Goal: Task Accomplishment & Management: Manage account settings

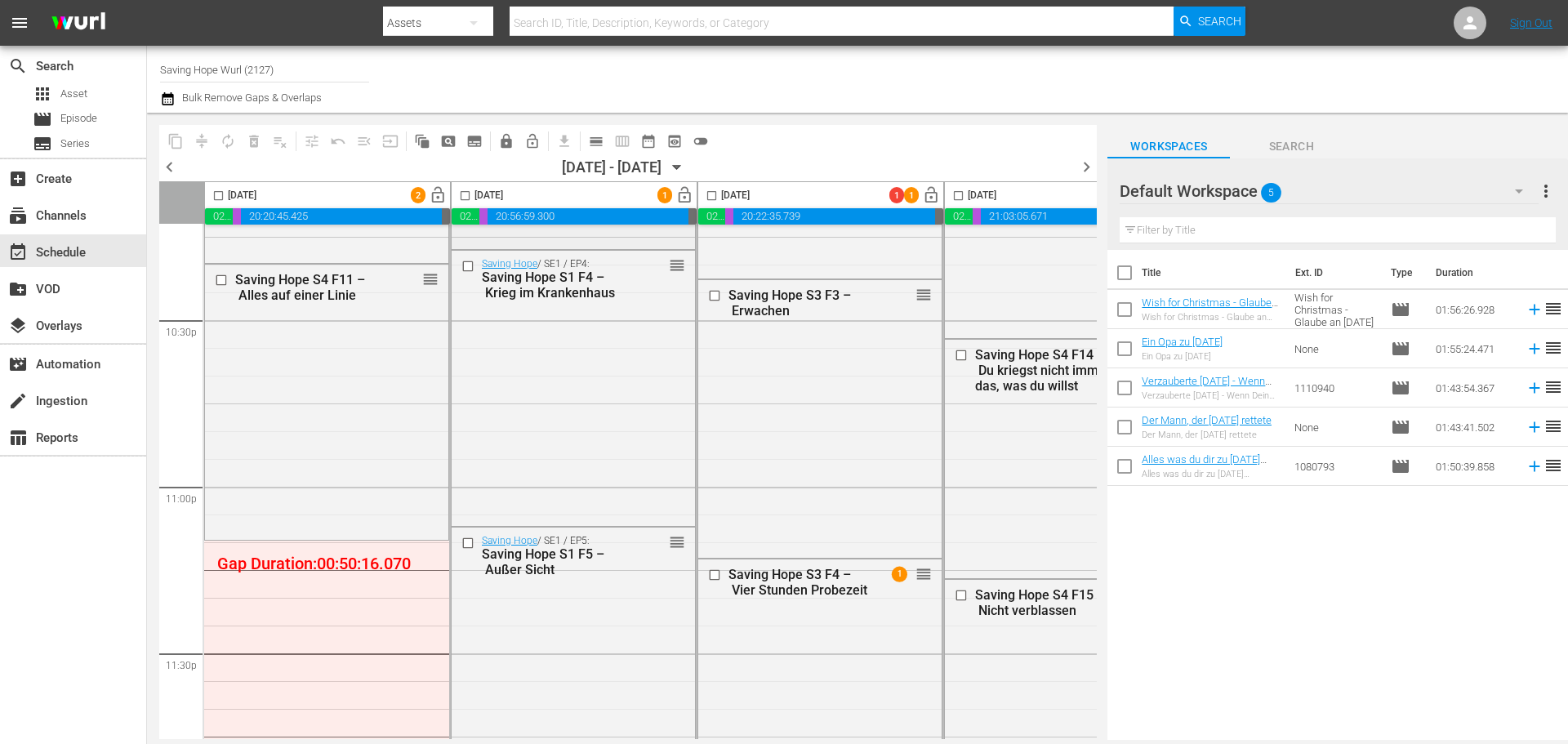
scroll to position [7489, 0]
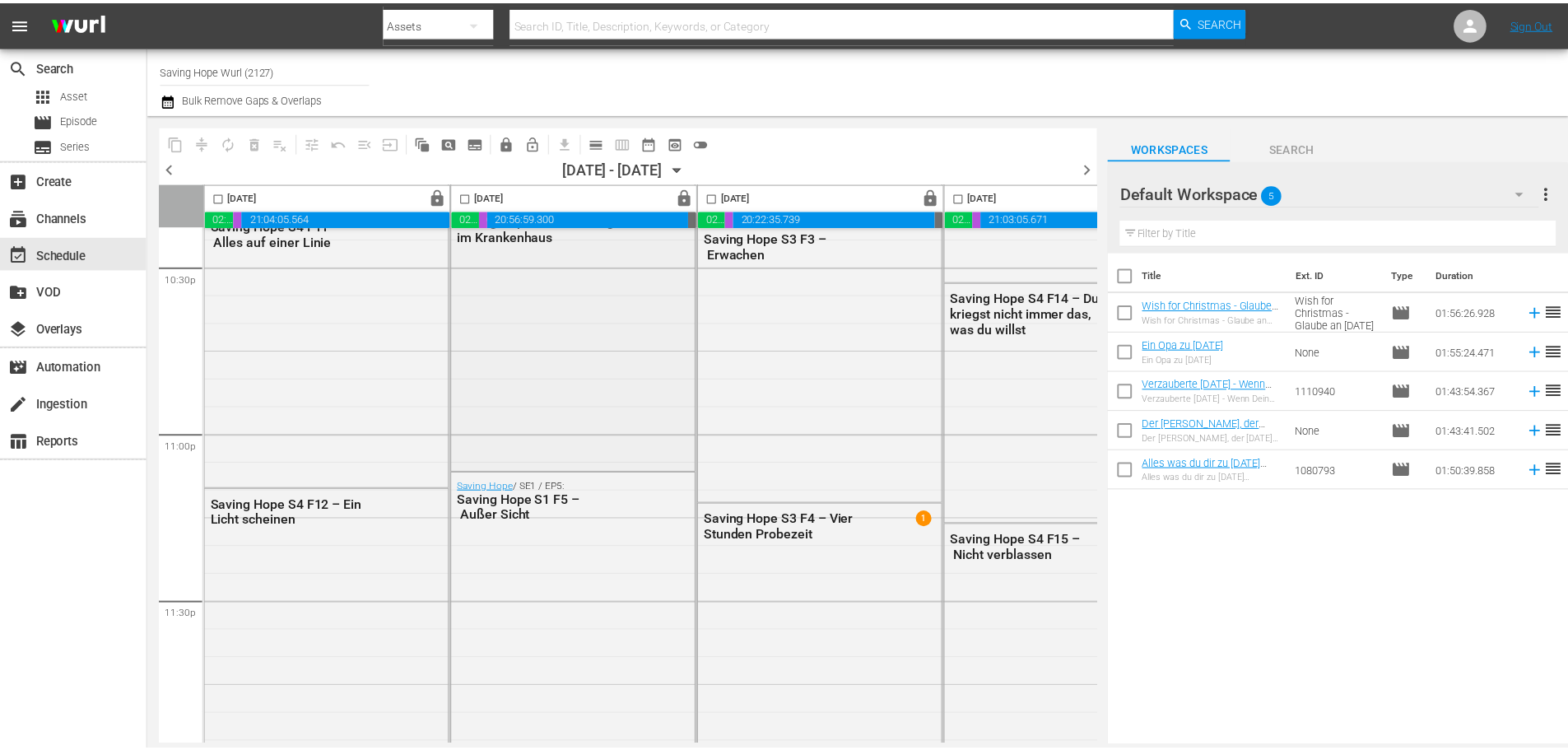
scroll to position [7550, 0]
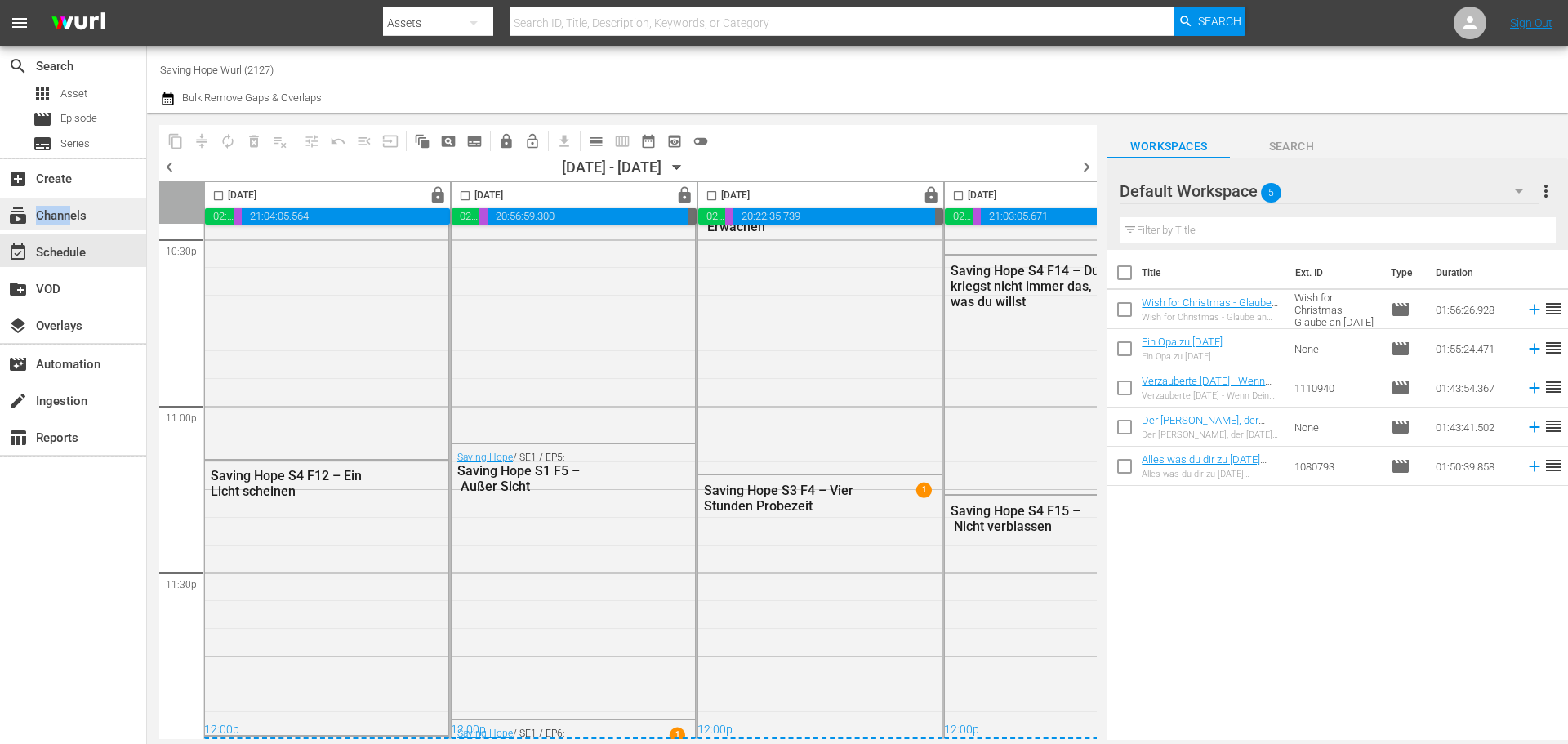
click at [74, 221] on div "subscriptions Channels" at bounding box center [46, 213] width 91 height 15
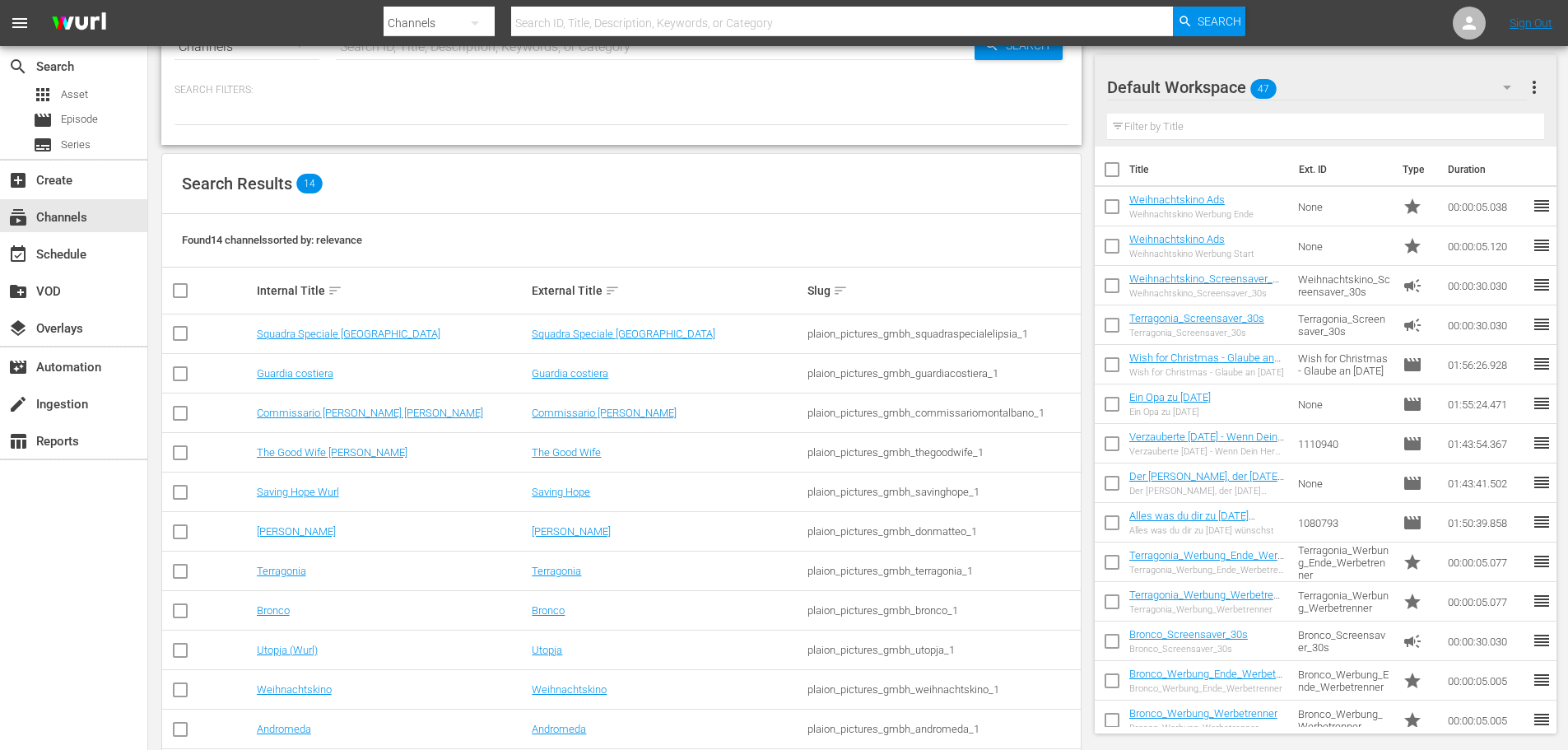
scroll to position [83, 0]
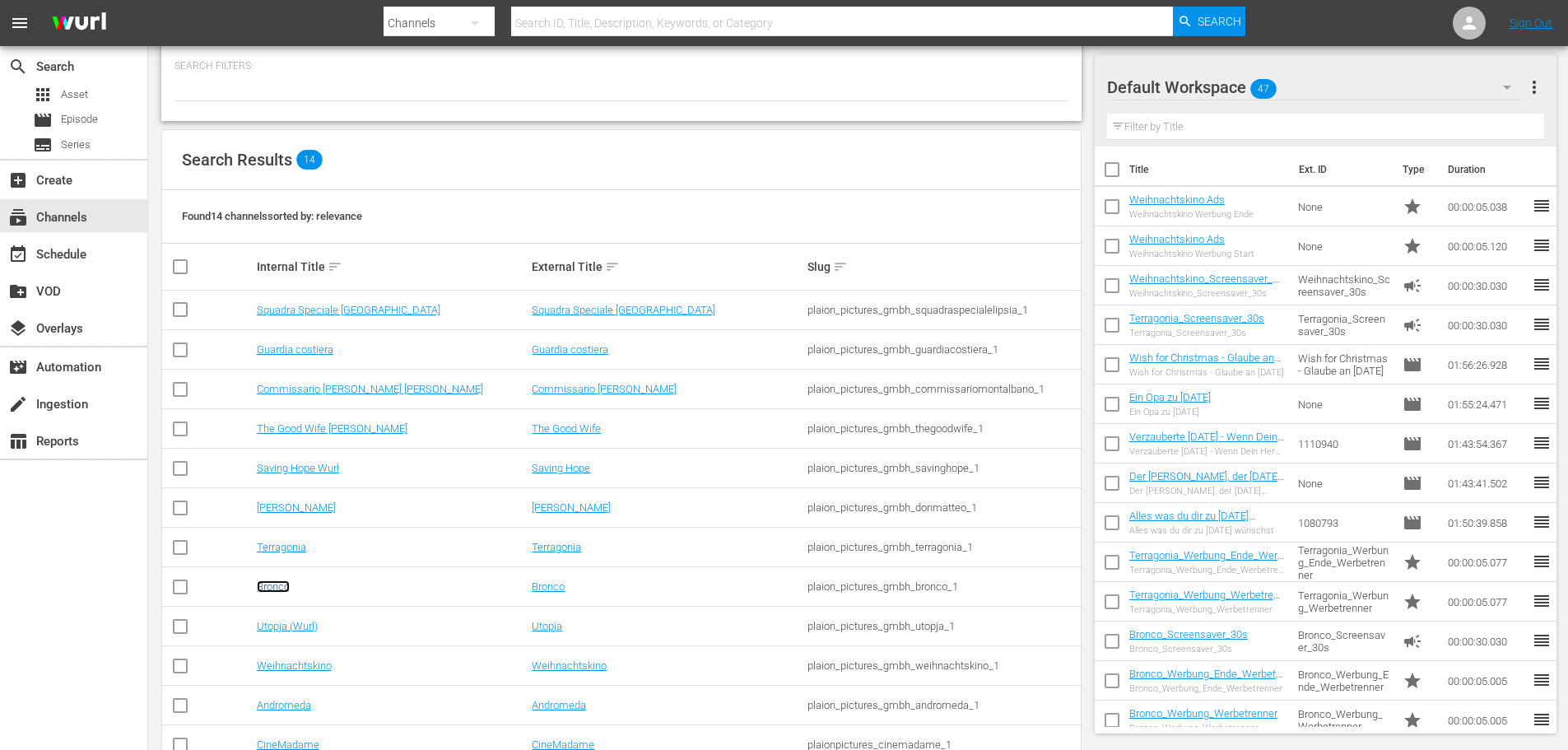
click at [279, 585] on link "Bronco" at bounding box center [273, 586] width 33 height 12
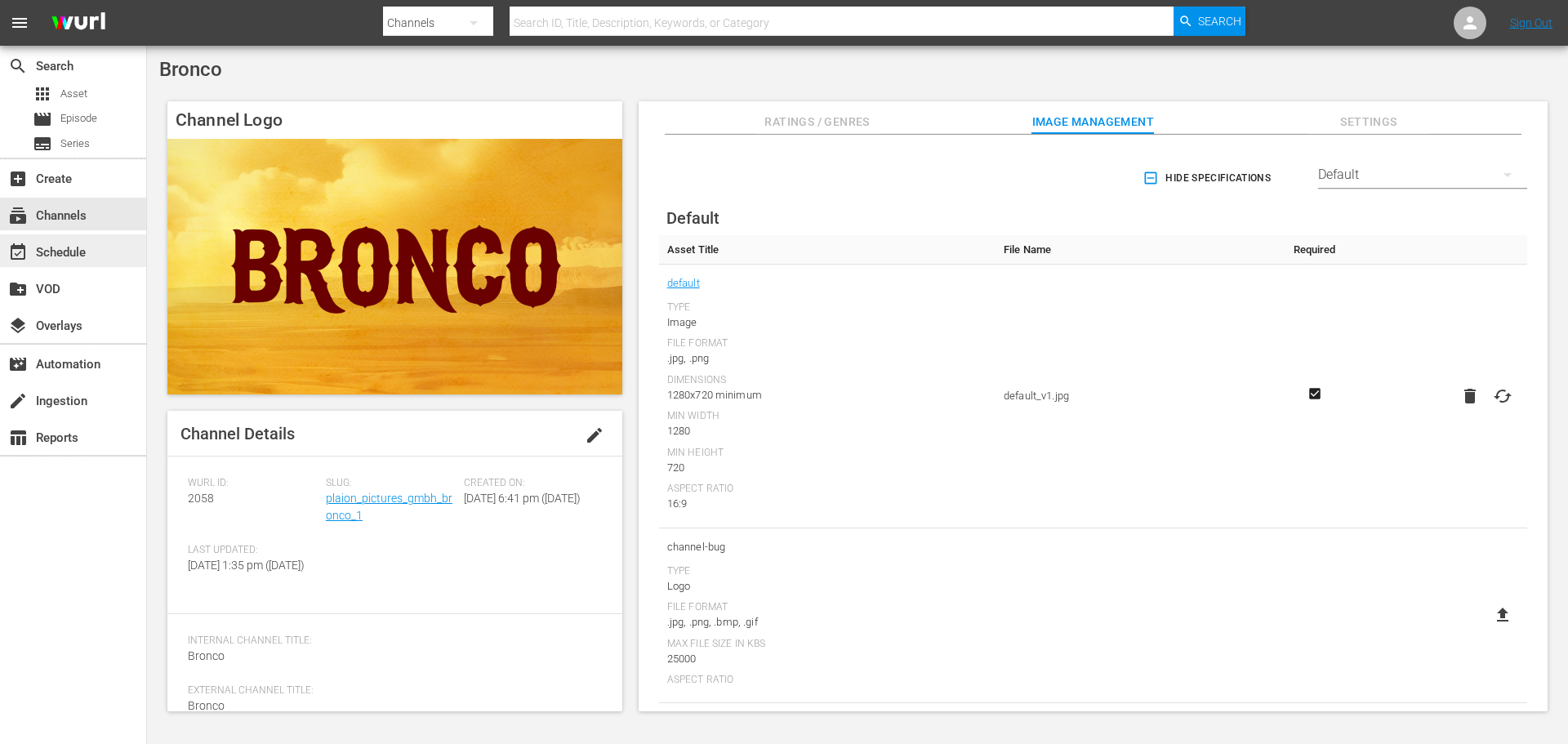
click at [84, 248] on div "event_available Schedule" at bounding box center [46, 250] width 91 height 15
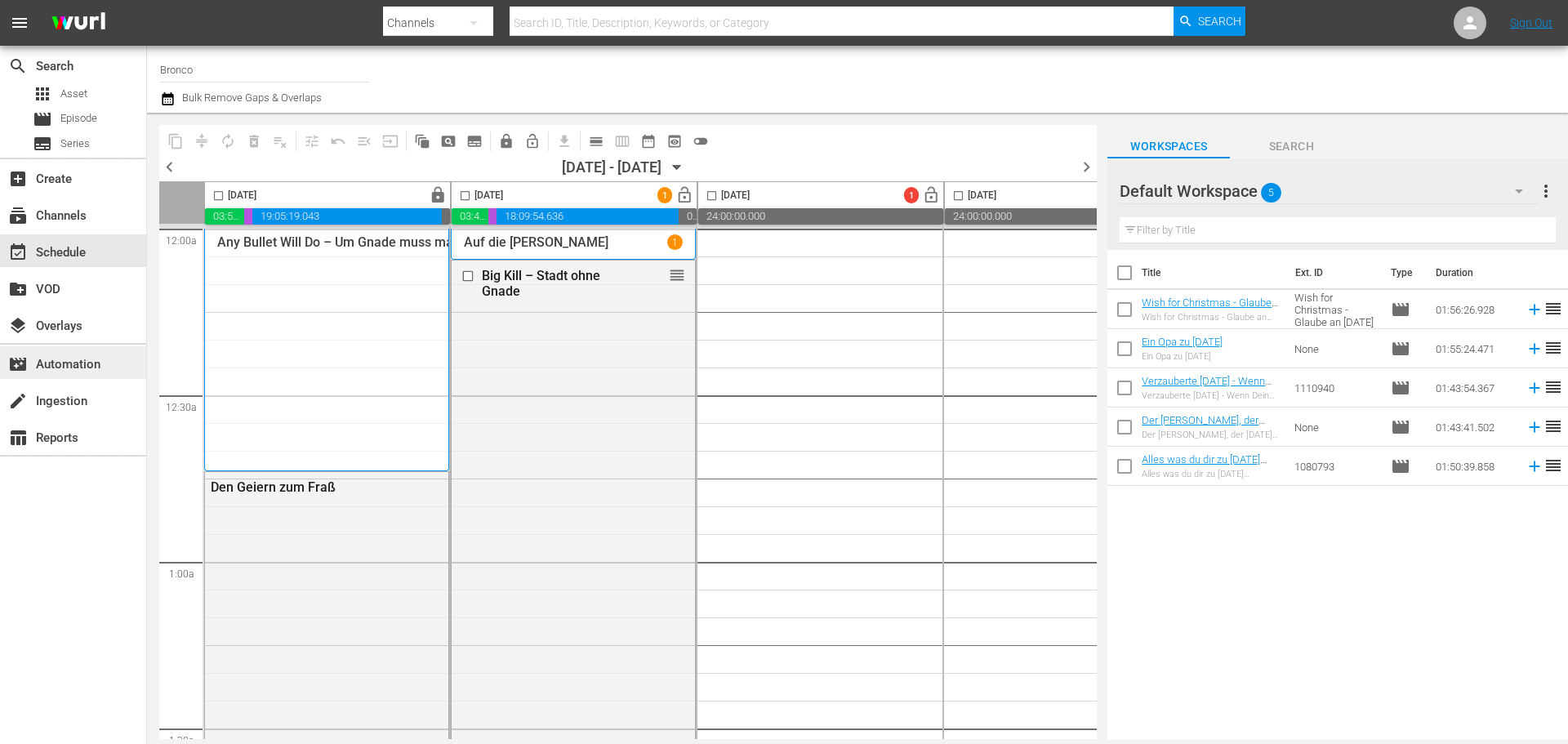
click at [102, 363] on div "movie_filter Automation" at bounding box center [73, 362] width 146 height 33
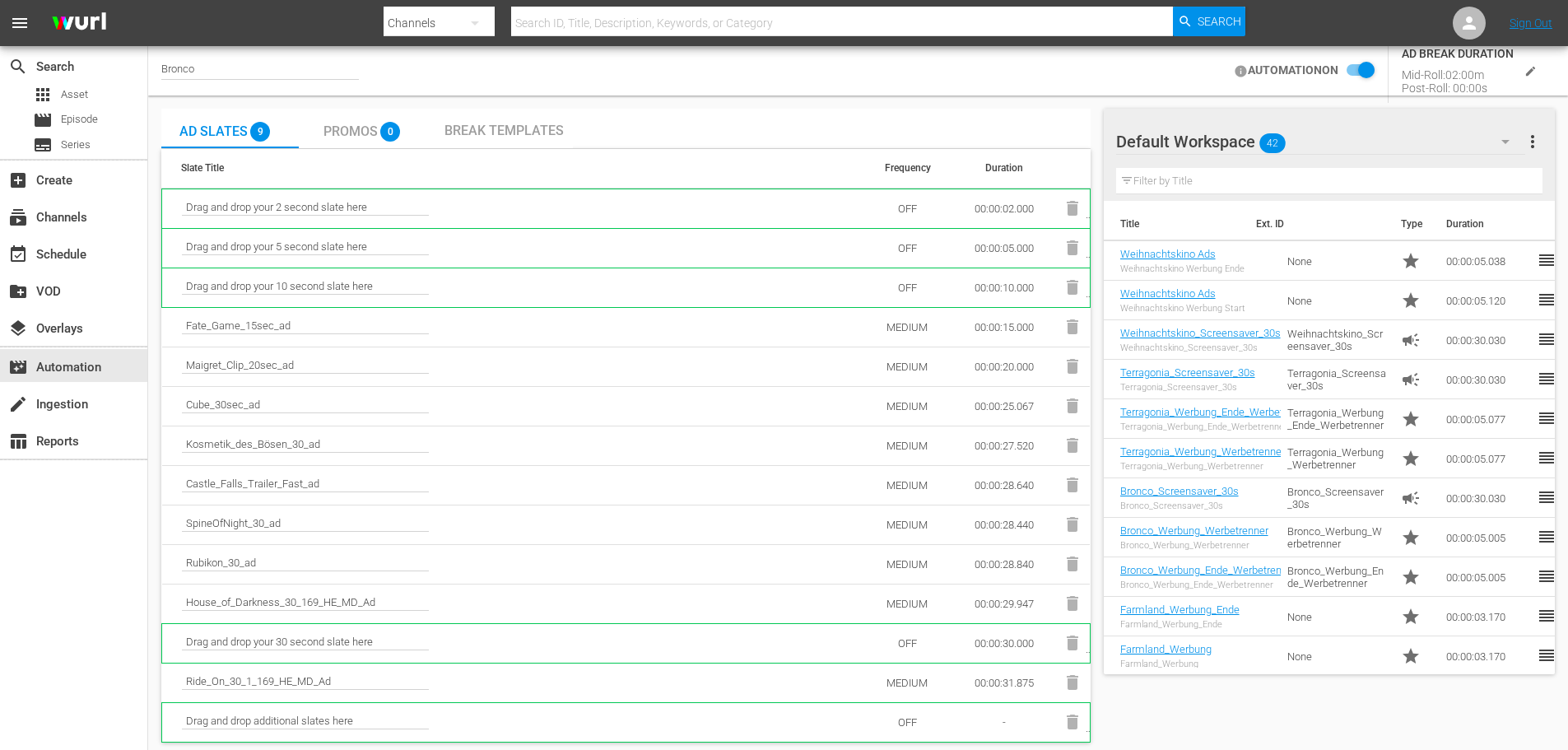
click at [504, 132] on span "Break Templates" at bounding box center [503, 130] width 119 height 16
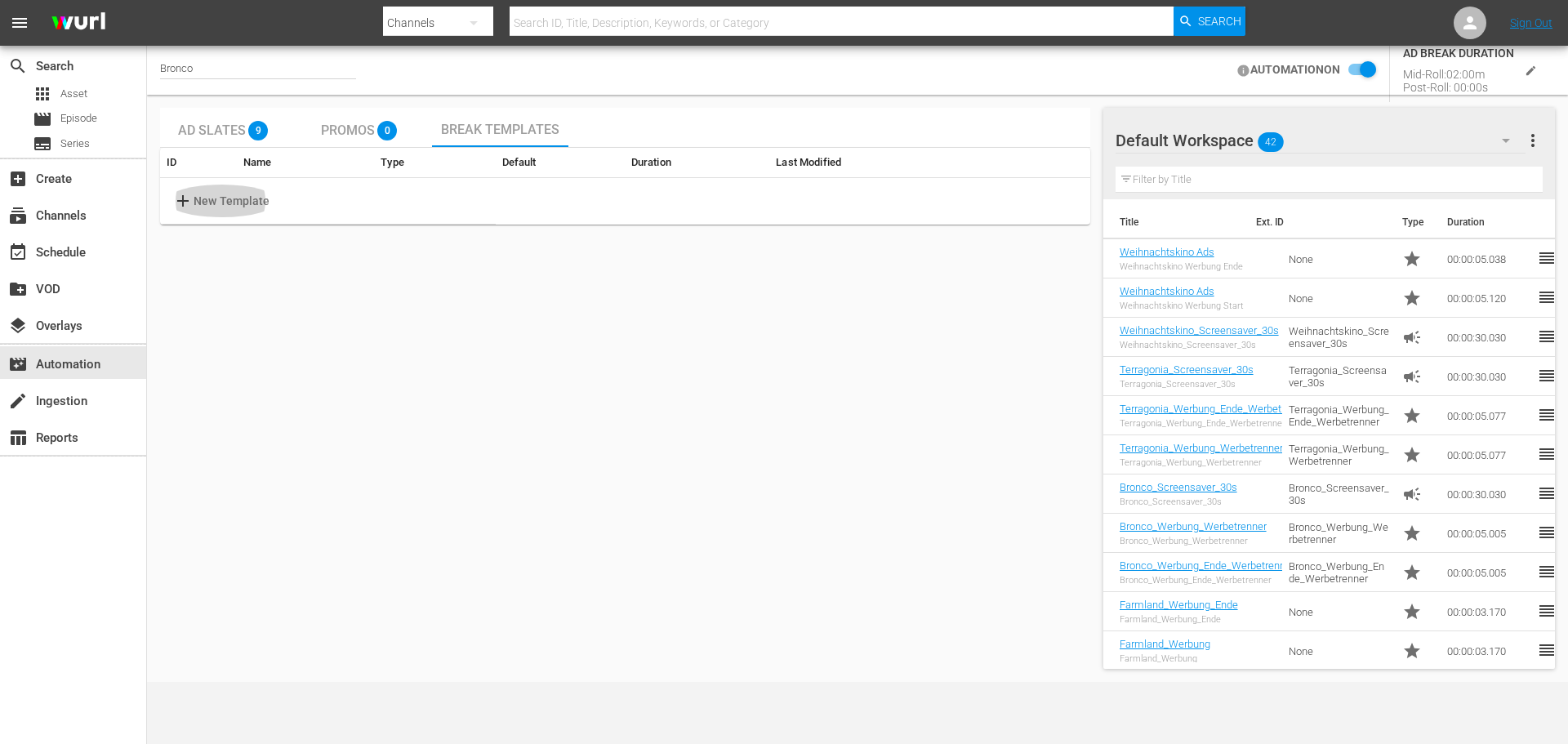
click at [224, 206] on p "New Template" at bounding box center [232, 201] width 76 height 17
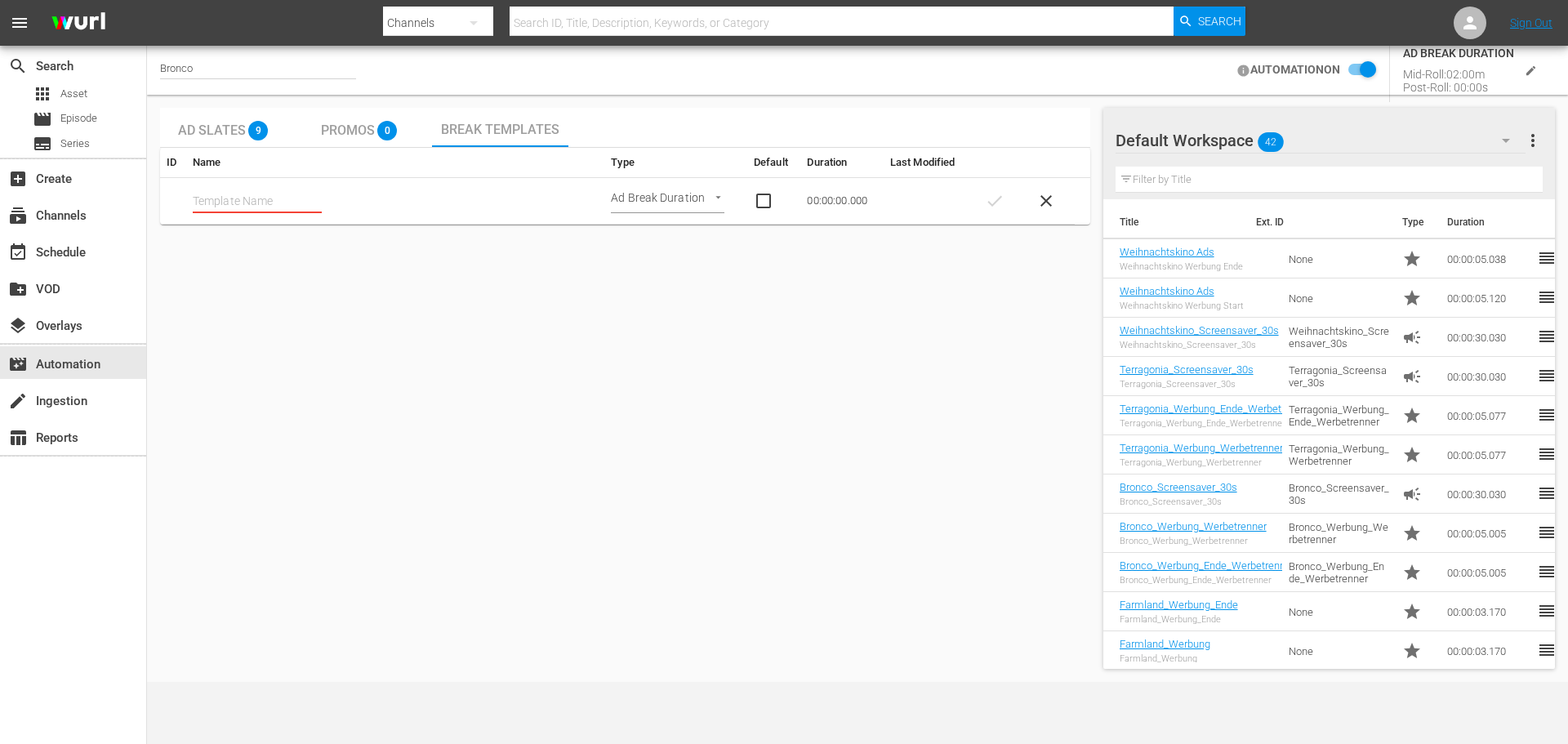
click at [280, 199] on input "text" at bounding box center [257, 201] width 130 height 24
type input "Bronco"
click at [689, 198] on body "menu Search By Channels Search ID, Title, Description, Keywords, or Category Se…" at bounding box center [784, 372] width 1568 height 744
click at [698, 250] on div at bounding box center [784, 372] width 1568 height 744
click at [995, 207] on span "check" at bounding box center [994, 200] width 20 height 20
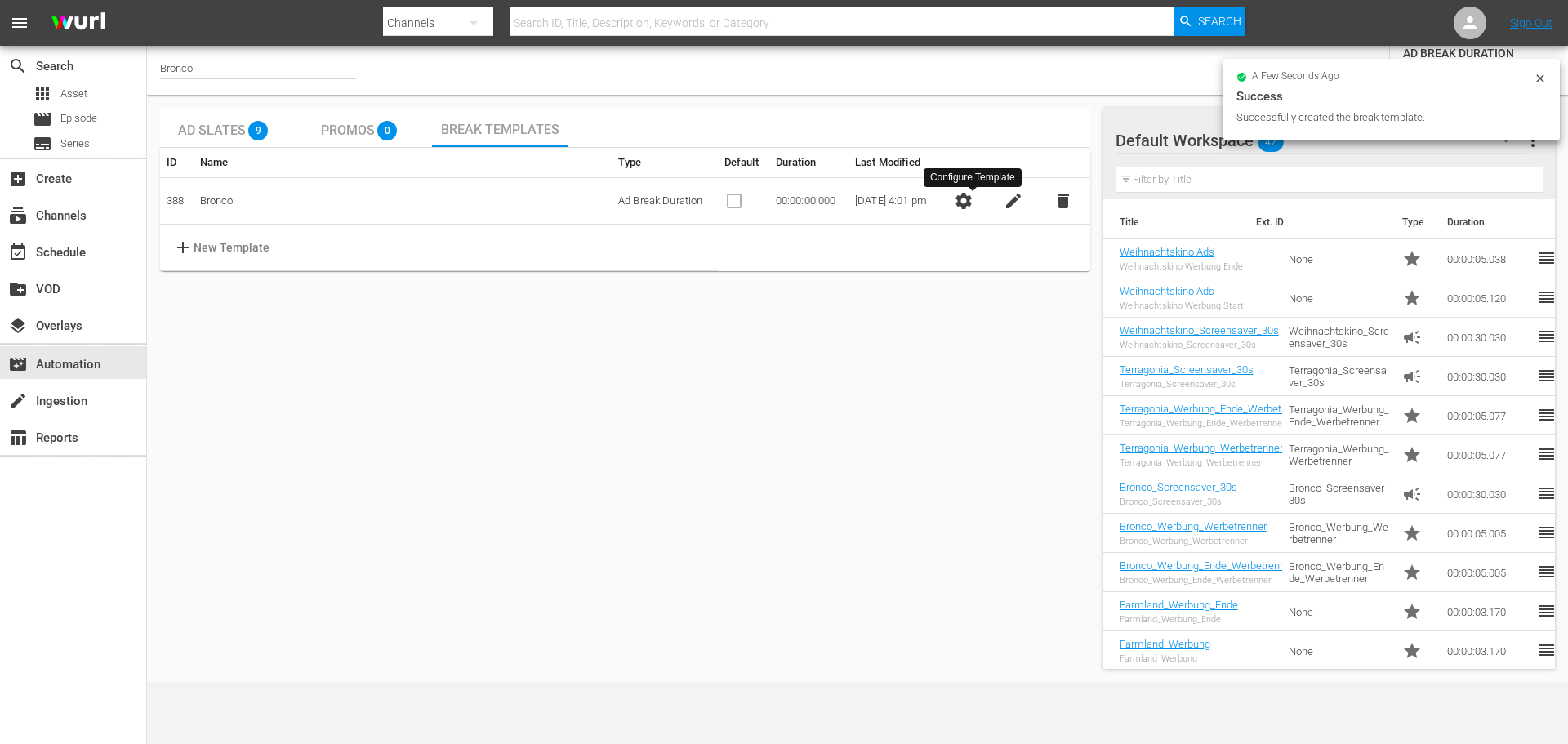
click at [970, 204] on span "settings" at bounding box center [963, 200] width 20 height 20
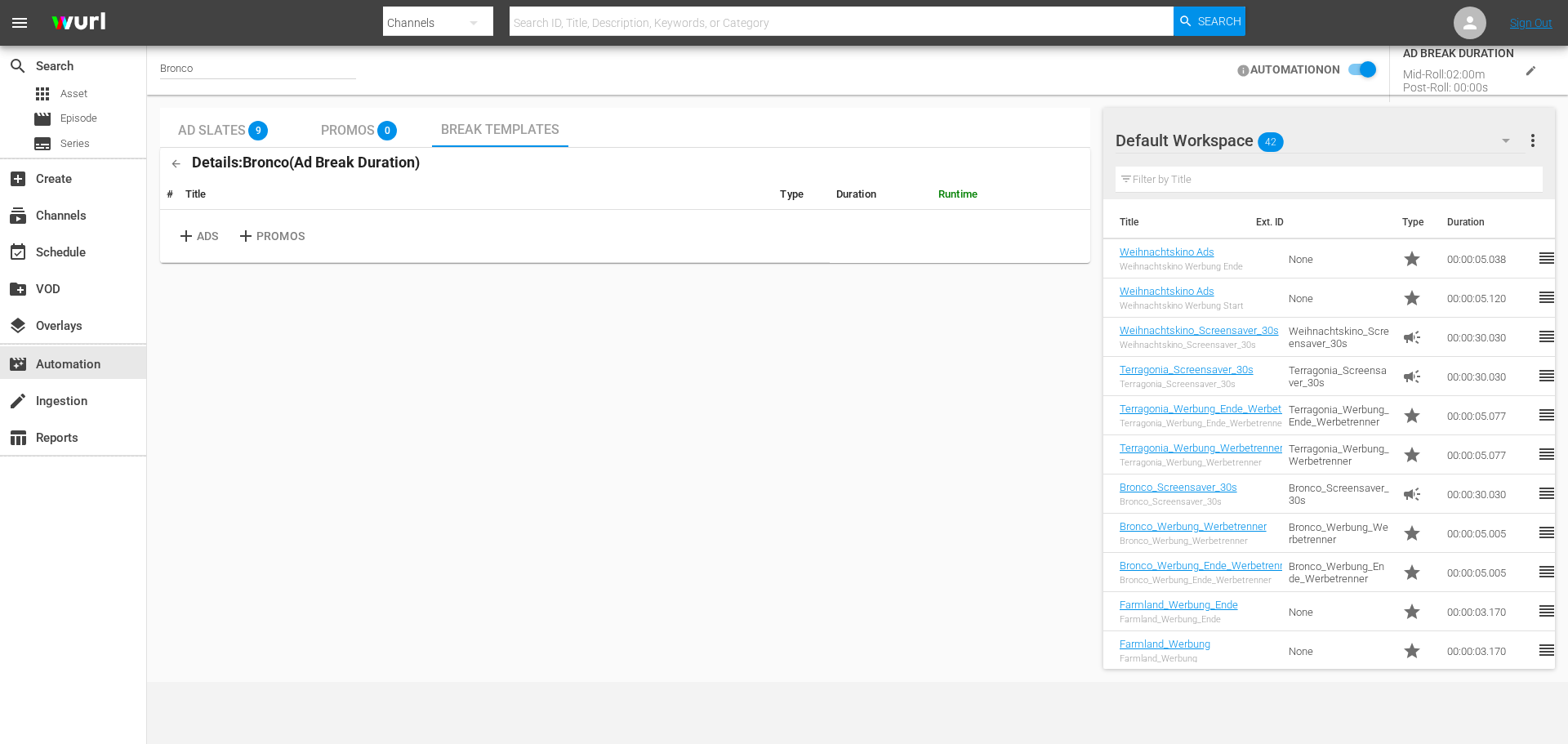
click at [195, 237] on span "add" at bounding box center [186, 236] width 20 height 20
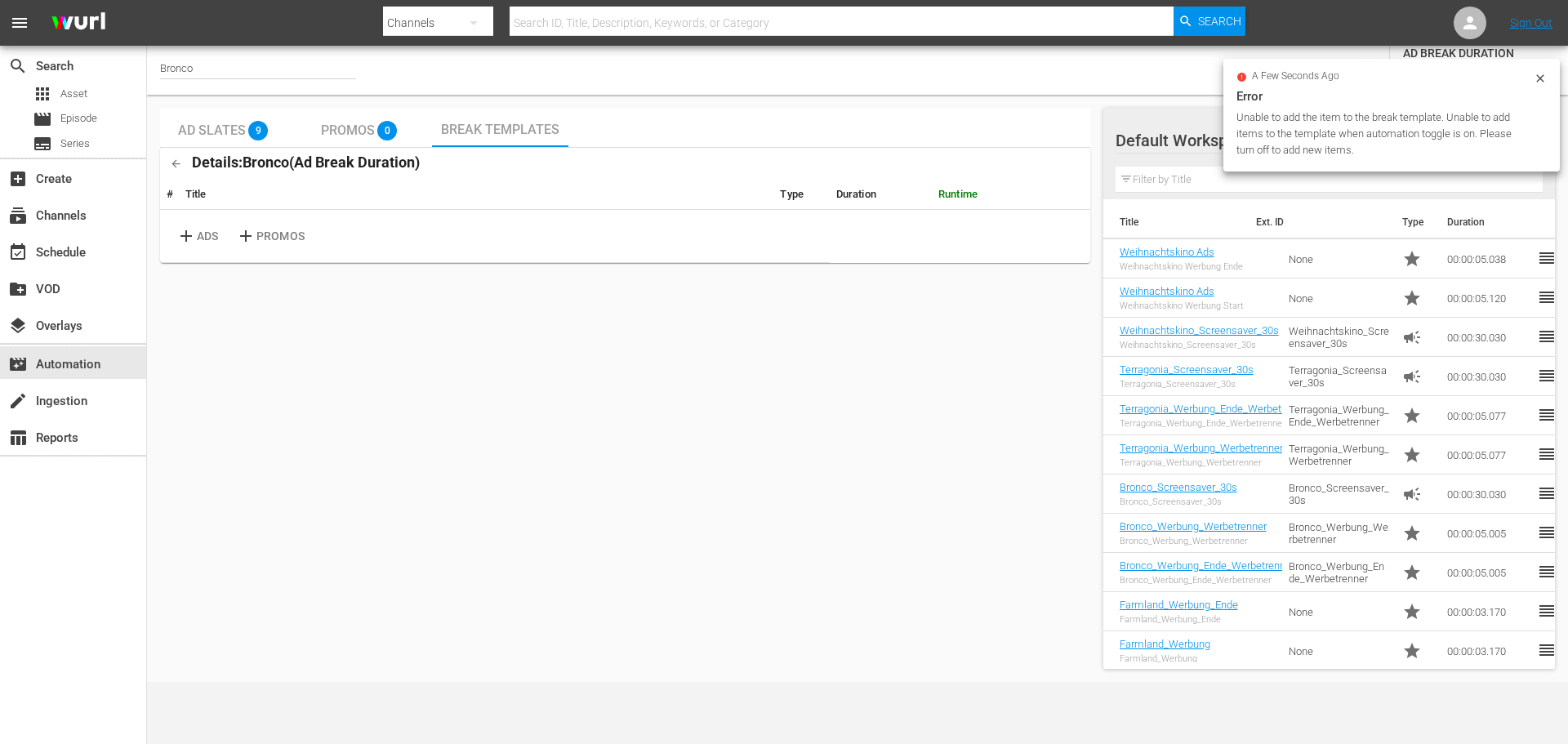
click at [1023, 100] on div "Bronco AUTOMATION ON AD BREAK DURATION Mid-Roll: 02:00m Post-Roll: 00:00s Ad Sl…" at bounding box center [857, 363] width 1421 height 636
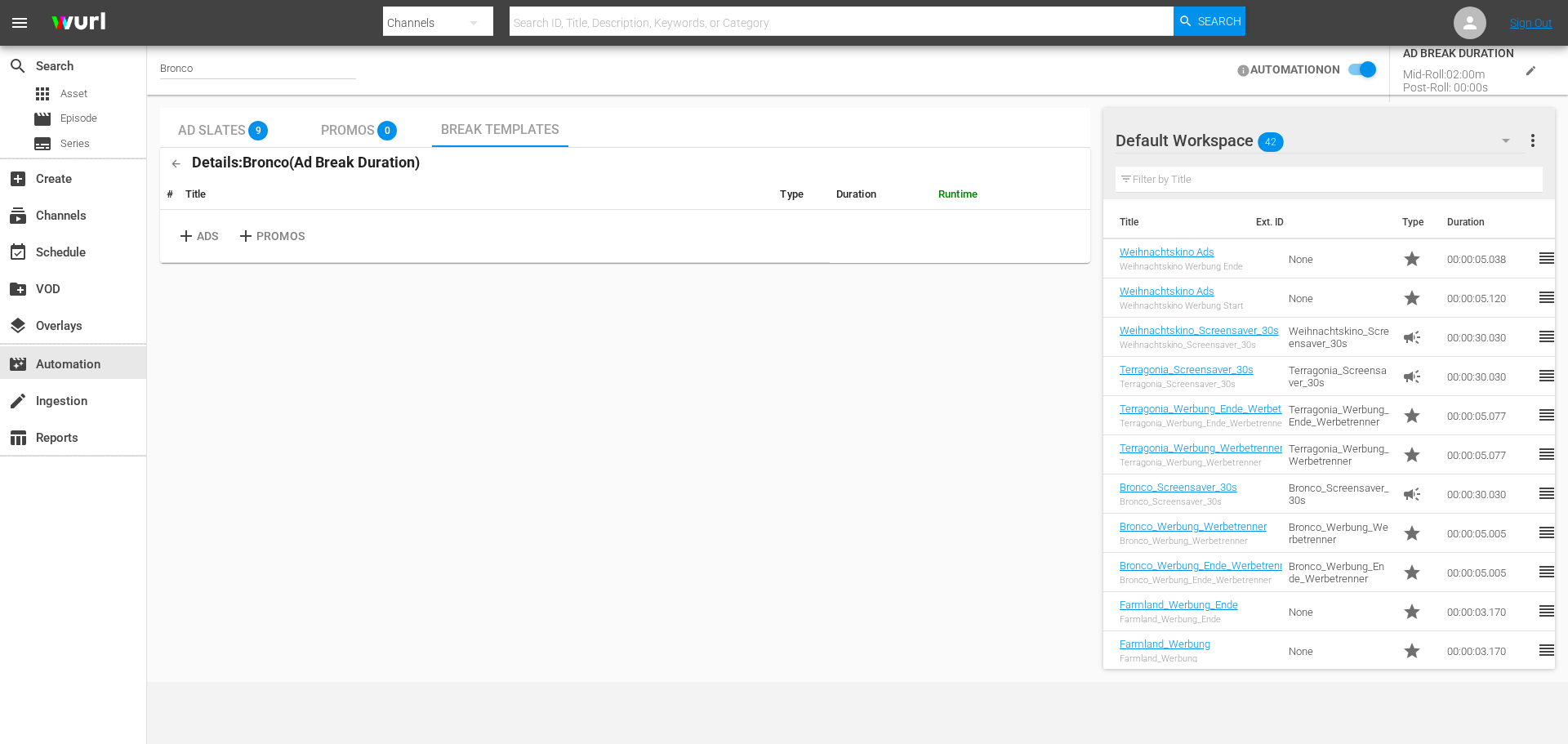
click at [189, 244] on span "add" at bounding box center [186, 236] width 20 height 20
click at [1373, 72] on input "checkbox" at bounding box center [1358, 70] width 36 height 20
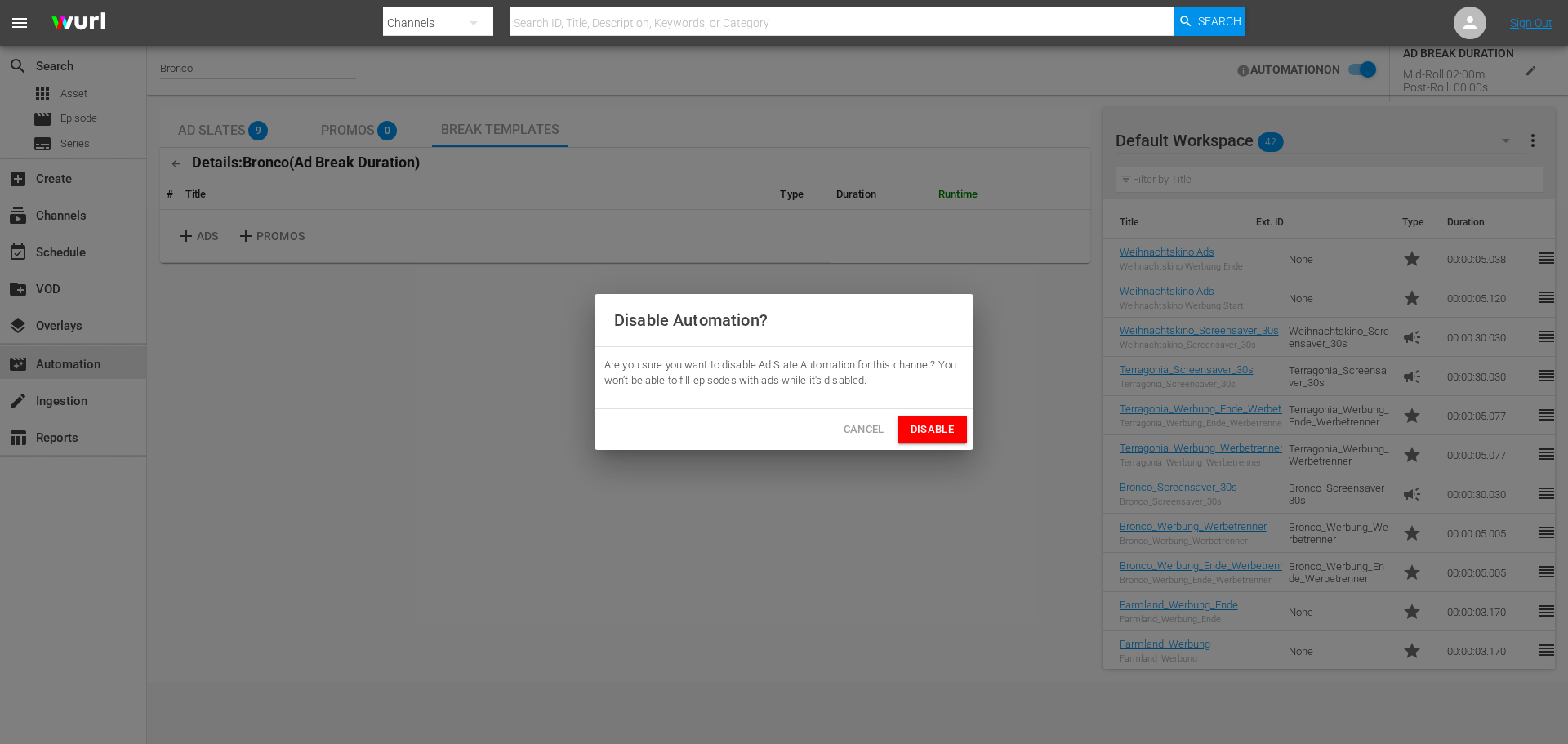
click at [944, 425] on span "Disable" at bounding box center [932, 429] width 43 height 19
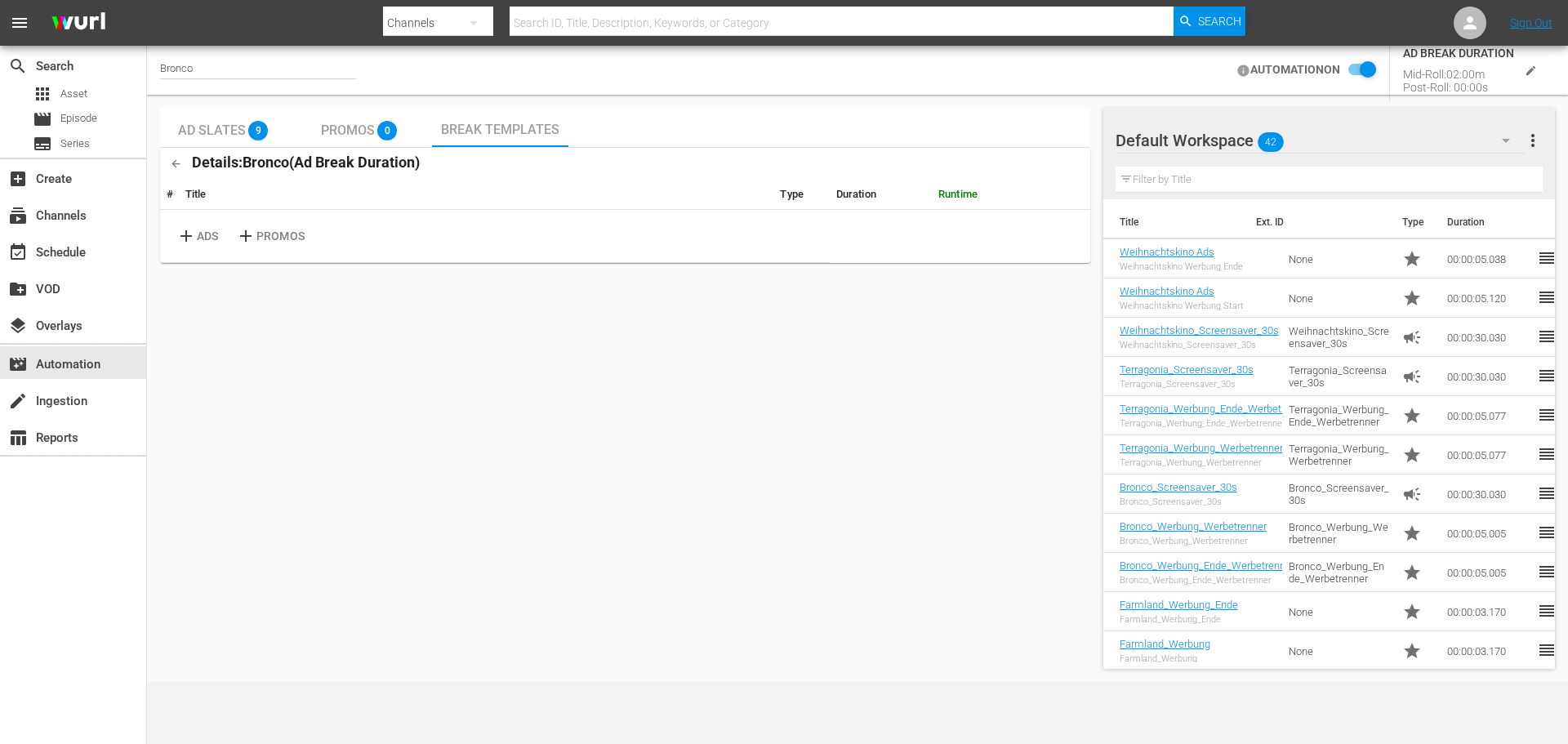
checkbox input "false"
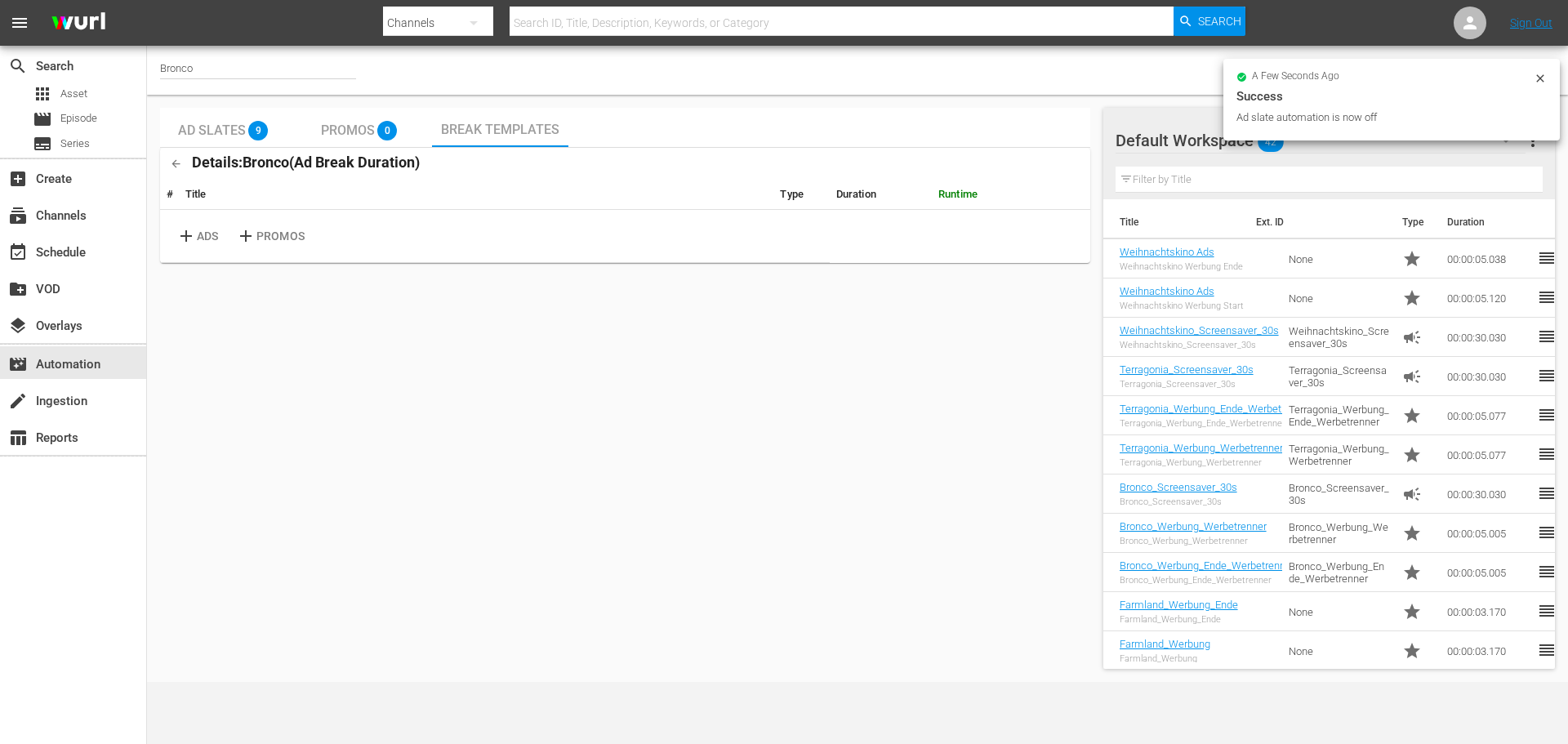
click at [1534, 76] on icon at bounding box center [1540, 78] width 13 height 13
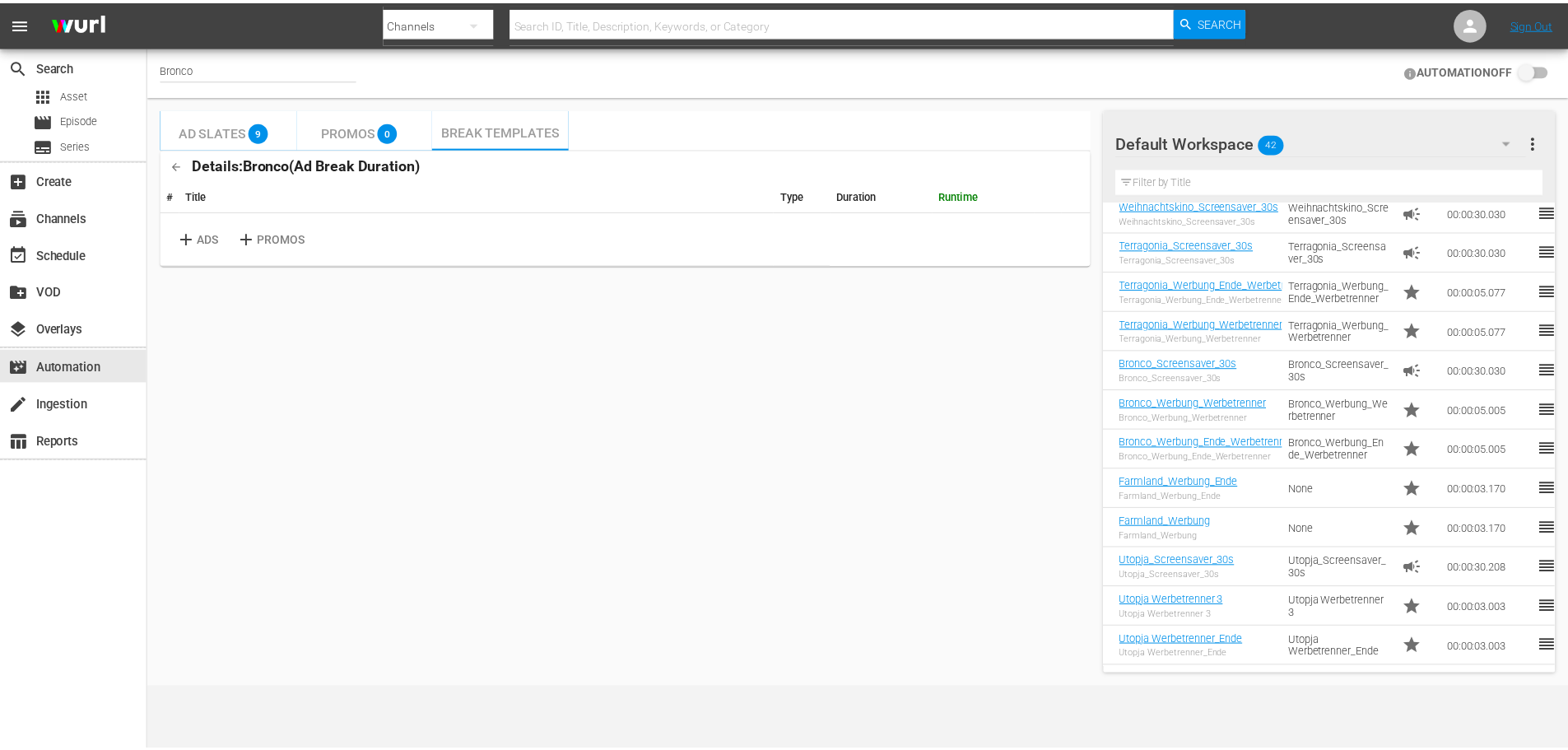
scroll to position [83, 0]
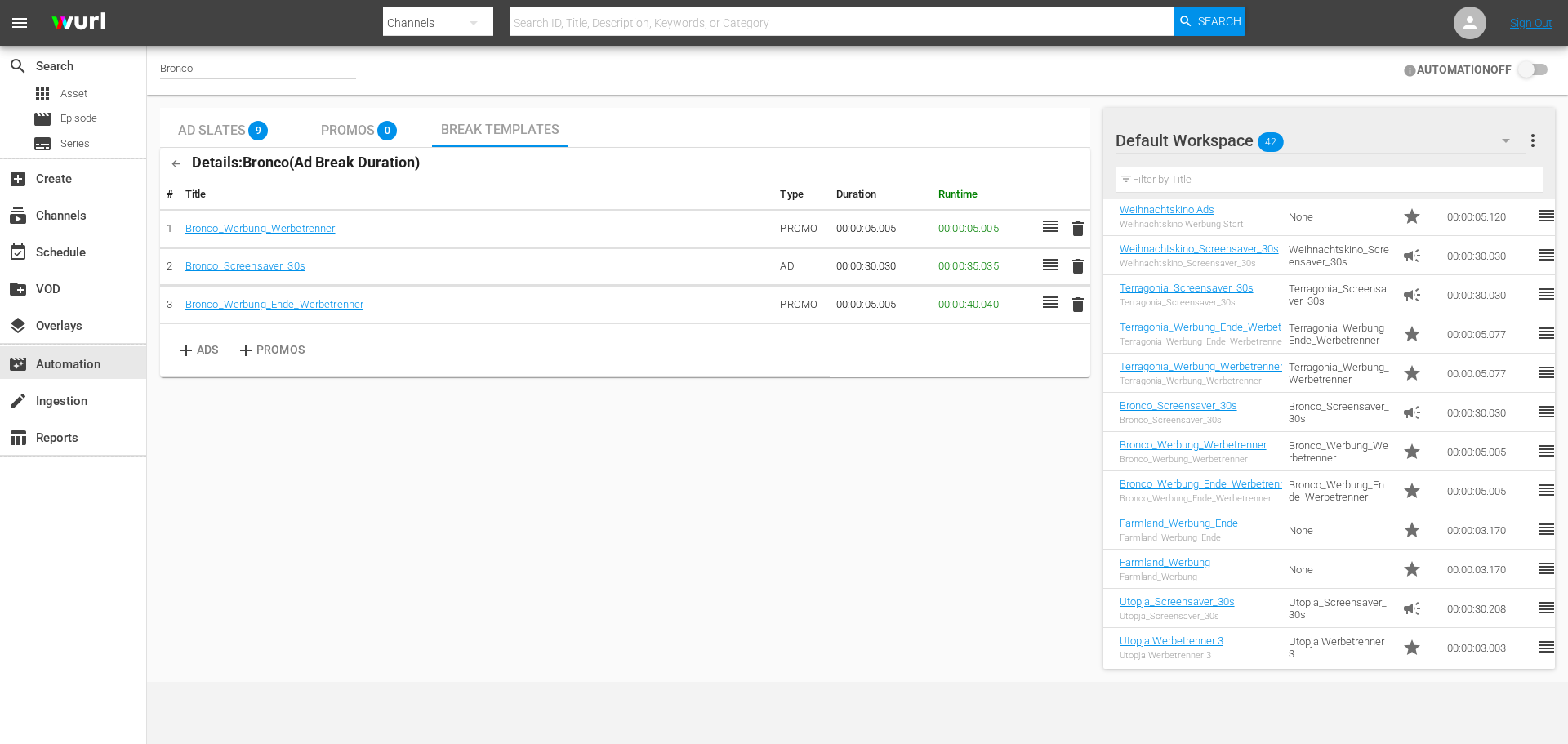
click at [915, 71] on div "Bronco AUTOMATION OFF" at bounding box center [857, 70] width 1421 height 49
click at [307, 306] on link "Bronco_Werbung_Ende_Werbetrenner" at bounding box center [274, 304] width 178 height 12
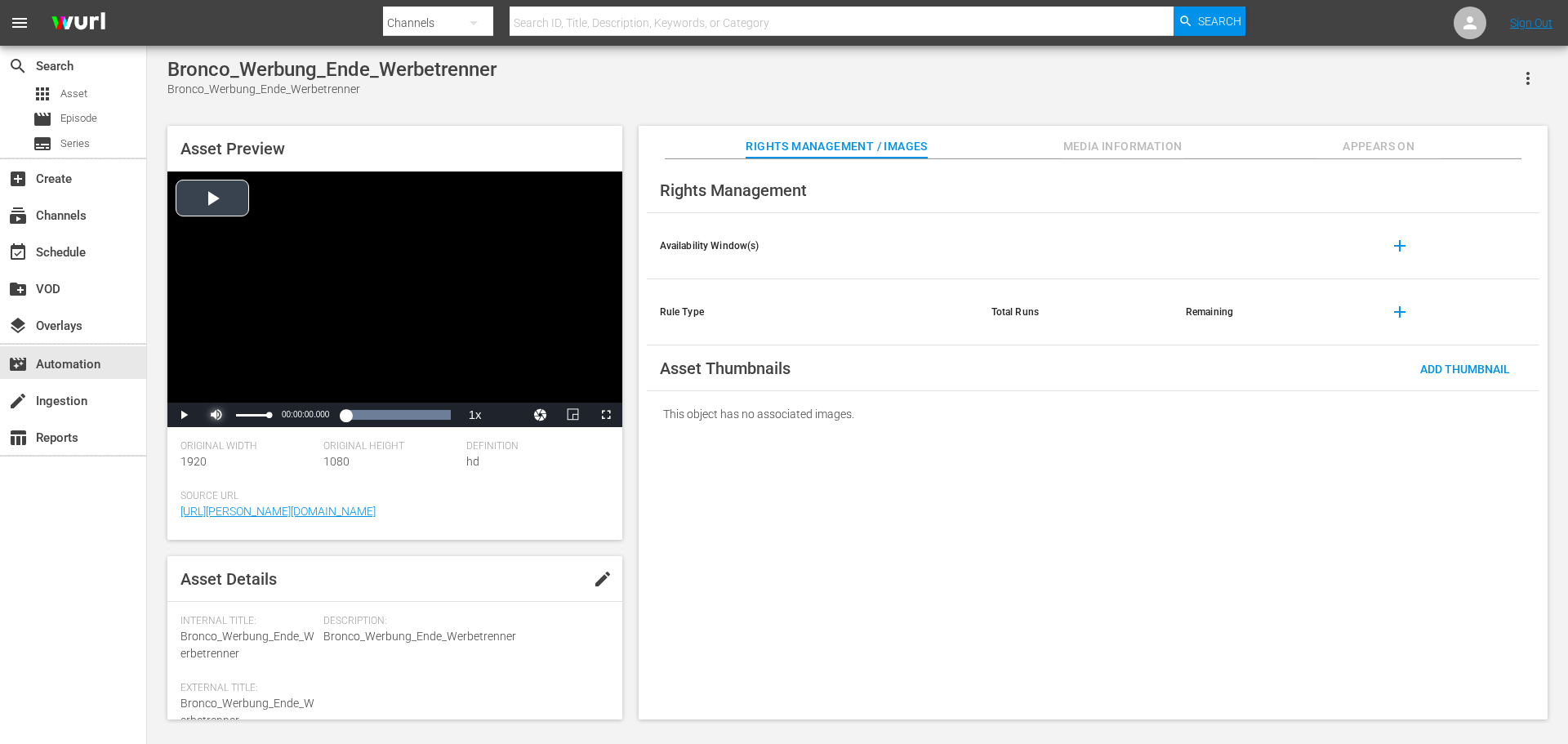
click at [216, 414] on span "Video Player" at bounding box center [216, 414] width 0 height 0
click at [184, 414] on span "Video Player" at bounding box center [184, 414] width 0 height 0
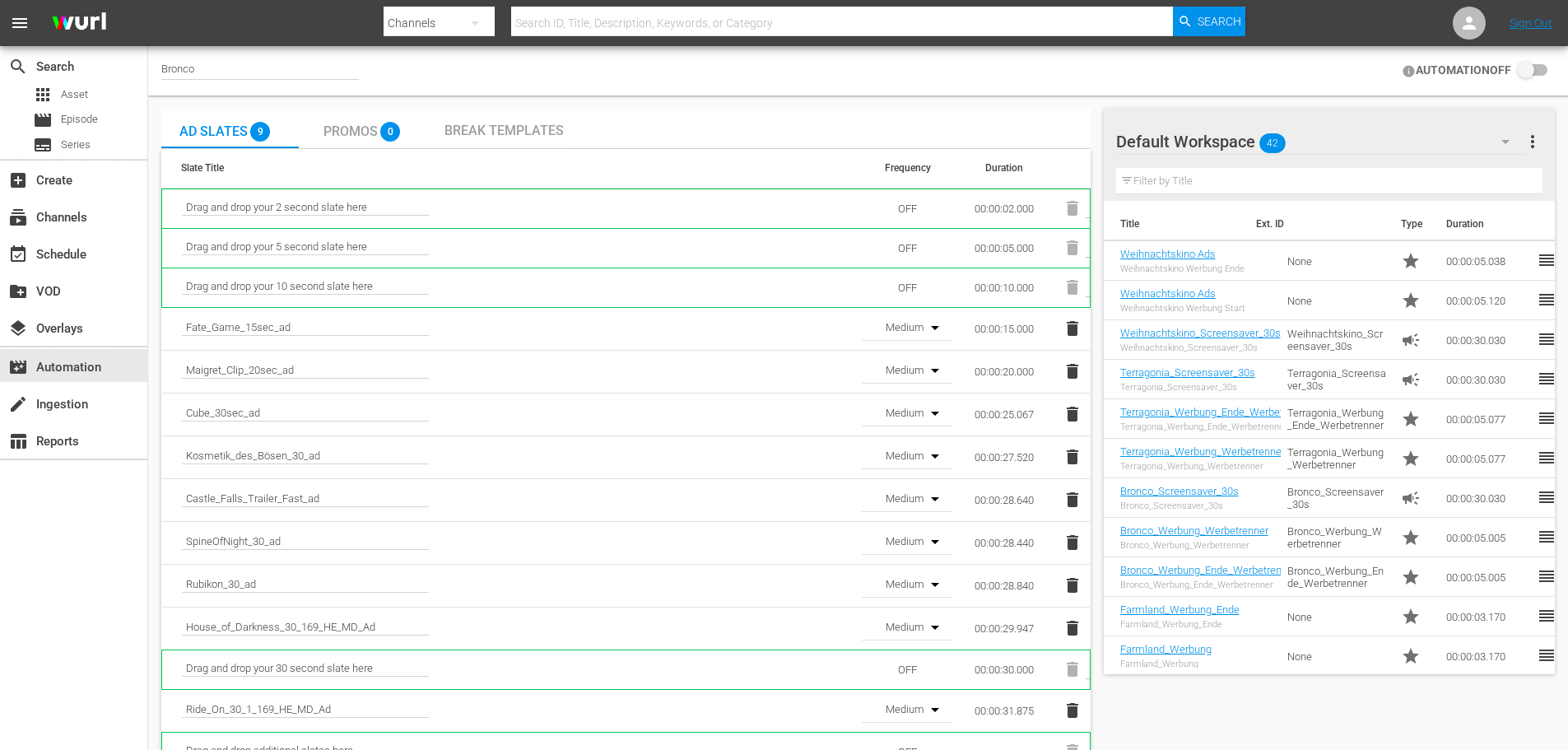
click at [536, 130] on span "Break Templates" at bounding box center [503, 130] width 119 height 16
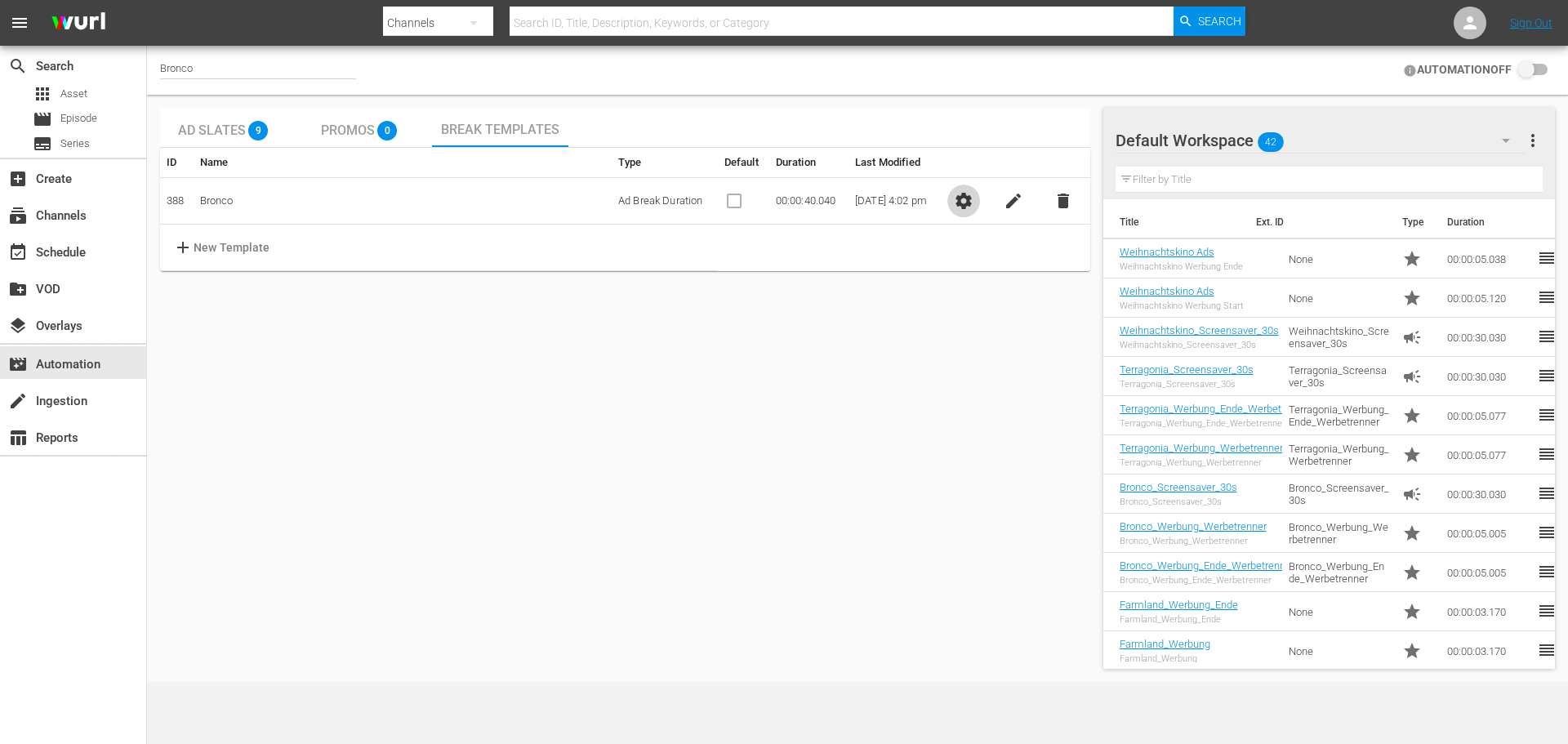
click at [974, 206] on span "settings" at bounding box center [963, 200] width 20 height 20
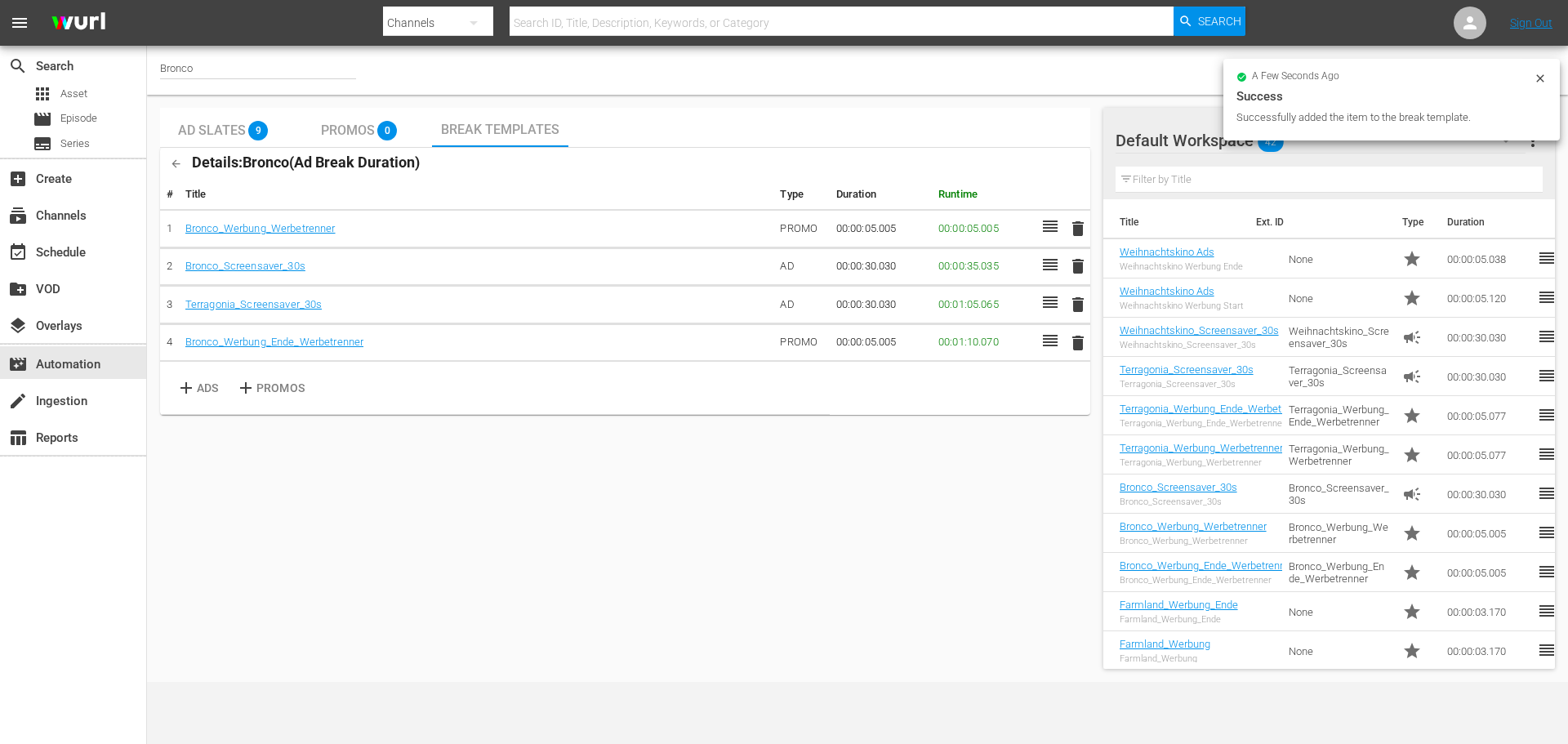
click at [1082, 305] on span "delete" at bounding box center [1078, 304] width 20 height 20
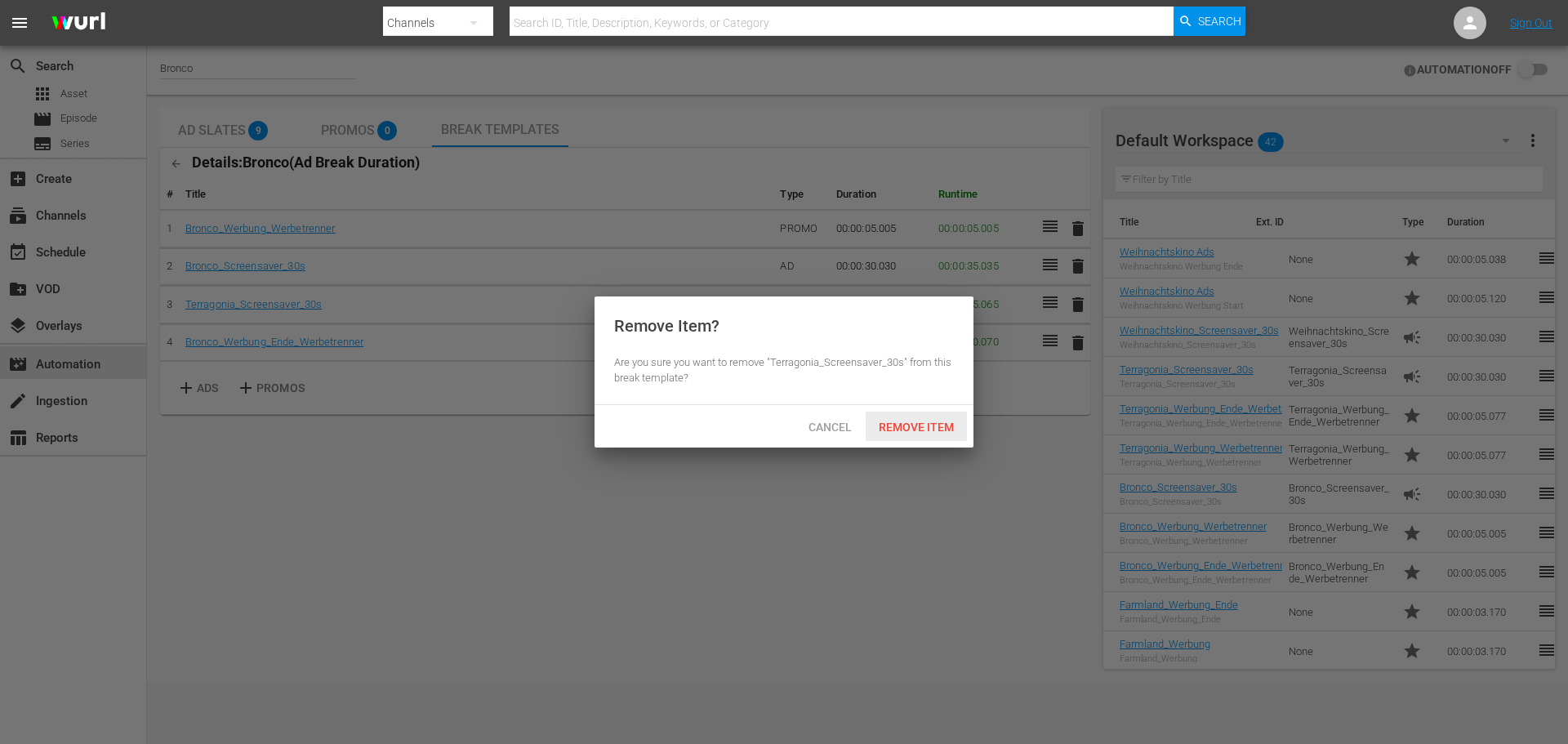
click at [933, 421] on span "Remove Item" at bounding box center [916, 426] width 102 height 13
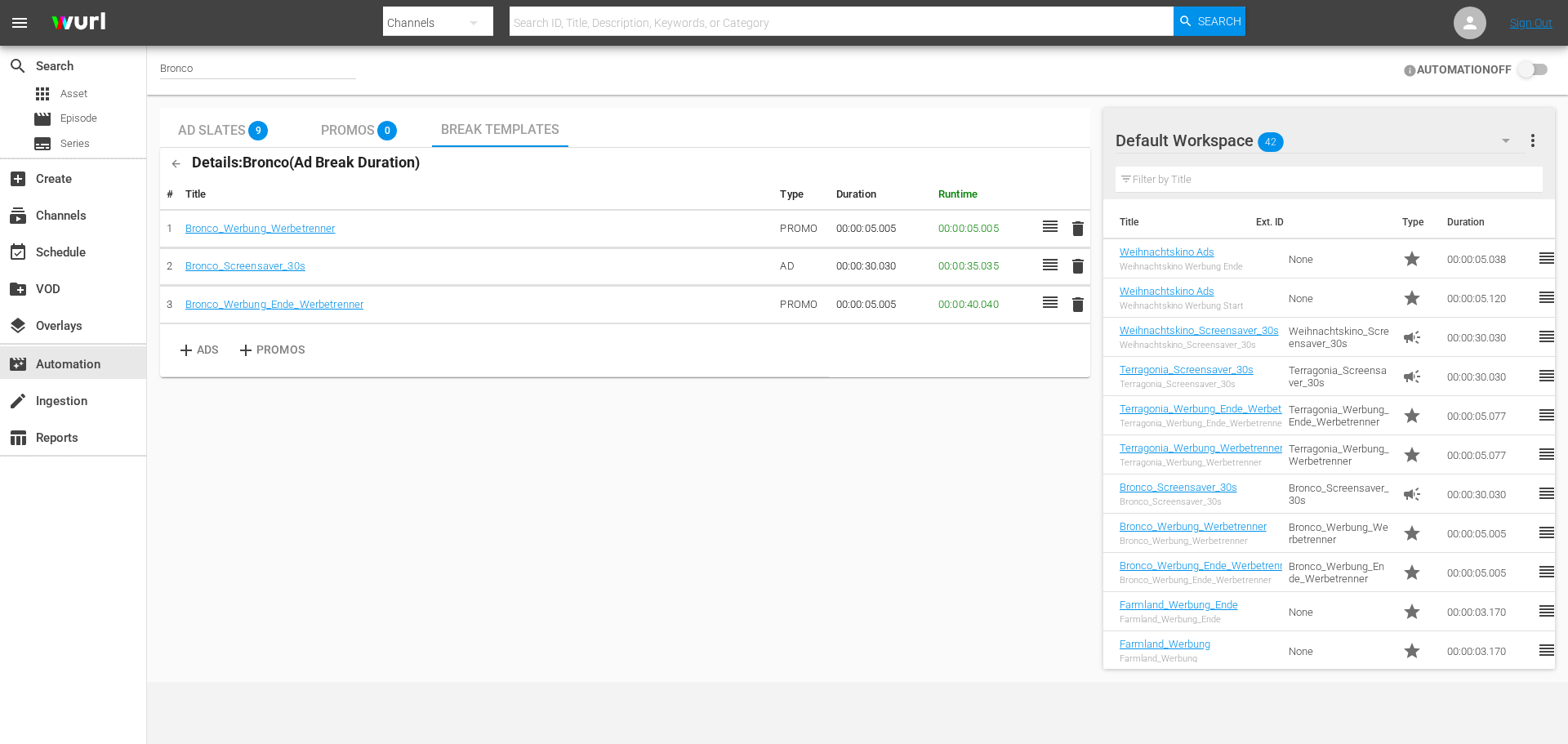
click at [782, 529] on div "Ad Slates 9 Promos 0 Break Templates Details: Bronco ( Ad Break Duration ) # Ti…" at bounding box center [625, 388] width 930 height 561
click at [1526, 66] on input "checkbox" at bounding box center [1530, 70] width 36 height 20
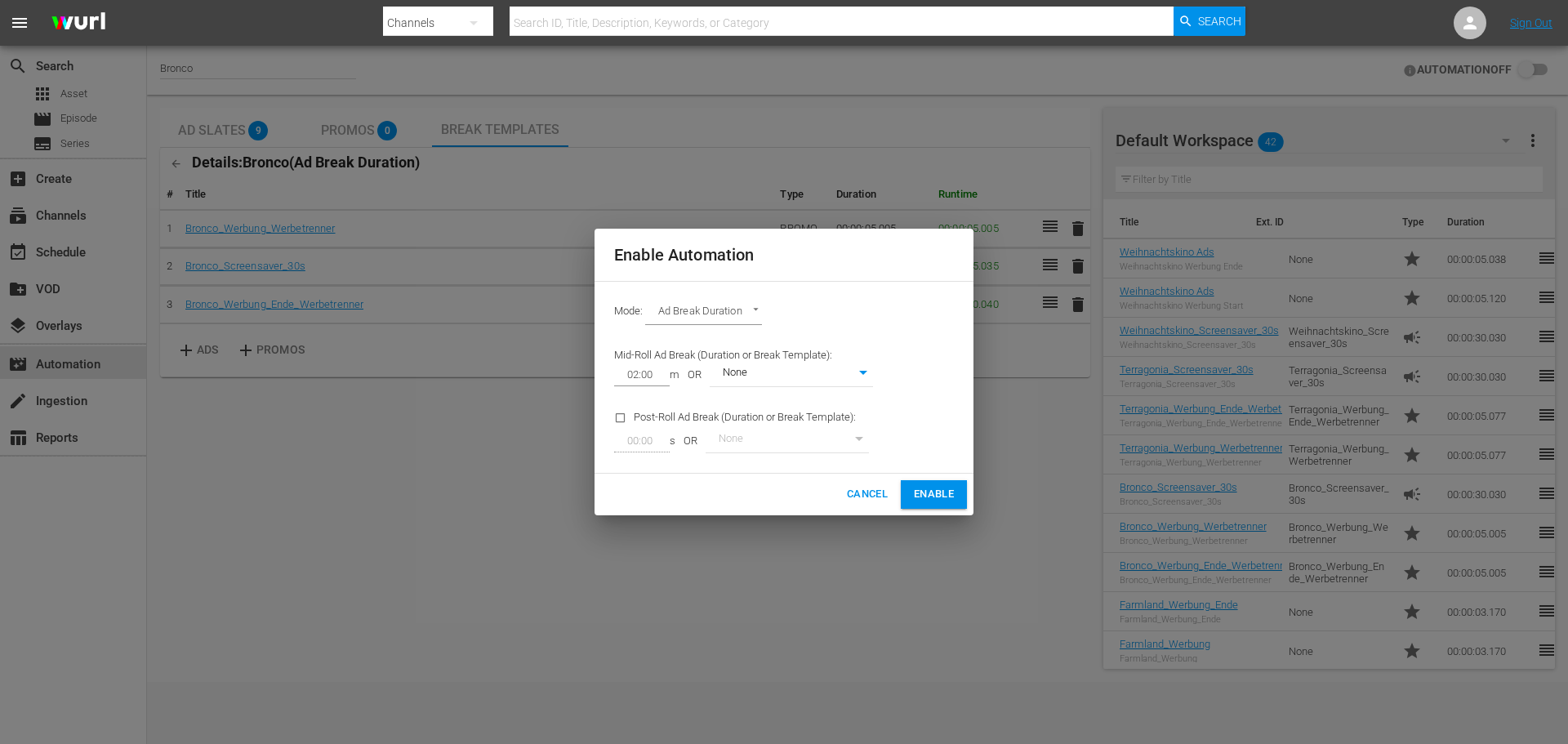
click at [947, 498] on span "Enable" at bounding box center [934, 494] width 40 height 19
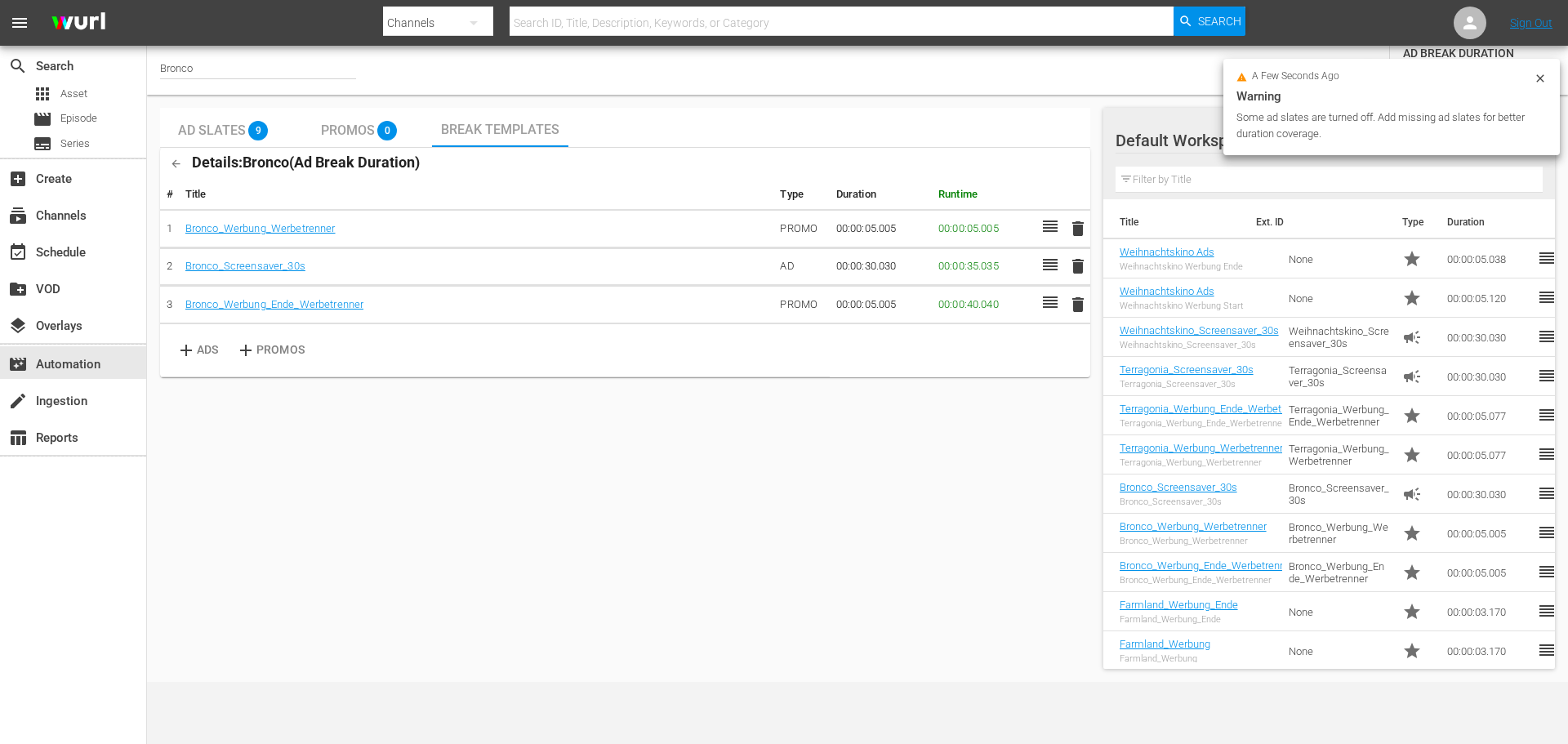
click at [957, 104] on div "Ad Slates 9 Promos 0 Break Templates Details: Bronco ( Ad Break Duration ) # Ti…" at bounding box center [857, 388] width 1408 height 574
click at [1540, 77] on icon at bounding box center [1540, 78] width 13 height 13
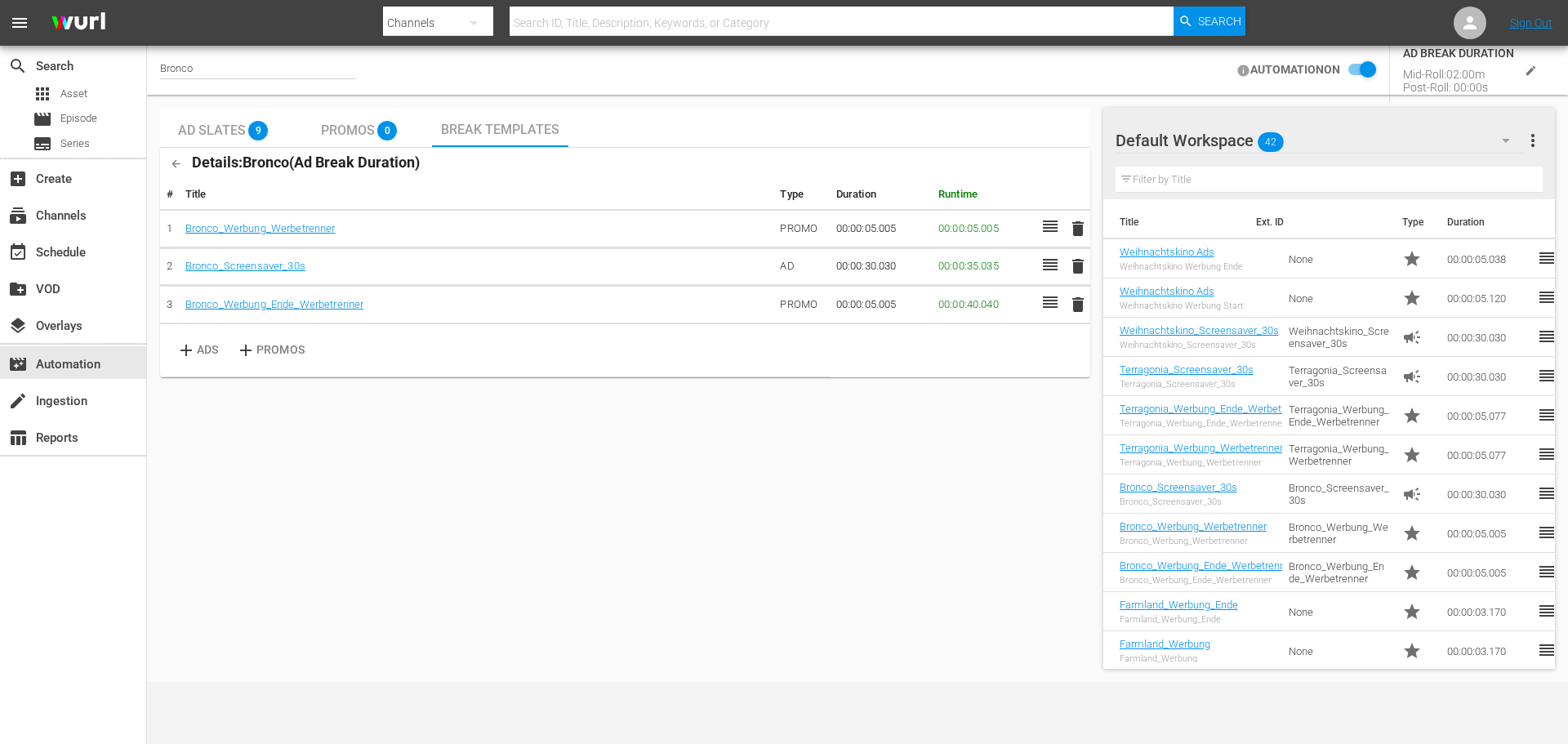
click at [1372, 74] on input "checkbox" at bounding box center [1358, 70] width 36 height 20
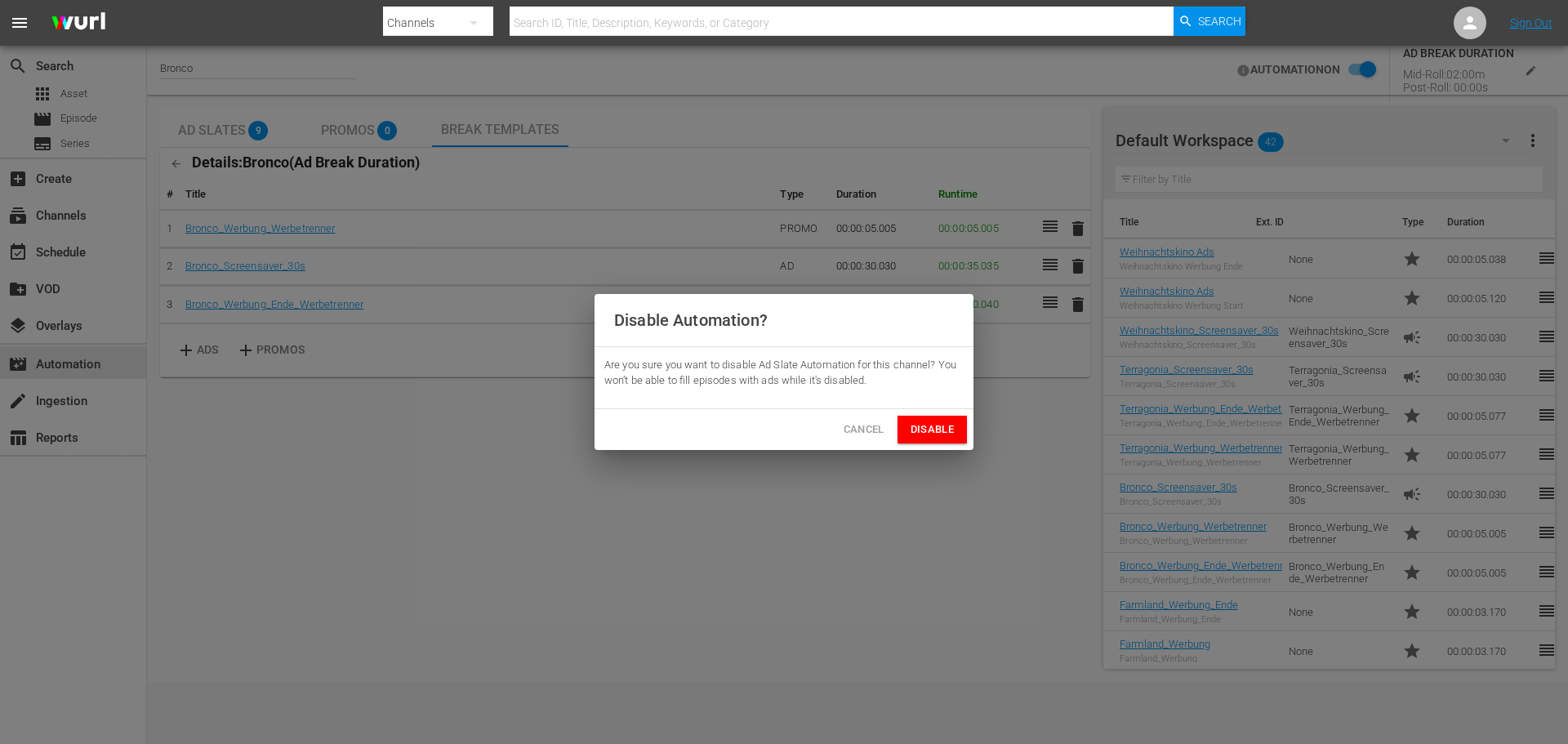
click at [925, 422] on span "Disable" at bounding box center [932, 429] width 43 height 19
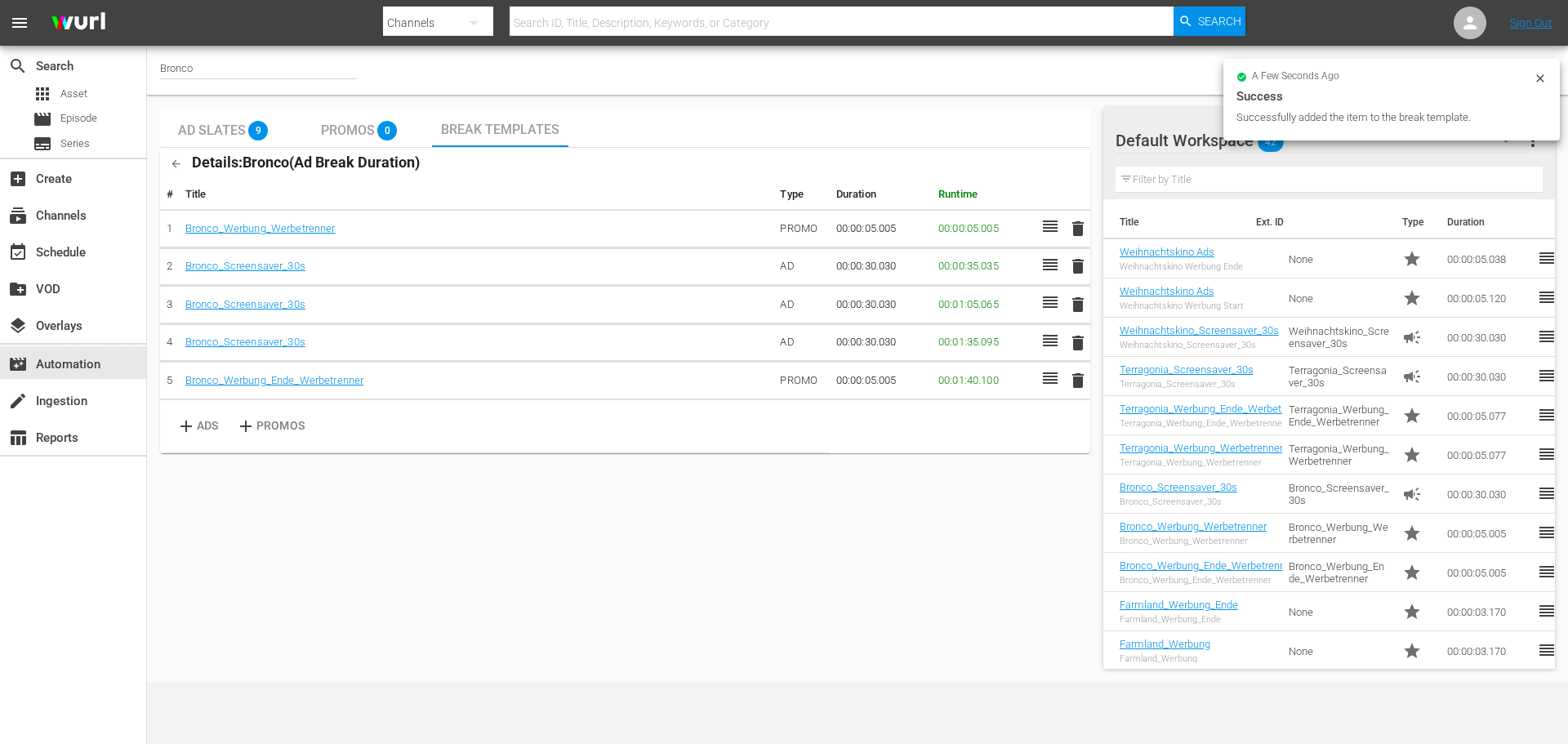
click at [913, 88] on div "Bronco AUTOMATION OFF" at bounding box center [857, 70] width 1421 height 49
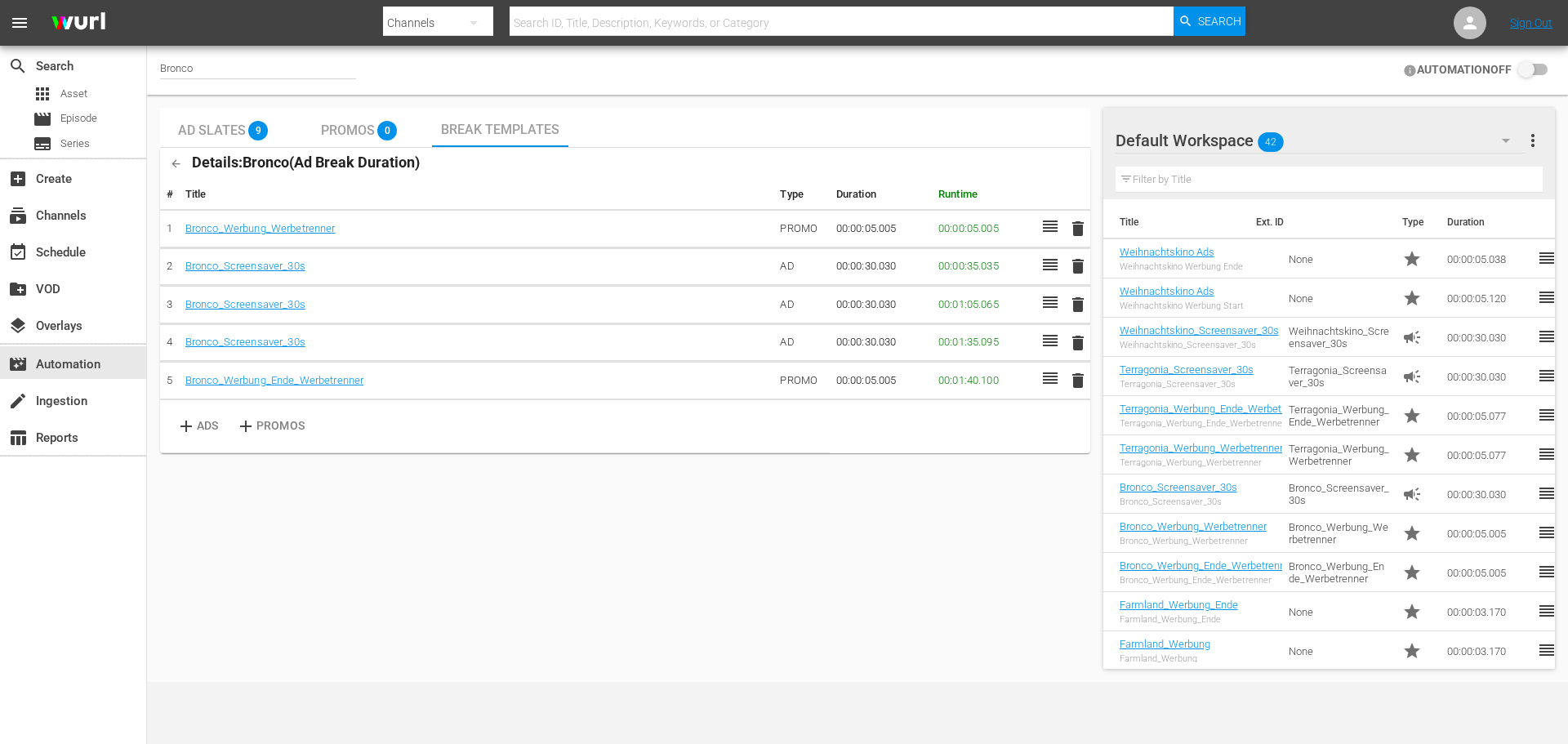
click at [1527, 74] on input "checkbox" at bounding box center [1530, 70] width 36 height 20
checkbox input "false"
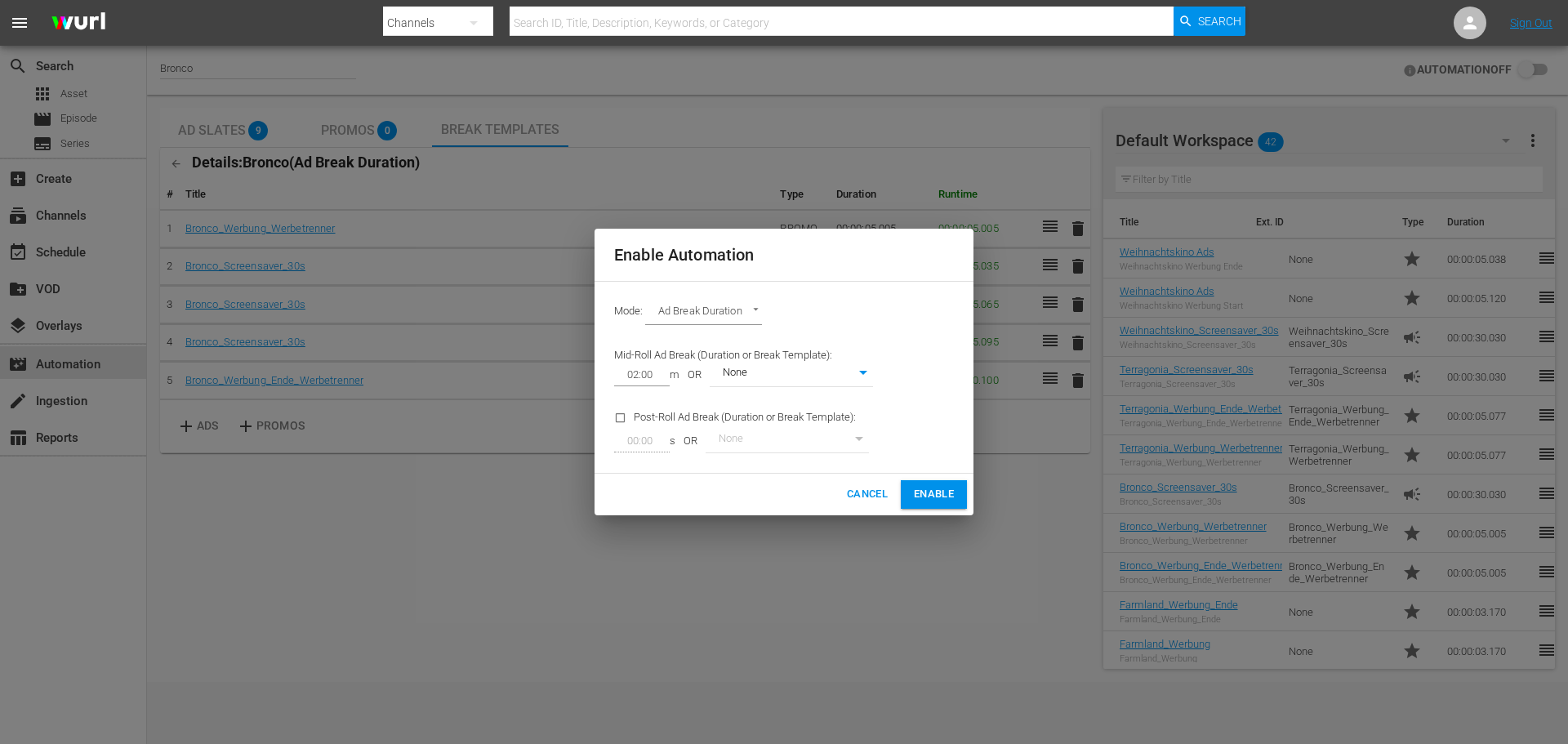
click at [858, 377] on body "menu Search By Channels Search ID, Title, Description, Keywords, or Category Se…" at bounding box center [784, 372] width 1568 height 744
click at [794, 402] on li "Bronco" at bounding box center [791, 400] width 163 height 27
type input "388"
click at [948, 488] on span "Enable" at bounding box center [934, 494] width 40 height 19
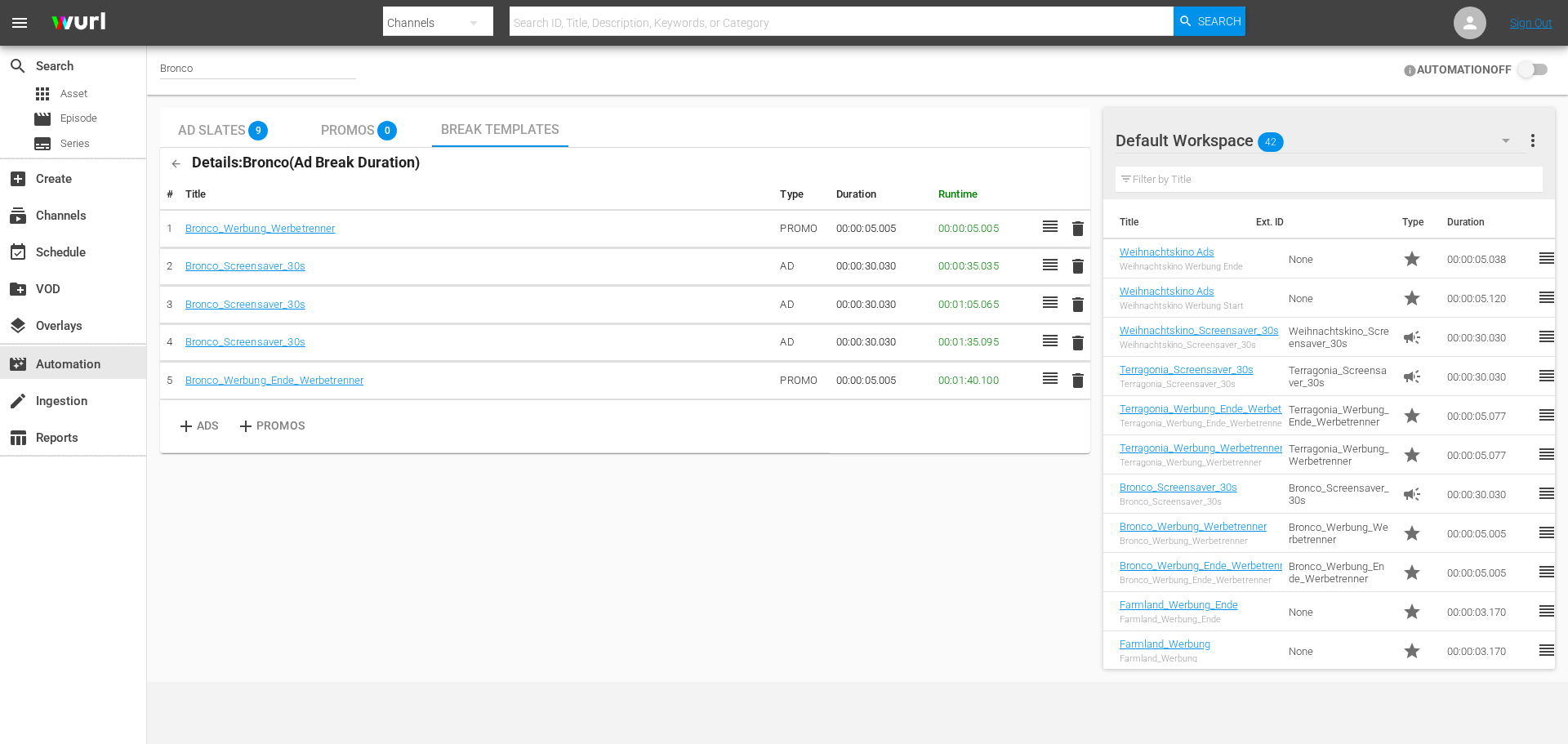
checkbox input "true"
click at [75, 217] on div "subscriptions Channels" at bounding box center [46, 213] width 91 height 15
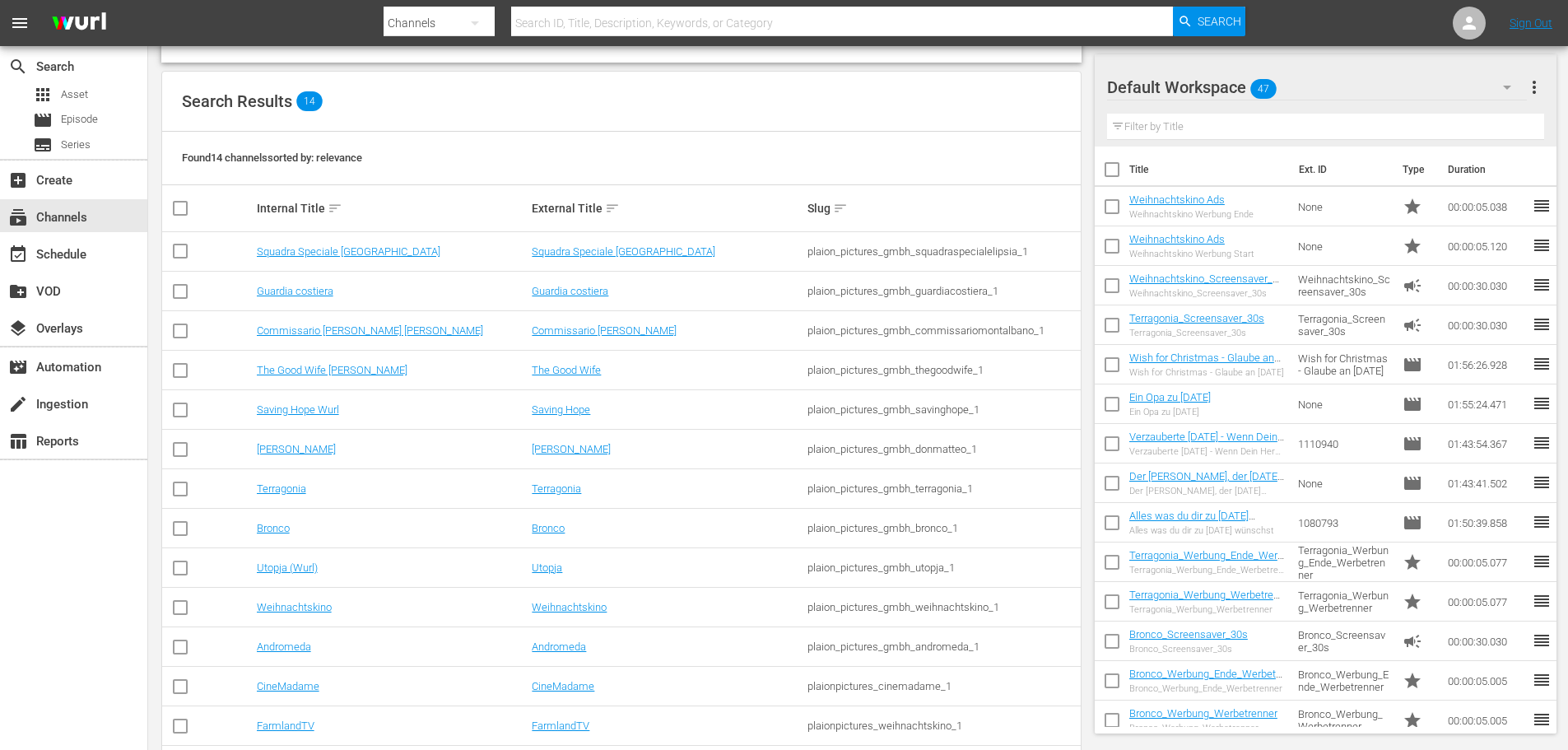
scroll to position [164, 0]
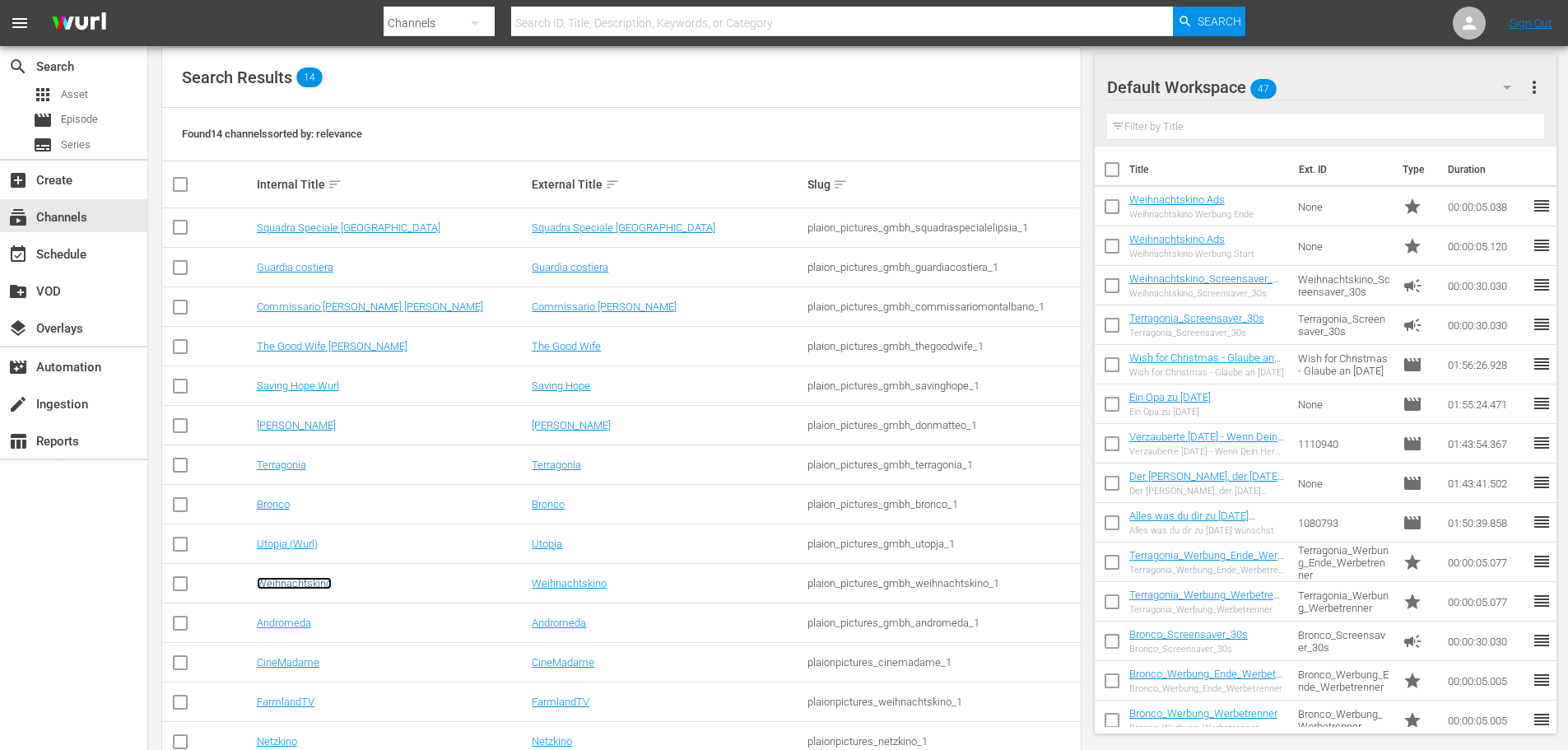
click at [295, 585] on link "Weihnachtskino" at bounding box center [295, 583] width 75 height 12
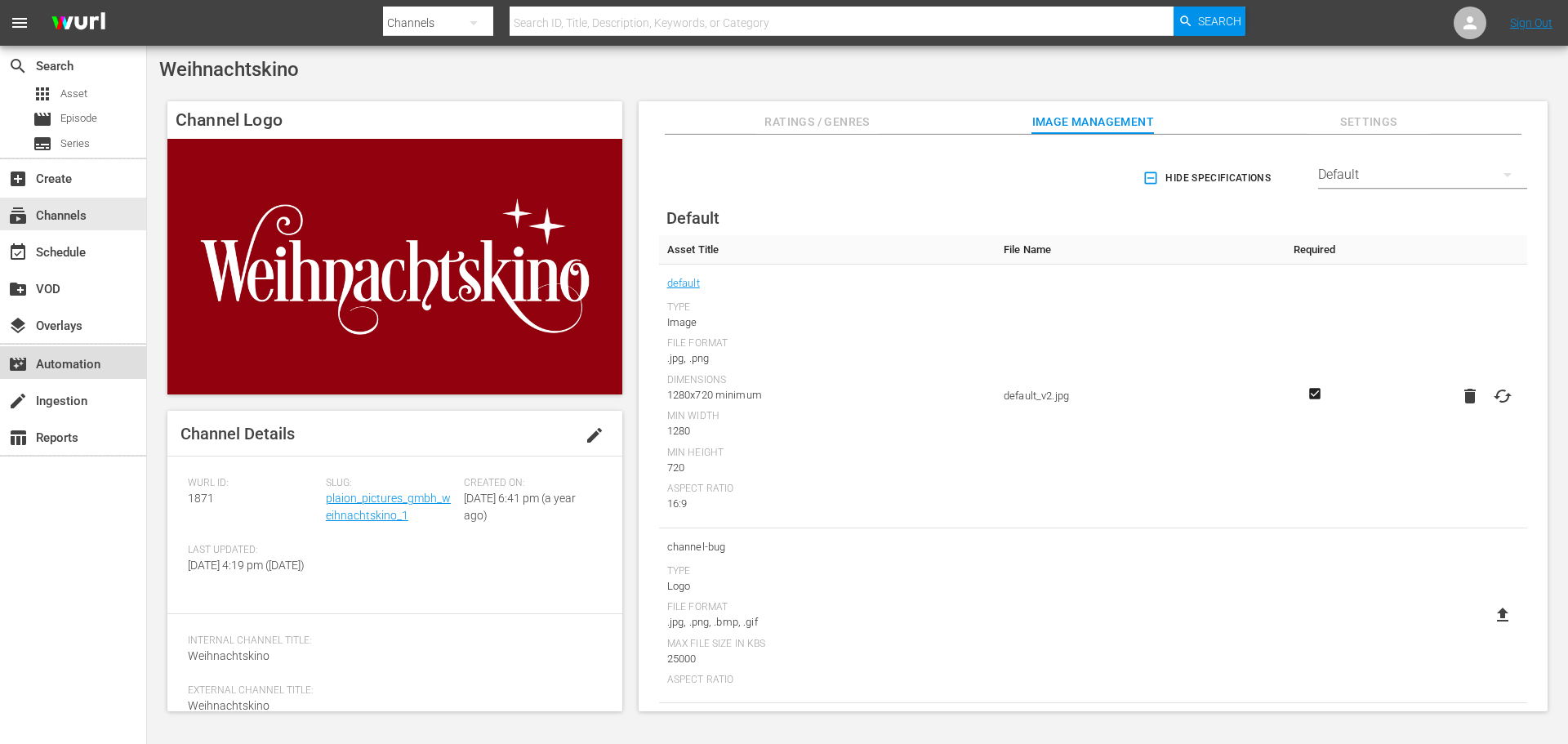
click at [55, 362] on div "movie_filter Automation" at bounding box center [46, 361] width 91 height 15
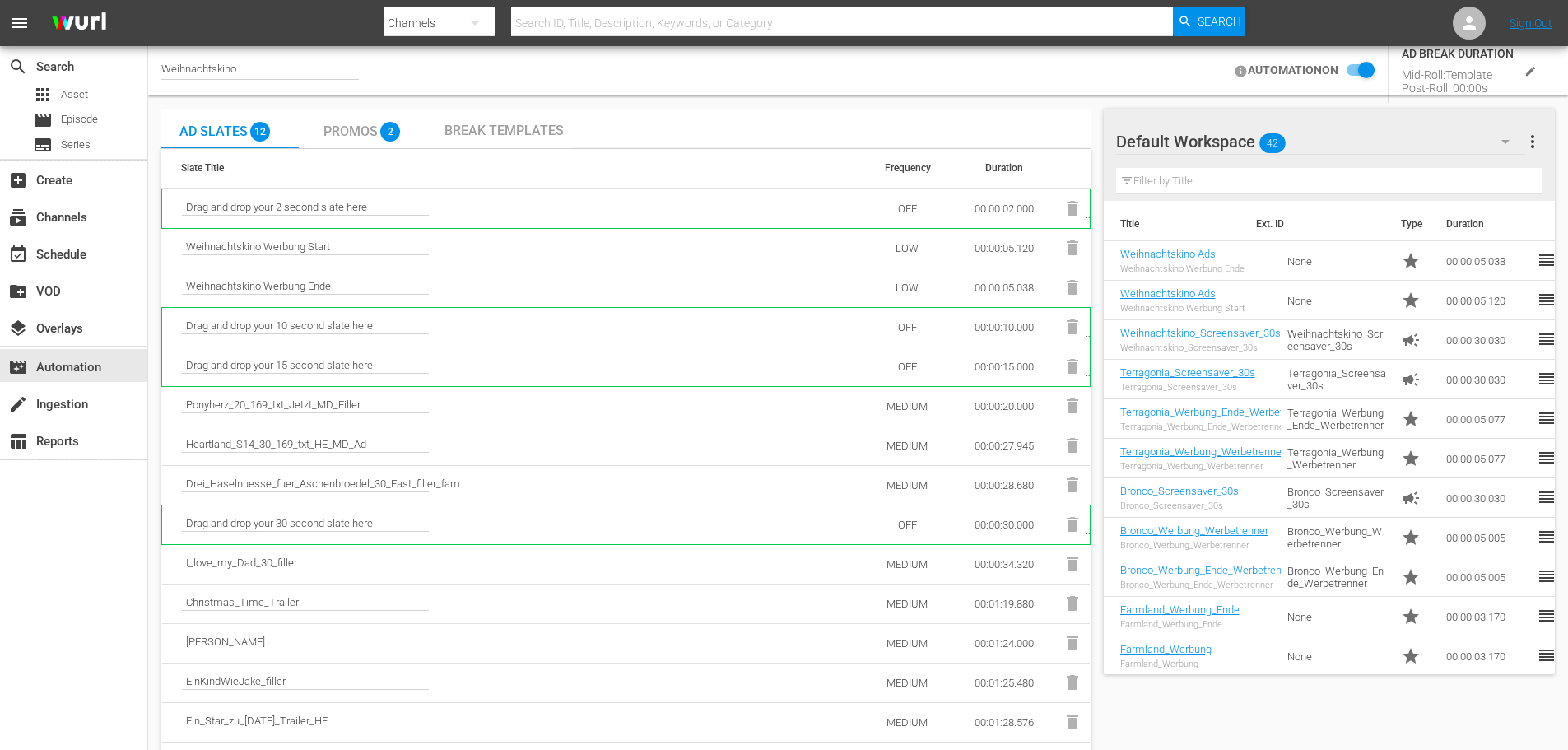
click at [520, 123] on span "Break Templates" at bounding box center [503, 130] width 119 height 16
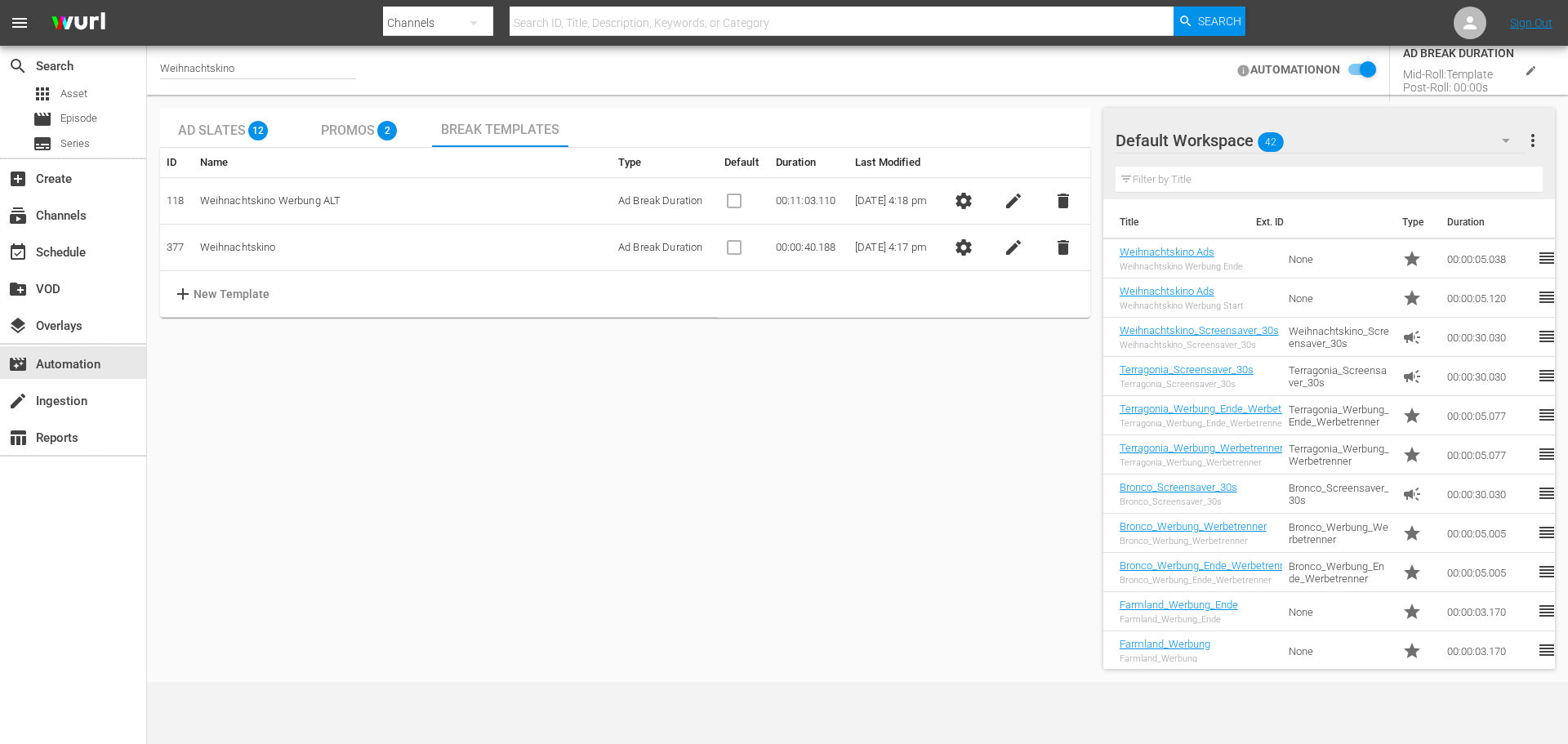
click at [973, 255] on span "settings" at bounding box center [963, 247] width 20 height 20
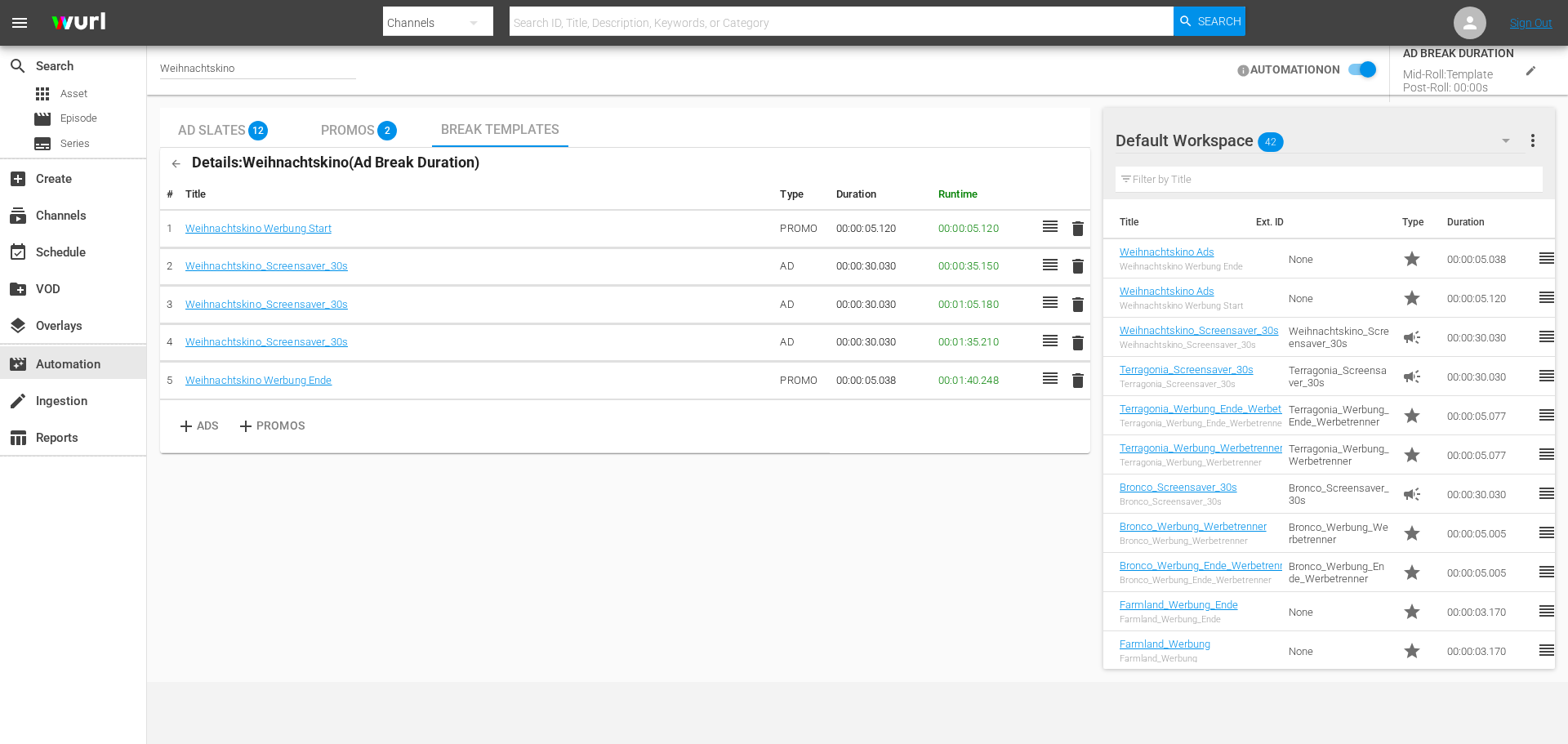
click at [476, 554] on div "Ad Slates 12 Promos 2 Break Templates Details: Weihnachtskino ( Ad Break Durati…" at bounding box center [625, 388] width 930 height 561
click at [986, 89] on div "Weihnachtskino AUTOMATION ON AD BREAK DURATION Mid-Roll: Template Post-Roll: 00…" at bounding box center [857, 70] width 1421 height 49
click at [513, 131] on span "Break Templates" at bounding box center [499, 129] width 118 height 16
click at [374, 126] on span "Promos" at bounding box center [348, 129] width 54 height 16
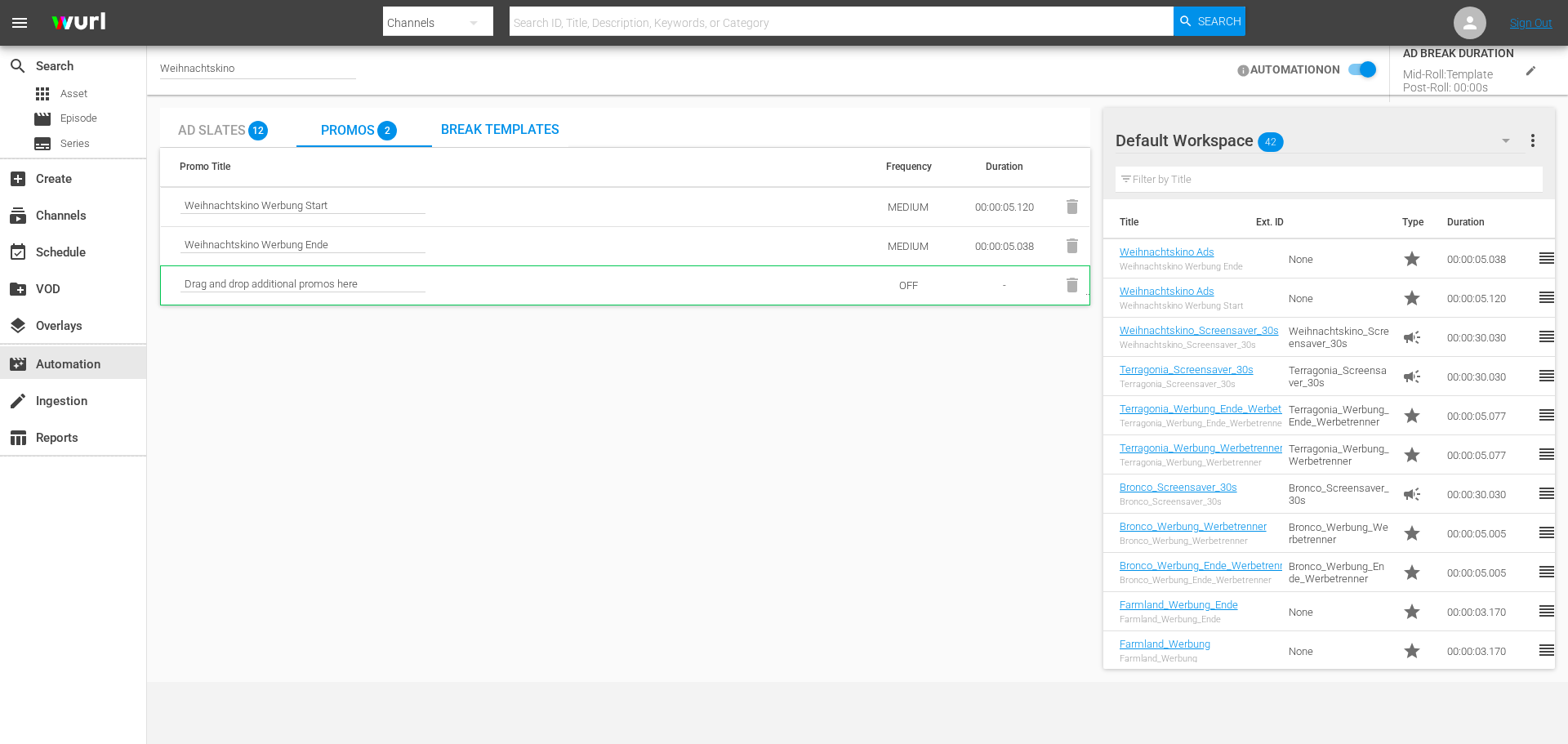
click at [213, 130] on span "Ad Slates" at bounding box center [211, 129] width 68 height 16
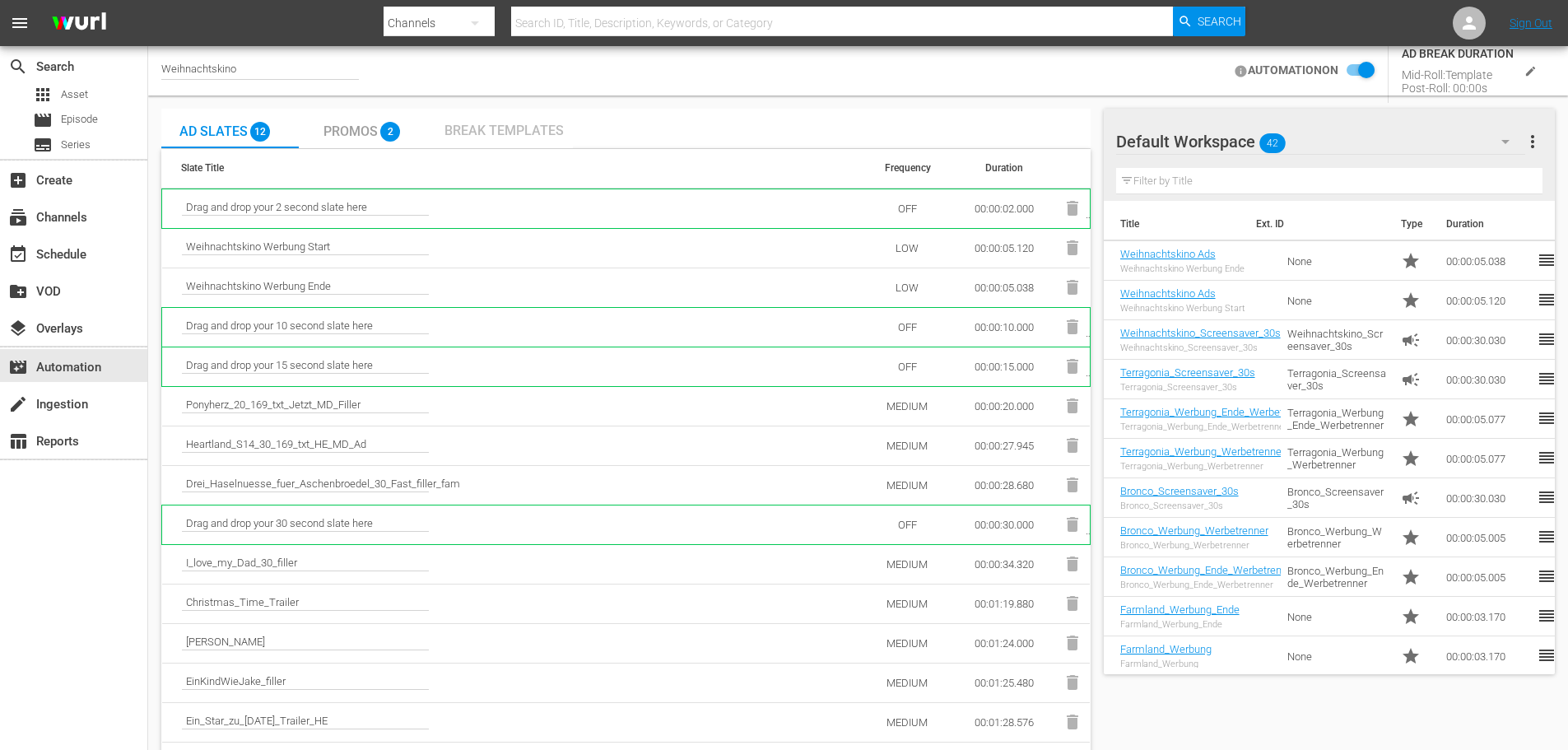
click at [483, 130] on span "Break Templates" at bounding box center [503, 130] width 119 height 16
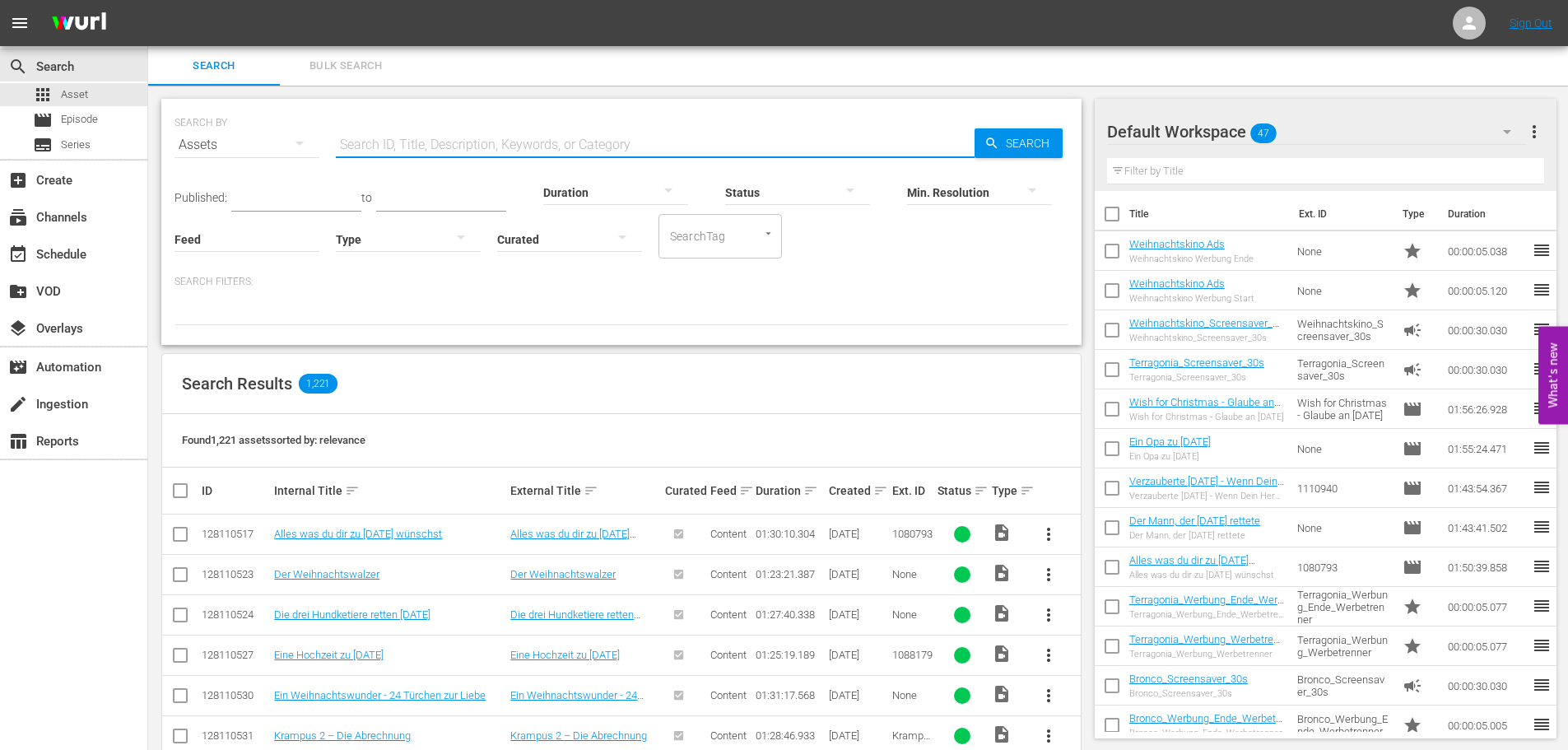
click at [395, 145] on input "text" at bounding box center [655, 145] width 638 height 39
paste input "Der Mann, der Rache nahm"
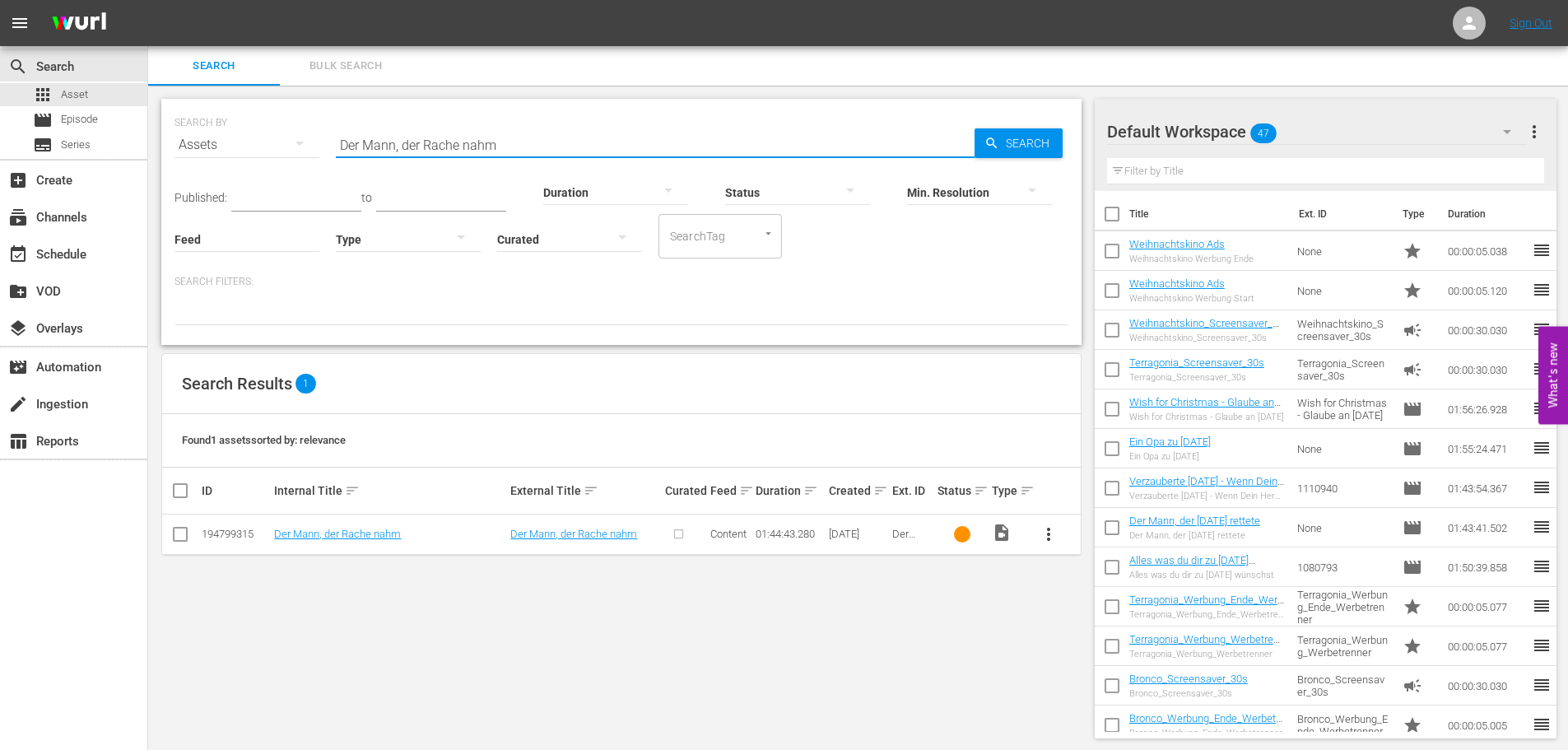
type input "Der Mann, der Rache nahm"
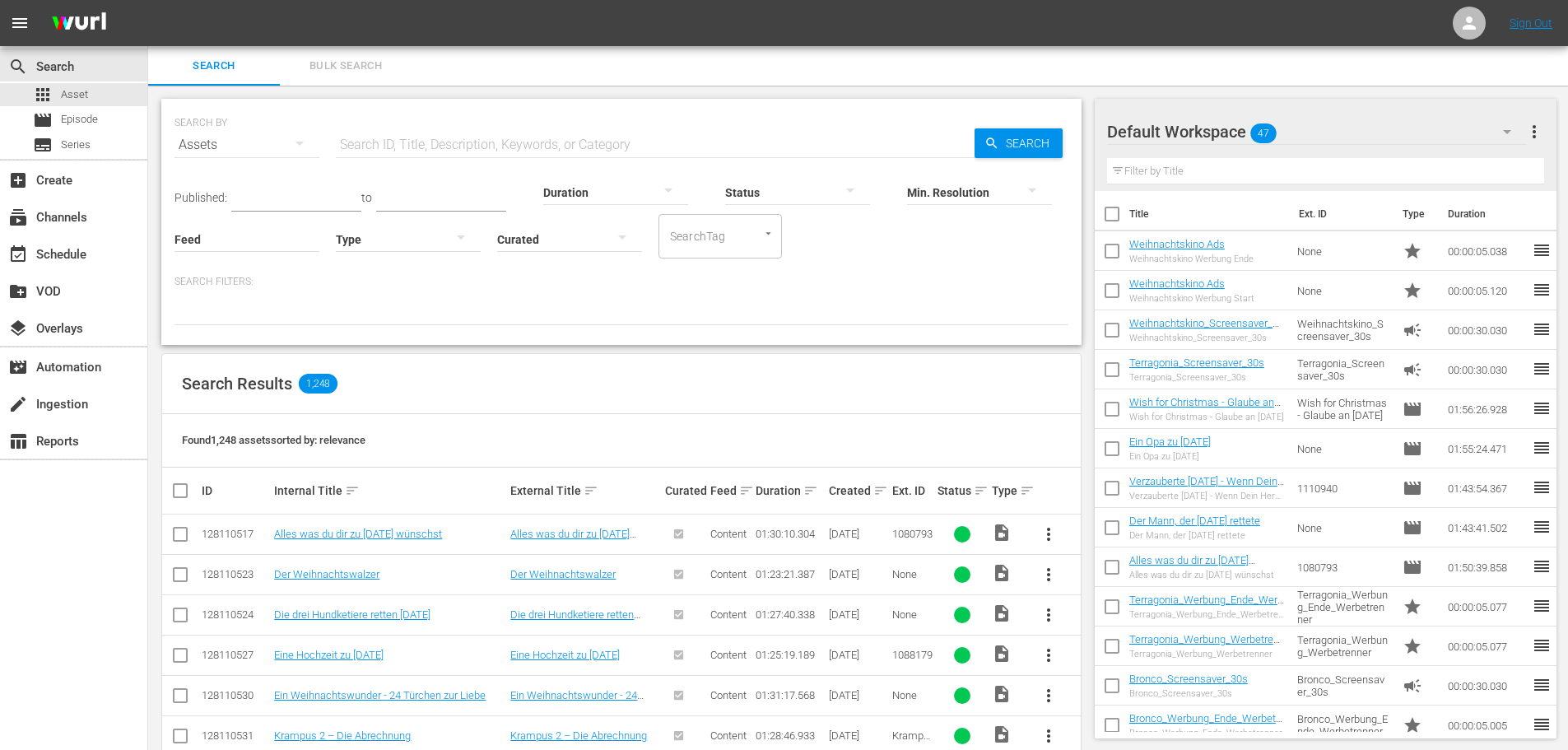
click at [394, 145] on input "text" at bounding box center [655, 145] width 638 height 39
paste input "Der Mann, der Rache nahm"
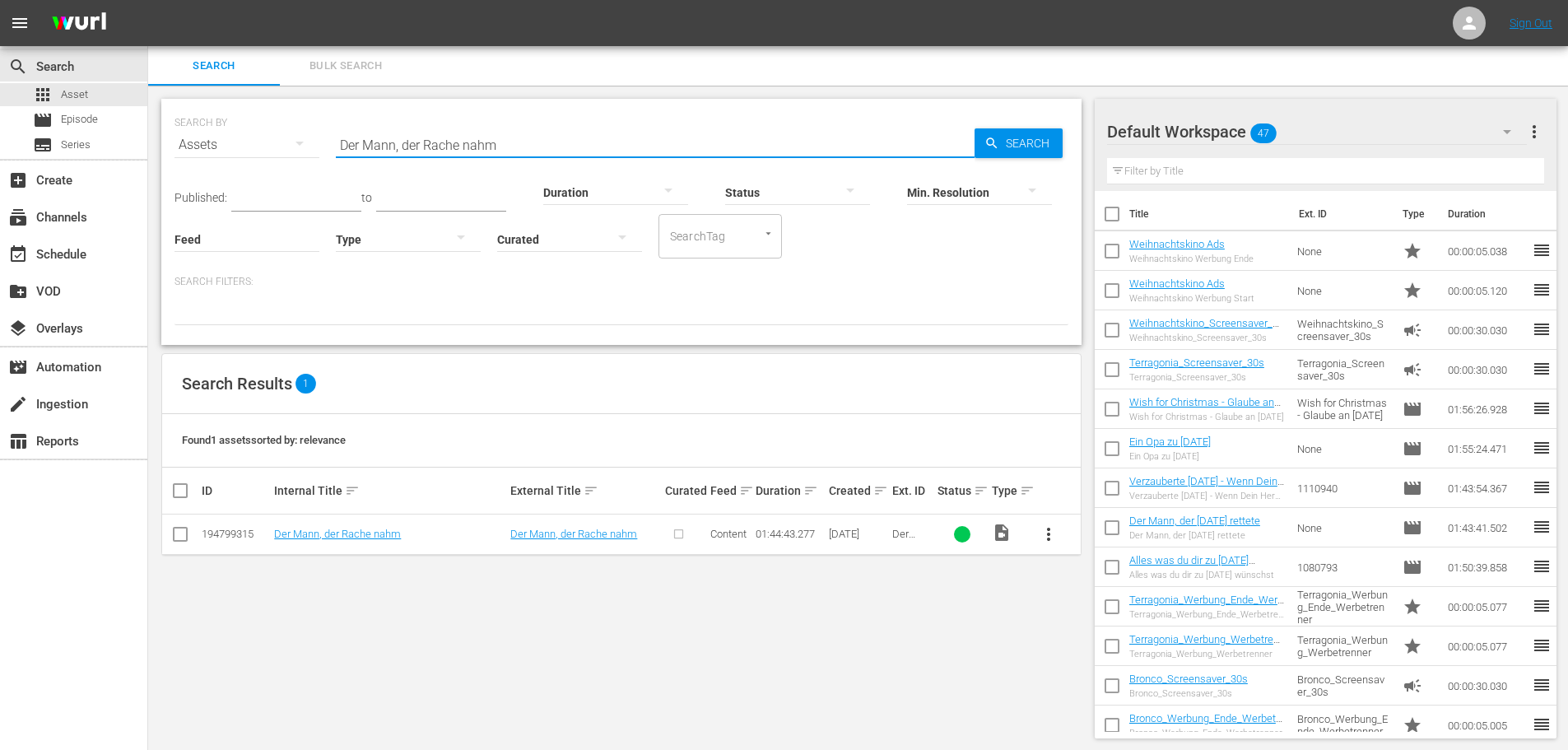
type input "Der Mann, der Rache nahm"
click at [1049, 537] on span "more_vert" at bounding box center [1048, 533] width 20 height 20
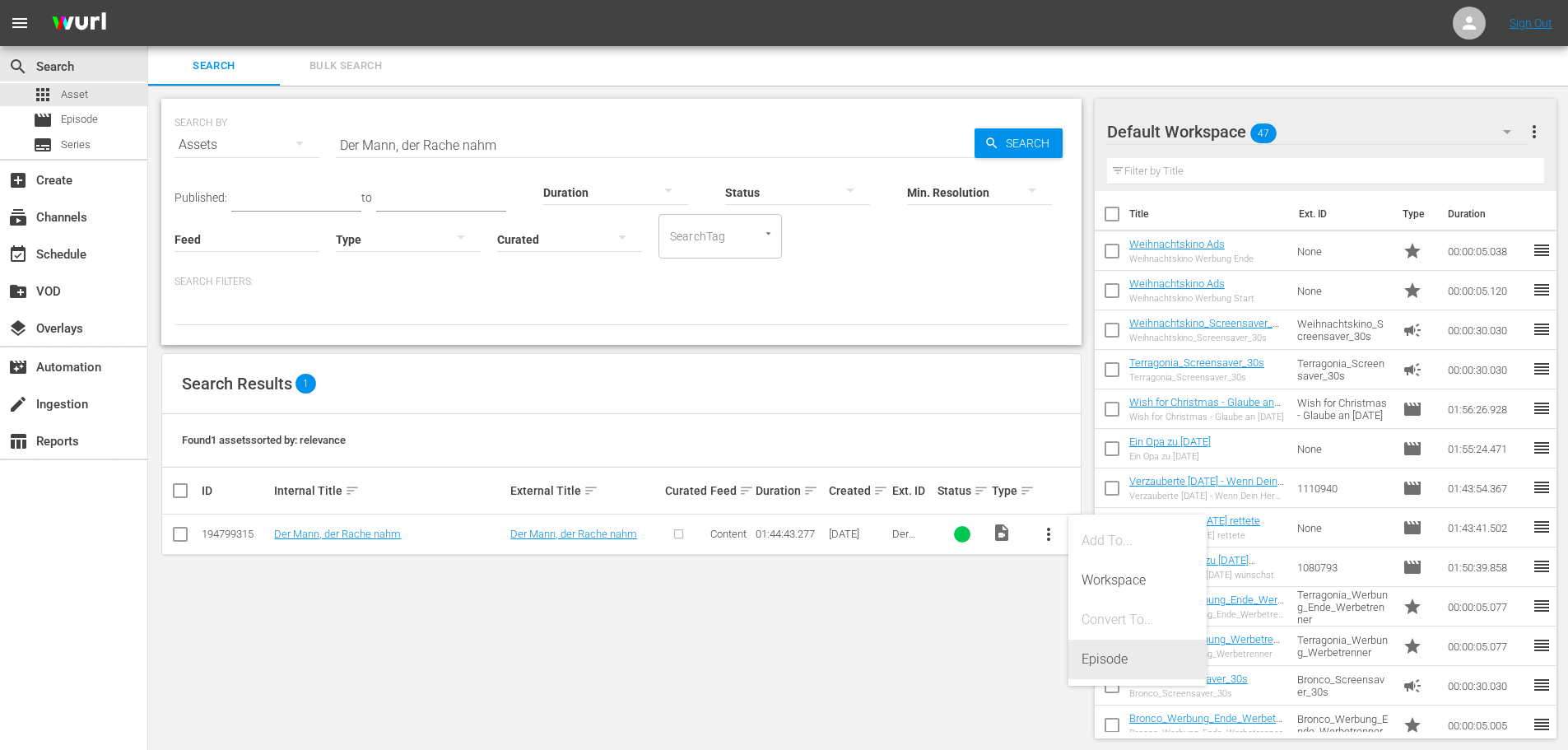
click at [1095, 660] on div "Episode" at bounding box center [1137, 659] width 112 height 39
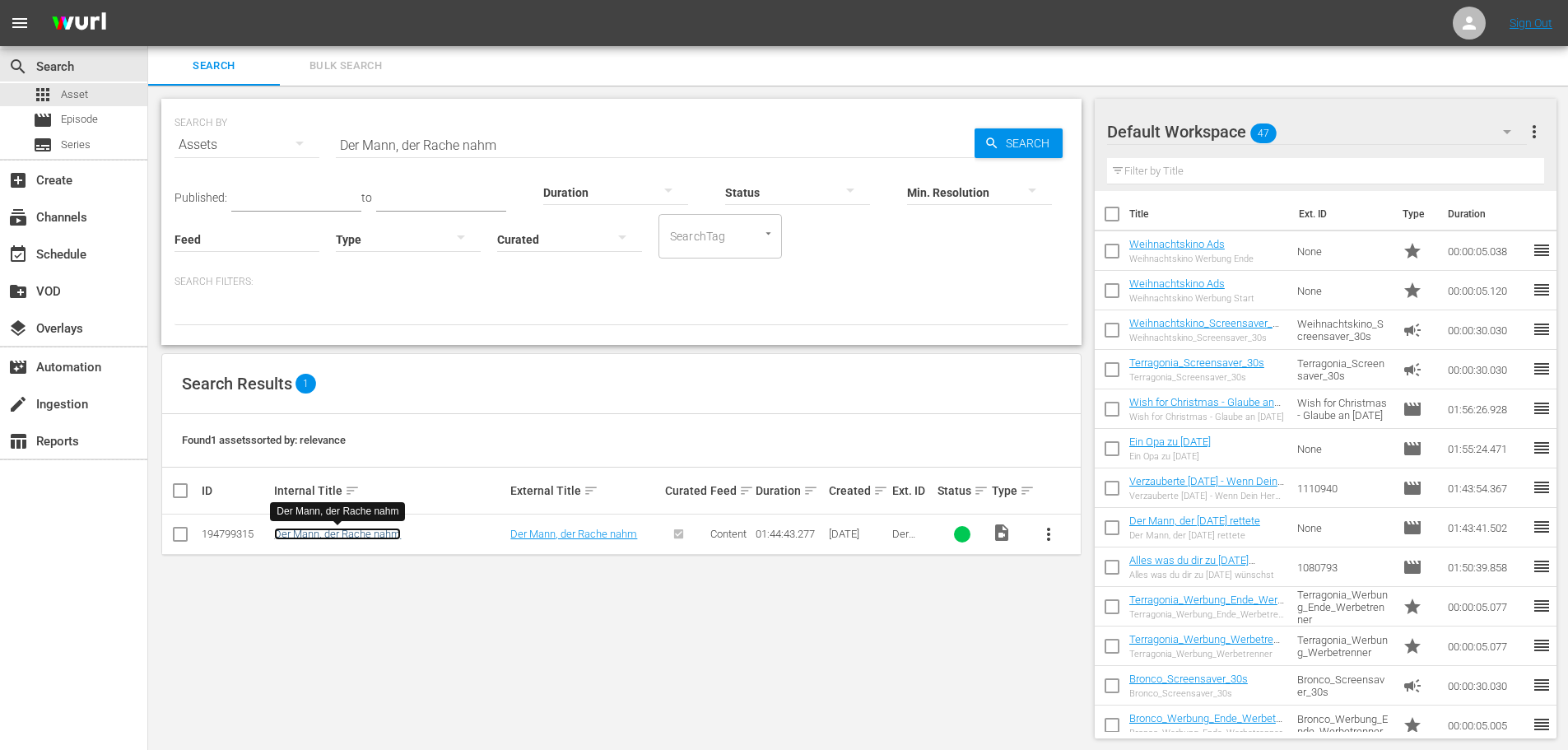
click at [368, 533] on link "Der Mann, der Rache nahm" at bounding box center [337, 533] width 127 height 12
click at [1042, 534] on span "more_vert" at bounding box center [1048, 533] width 20 height 20
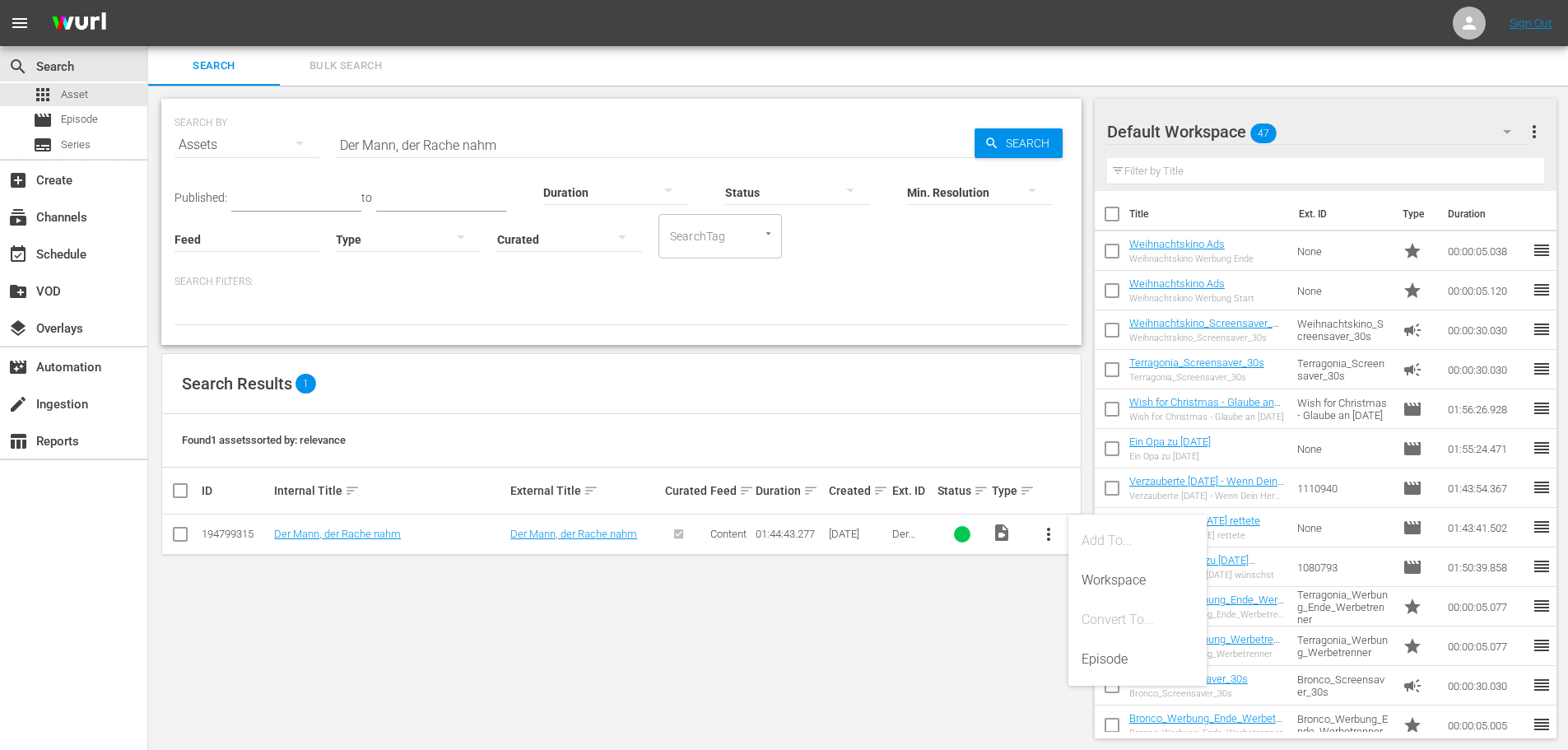
drag, startPoint x: 815, startPoint y: 617, endPoint x: 698, endPoint y: 583, distance: 121.8
click at [814, 617] on div "SEARCH BY Search By Assets Search ID, Title, Description, Keywords, or Category…" at bounding box center [622, 418] width 946 height 666
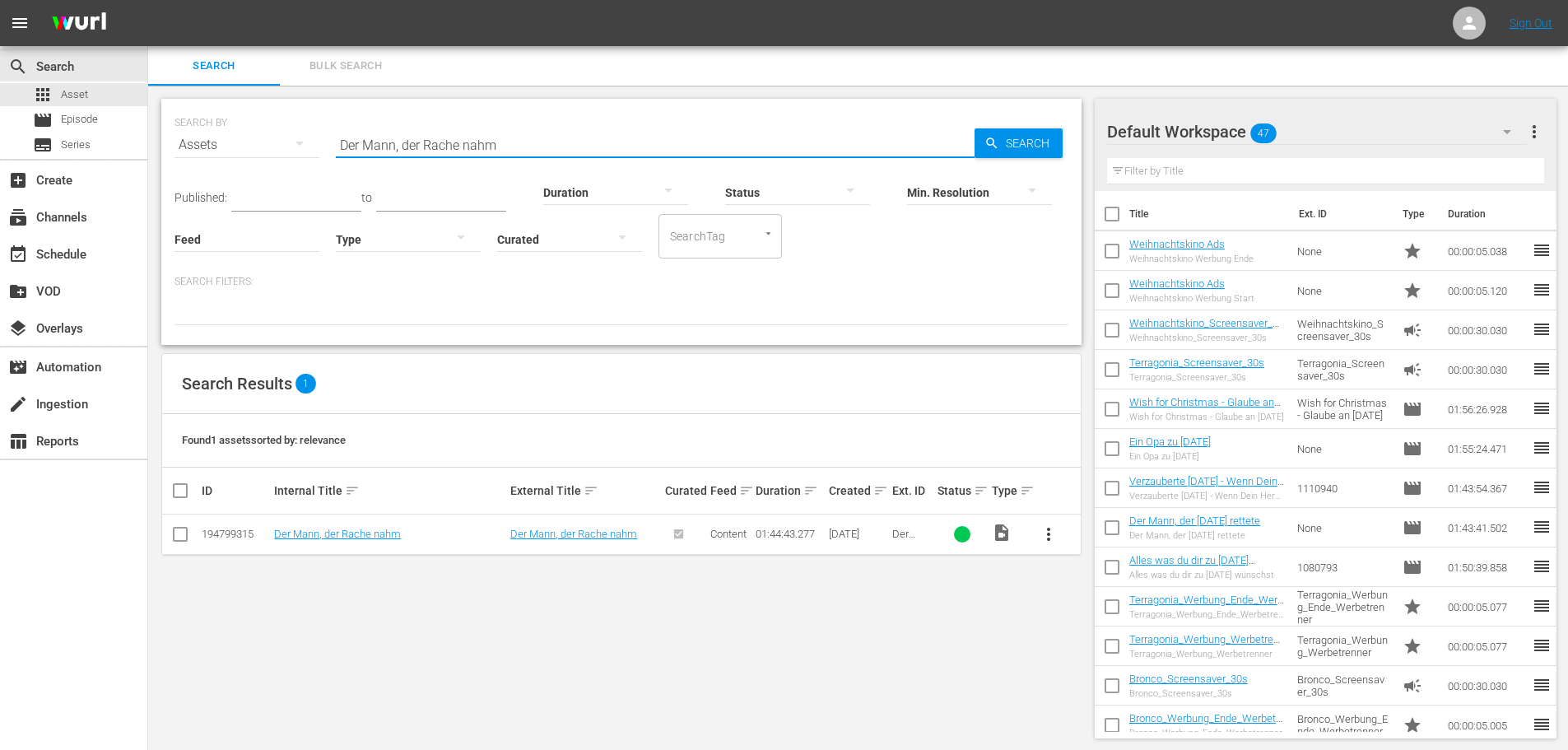
click at [425, 148] on input "Der Mann, der Rache nahm" at bounding box center [655, 145] width 638 height 39
paste input "Eine kleine Weihnachtsgeschichte"
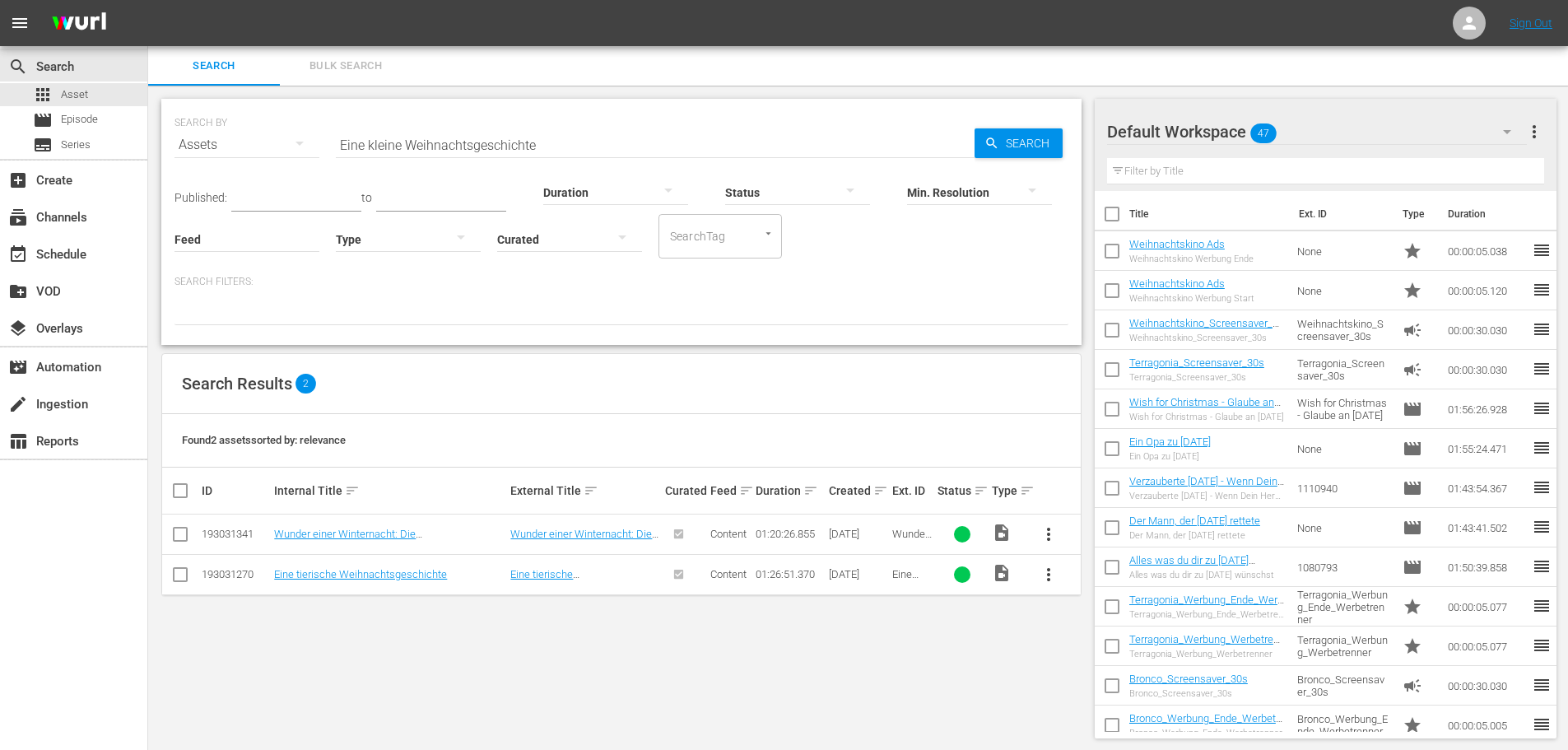
click at [625, 77] on div "Search Bulk Search" at bounding box center [858, 66] width 1420 height 39
click at [502, 141] on input "Eine kleine Weihnachtsgeschichte" at bounding box center [655, 145] width 638 height 39
paste input "Weihnachten mit der Familie – Überleben ist alles"
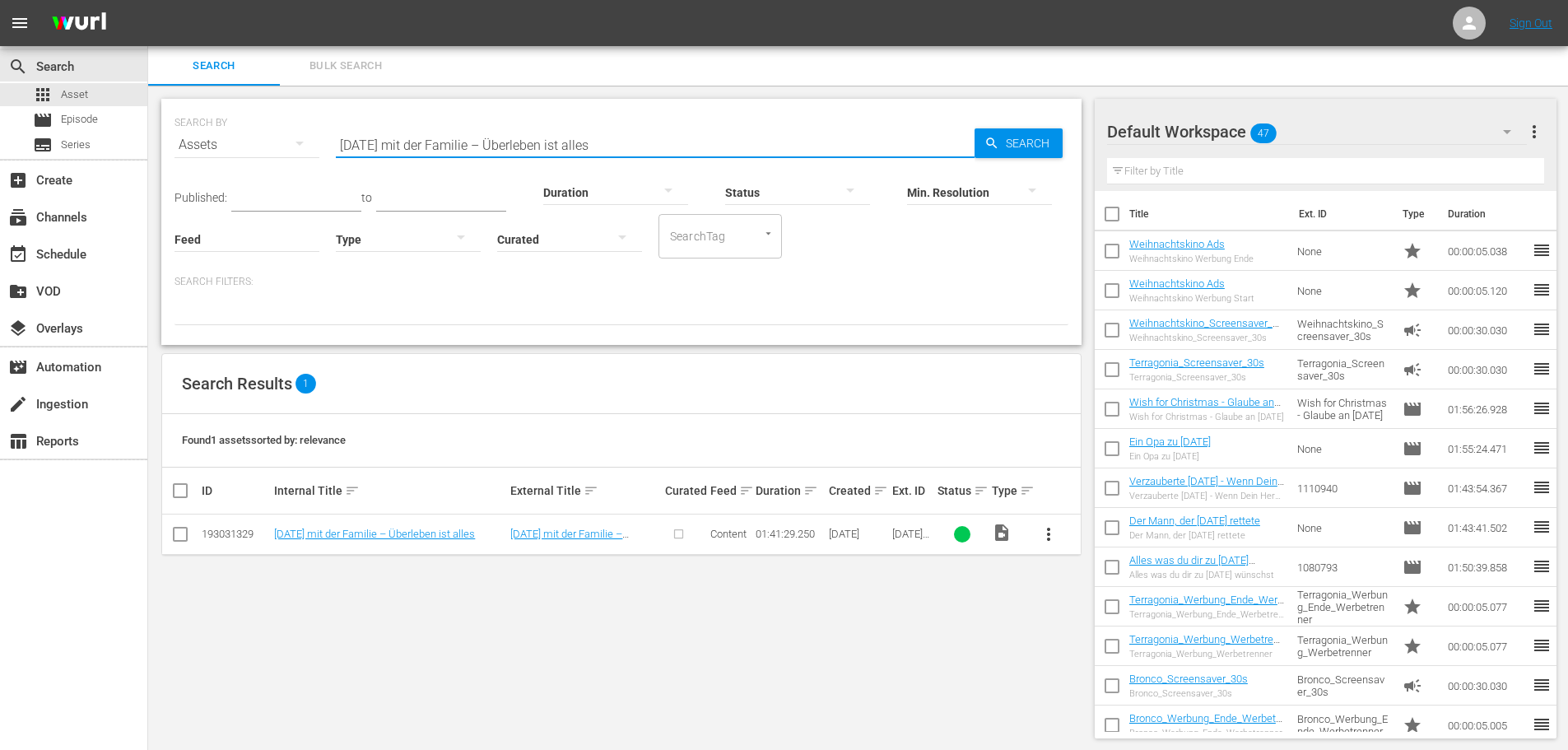
type input "Weihnachten mit der Familie – Überleben ist alles"
click at [1343, 123] on div "Default Workspace 47" at bounding box center [1316, 131] width 420 height 46
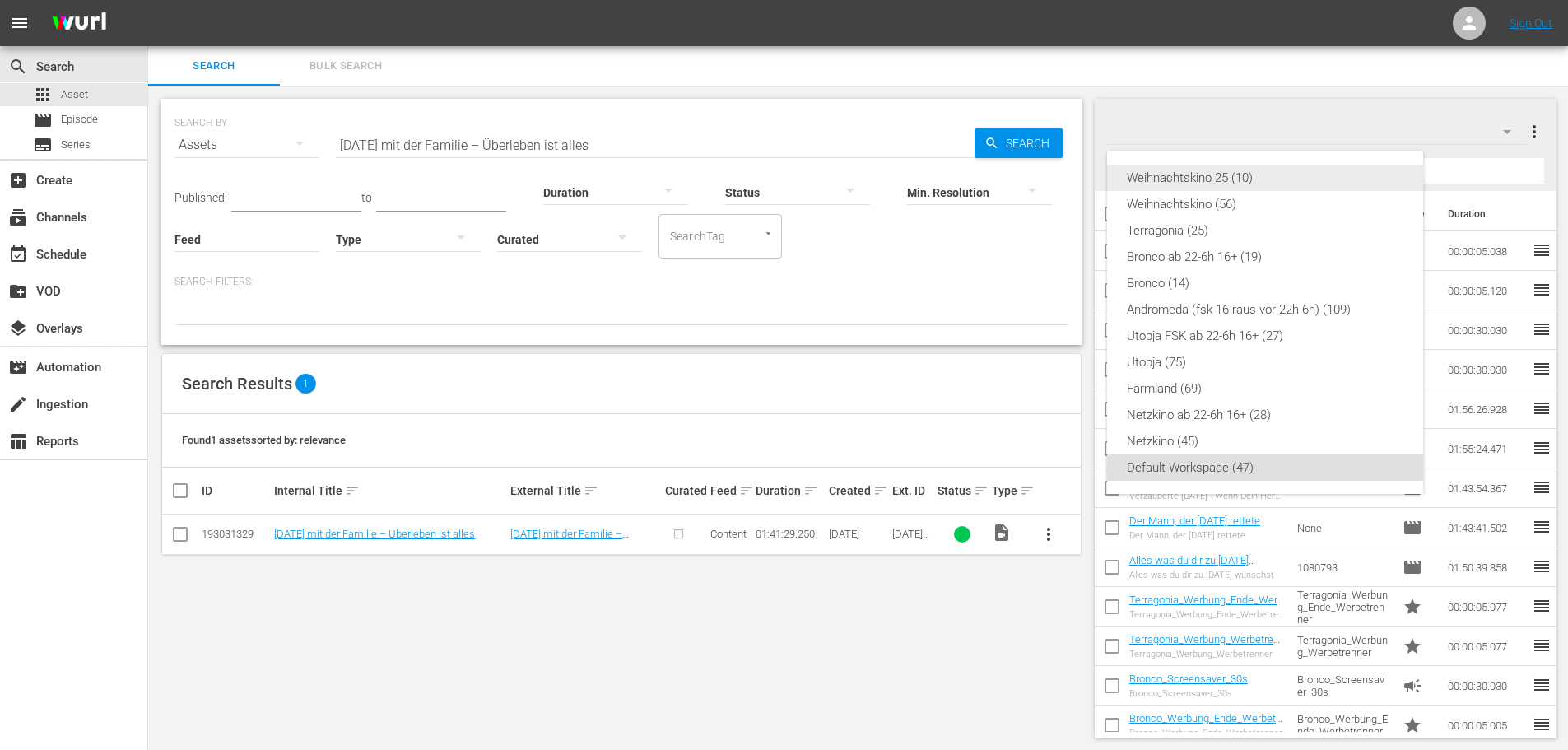
click at [1257, 175] on div "Weihnachtskino 25 (10)" at bounding box center [1265, 177] width 277 height 26
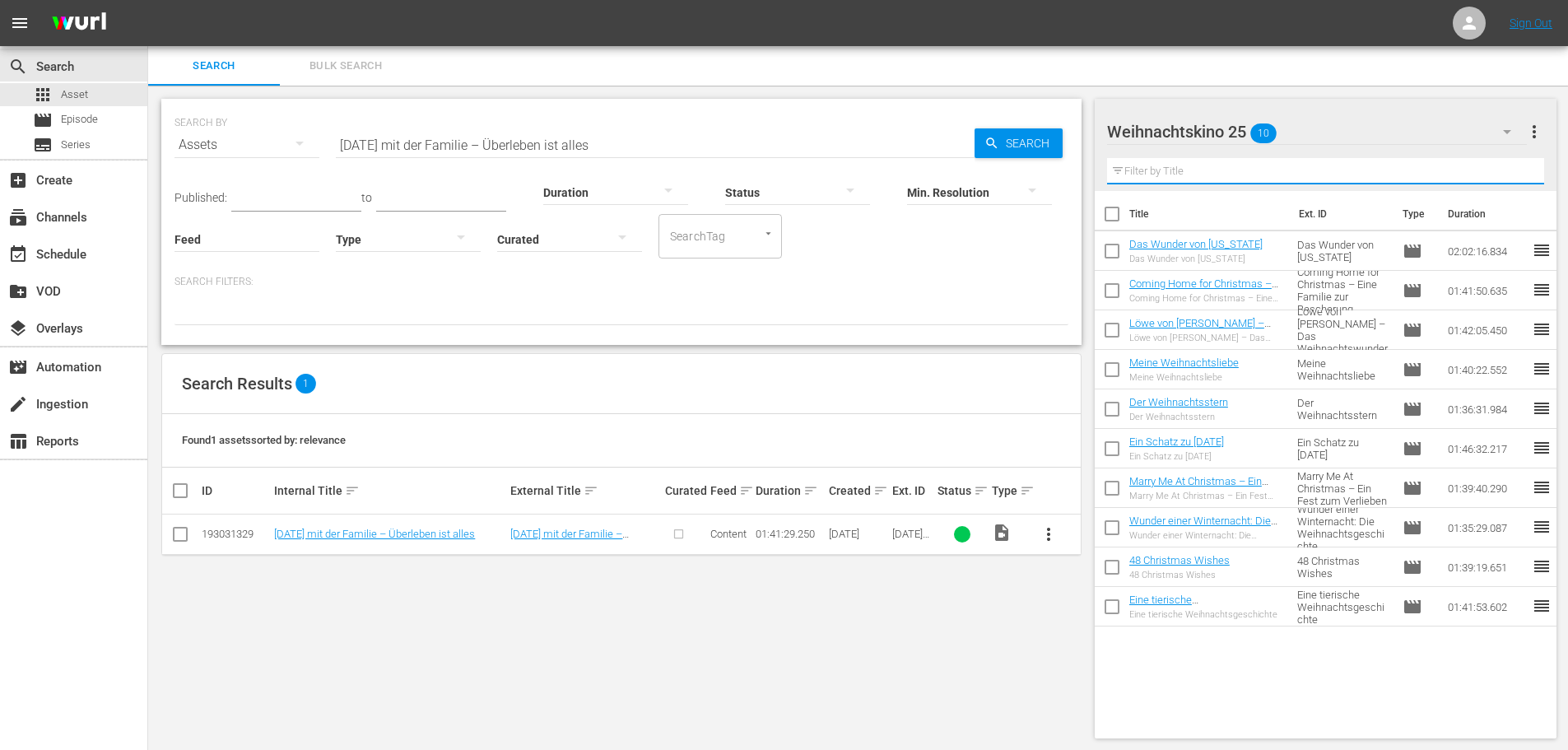
click at [1188, 170] on input "text" at bounding box center [1326, 171] width 438 height 26
paste input "Weihnachten mit der Familie – Überleben ist alles"
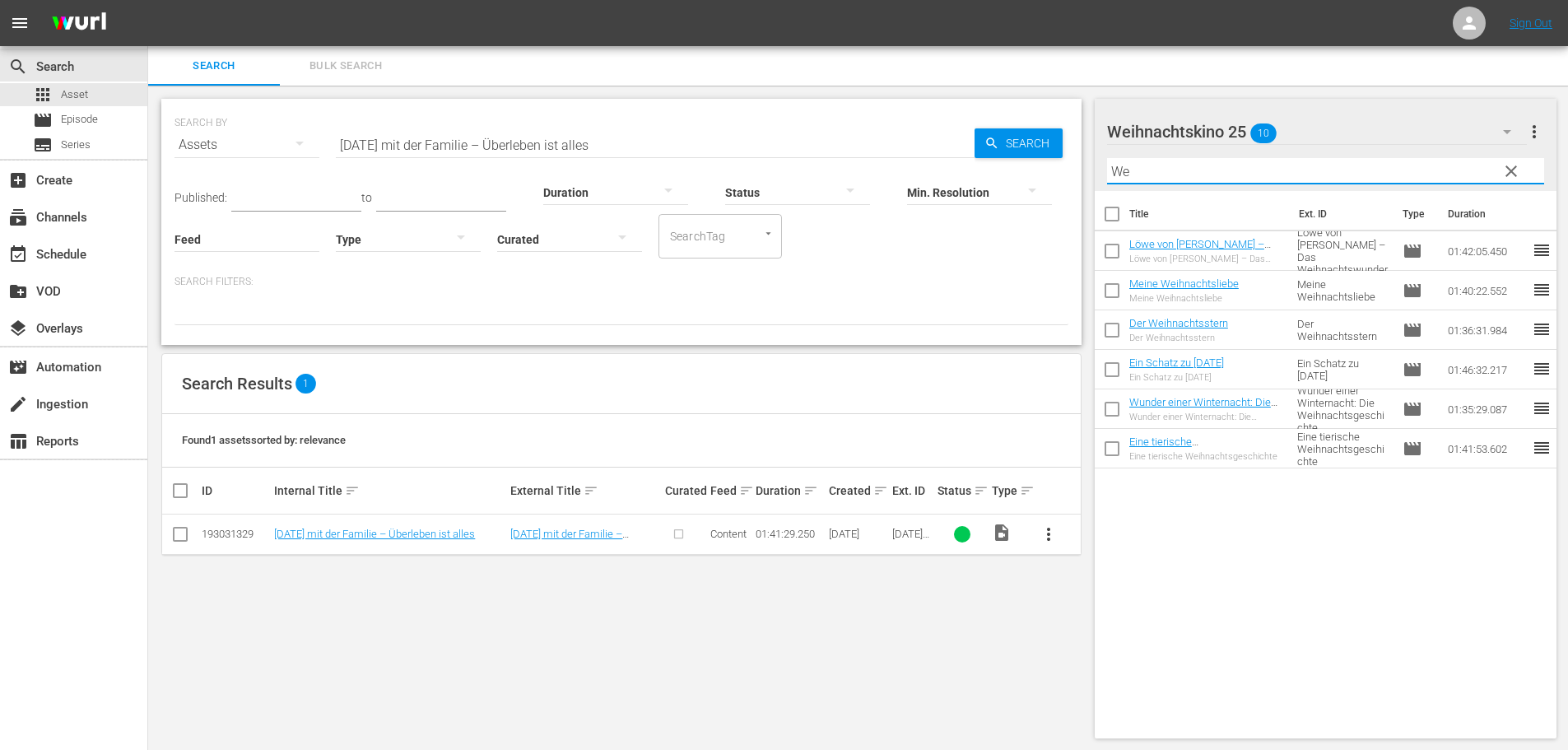
type input "W"
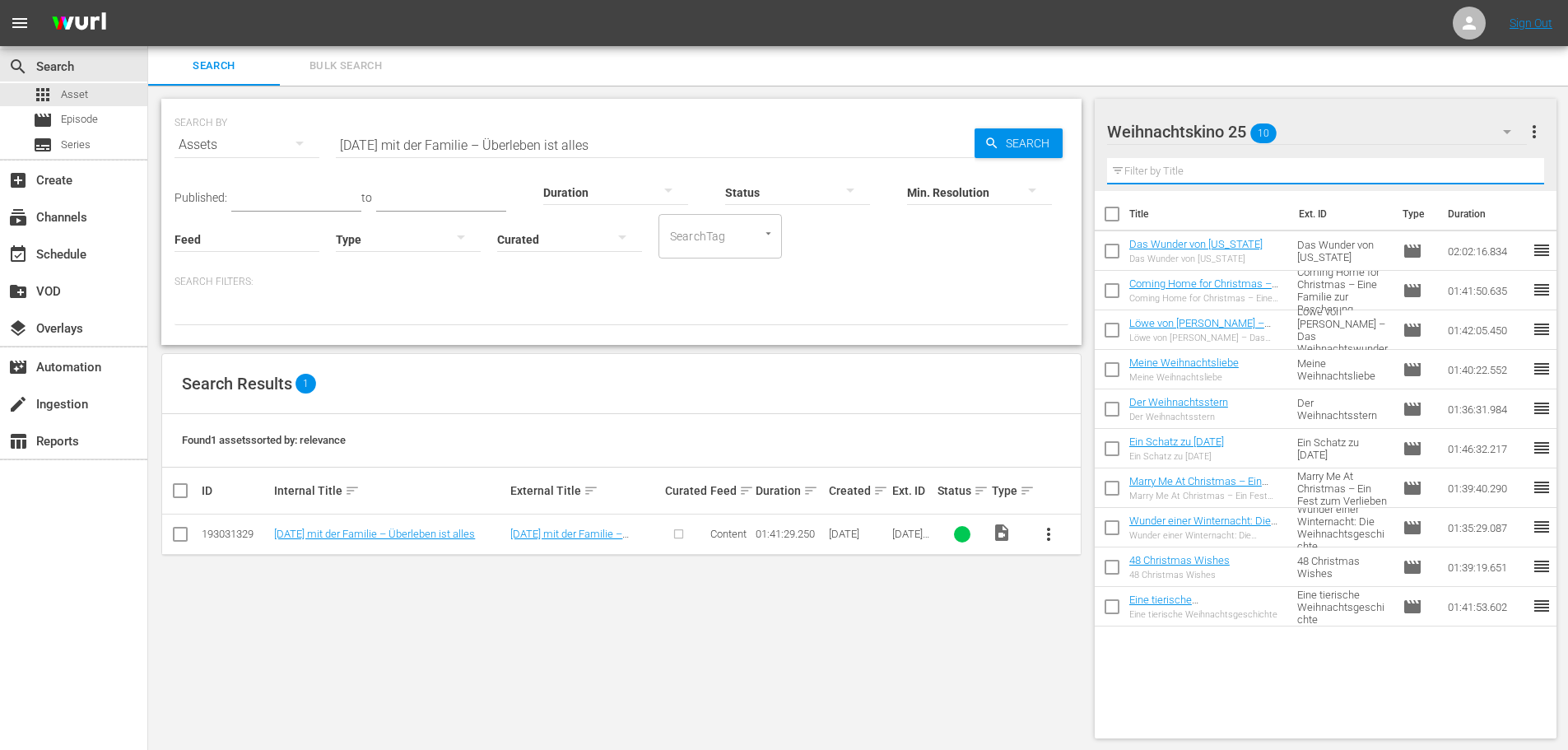
click at [1045, 534] on span "more_vert" at bounding box center [1048, 533] width 20 height 20
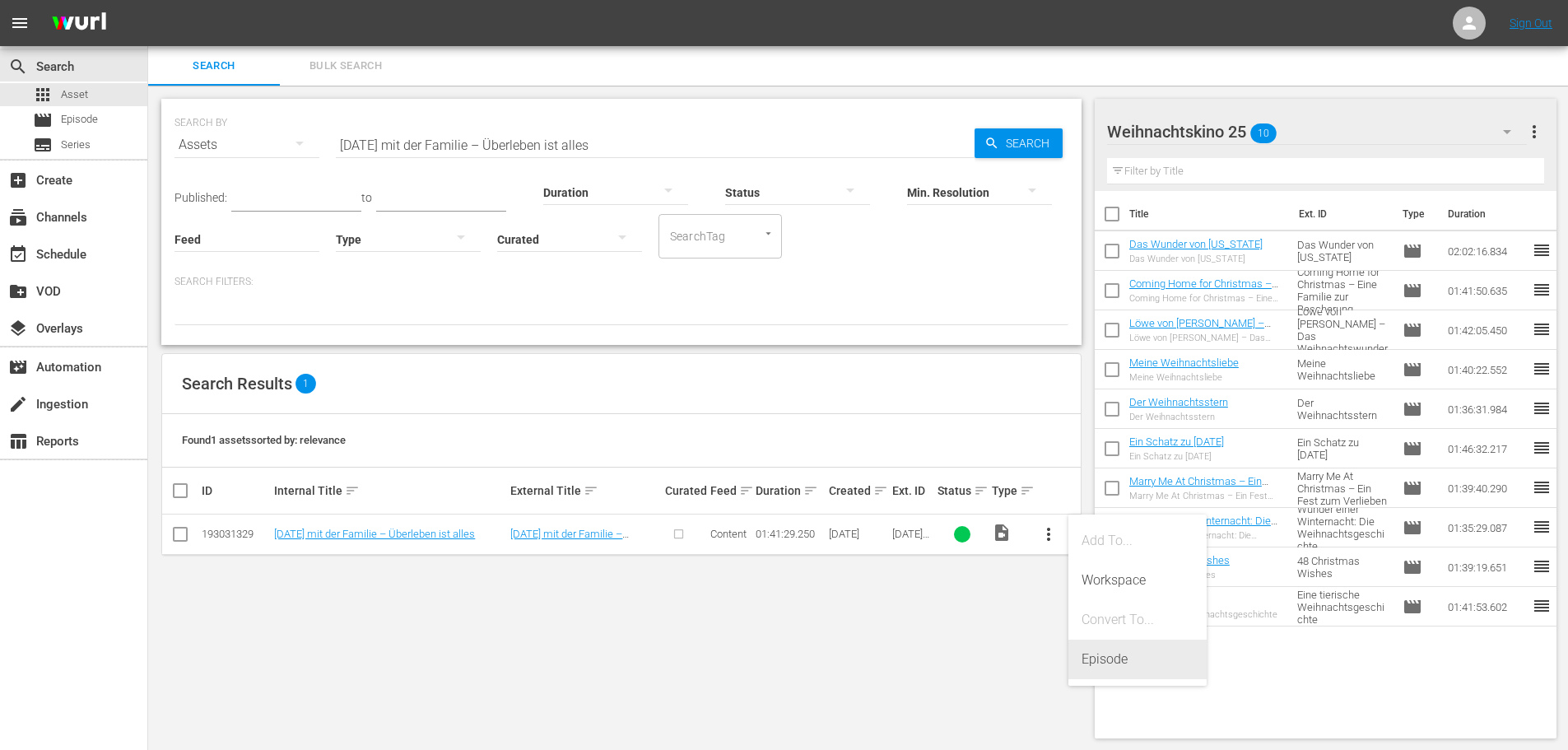
click at [1098, 656] on div "Episode" at bounding box center [1137, 659] width 112 height 39
click at [723, 63] on div "Search Bulk Search" at bounding box center [858, 66] width 1420 height 39
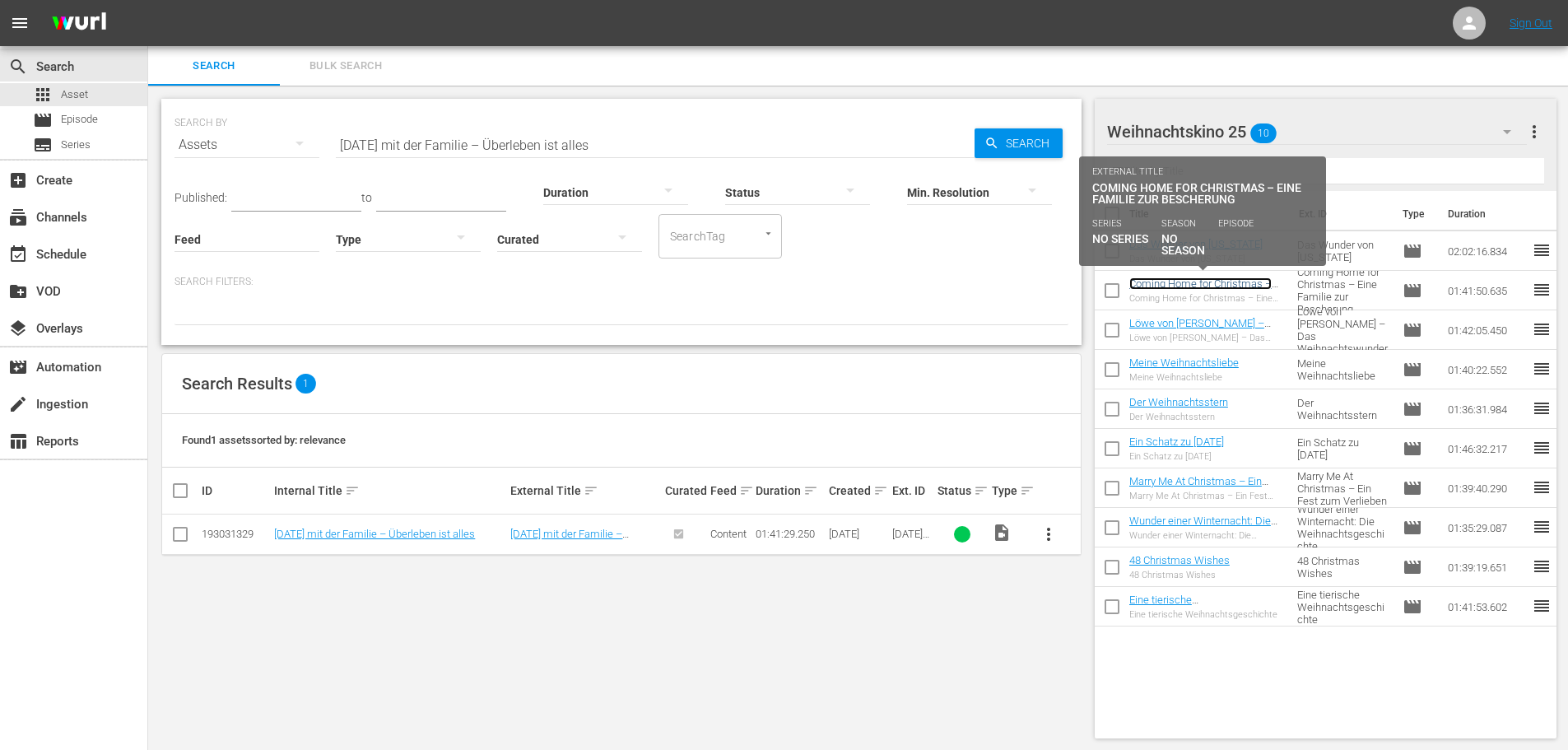
click at [1181, 283] on link "Coming Home for Christmas – Eine Familie zur Bescherung" at bounding box center [1201, 289] width 143 height 24
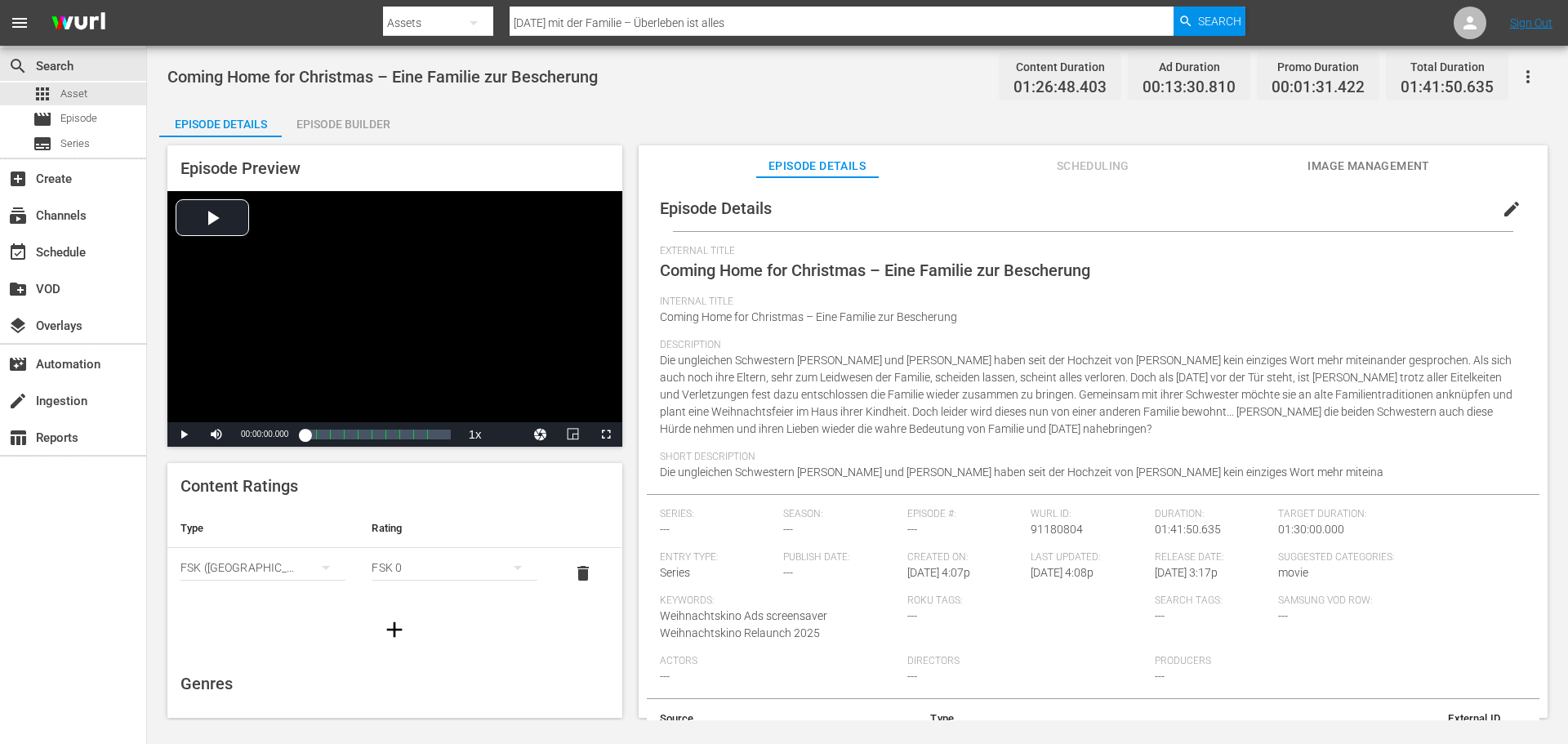
click at [1509, 212] on span "edit" at bounding box center [1511, 209] width 20 height 20
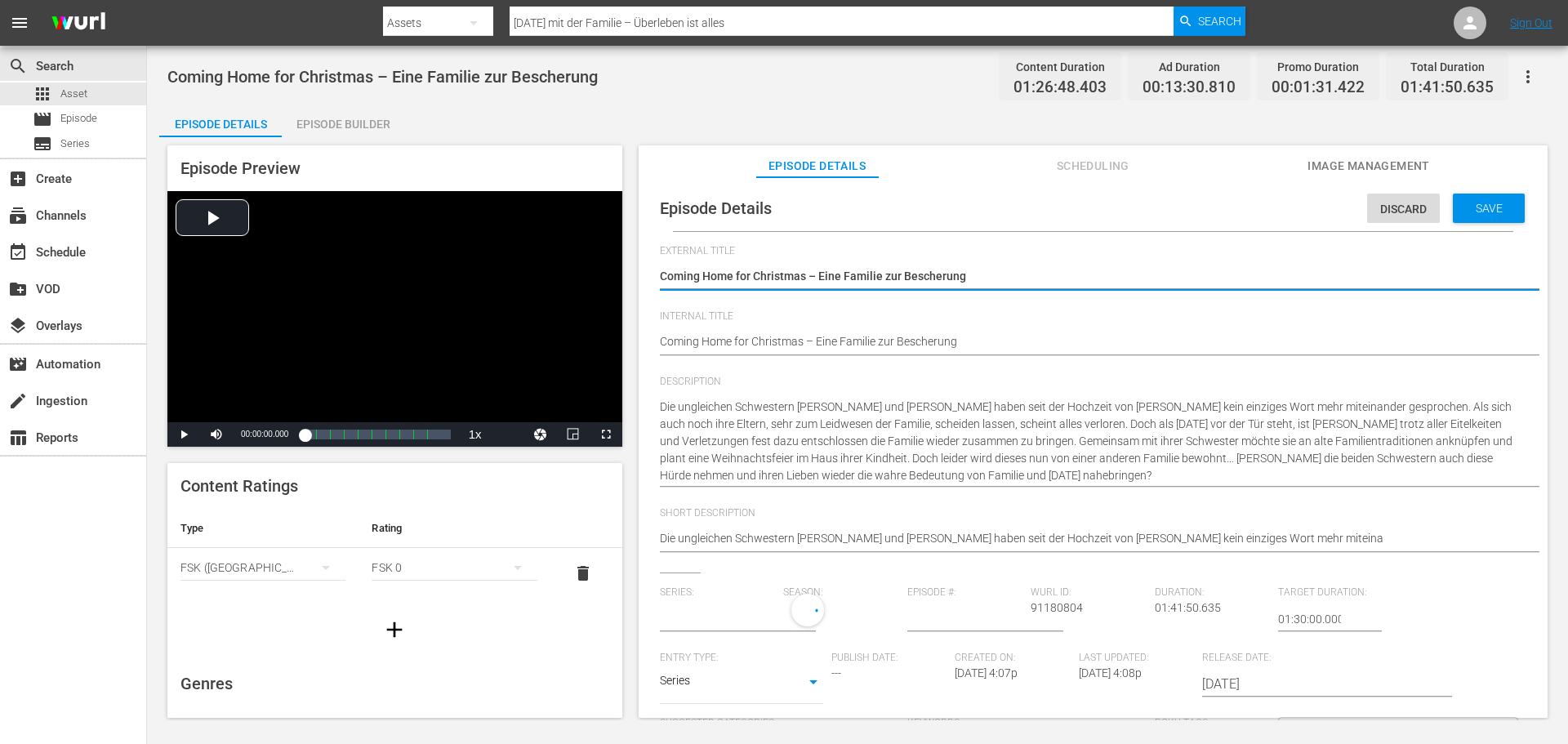
type input "No Series"
click at [1381, 206] on span "Discard" at bounding box center [1403, 209] width 73 height 13
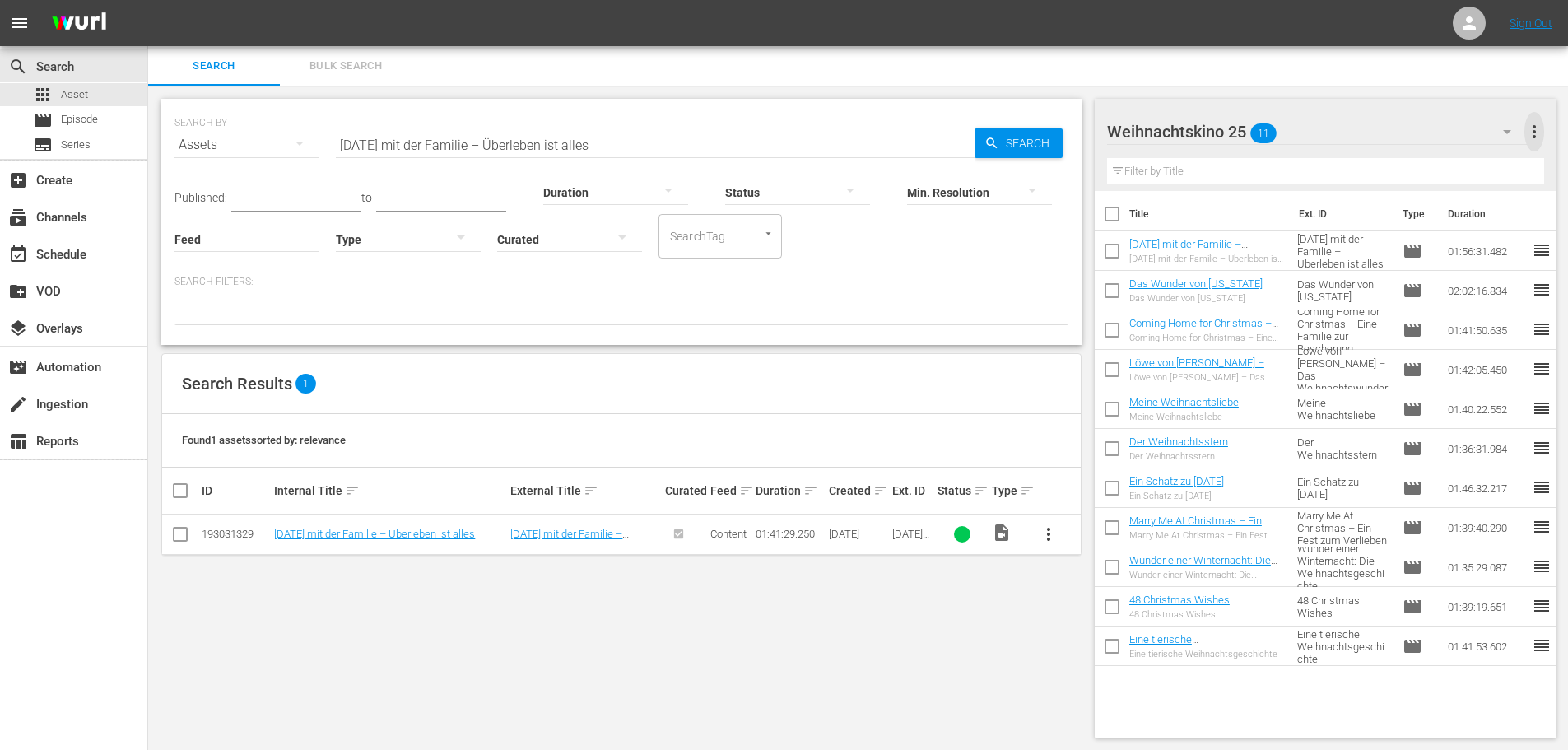
click at [1541, 130] on span "more_vert" at bounding box center [1534, 131] width 20 height 20
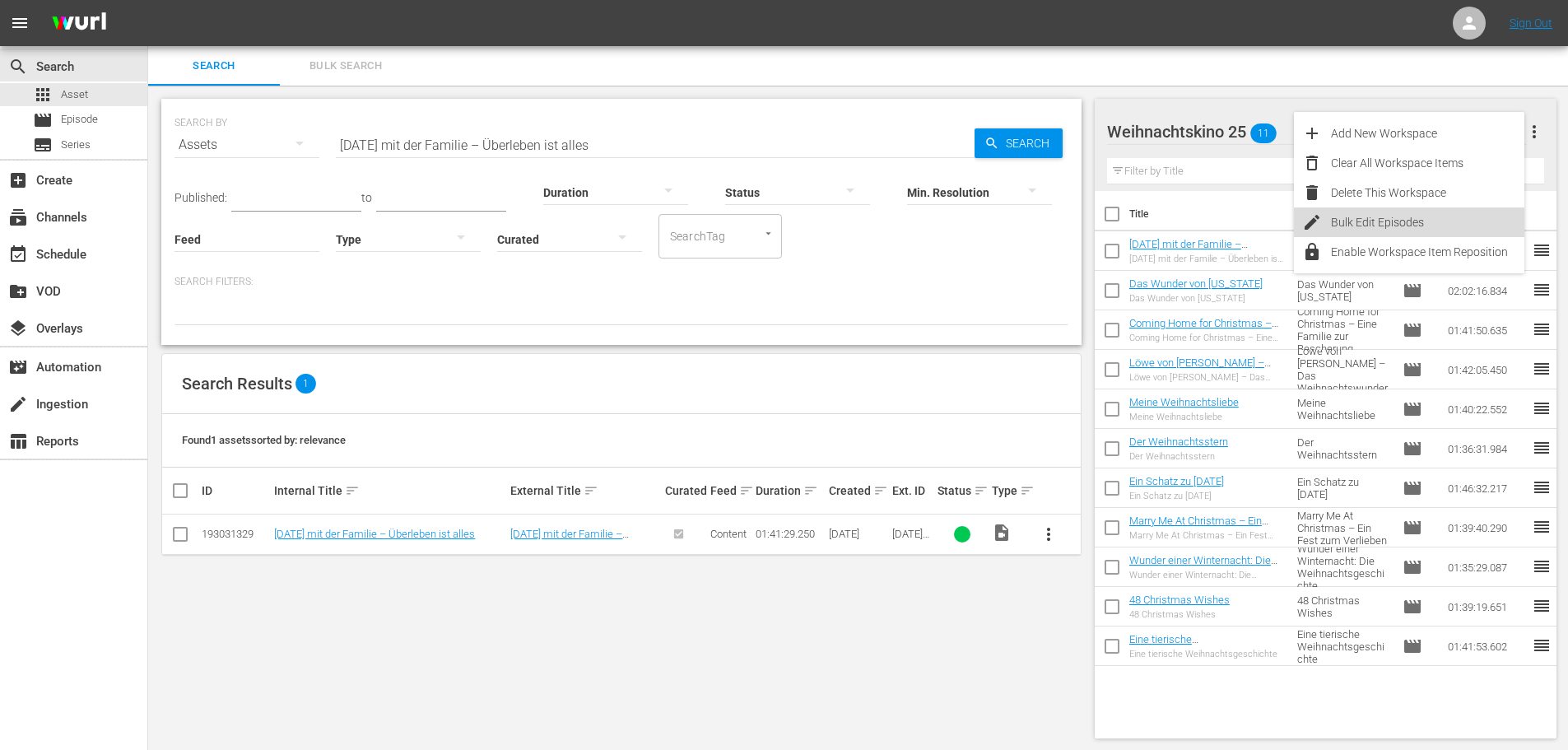
click at [1403, 220] on div "Bulk Edit Episodes" at bounding box center [1428, 222] width 193 height 30
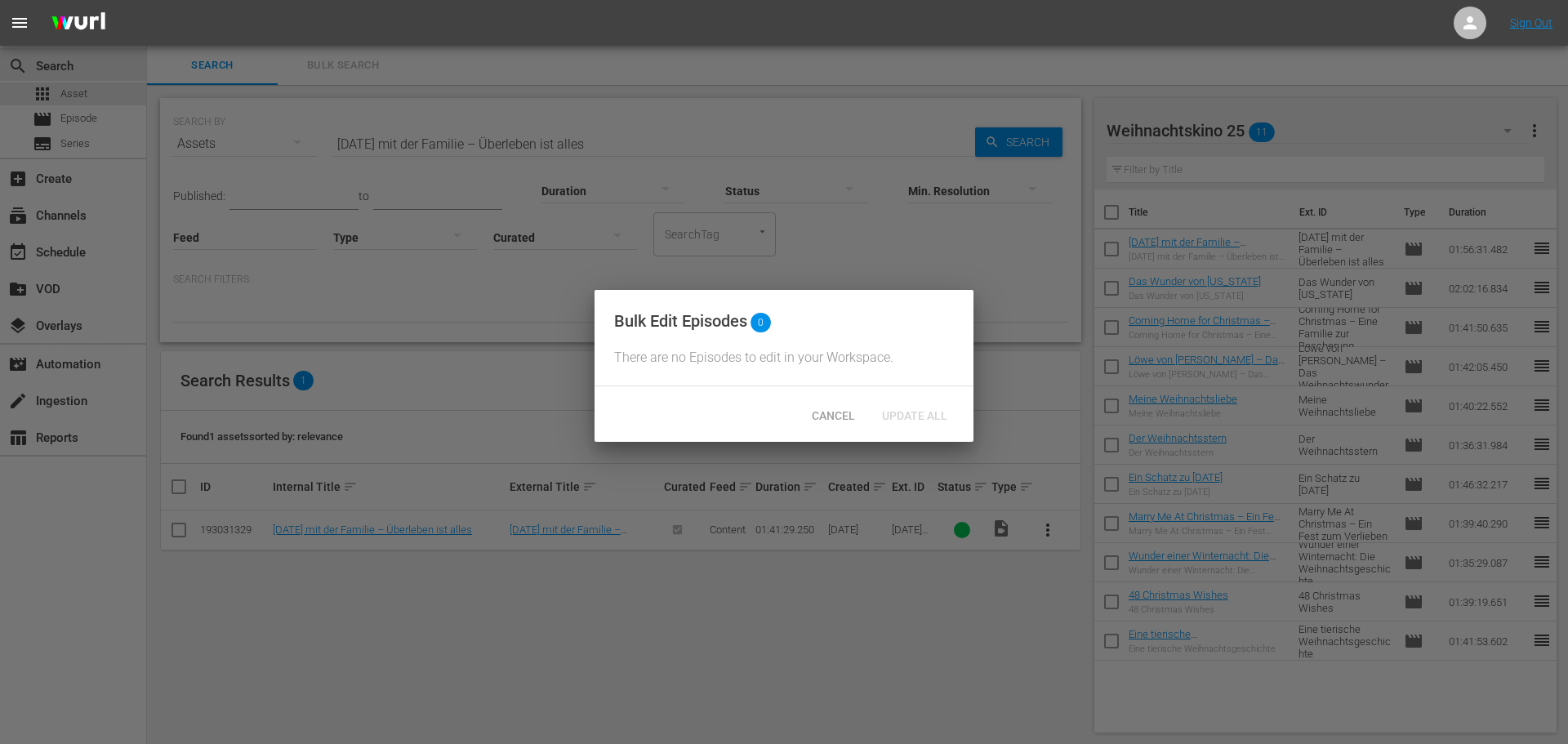
click at [666, 357] on span "There are no Episodes to edit in your Workspace." at bounding box center [754, 357] width 280 height 16
click at [832, 422] on span "Cancel" at bounding box center [833, 415] width 70 height 13
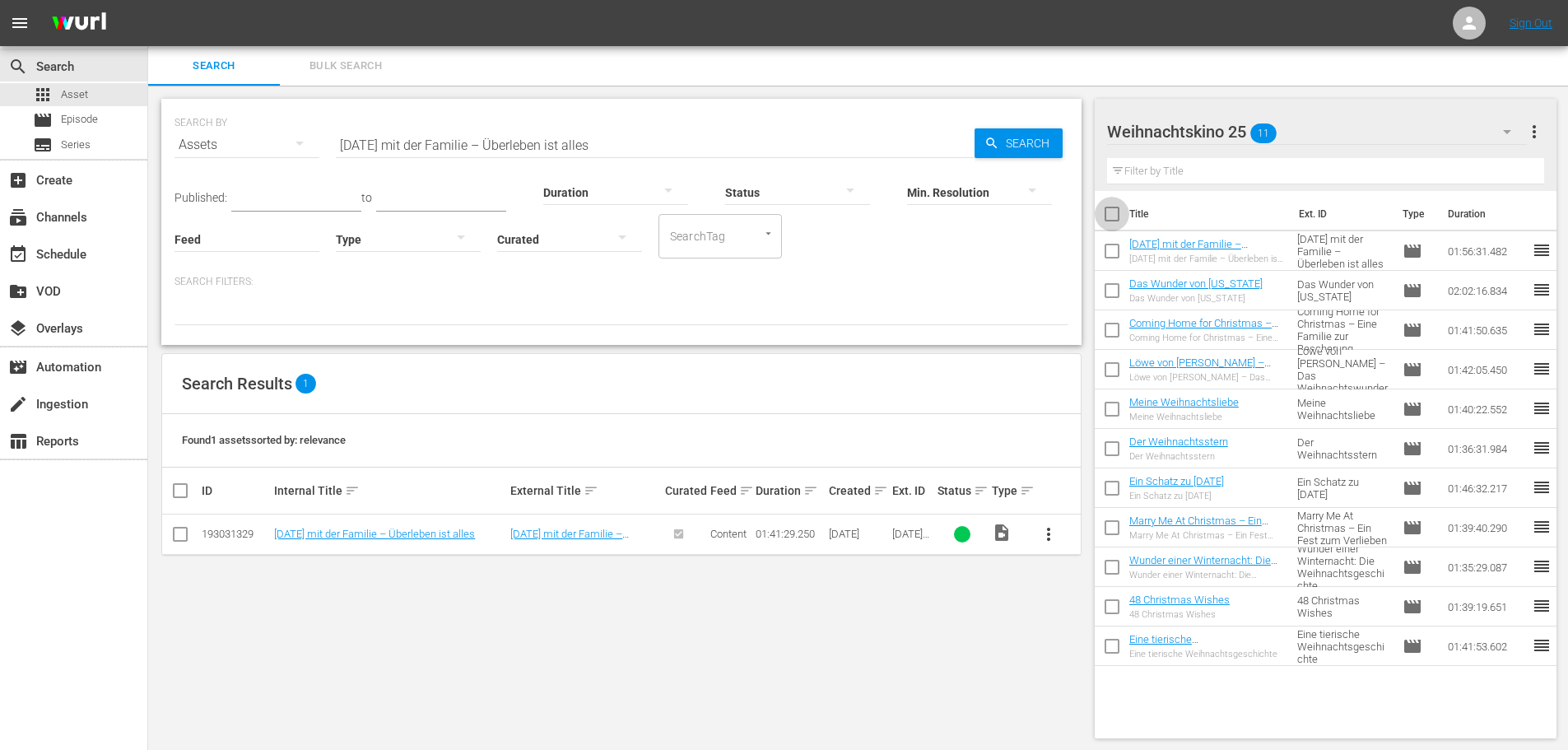
click at [1117, 214] on input "checkbox" at bounding box center [1112, 217] width 35 height 35
checkbox input "true"
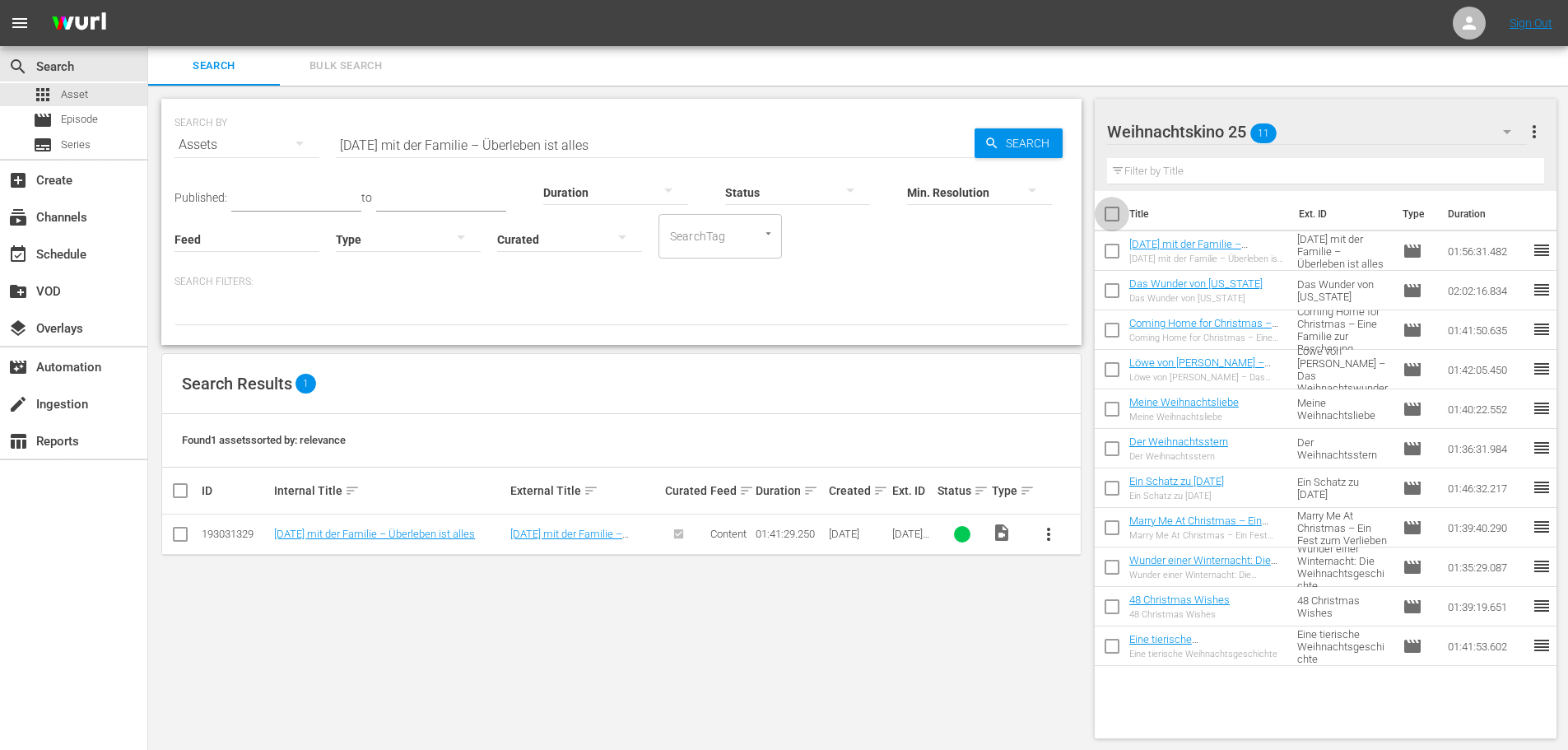
checkbox input "true"
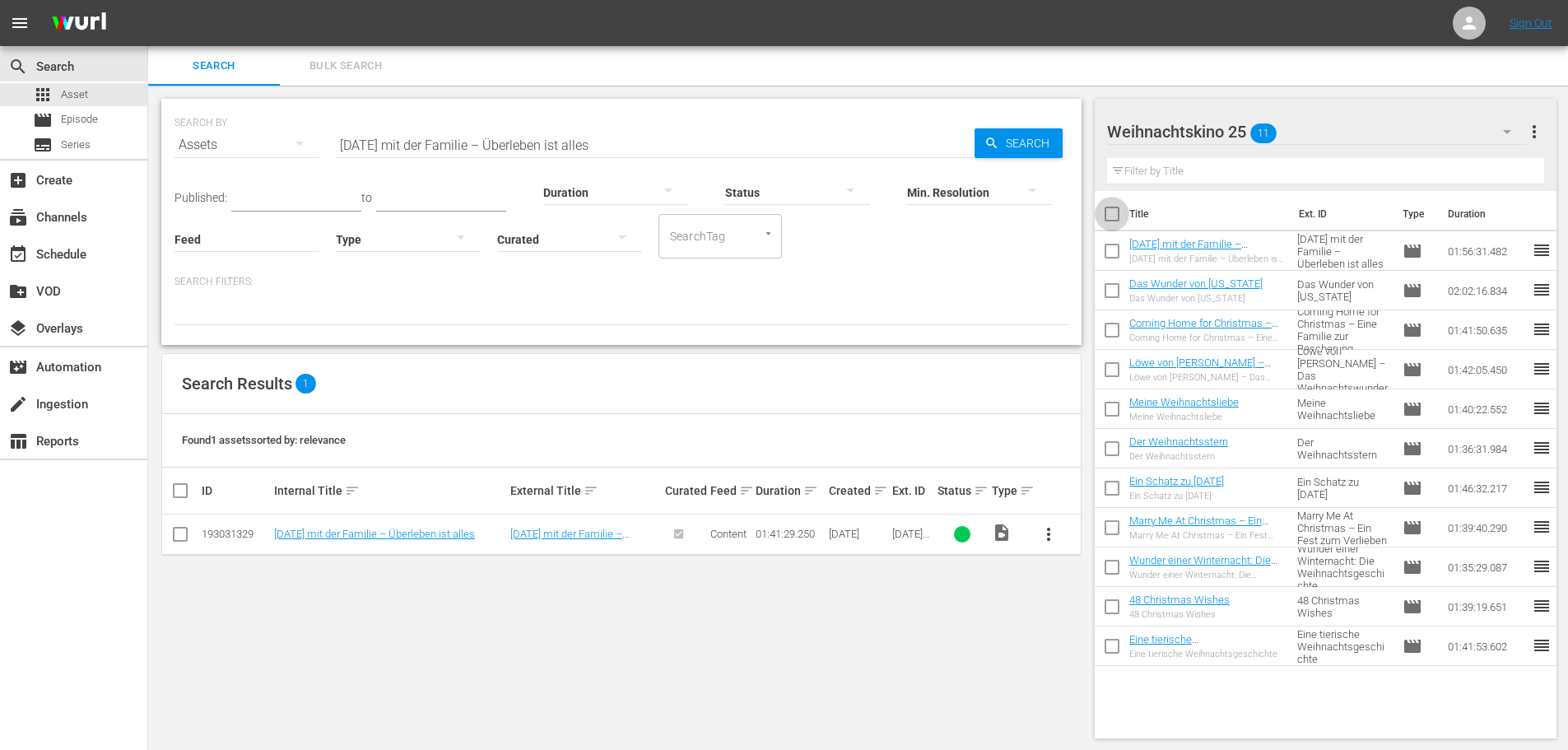
checkbox input "true"
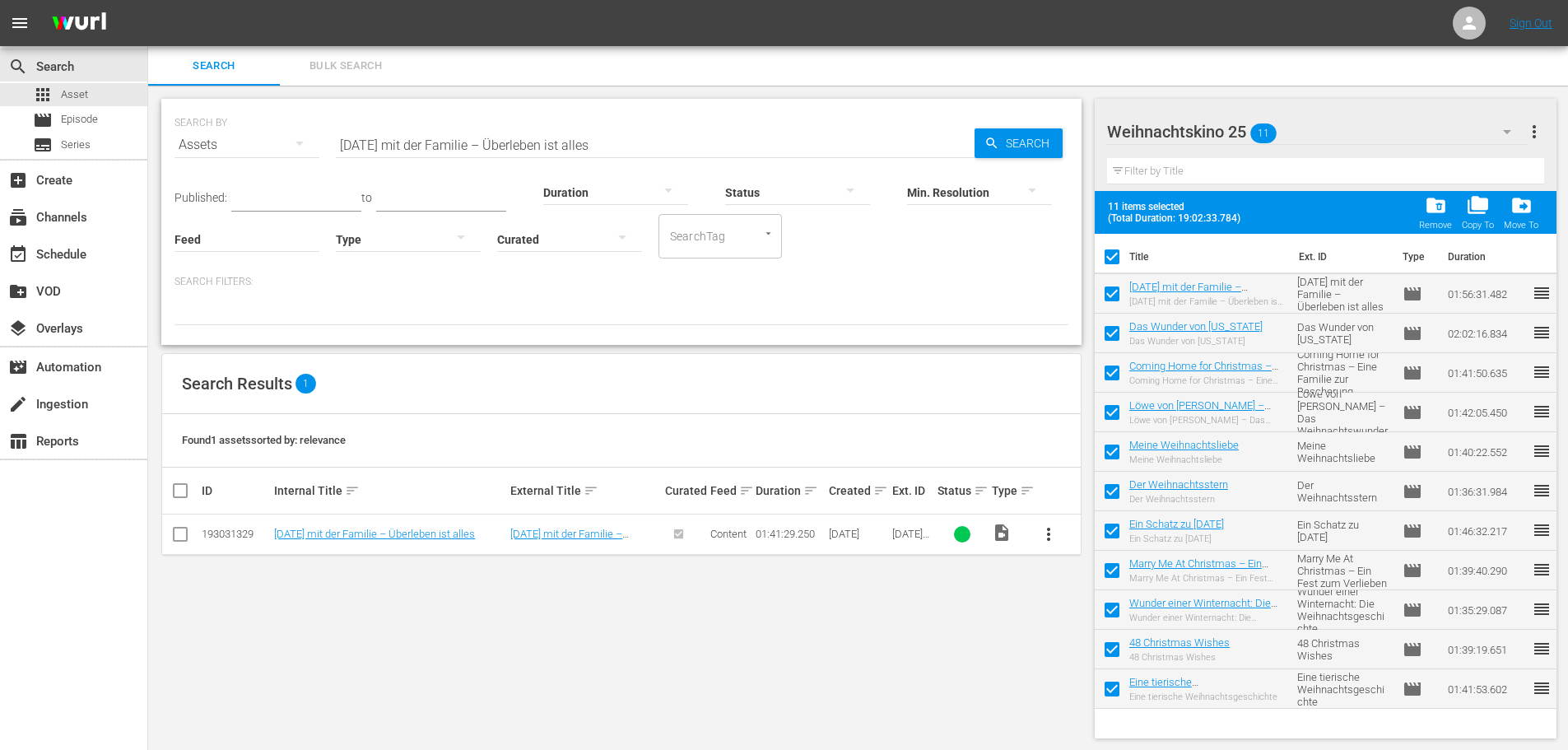
click at [1530, 131] on span "more_vert" at bounding box center [1534, 131] width 20 height 20
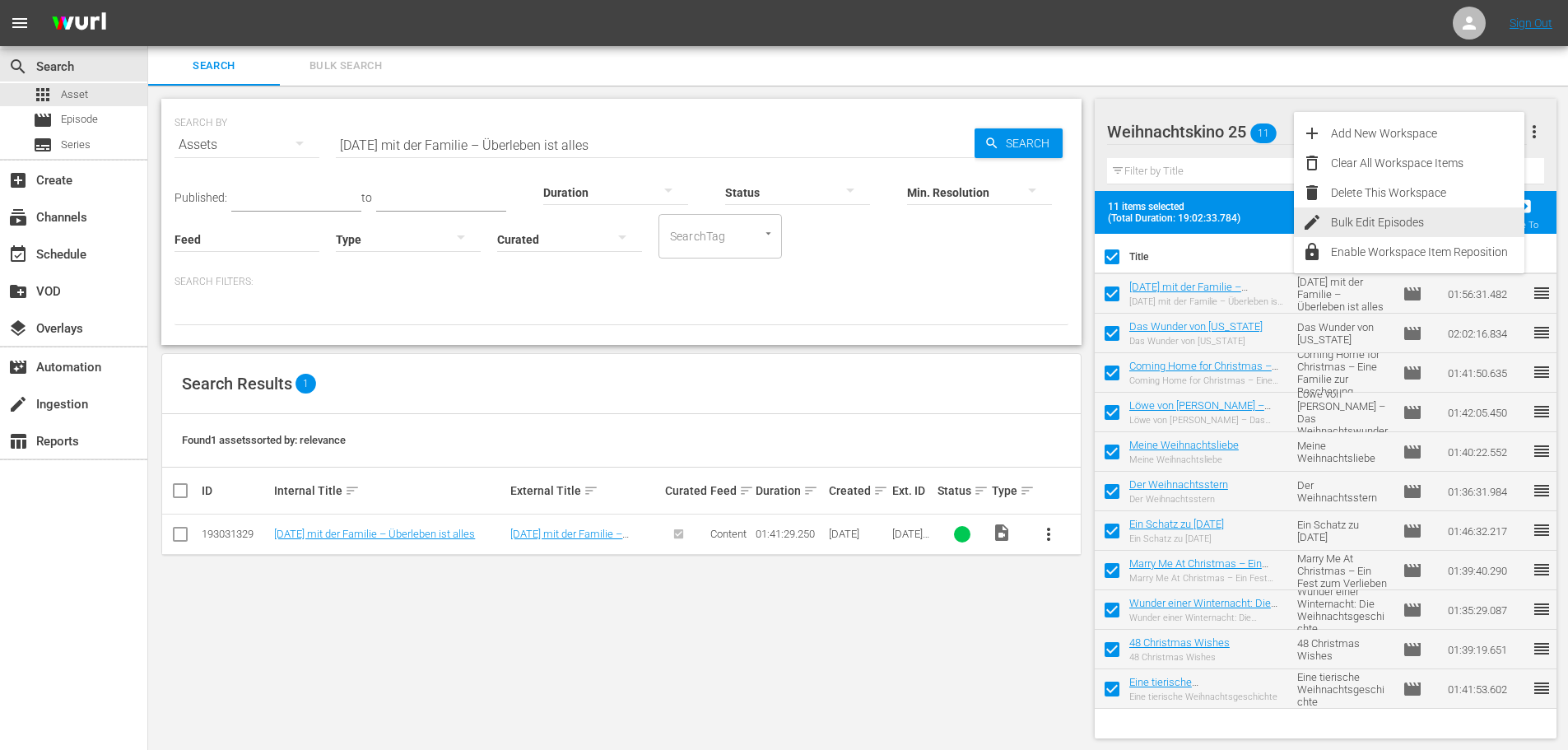
click at [1345, 215] on div "Bulk Edit Episodes" at bounding box center [1428, 222] width 193 height 30
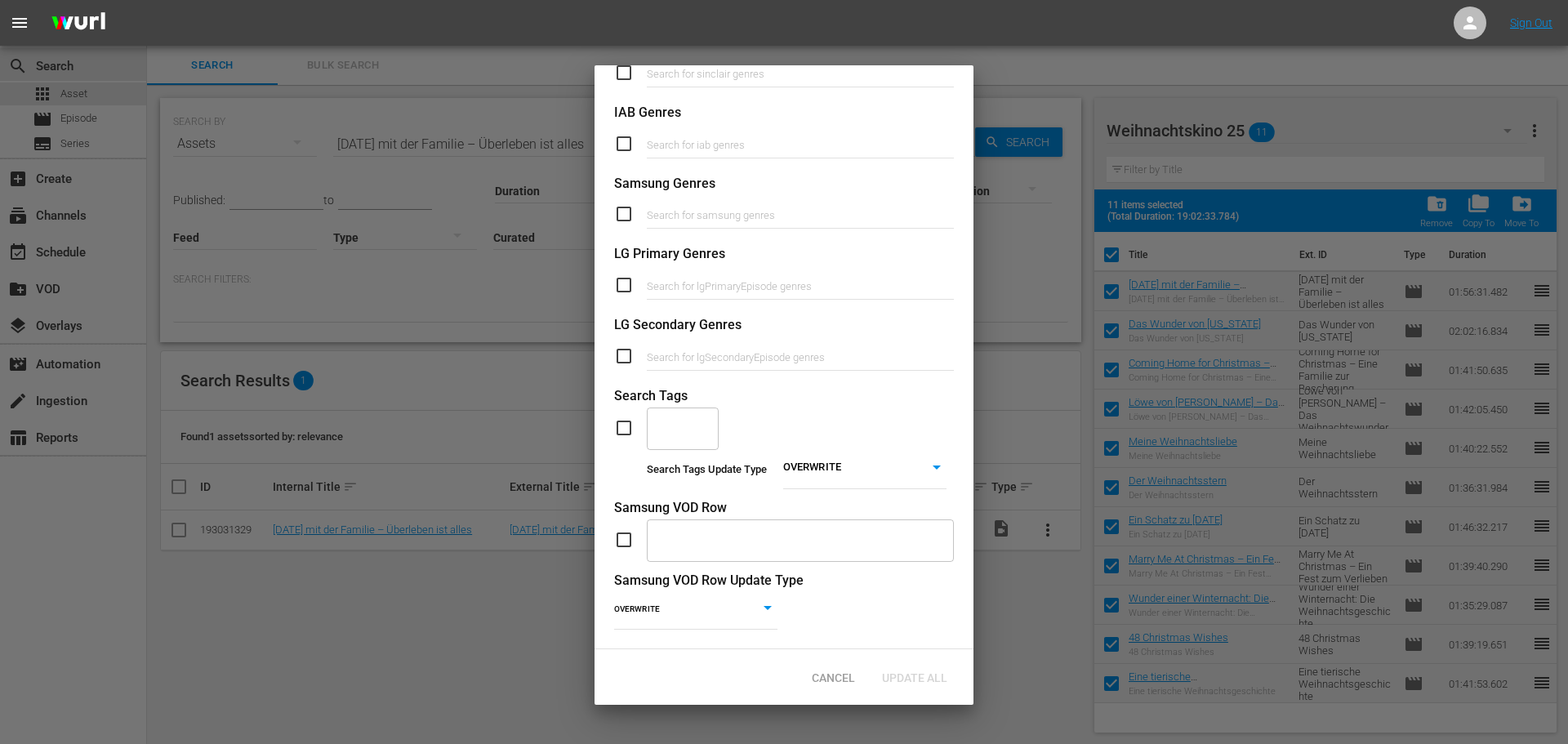
scroll to position [545, 0]
click at [684, 413] on input "text" at bounding box center [670, 428] width 33 height 30
click at [691, 459] on span "Weihnachtskino" at bounding box center [701, 462] width 83 height 17
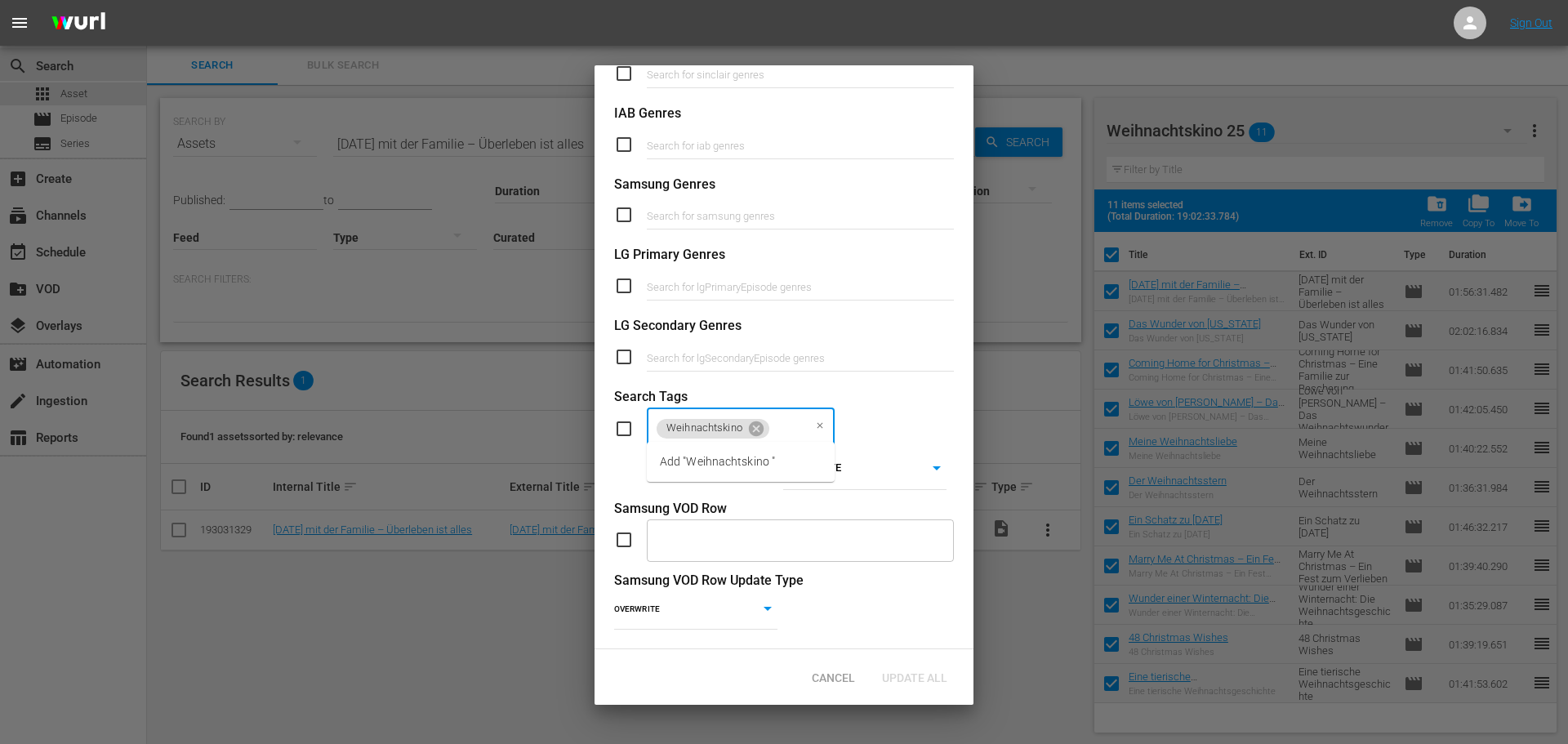
type input "Weihnachtskino 25"
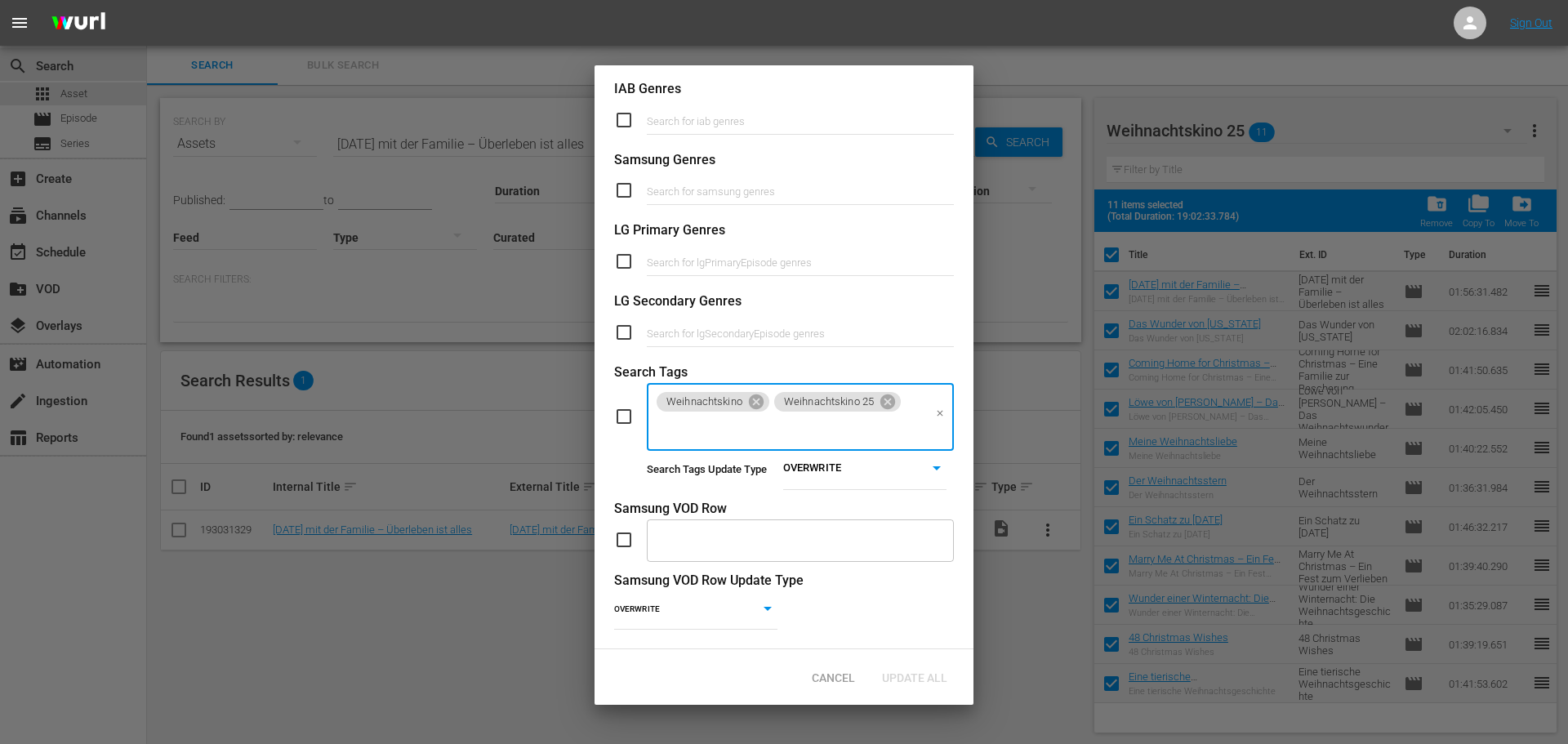
scroll to position [568, 0]
click at [626, 407] on input "checkbox" at bounding box center [630, 416] width 33 height 20
checkbox input "true"
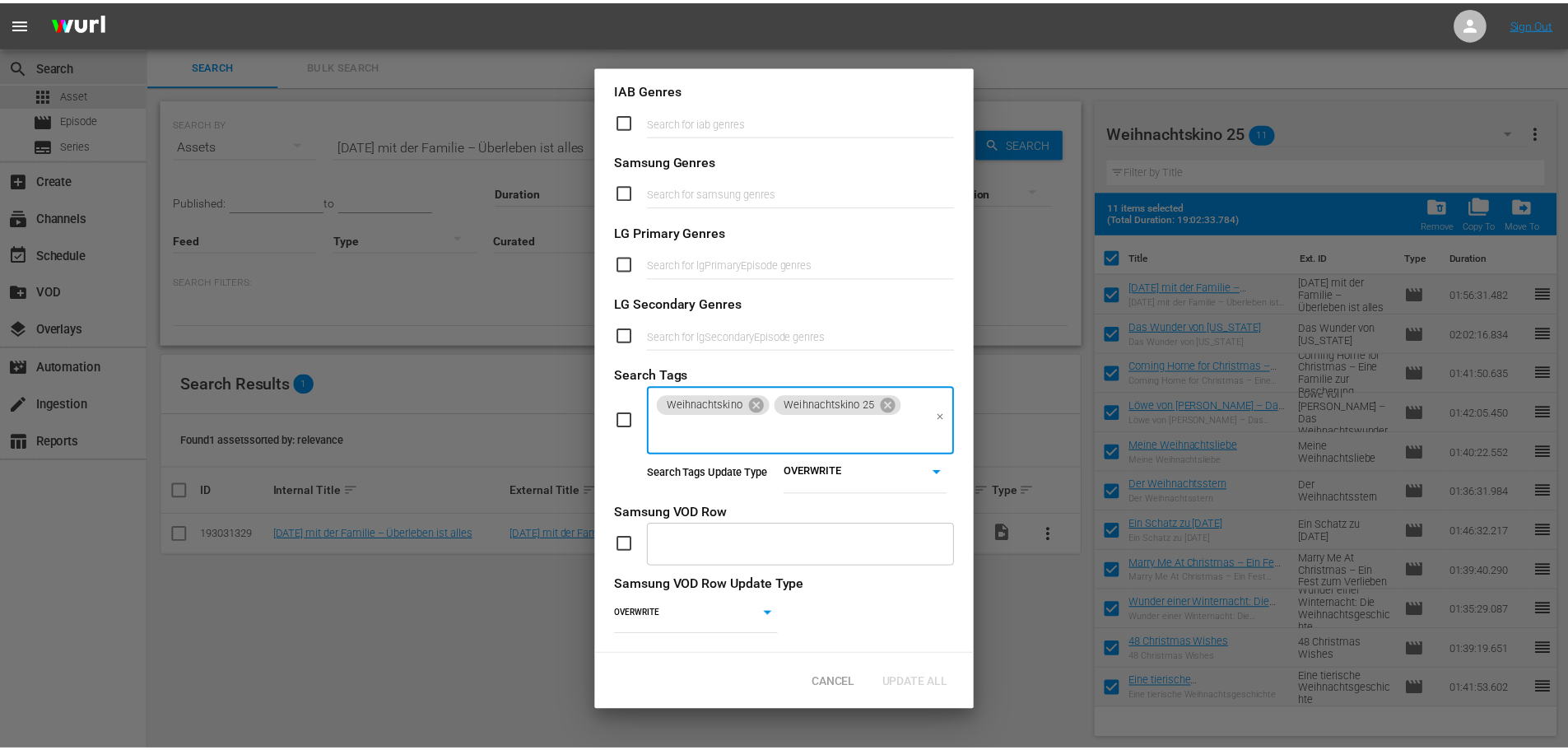
scroll to position [549, 0]
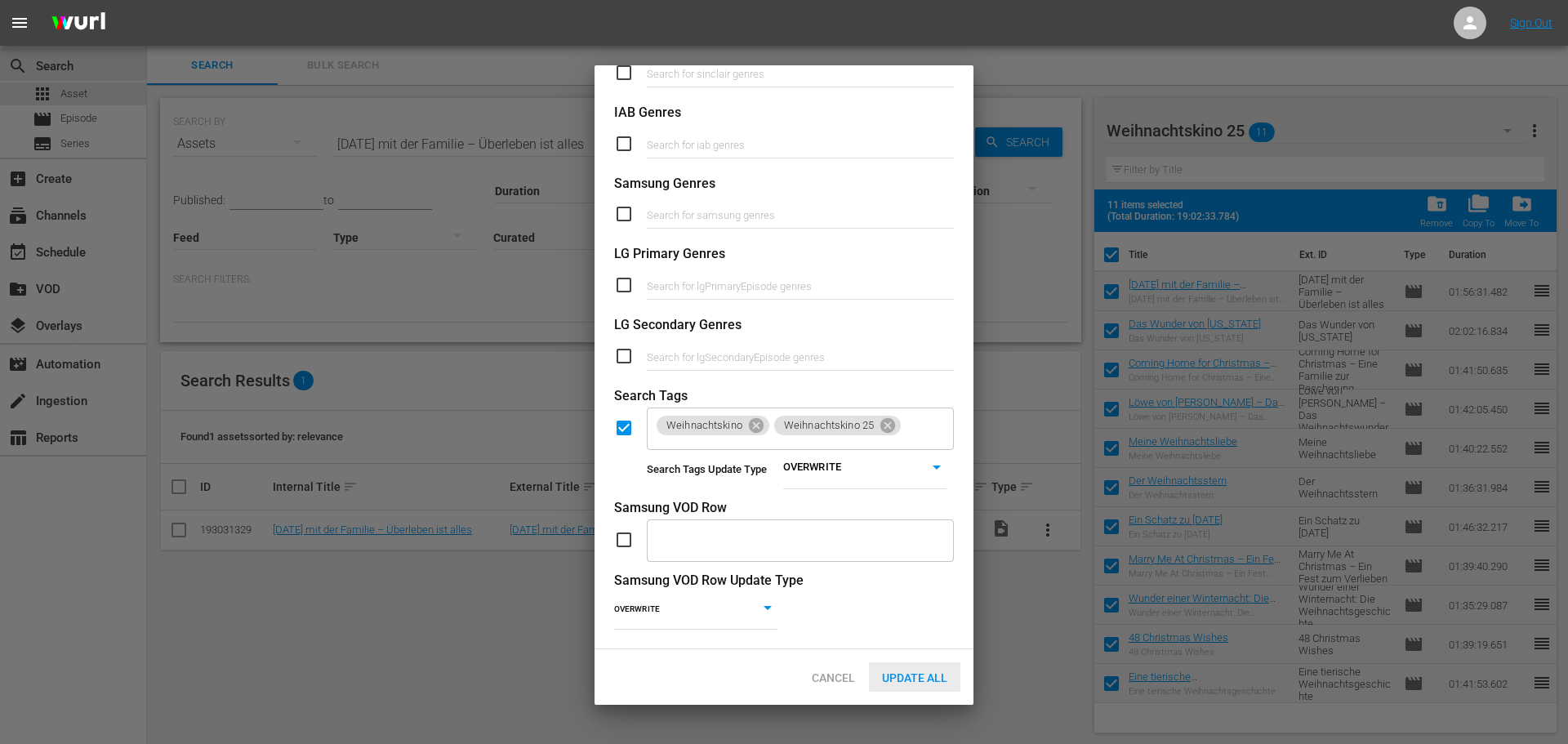
click at [923, 676] on span "Update All" at bounding box center [915, 678] width 91 height 13
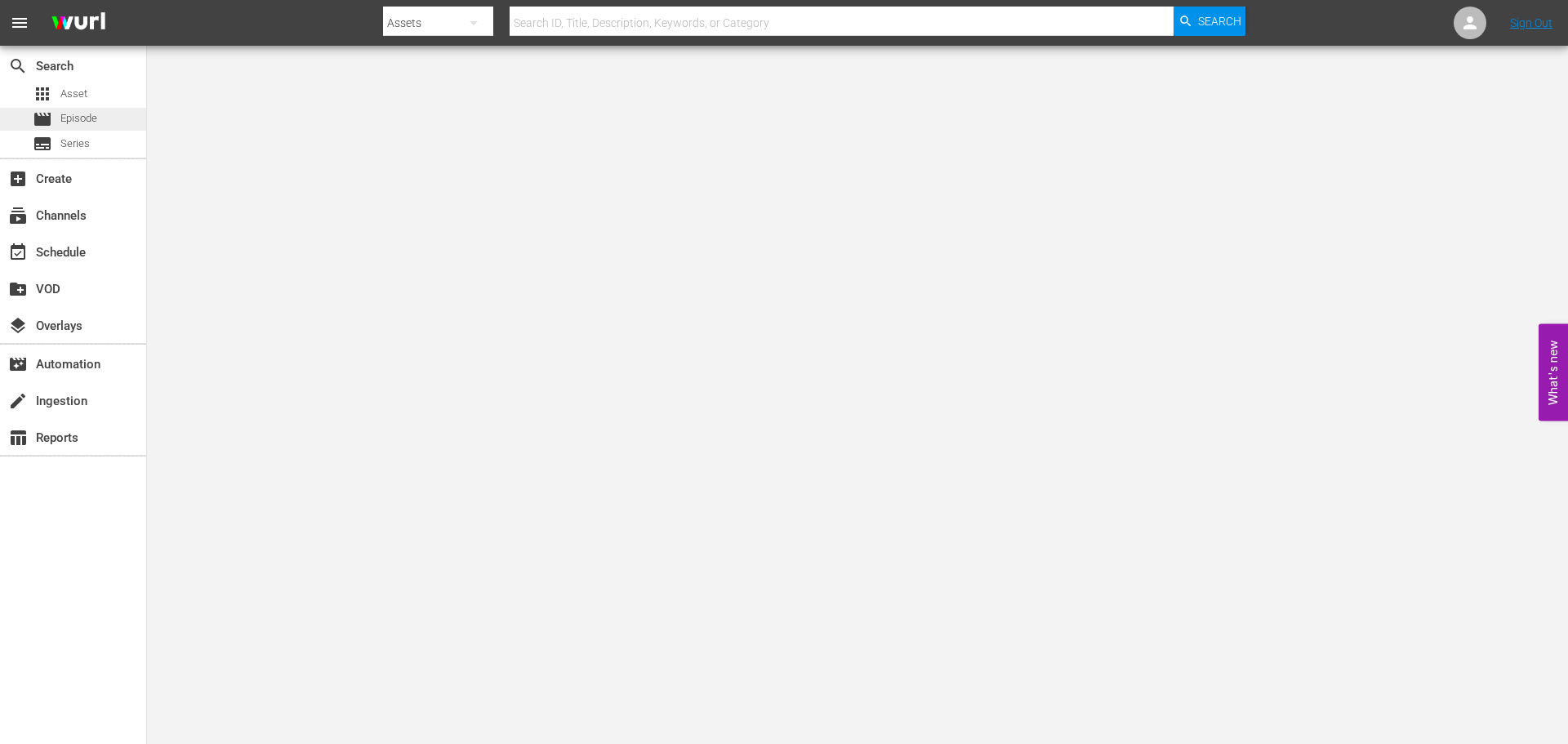
click at [83, 112] on span "Episode" at bounding box center [78, 118] width 36 height 17
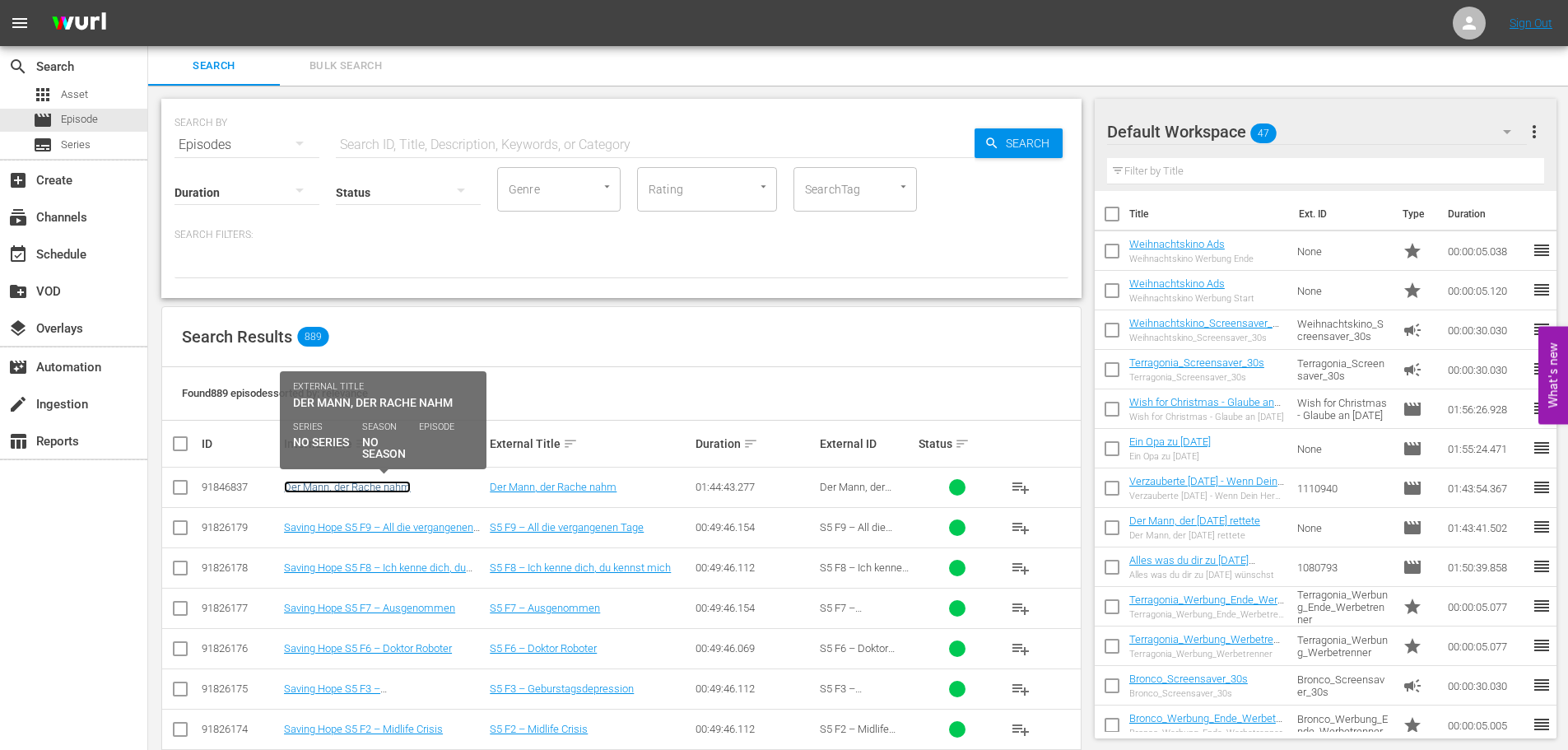
click at [369, 482] on link "Der Mann, der Rache nahm" at bounding box center [346, 486] width 127 height 12
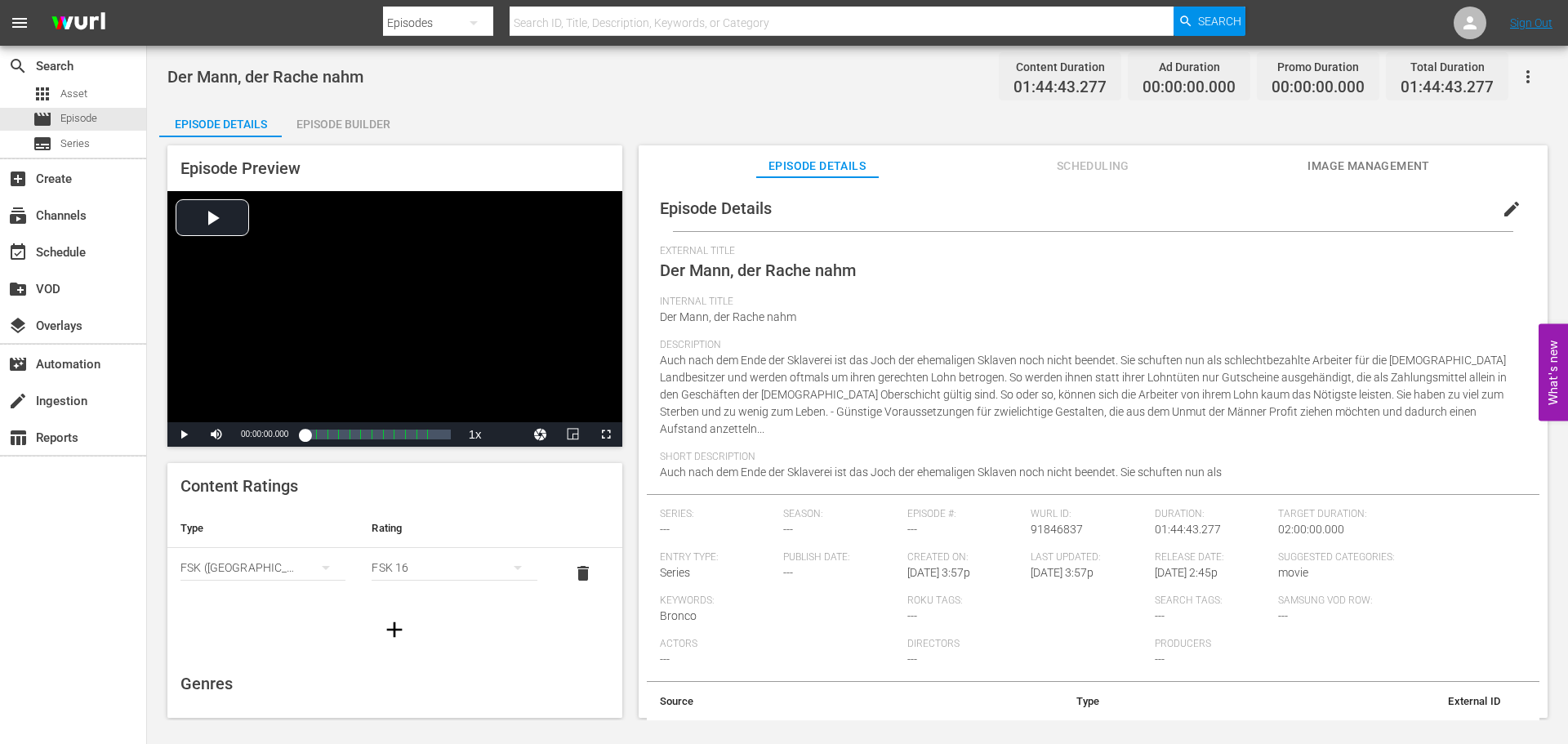
click at [365, 124] on div "Episode Builder" at bounding box center [342, 124] width 122 height 39
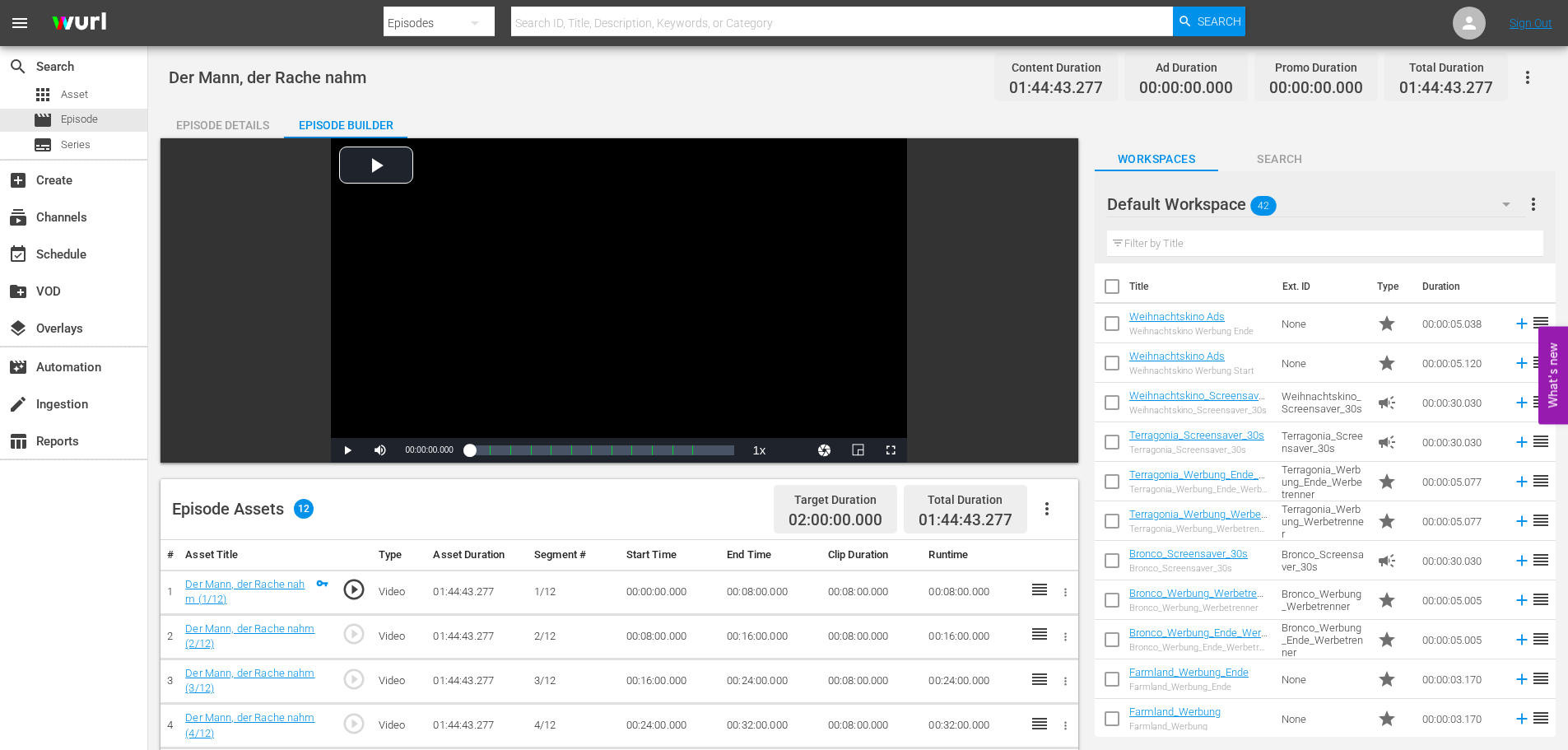
click at [1041, 517] on icon "button" at bounding box center [1047, 508] width 20 height 20
click at [1062, 514] on div "Fill with Ads" at bounding box center [1096, 515] width 112 height 39
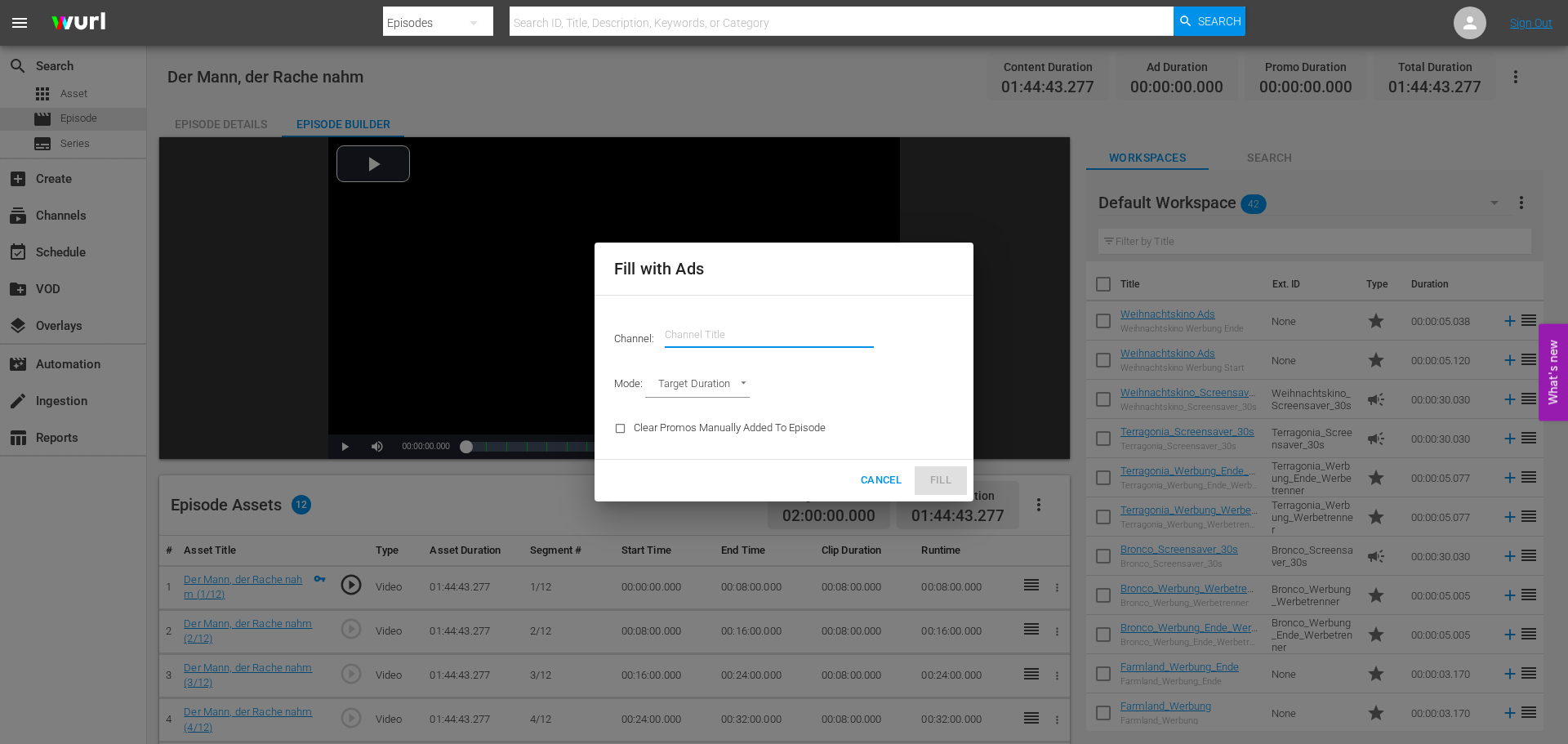
click at [762, 329] on input "text" at bounding box center [770, 334] width 209 height 39
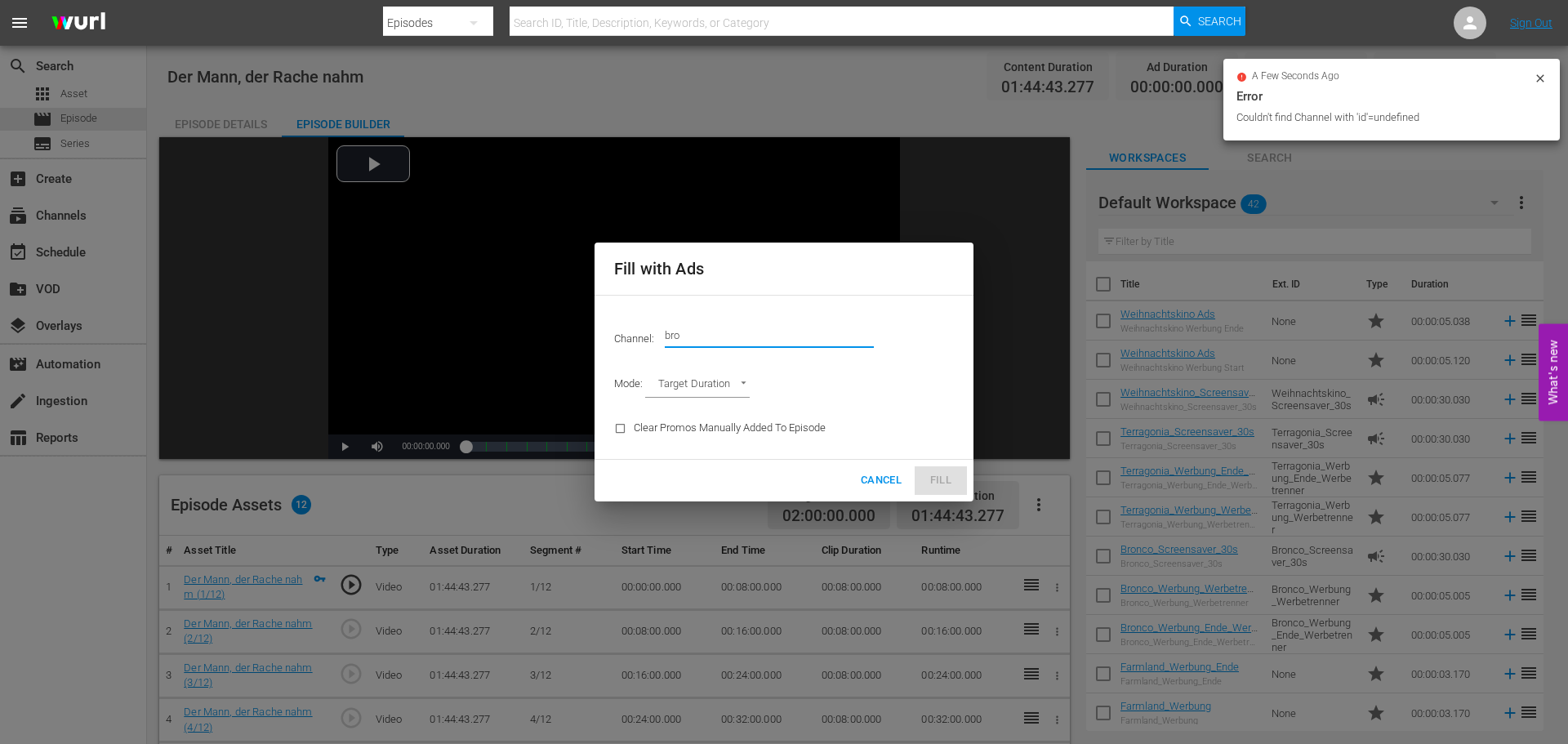
click at [755, 331] on input "bro" at bounding box center [770, 334] width 209 height 39
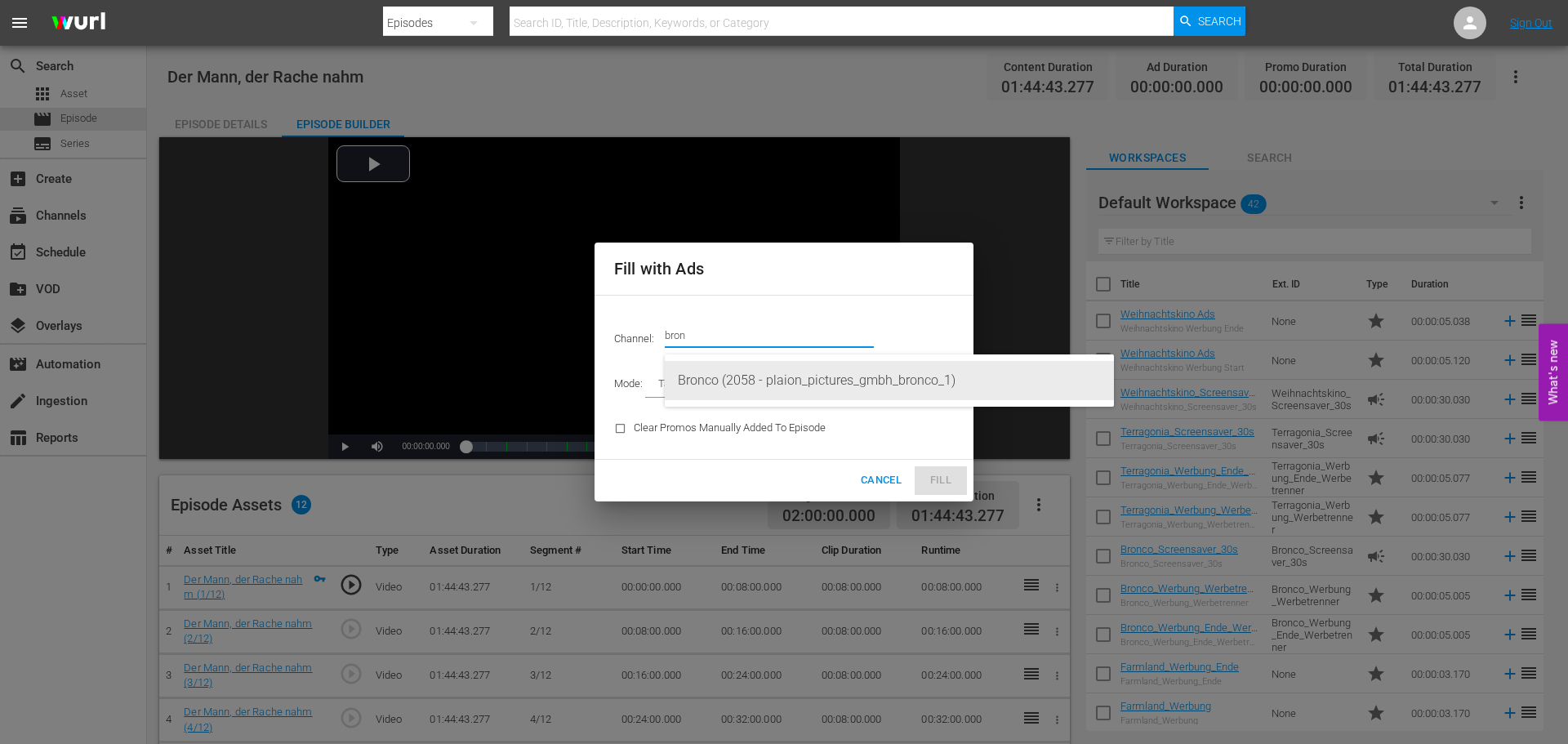
click at [724, 384] on div "Bronco (2058 - plaion_pictures_gmbh_bronco_1)" at bounding box center [890, 380] width 423 height 39
type input "Bronco (2058)"
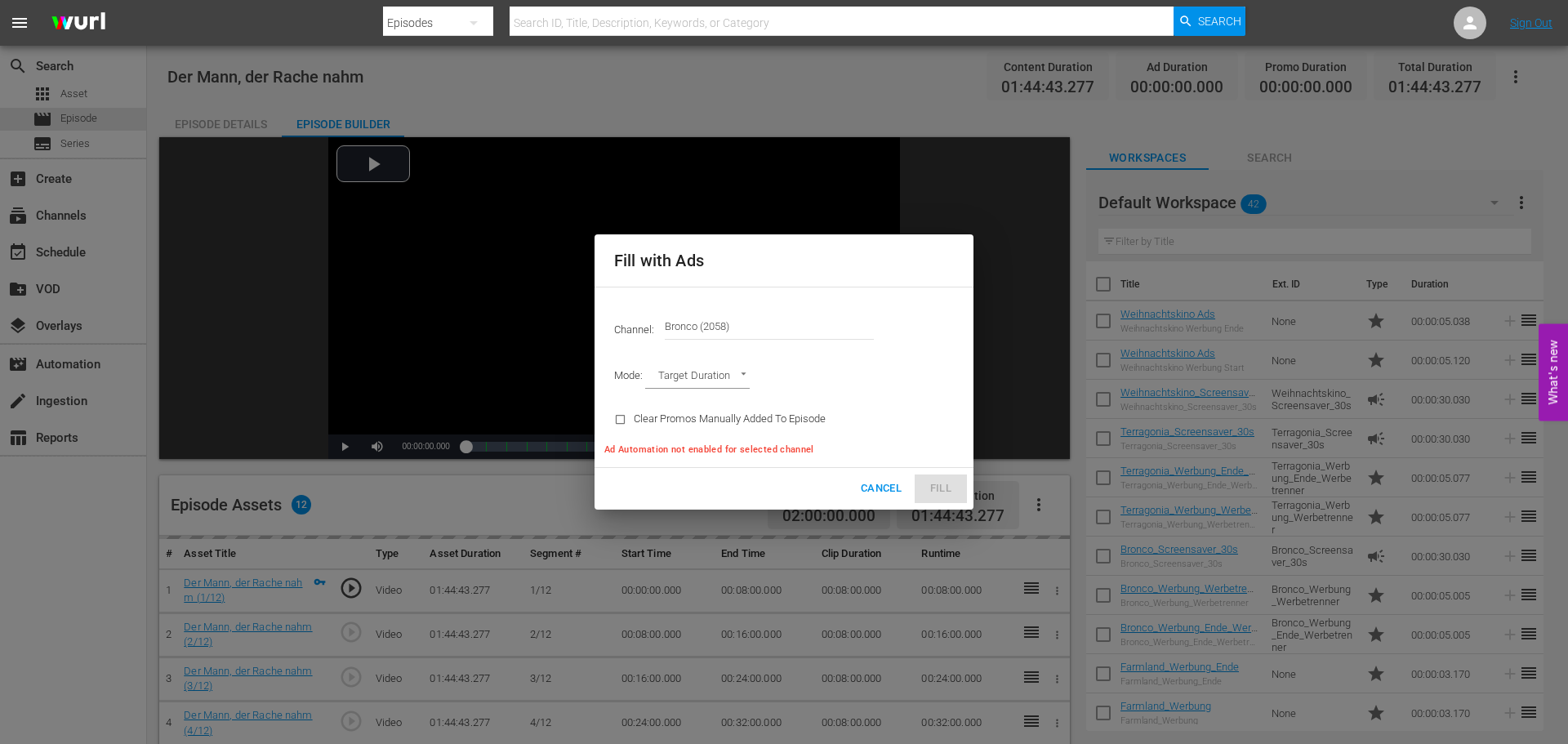
type input "AD_BREAK_DURATION"
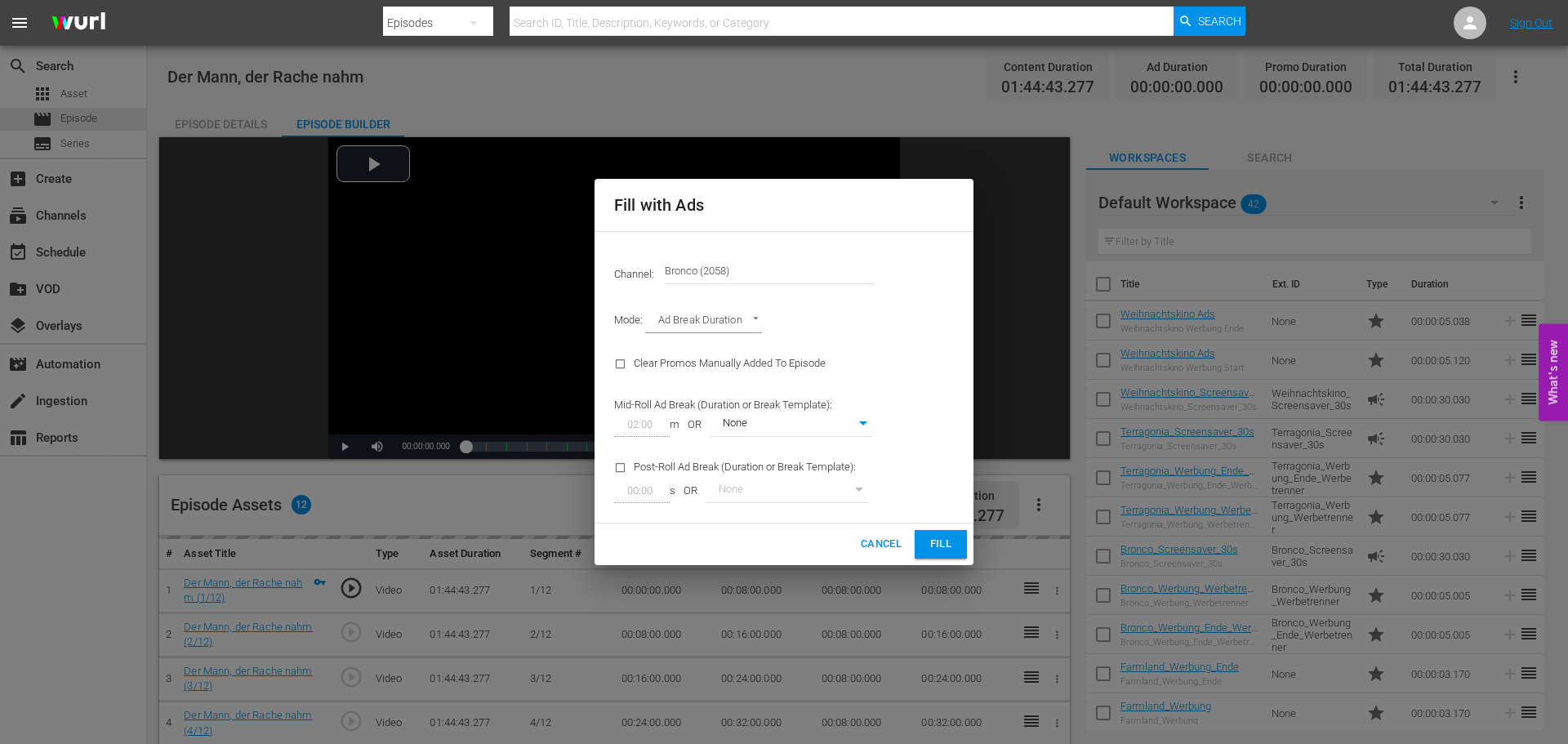
type input "0"
click at [741, 323] on body "menu Search By Episodes Search ID, Title, Description, Keywords, or Category Se…" at bounding box center [784, 372] width 1568 height 744
click at [837, 319] on div at bounding box center [784, 372] width 1568 height 744
click at [865, 421] on body "menu Search By Episodes Search ID, Title, Description, Keywords, or Category Se…" at bounding box center [784, 372] width 1568 height 744
click at [908, 400] on div at bounding box center [784, 372] width 1568 height 744
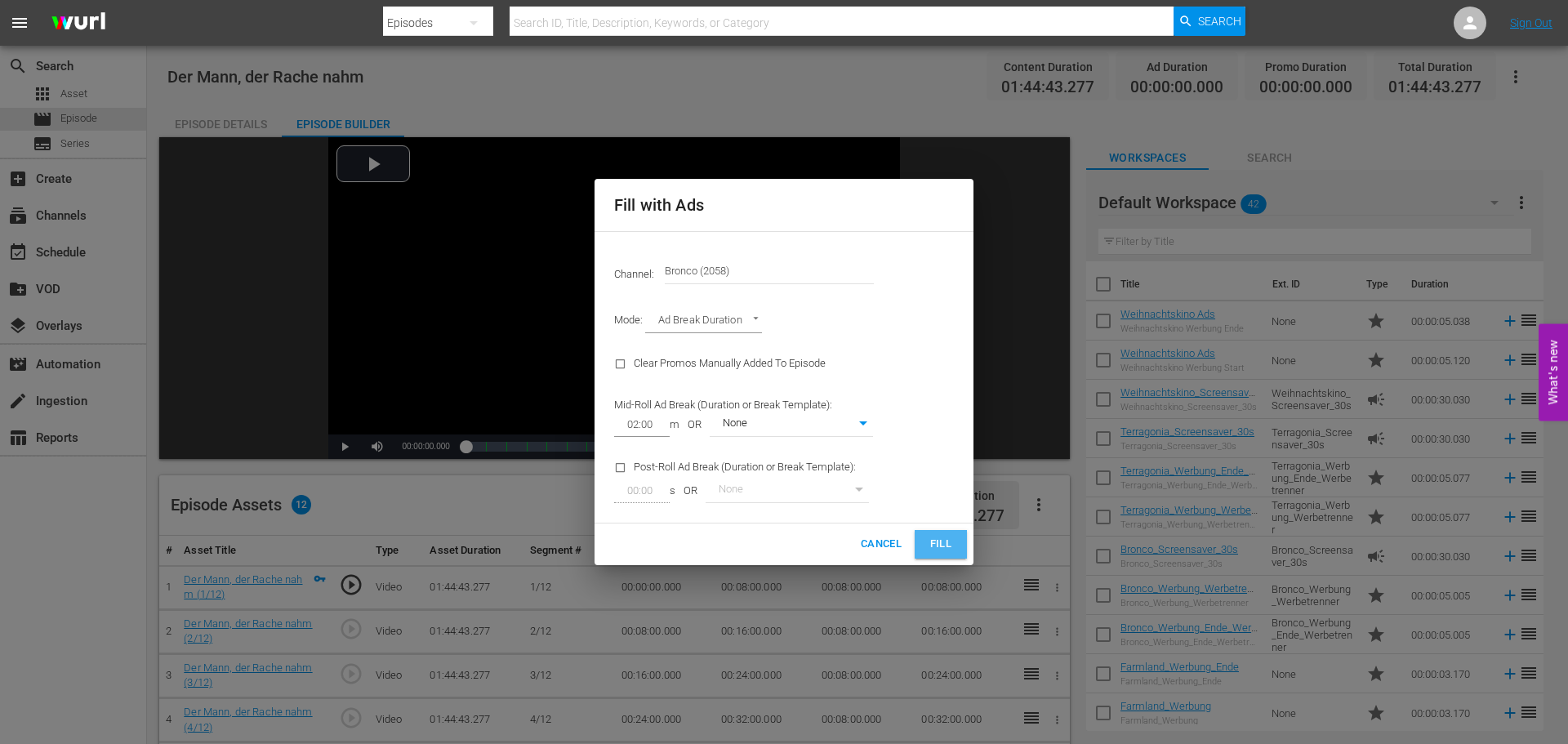
click at [946, 548] on span "Fill" at bounding box center [941, 544] width 26 height 19
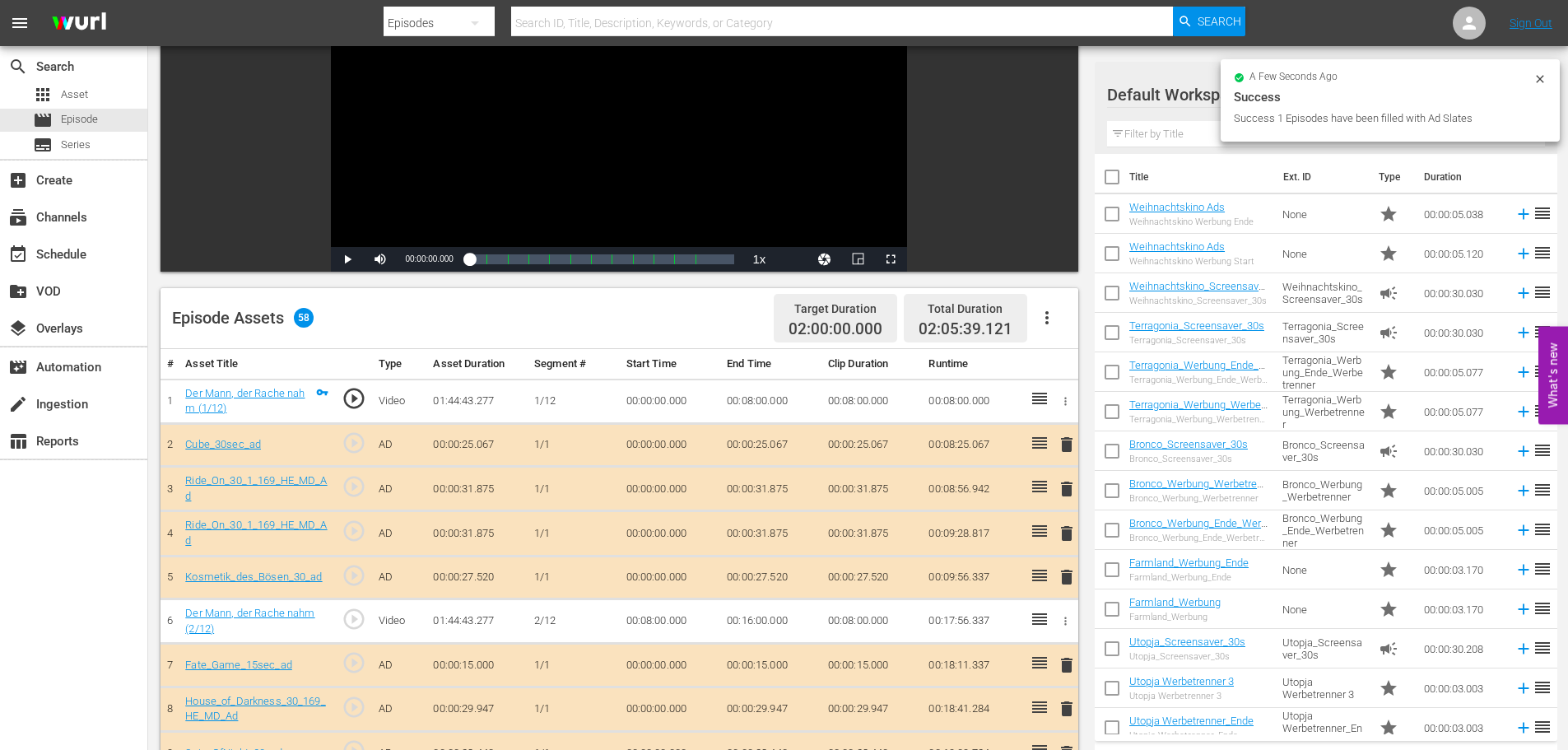
scroll to position [247, 0]
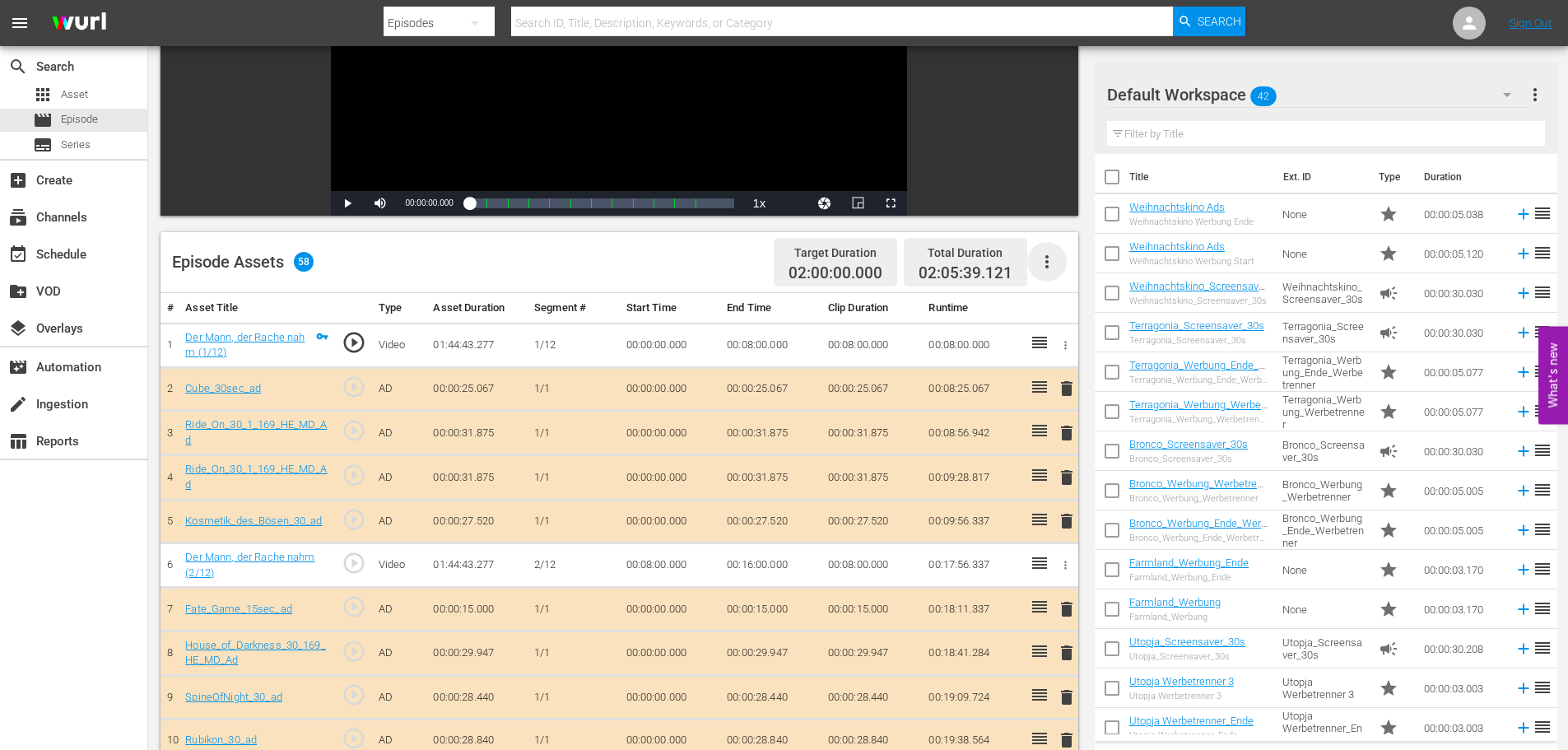
click at [1053, 261] on icon "button" at bounding box center [1047, 261] width 20 height 20
click at [1076, 306] on div "Clear Ads" at bounding box center [1096, 308] width 112 height 39
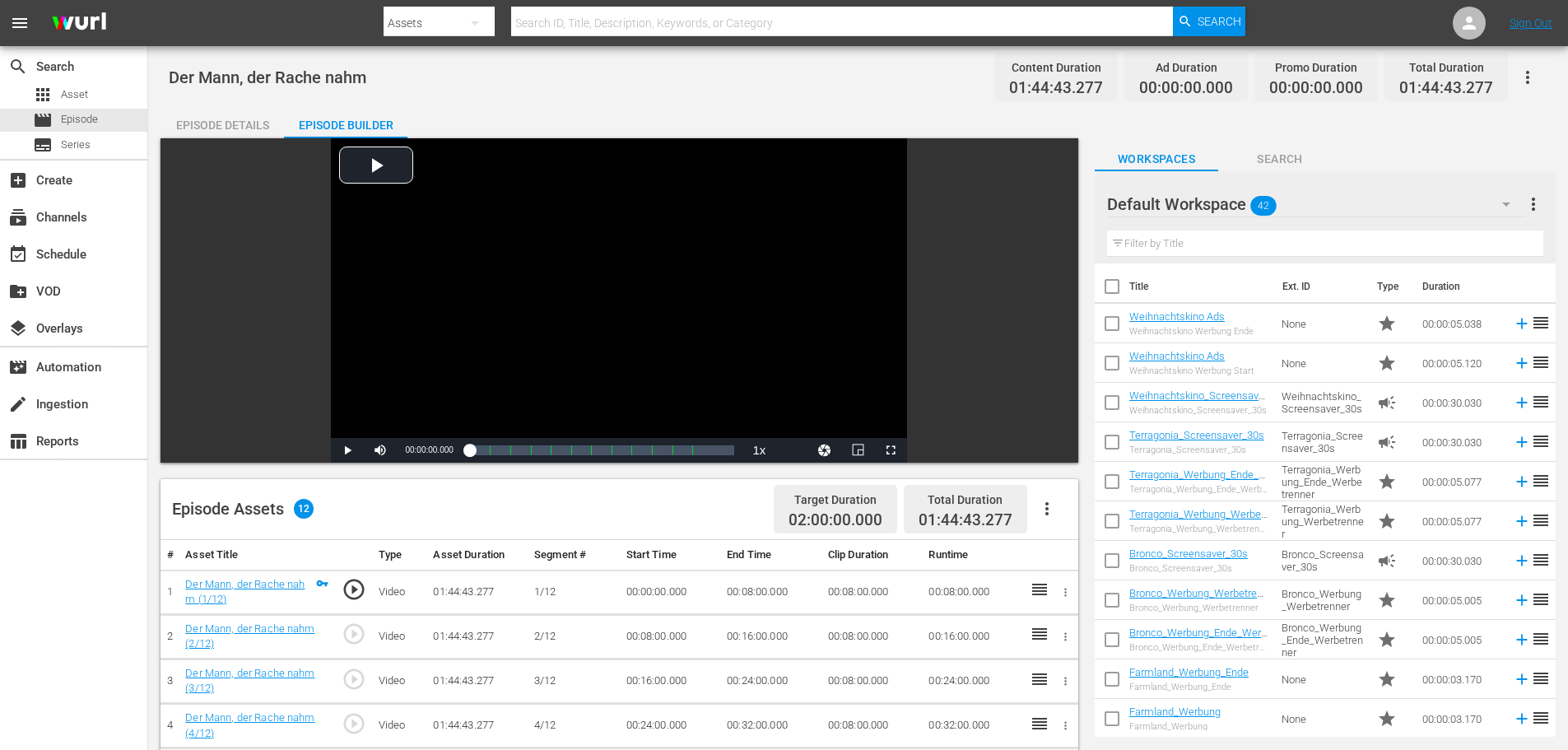
click at [1049, 510] on icon "button" at bounding box center [1047, 508] width 20 height 20
click at [1054, 518] on div "Fill with Ads" at bounding box center [1096, 515] width 112 height 39
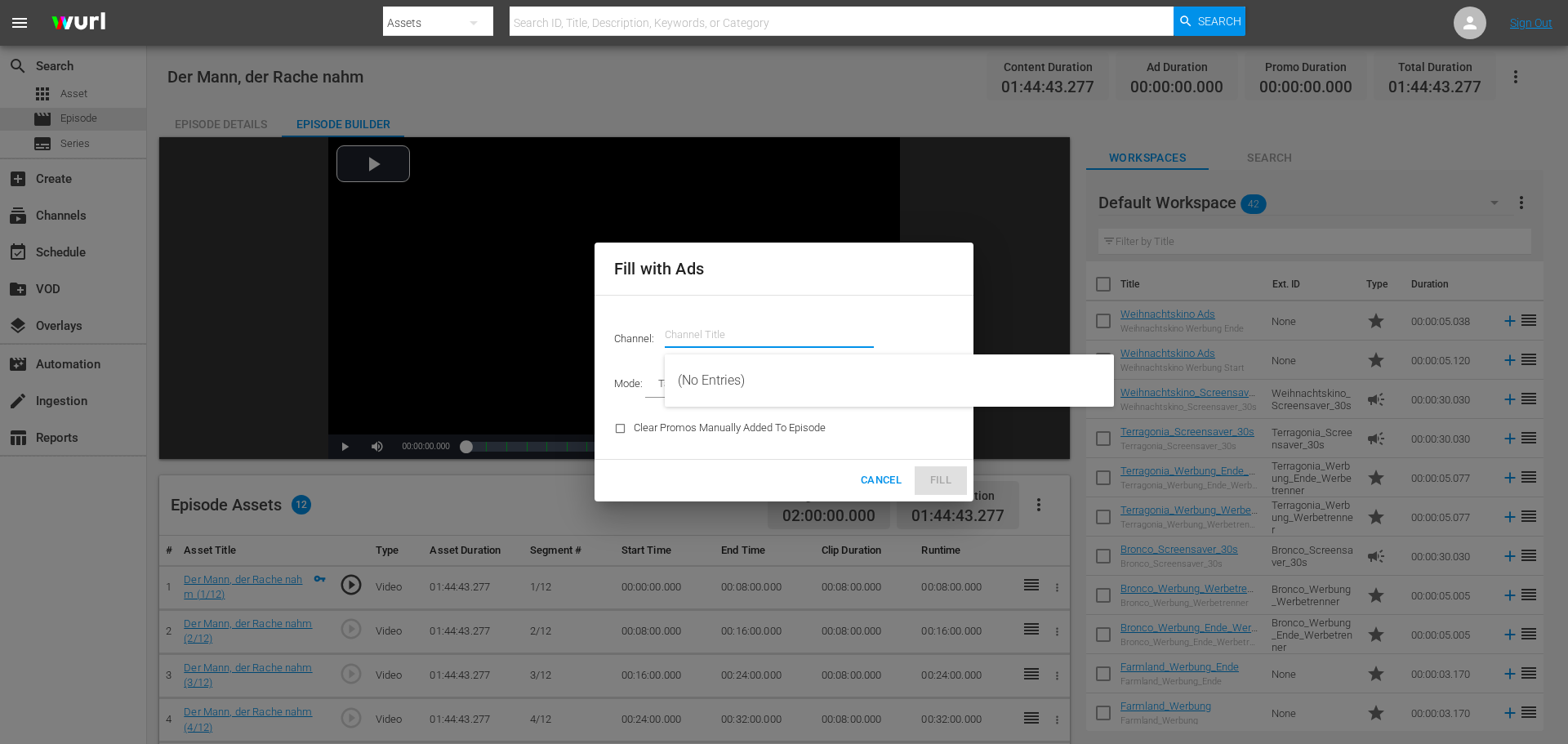
click at [718, 346] on input "text" at bounding box center [770, 334] width 209 height 39
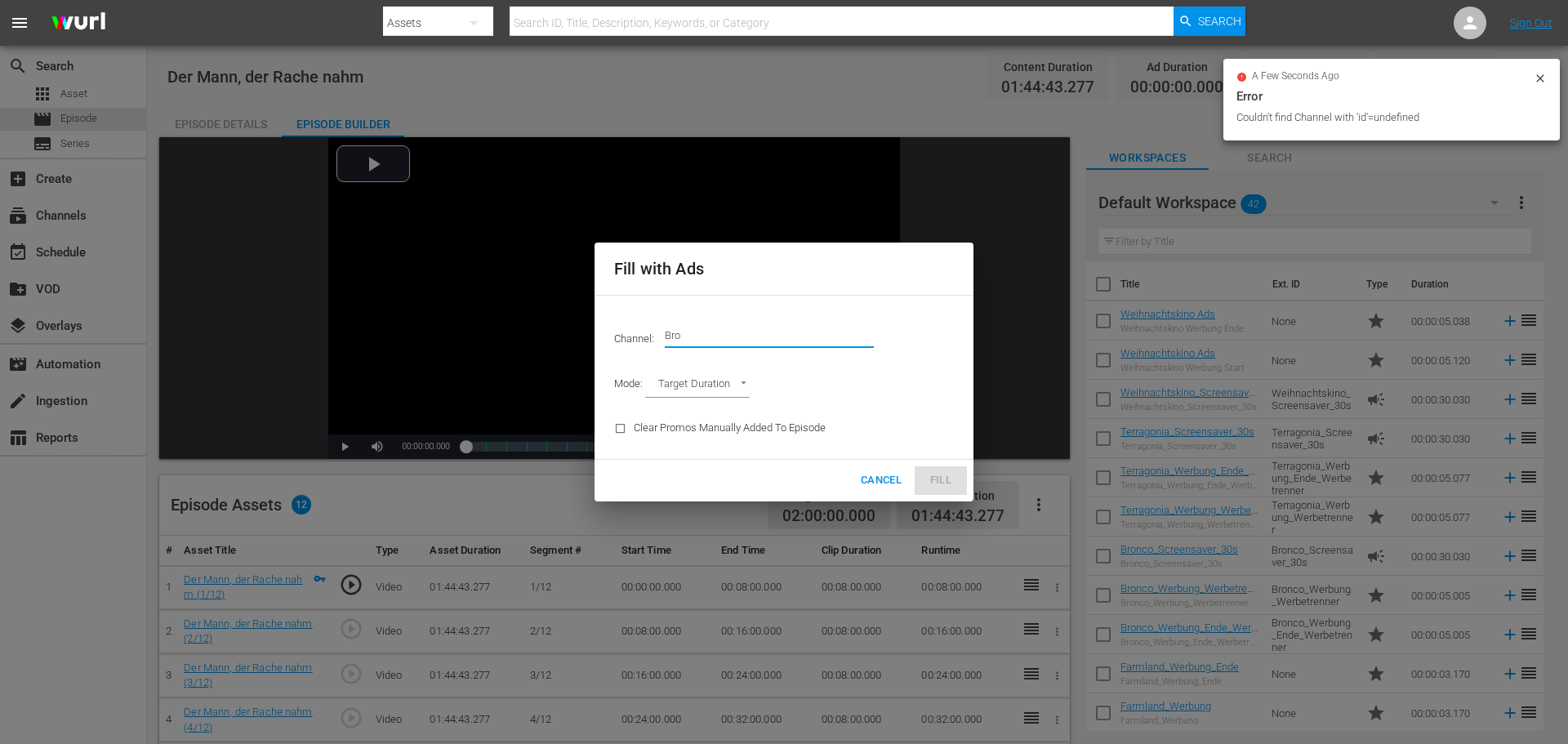
click at [711, 334] on input "Bro" at bounding box center [770, 334] width 209 height 39
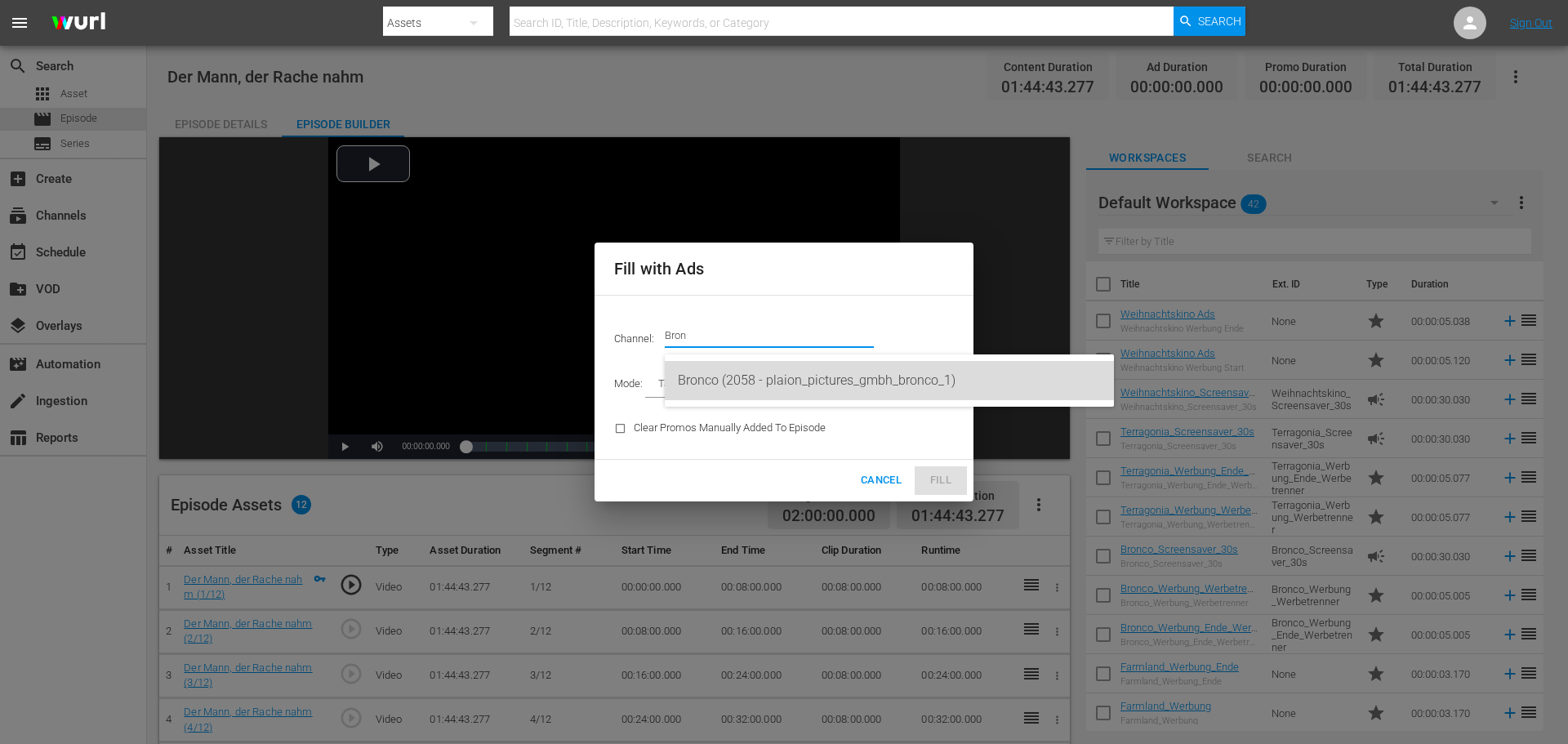
click at [760, 377] on div "Bronco (2058 - plaion_pictures_gmbh_bronco_1)" at bounding box center [890, 380] width 423 height 39
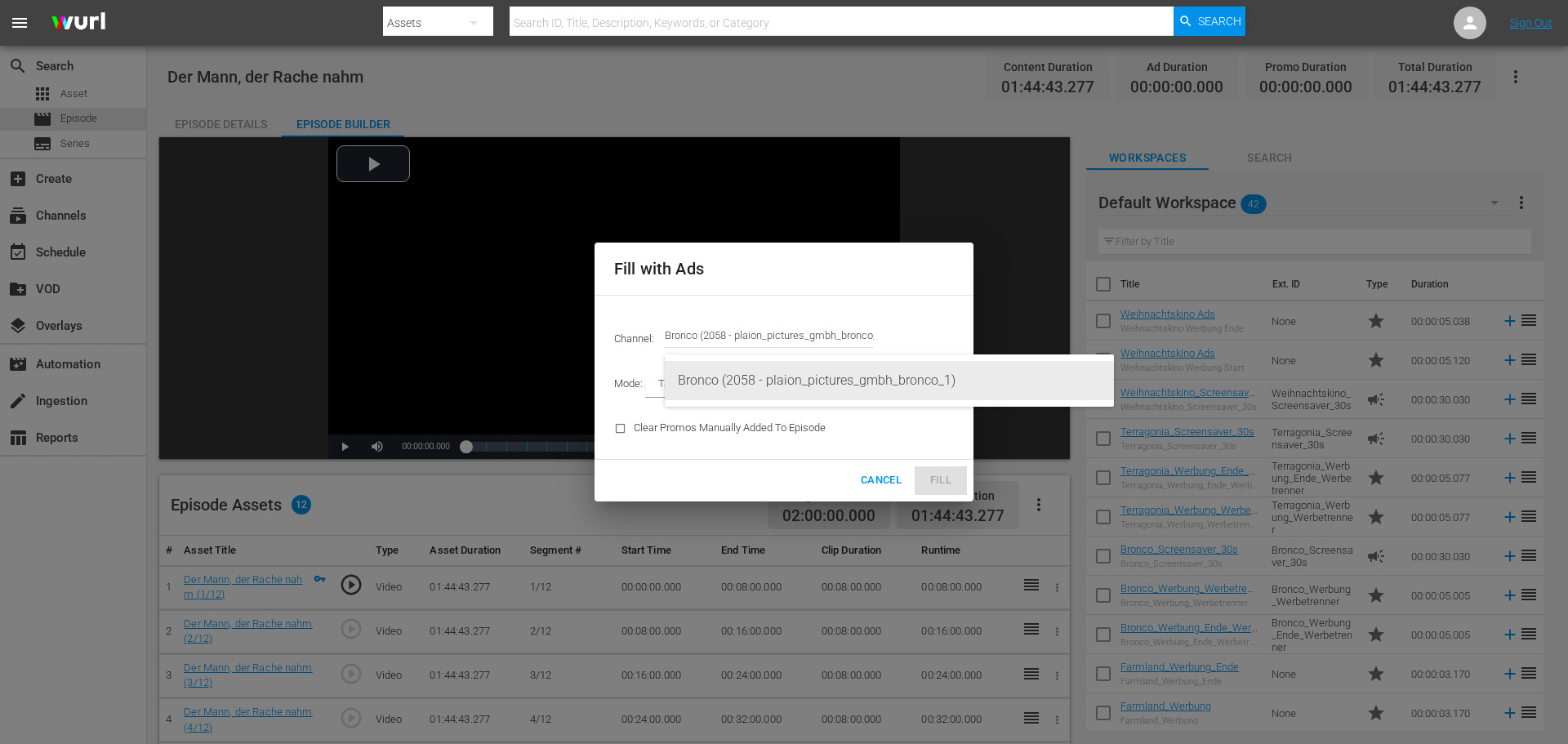
type input "Bronco (2058)"
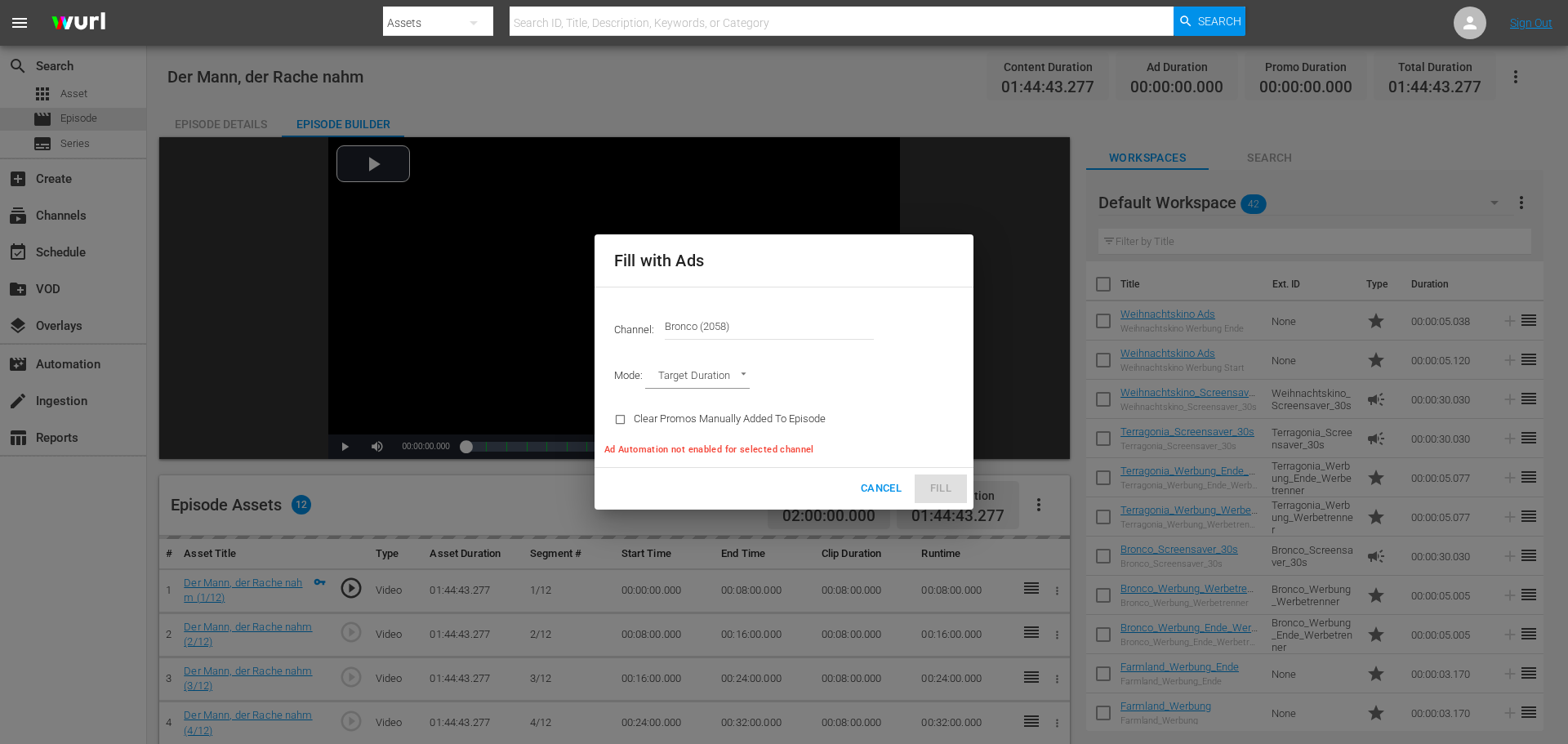
type input "AD_BREAK_DURATION"
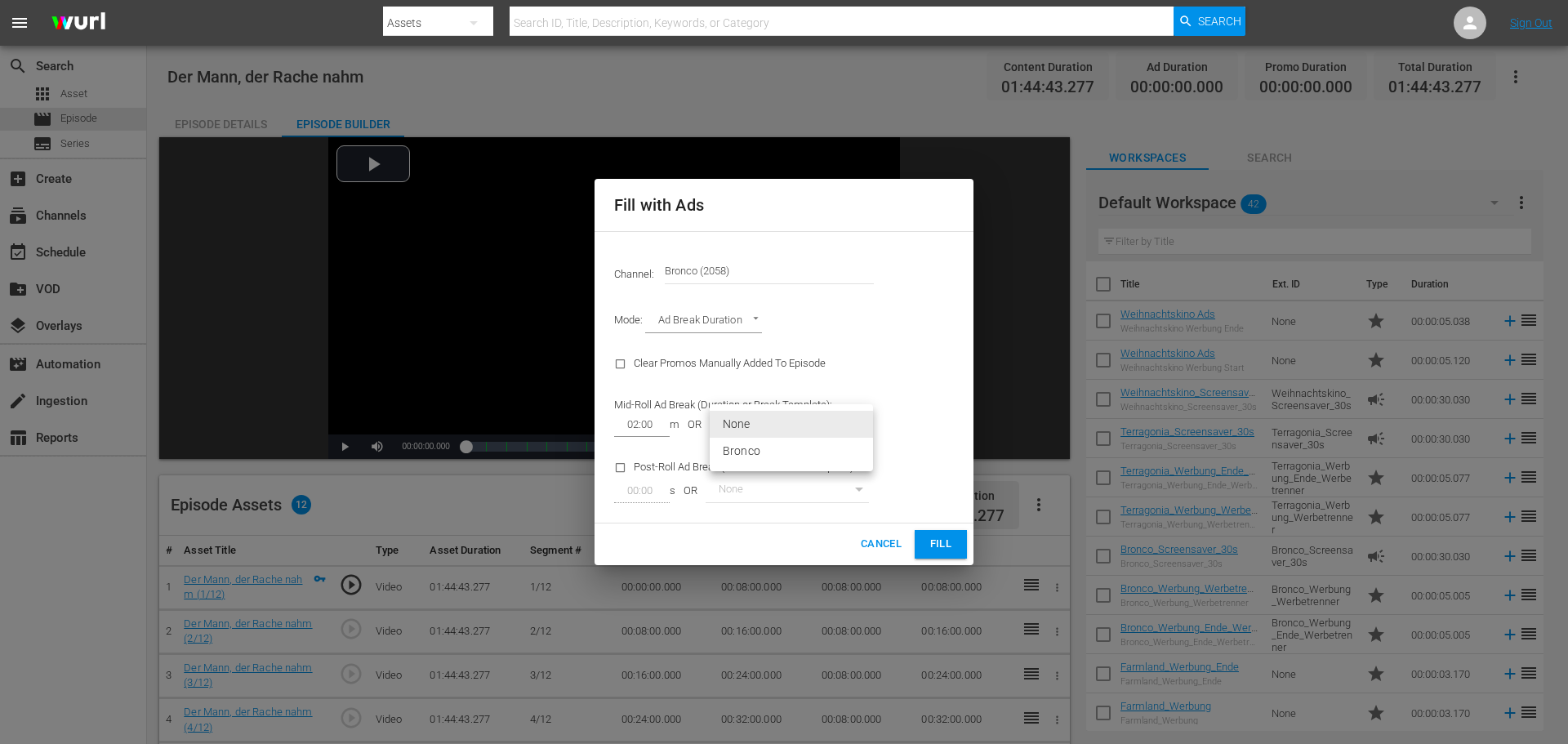
click at [769, 426] on body "menu Search By Assets Search ID, Title, Description, Keywords, or Category Sear…" at bounding box center [784, 372] width 1568 height 744
click at [764, 446] on li "Bronco" at bounding box center [791, 451] width 163 height 27
type input "388"
click at [941, 546] on span "Fill" at bounding box center [941, 544] width 26 height 19
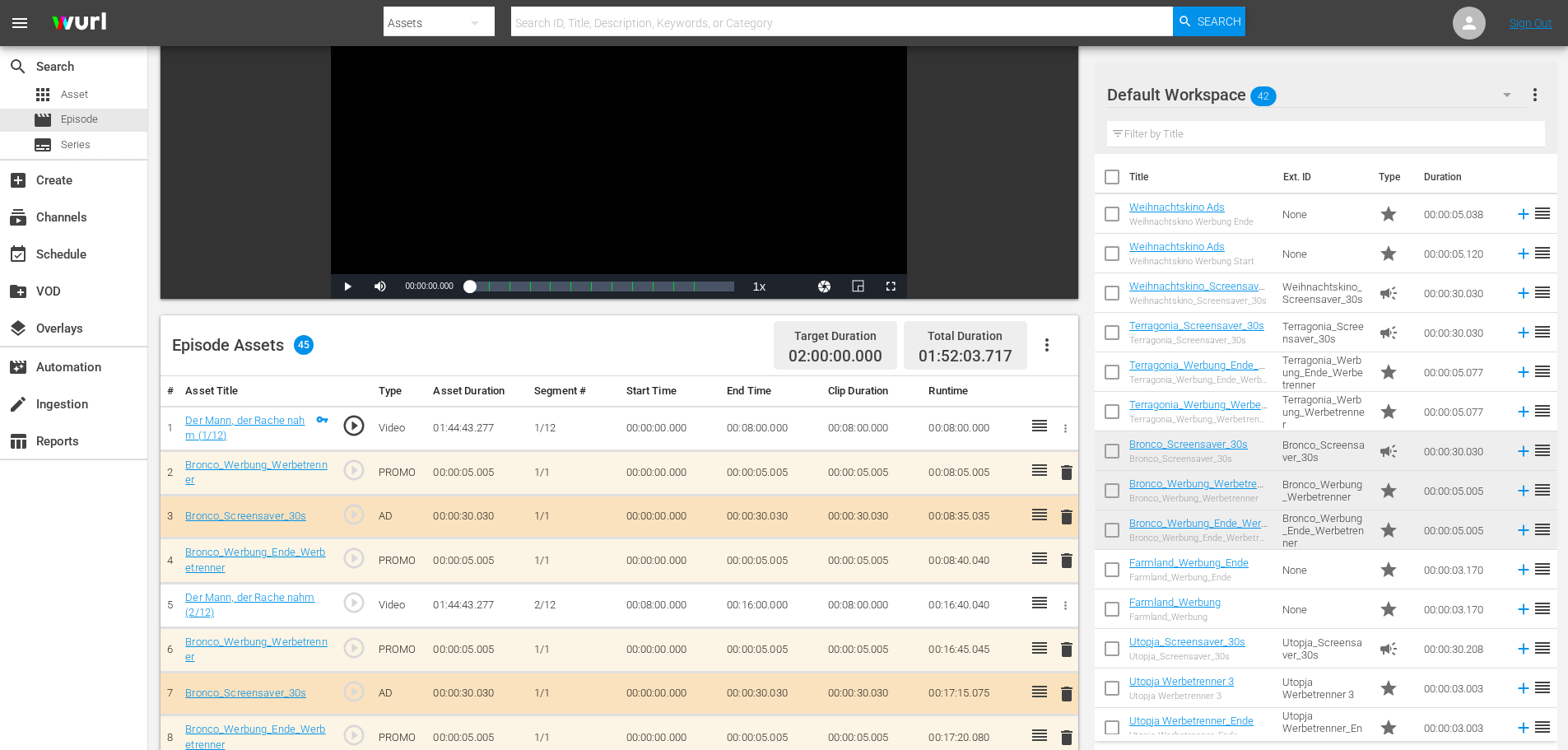
scroll to position [164, 0]
click at [1048, 344] on icon "button" at bounding box center [1047, 344] width 4 height 13
click at [1050, 389] on div "Clear Ads" at bounding box center [1096, 390] width 112 height 39
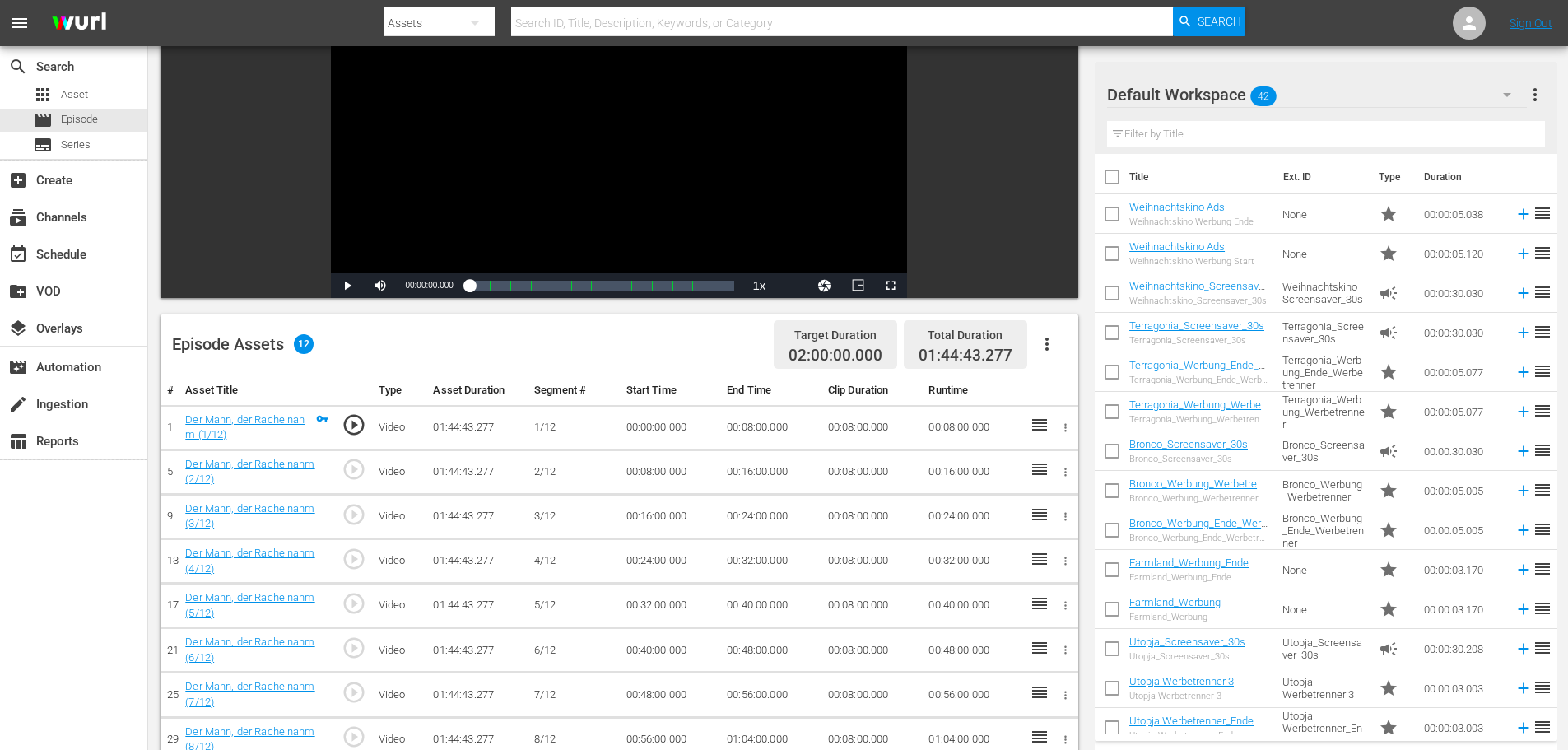
click at [1048, 346] on icon "button" at bounding box center [1047, 344] width 20 height 20
click at [1048, 346] on div "Fill with Ads" at bounding box center [1096, 350] width 112 height 39
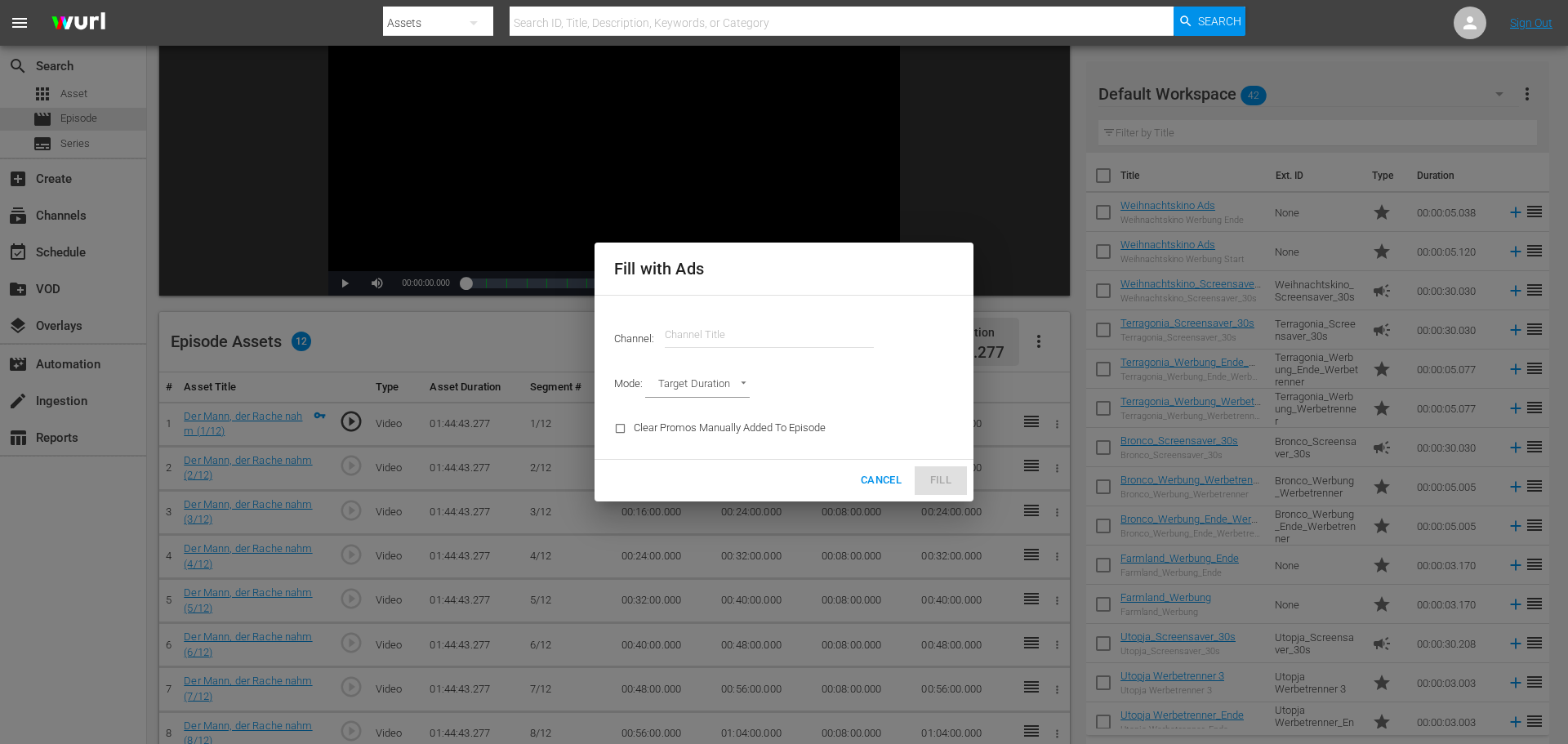
click at [791, 337] on input "text" at bounding box center [770, 334] width 209 height 39
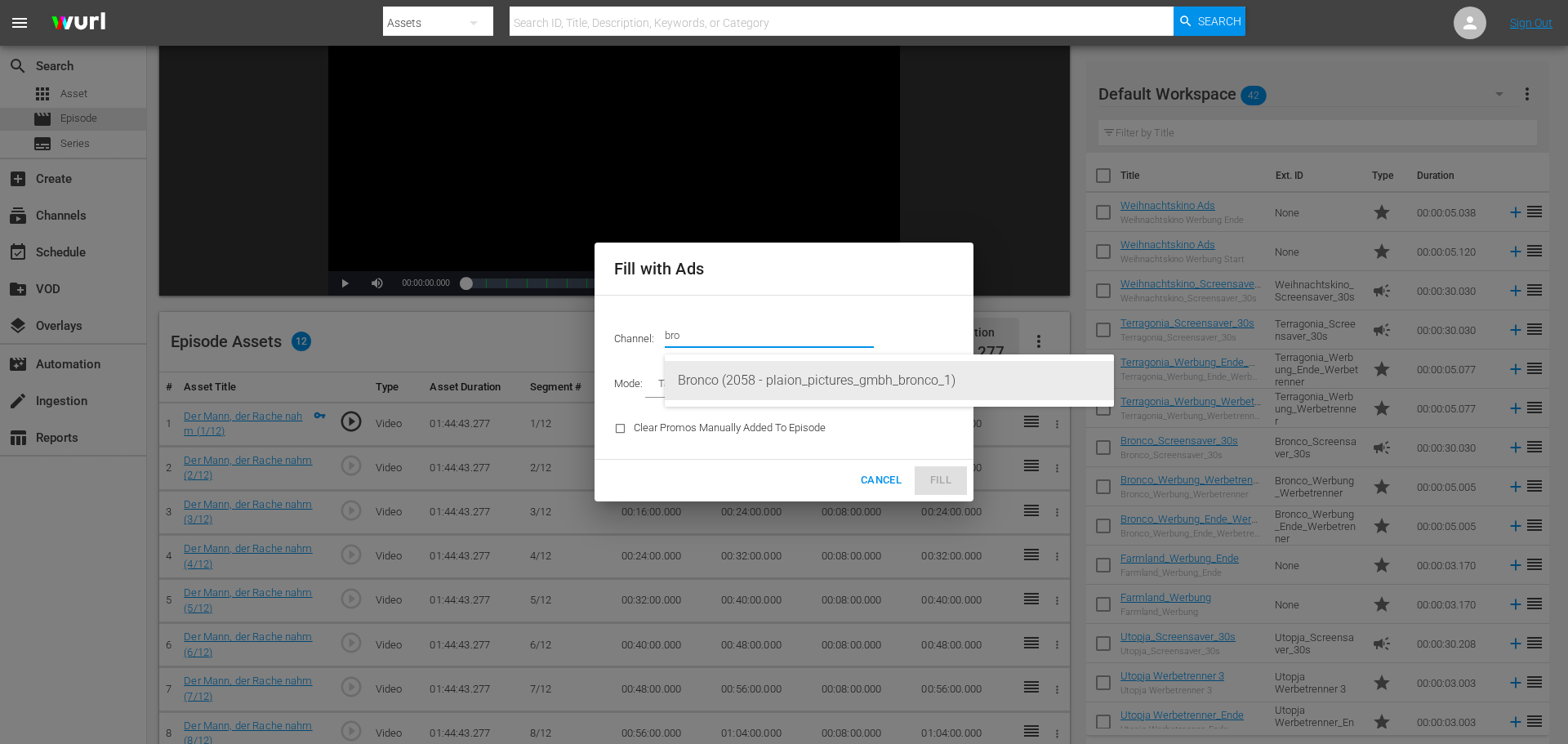
click at [810, 386] on div "Bronco (2058 - plaion_pictures_gmbh_bronco_1)" at bounding box center [890, 380] width 423 height 39
type input "Bronco (2058)"
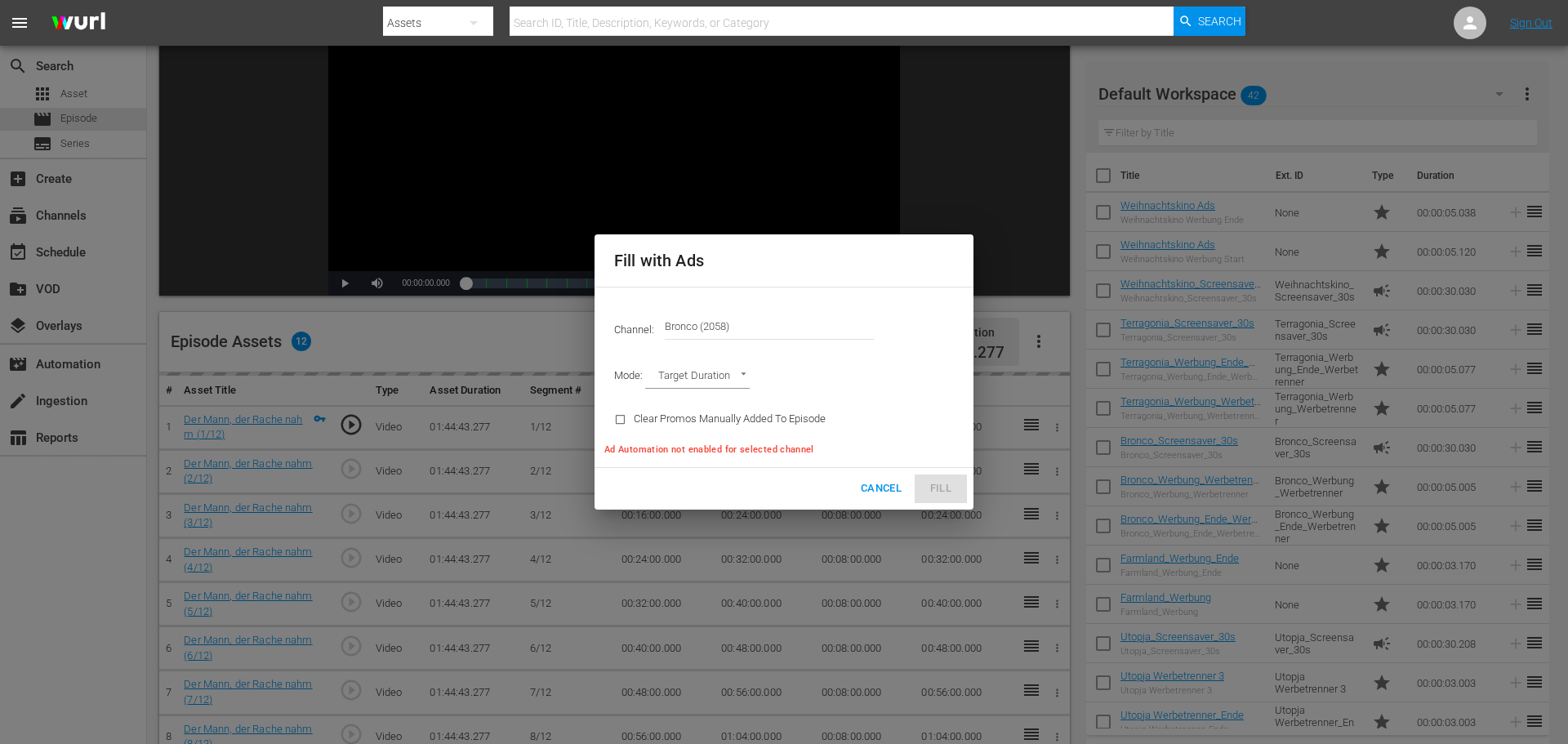
type input "AD_BREAK_DURATION"
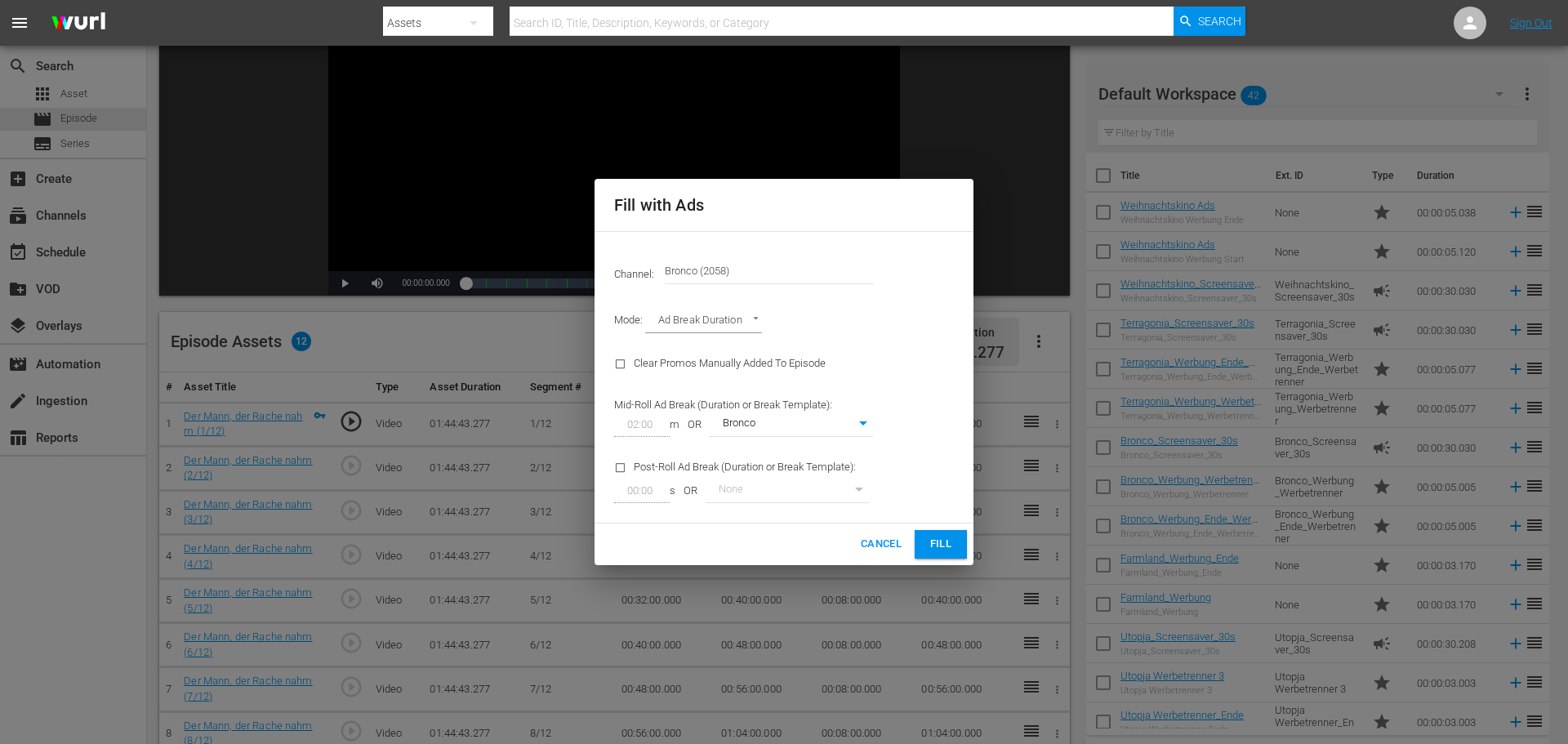
click at [945, 545] on span "Fill" at bounding box center [941, 544] width 26 height 19
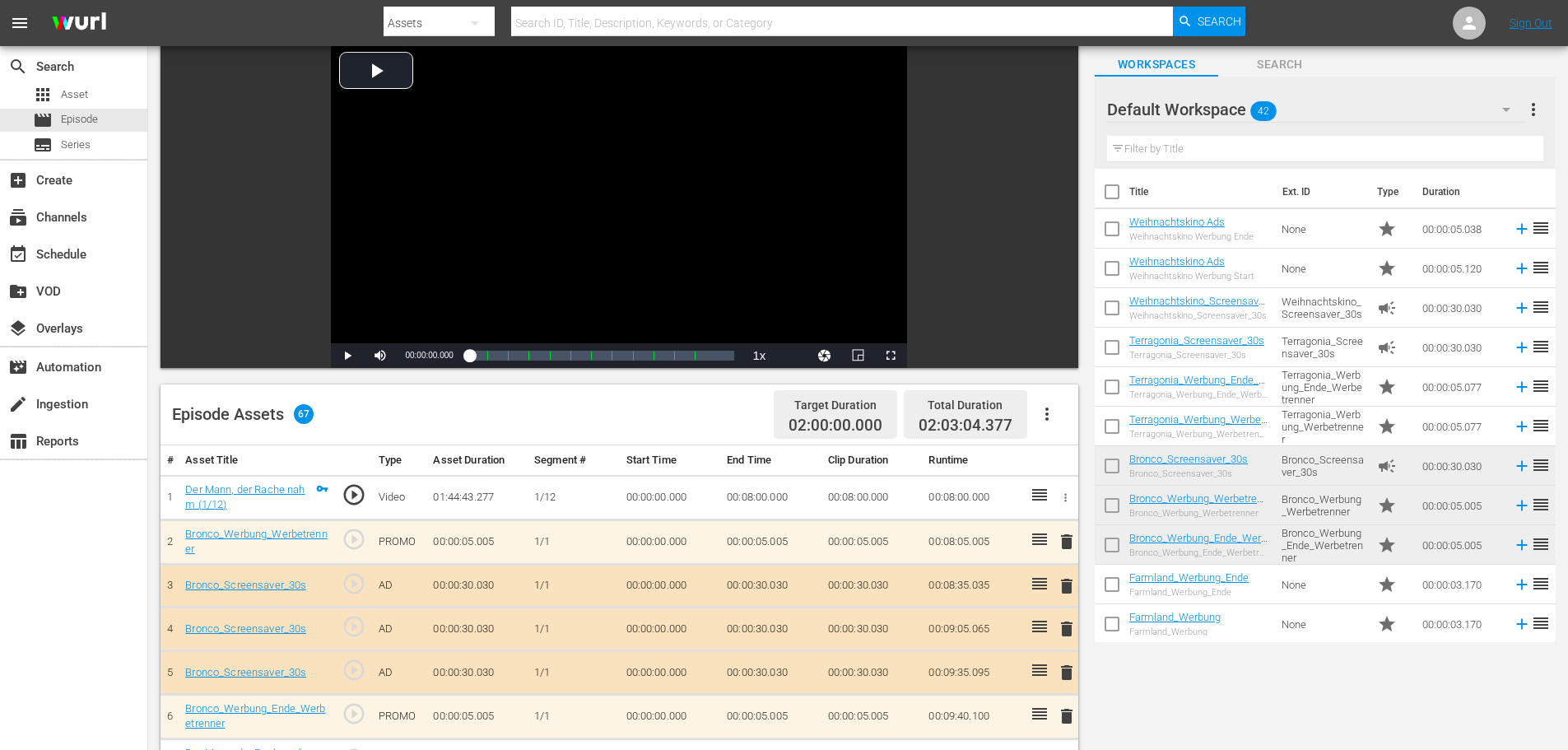
scroll to position [0, 0]
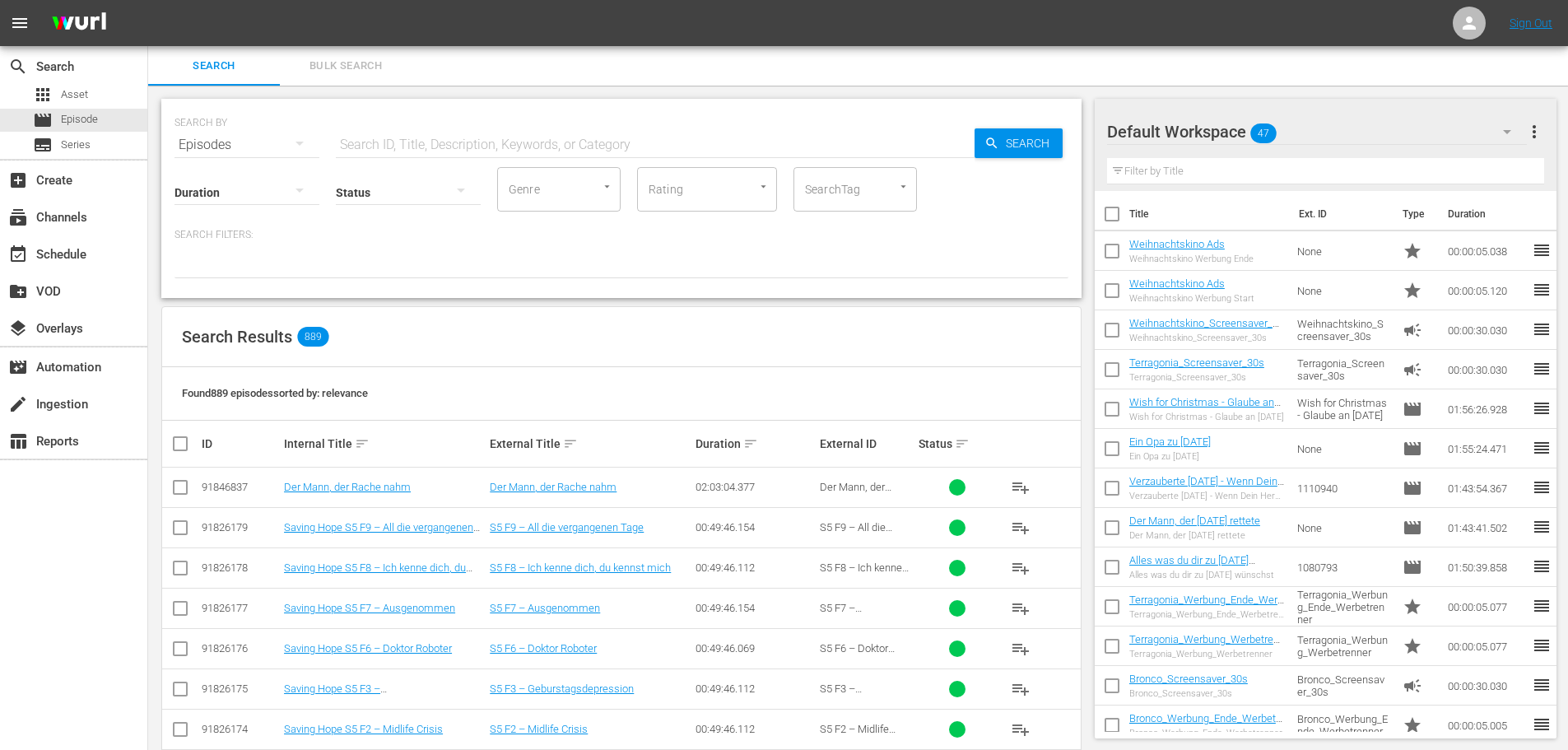
click at [1356, 146] on div "Default Workspace 47" at bounding box center [1316, 131] width 420 height 46
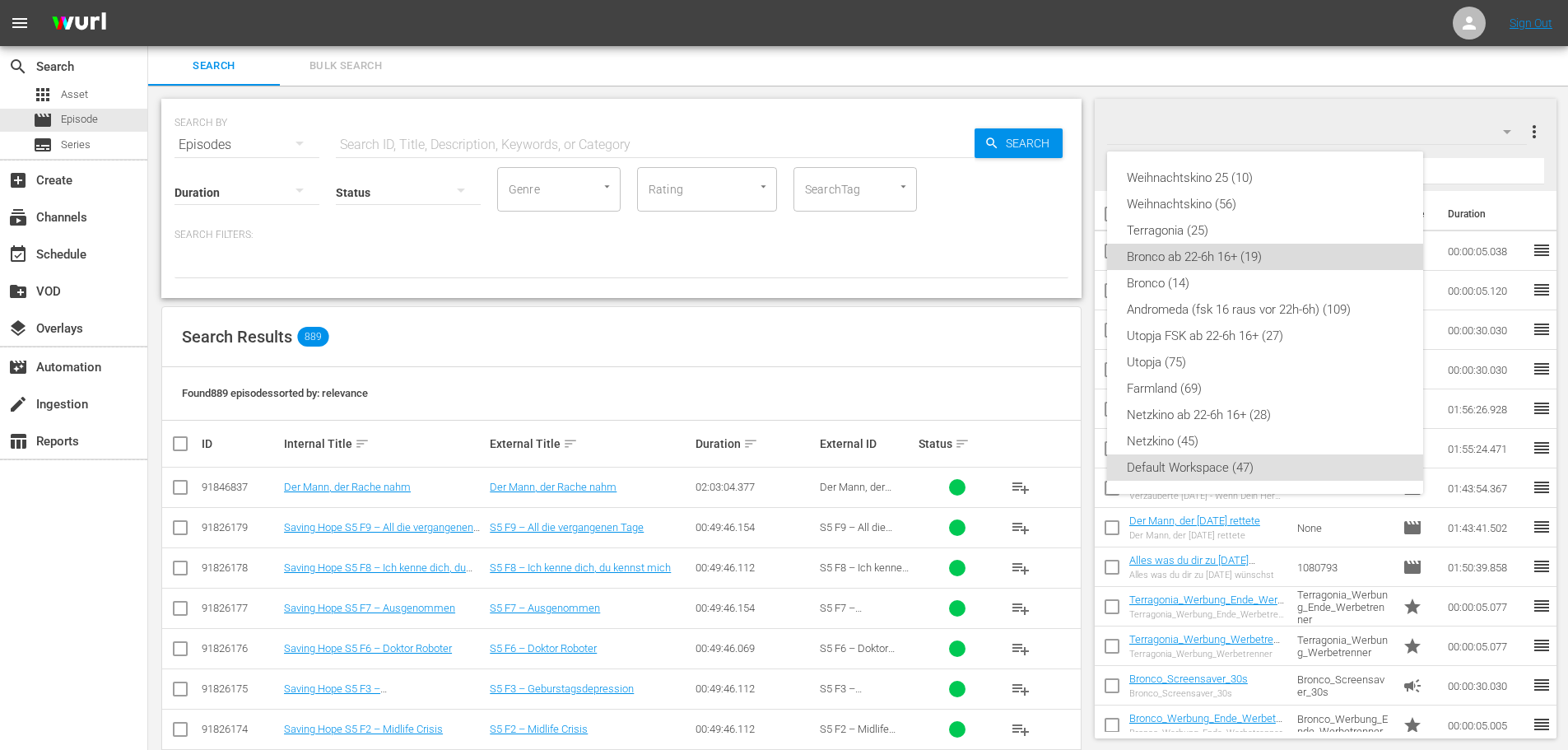
click at [1237, 257] on div "Bronco ab 22-6h 16+ (19)" at bounding box center [1265, 256] width 277 height 26
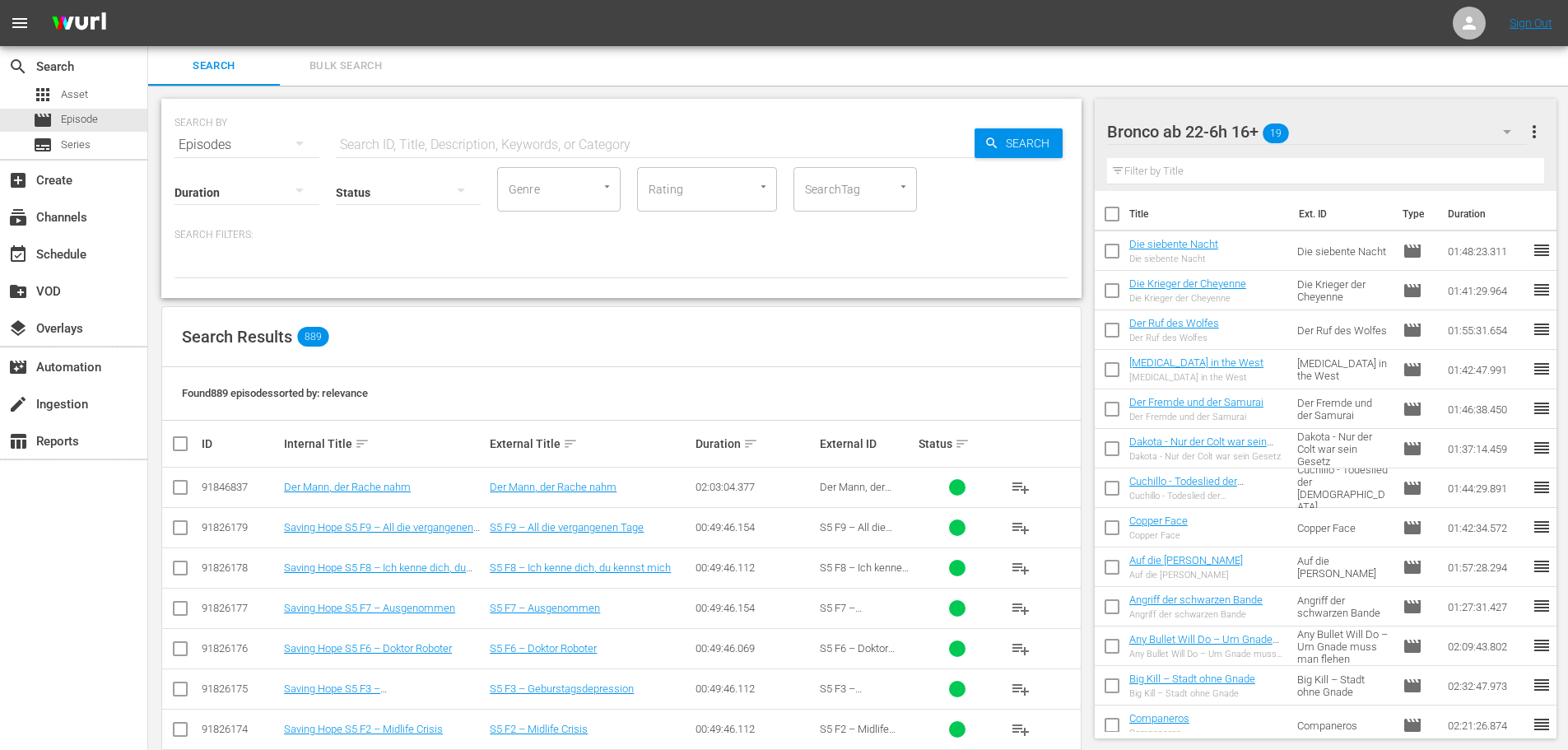
click at [1020, 482] on span "playlist_add" at bounding box center [1021, 486] width 20 height 20
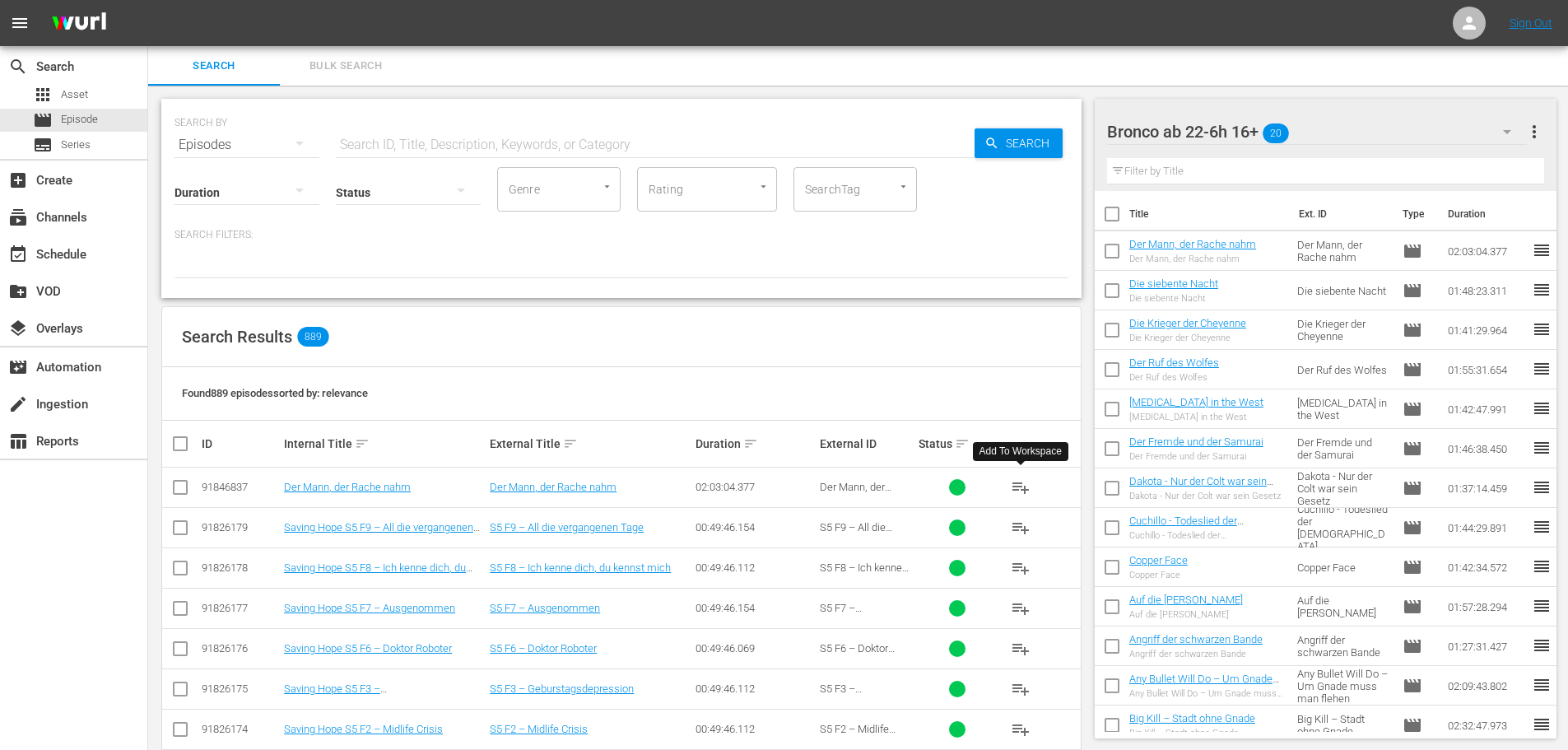
click at [433, 151] on input "text" at bounding box center [655, 145] width 638 height 39
paste input "[DATE] mit der Familie – Überleben ist alles"
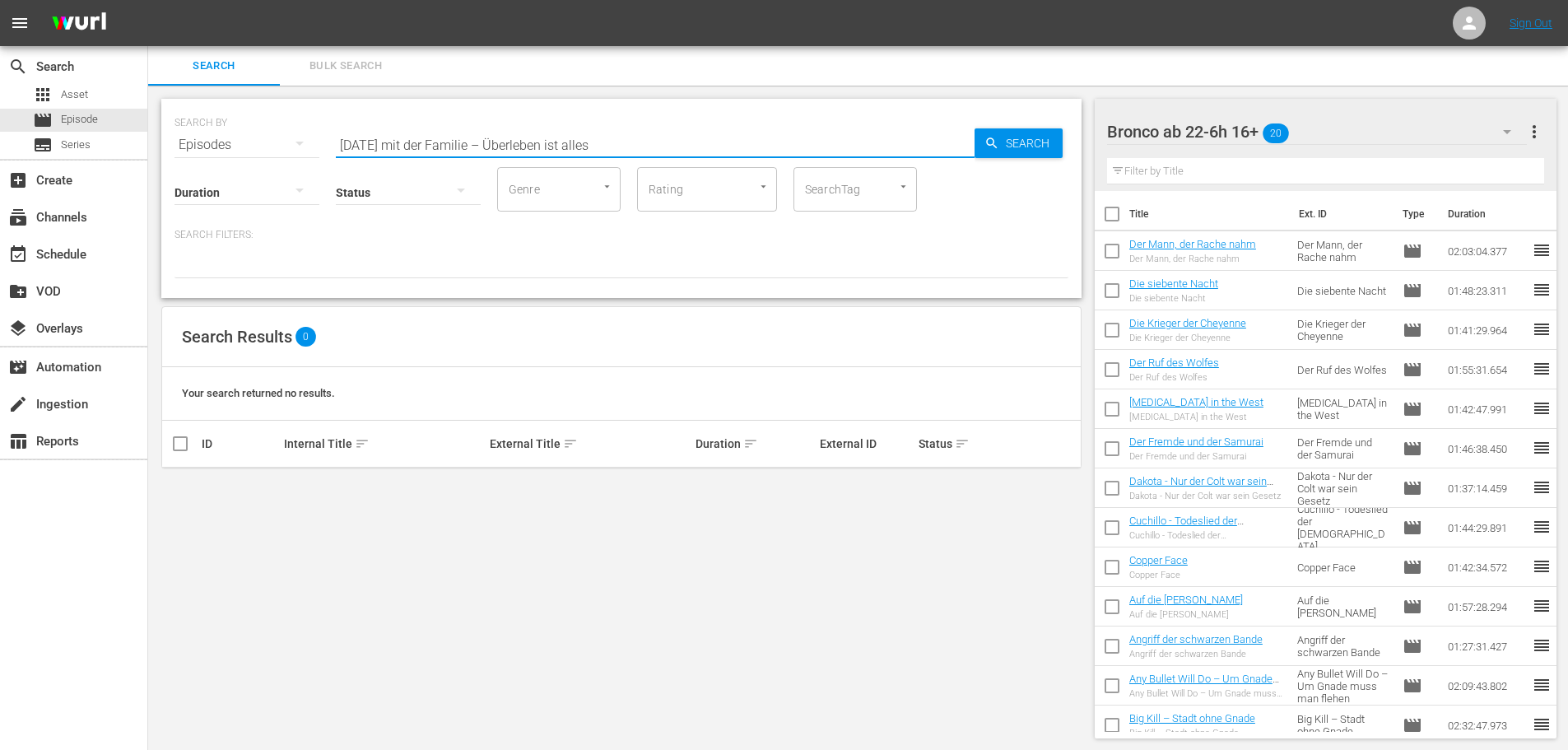
type input "[DATE] mit der Familie – Überleben ist alles"
click at [992, 150] on icon "button" at bounding box center [992, 144] width 15 height 15
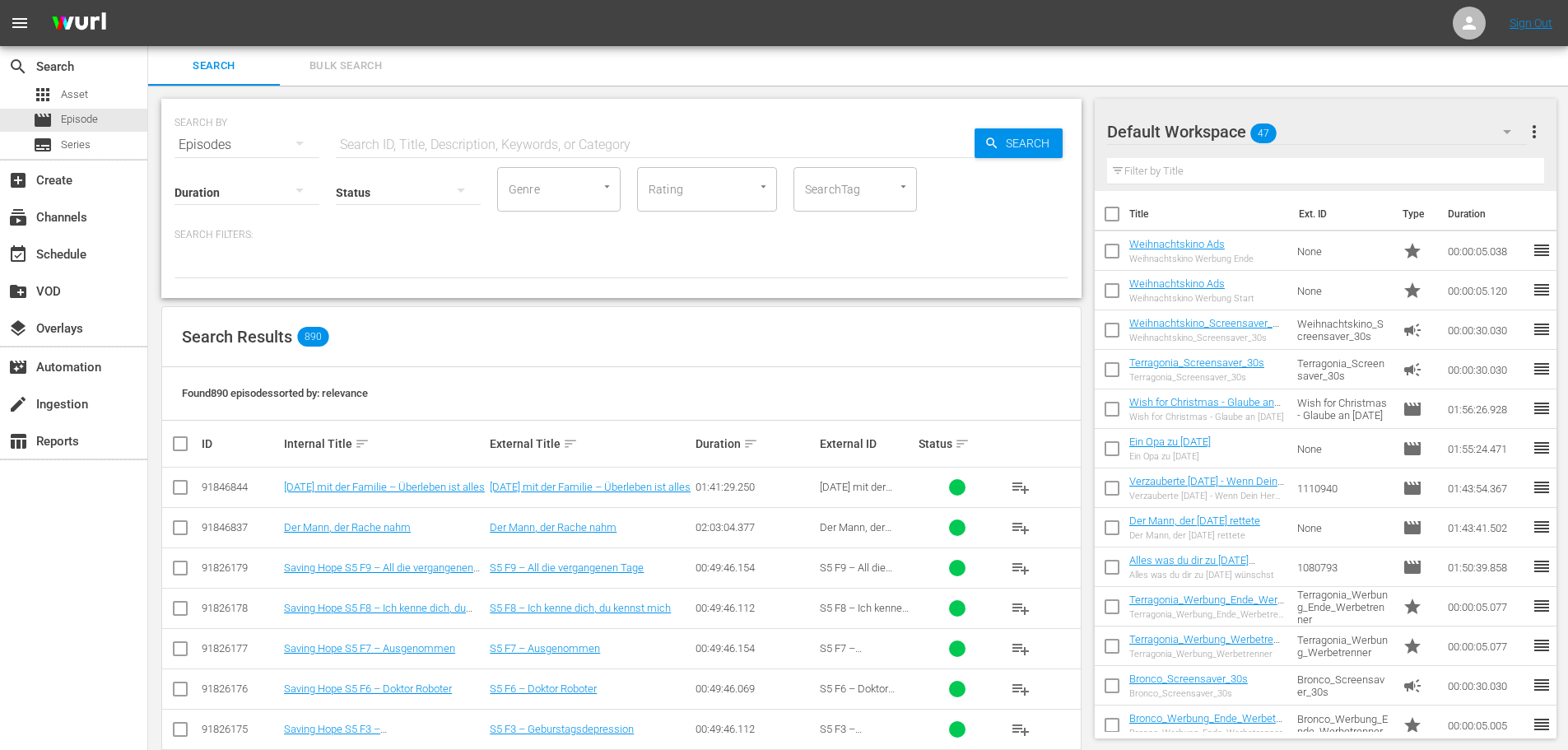
click at [737, 142] on input "text" at bounding box center [655, 145] width 638 height 39
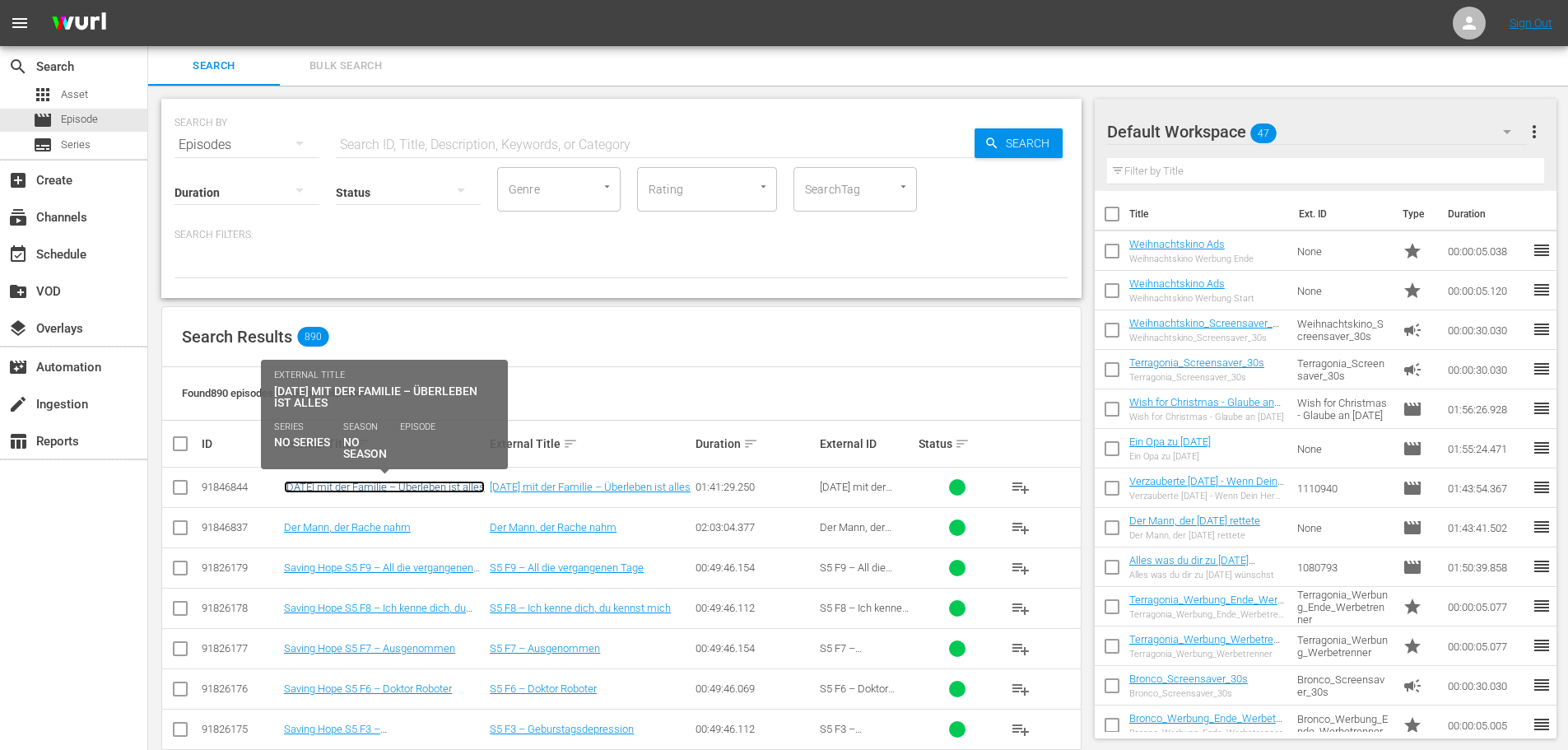
click at [331, 490] on link "[DATE] mit der Familie – Überleben ist alles" at bounding box center [384, 486] width 201 height 12
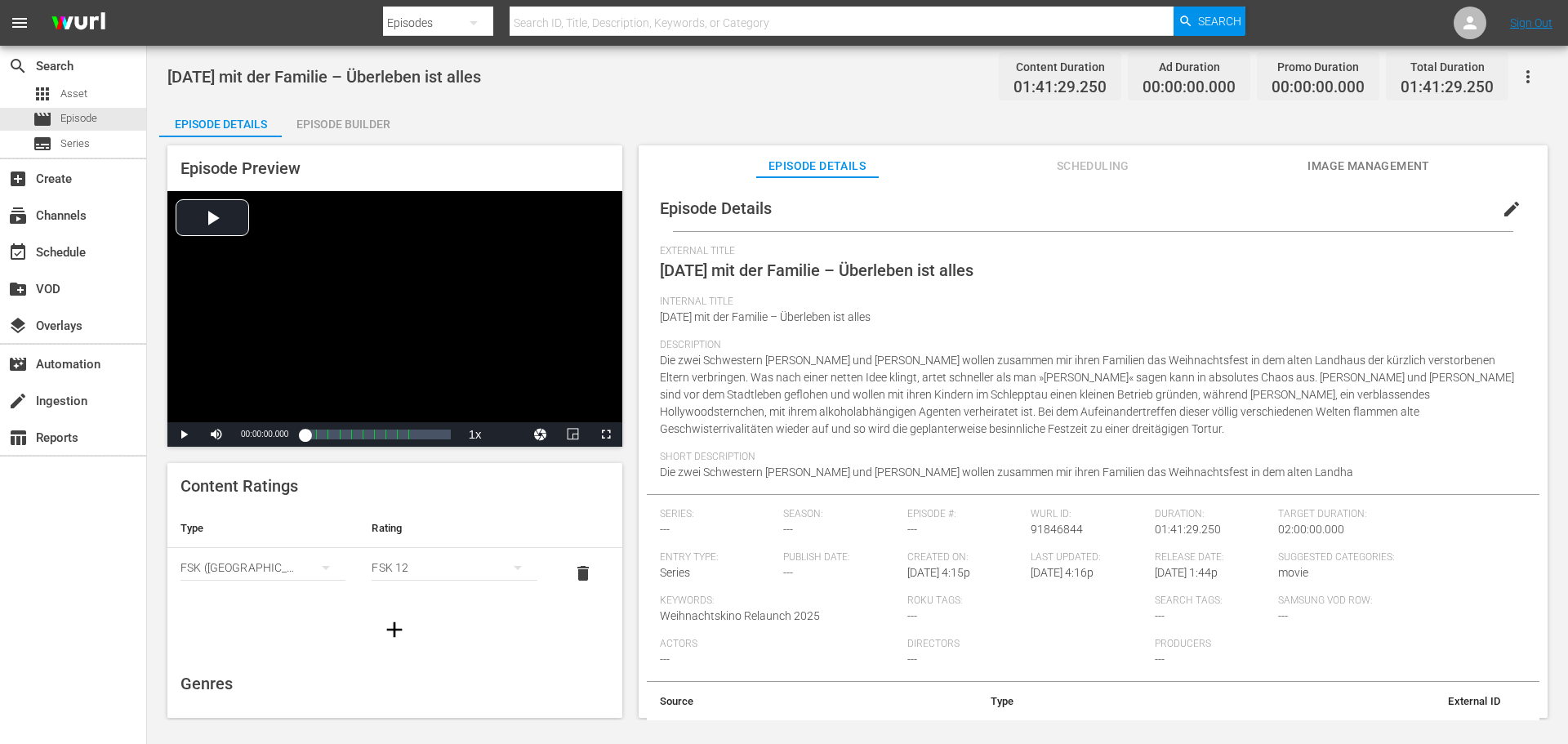
click at [374, 115] on div "Episode Builder" at bounding box center [342, 124] width 122 height 39
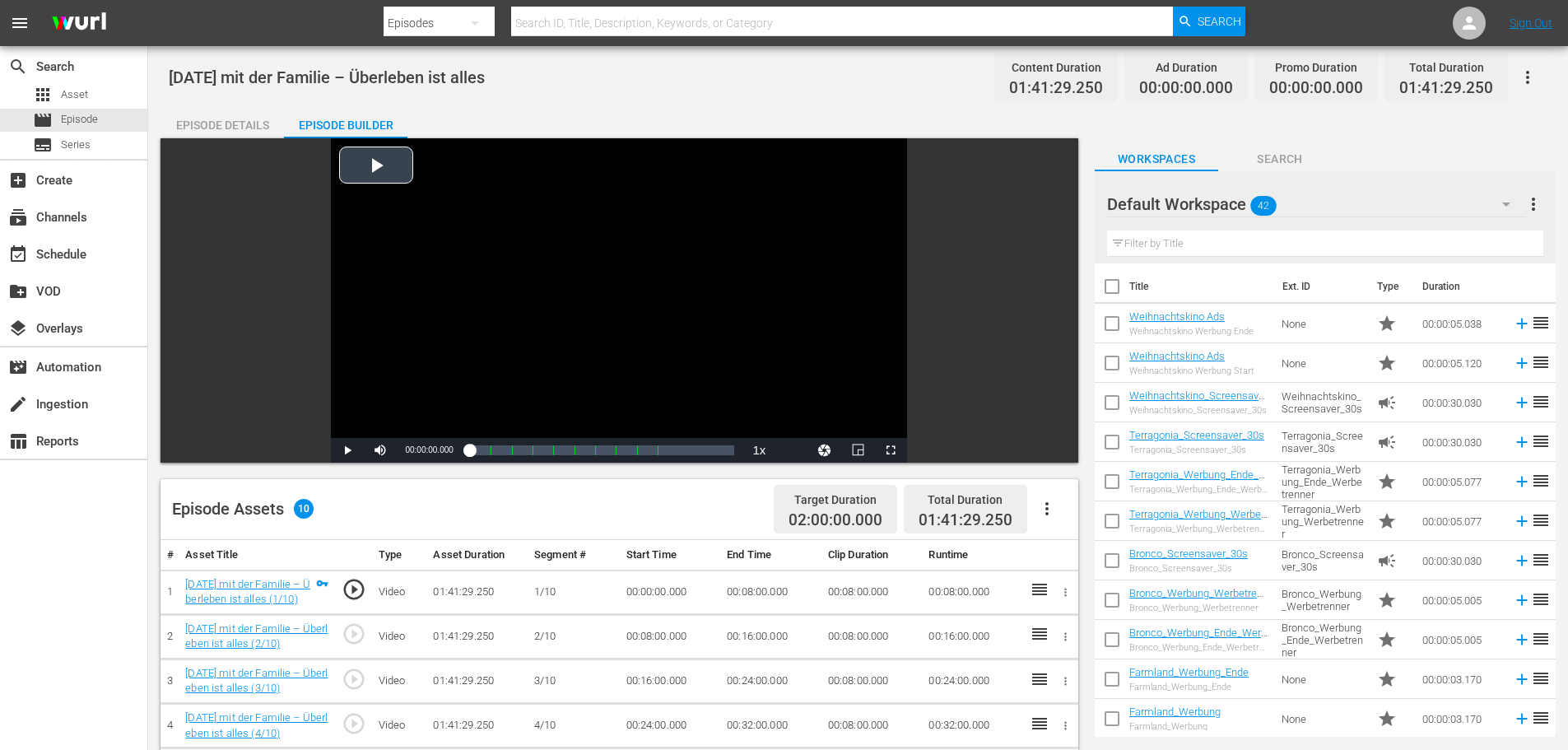
scroll to position [164, 0]
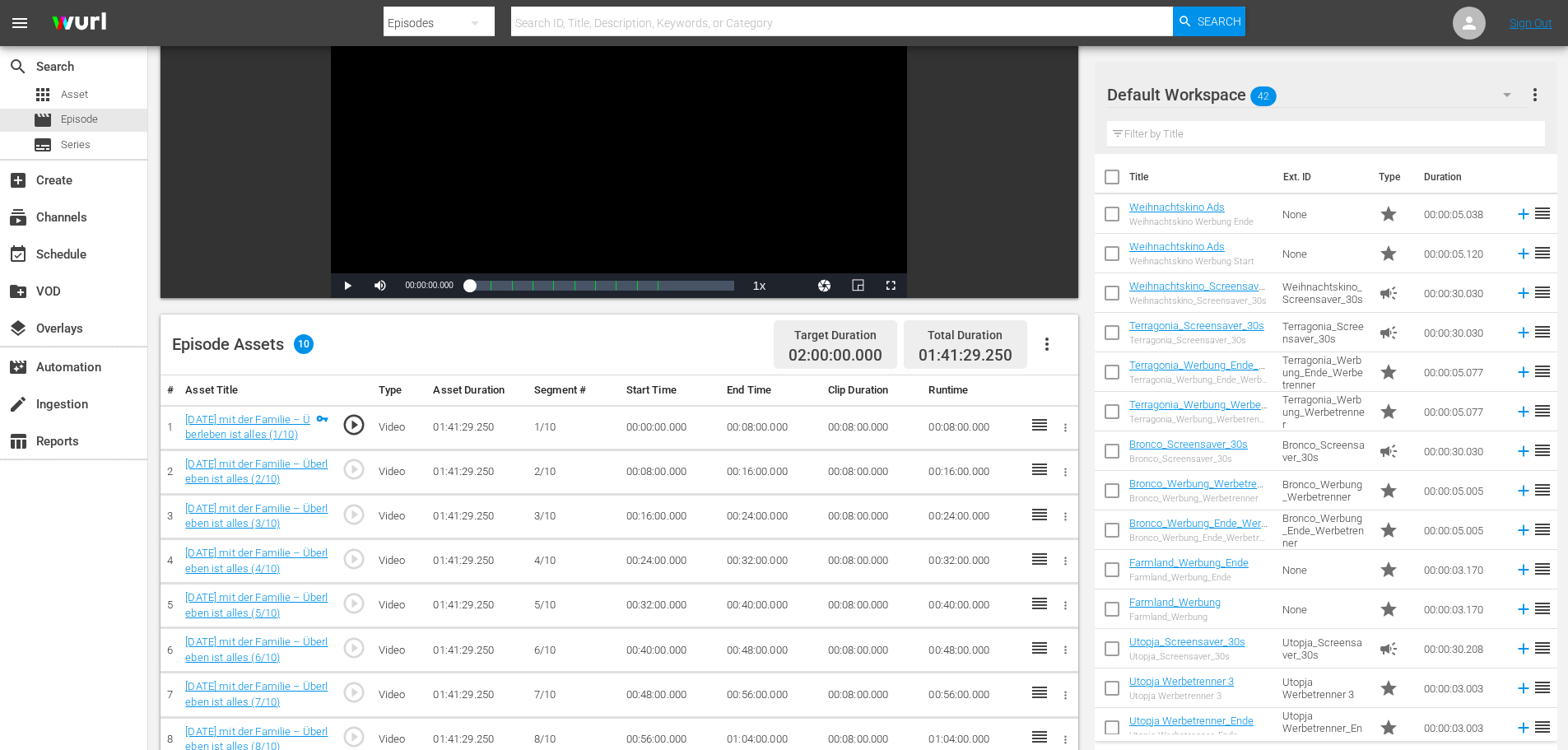
click at [1050, 346] on icon "button" at bounding box center [1047, 344] width 20 height 20
click at [1062, 342] on div "Fill with Ads" at bounding box center [1096, 350] width 112 height 39
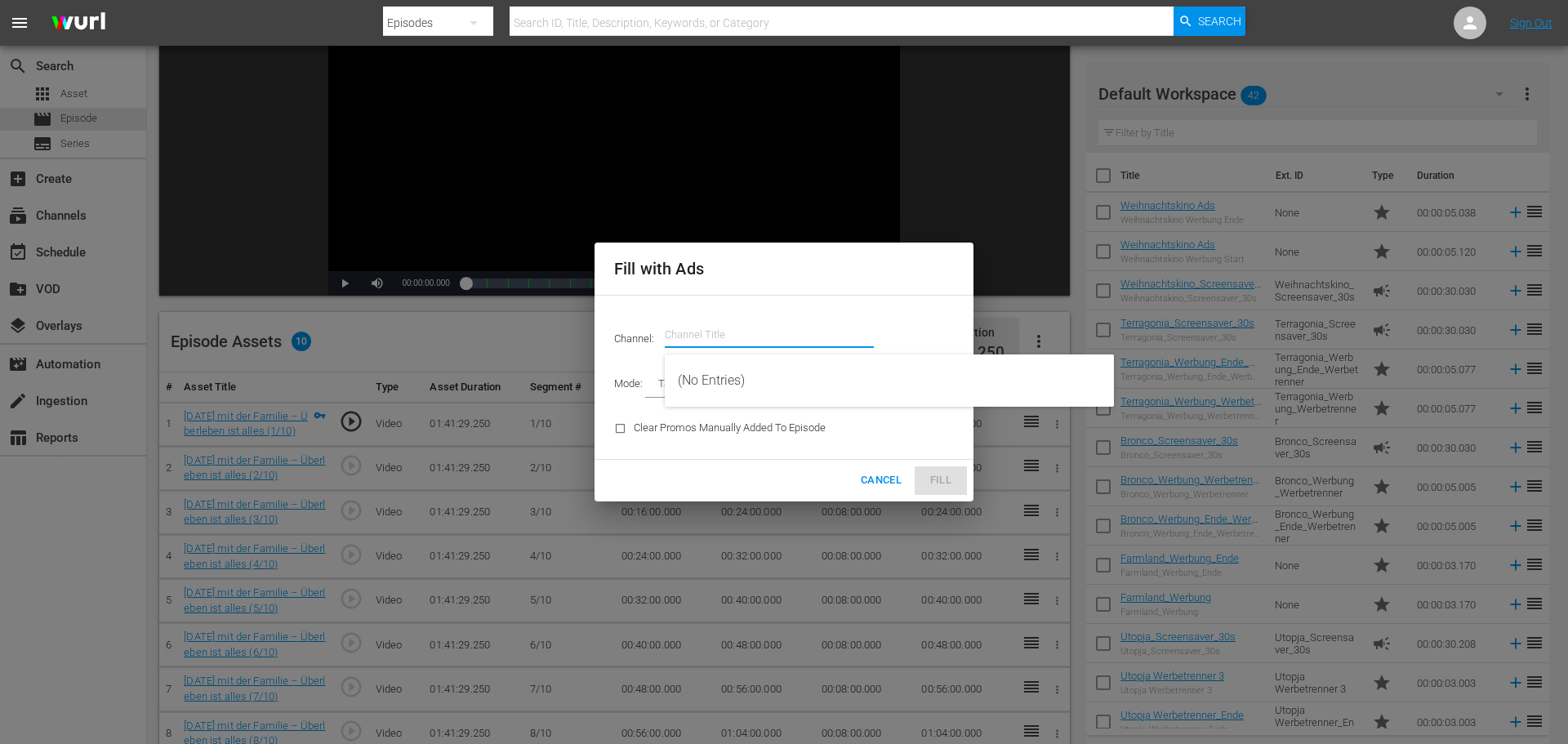
click at [852, 327] on input "text" at bounding box center [770, 334] width 209 height 39
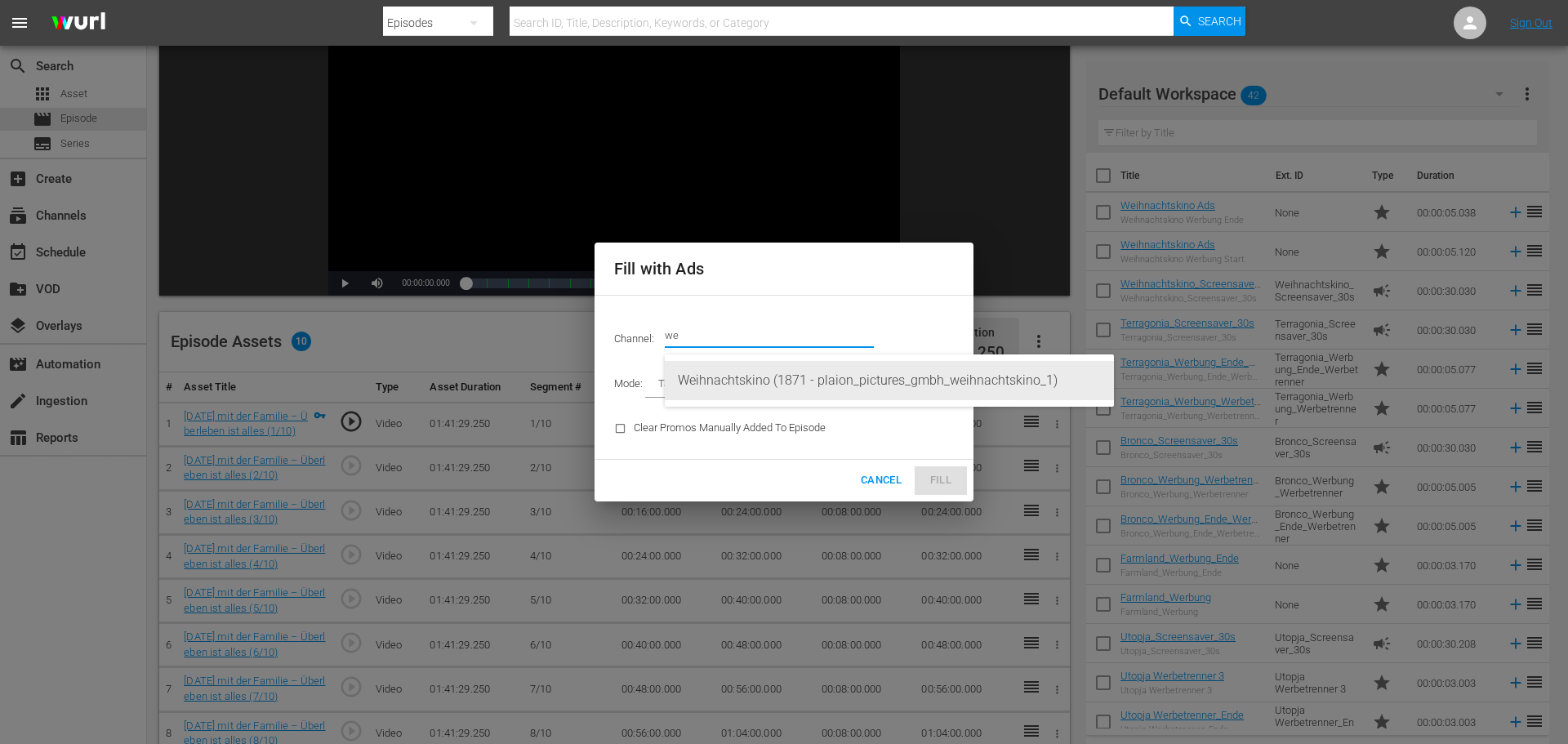
click at [775, 376] on div "Weihnachtskino (1871 - plaion_pictures_gmbh_weihnachtskino_1)" at bounding box center [890, 380] width 423 height 39
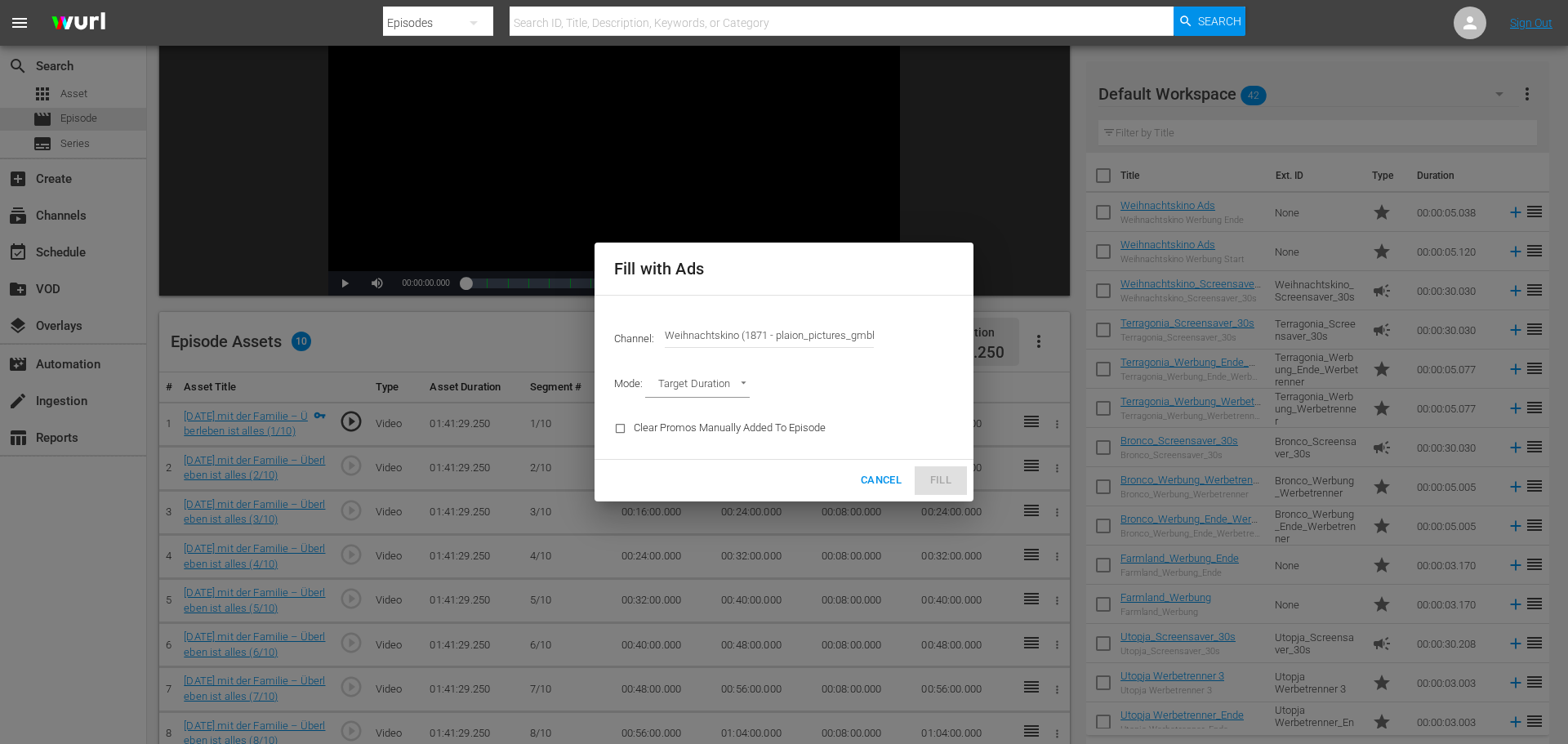
type input "Weihnachtskino (1871)"
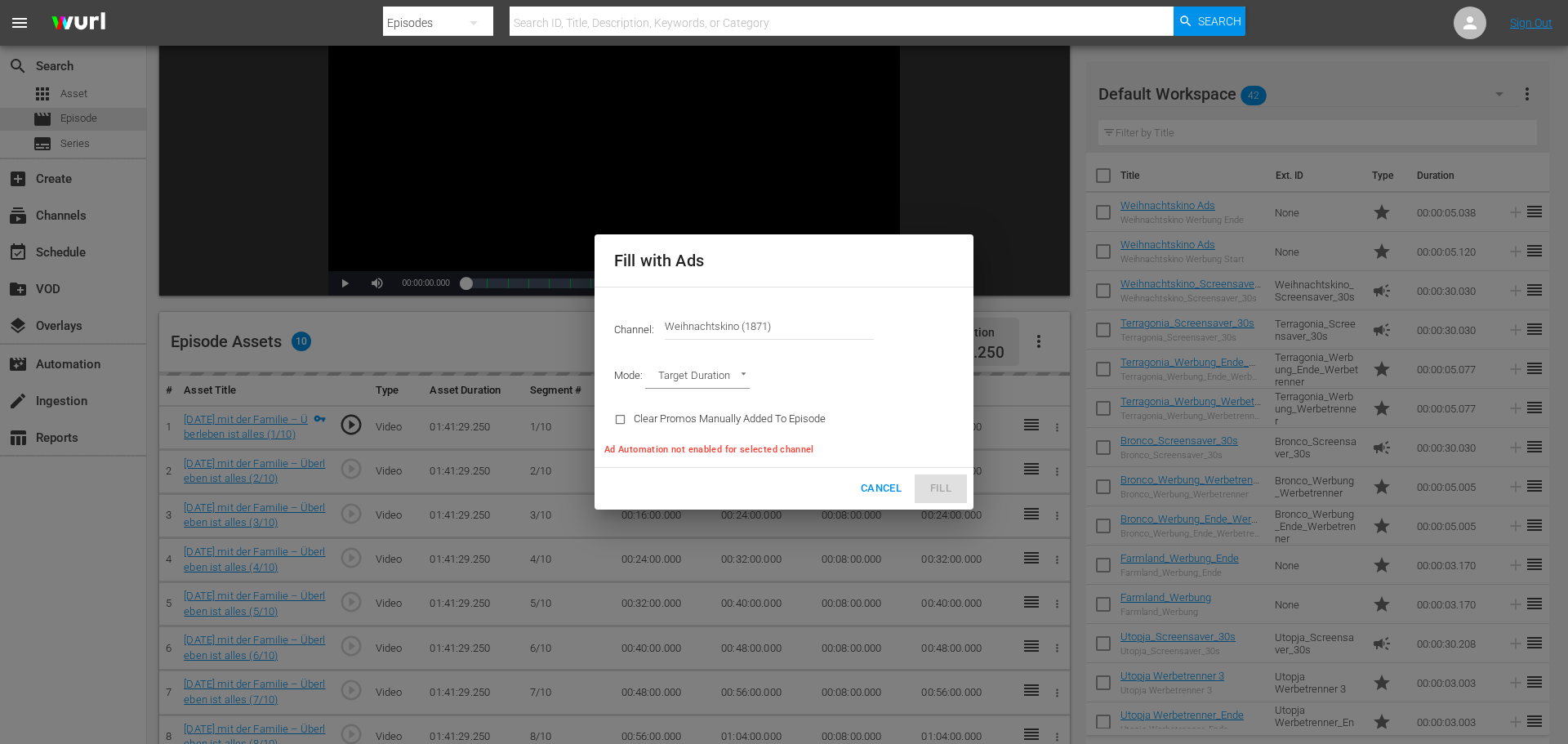
type input "AD_BREAK_DURATION"
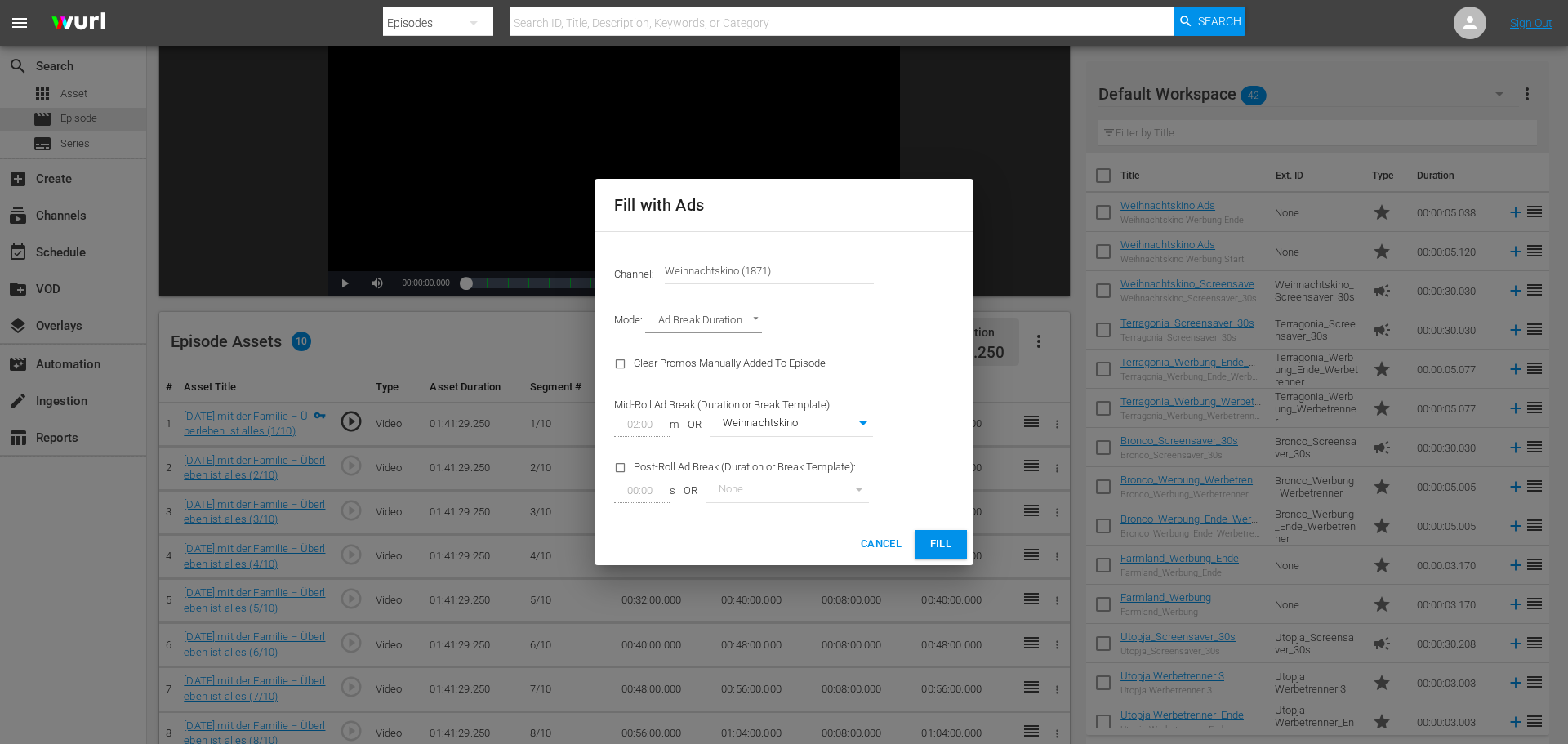
click at [942, 540] on span "Fill" at bounding box center [941, 544] width 26 height 19
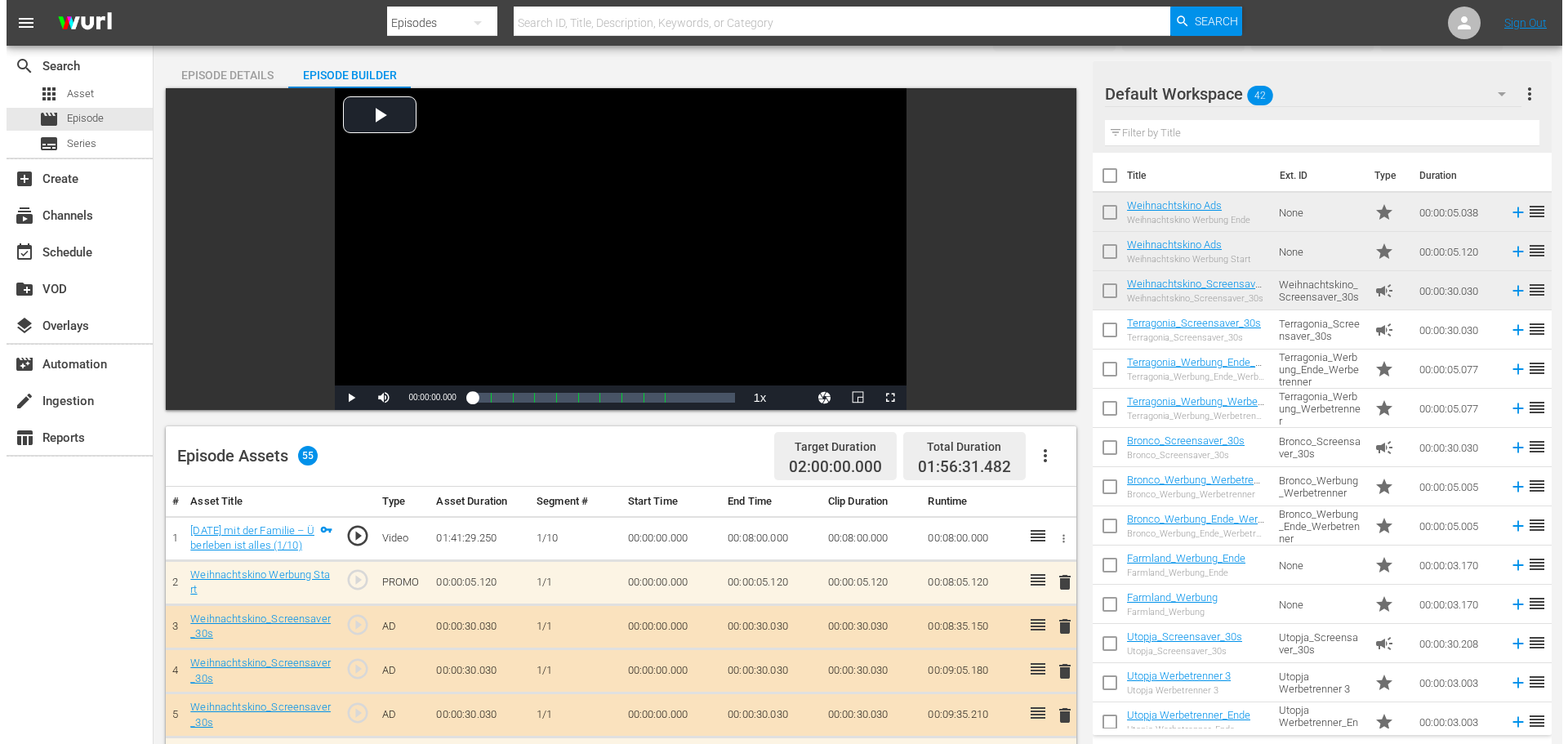
scroll to position [0, 0]
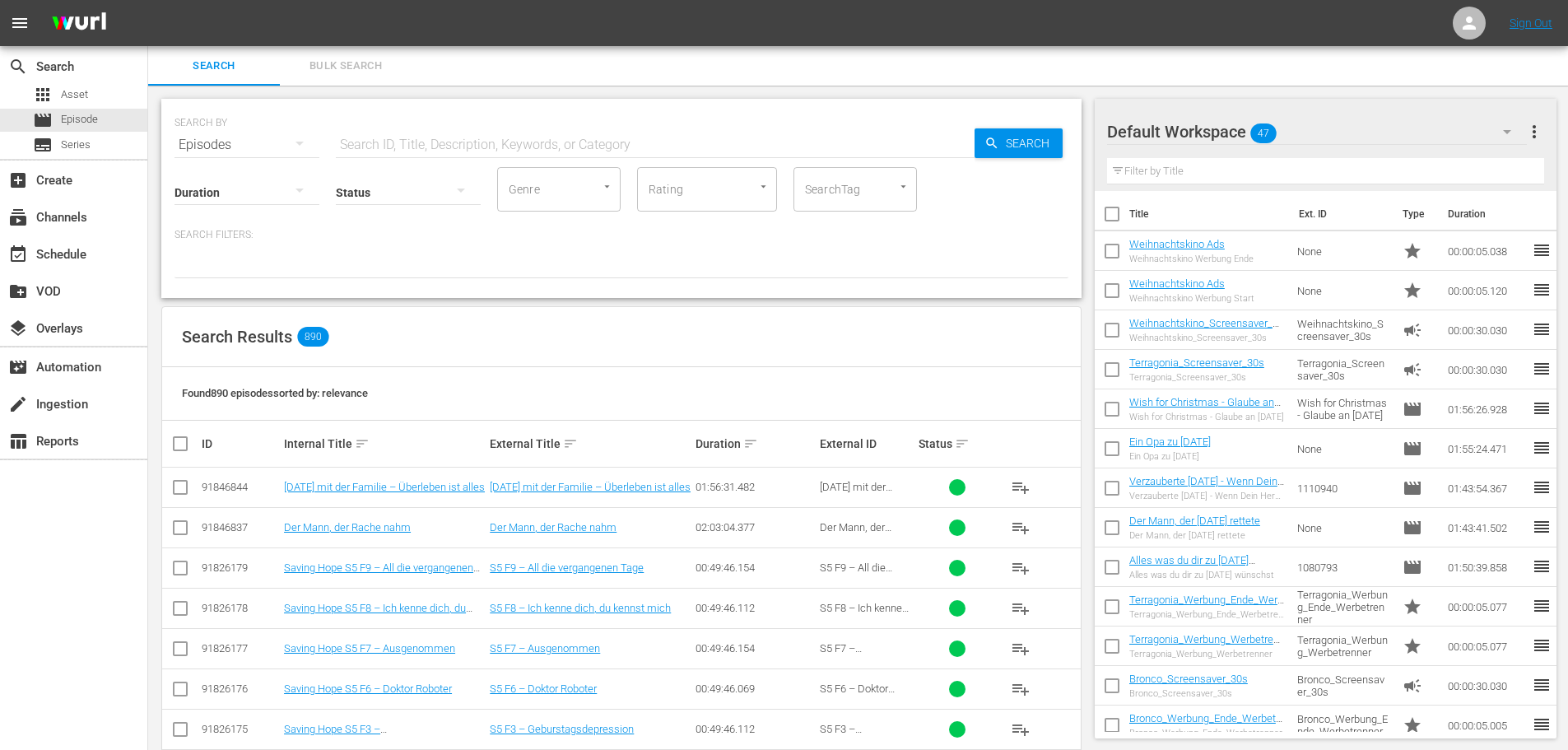
click at [1408, 138] on div "Default Workspace 47" at bounding box center [1316, 131] width 420 height 46
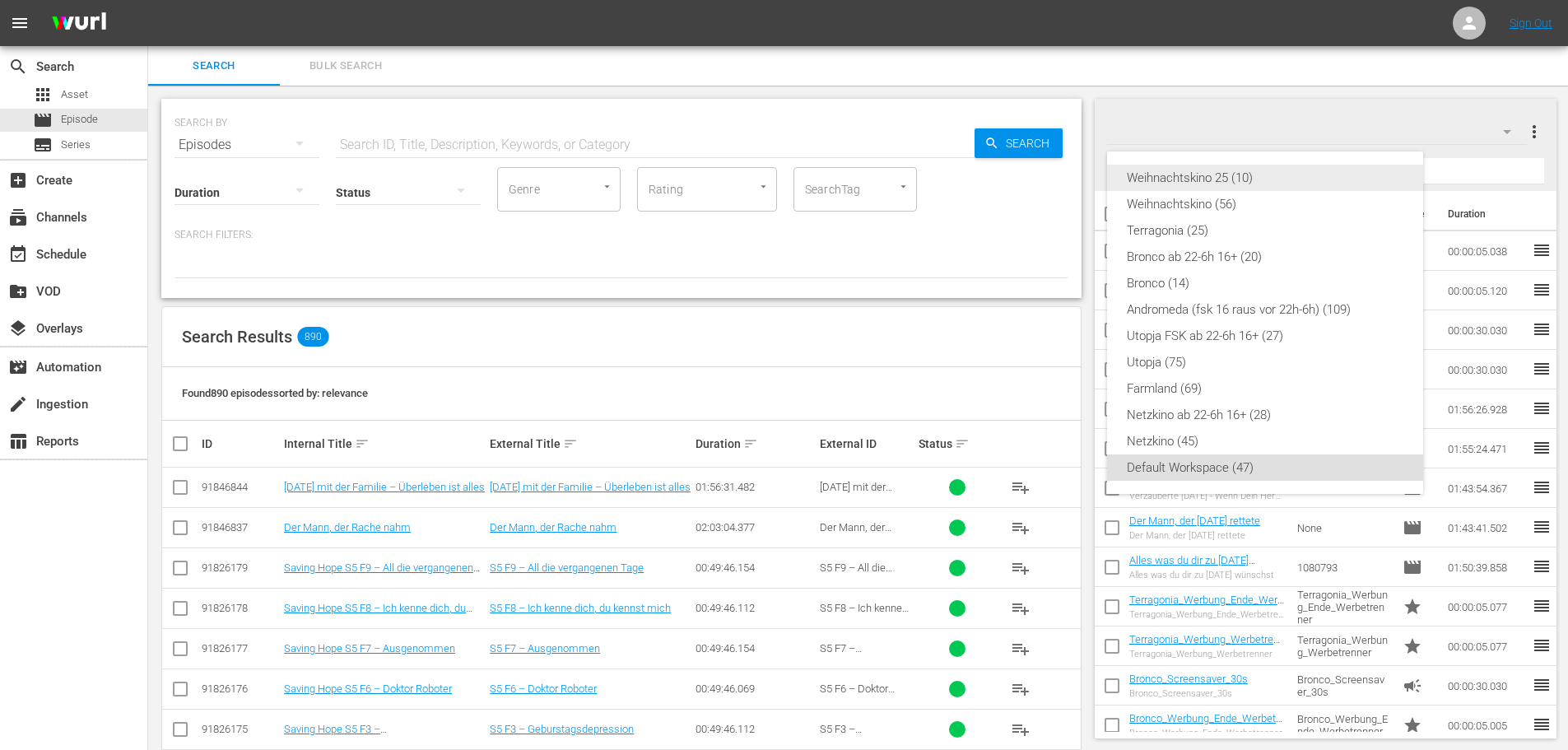
click at [1255, 178] on div "Weihnachtskino 25 (10)" at bounding box center [1265, 177] width 277 height 26
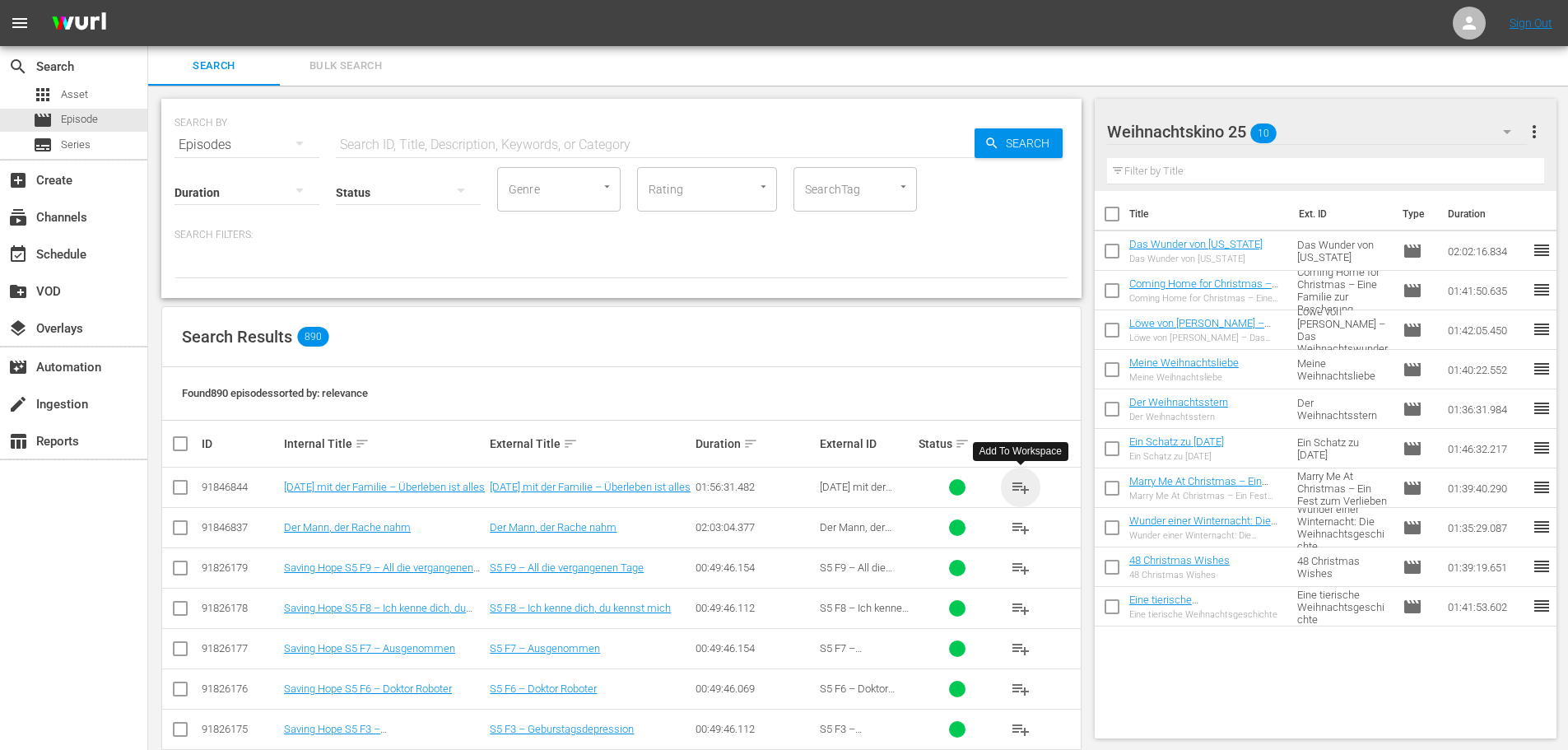
click at [1022, 489] on span "playlist_add" at bounding box center [1021, 486] width 20 height 20
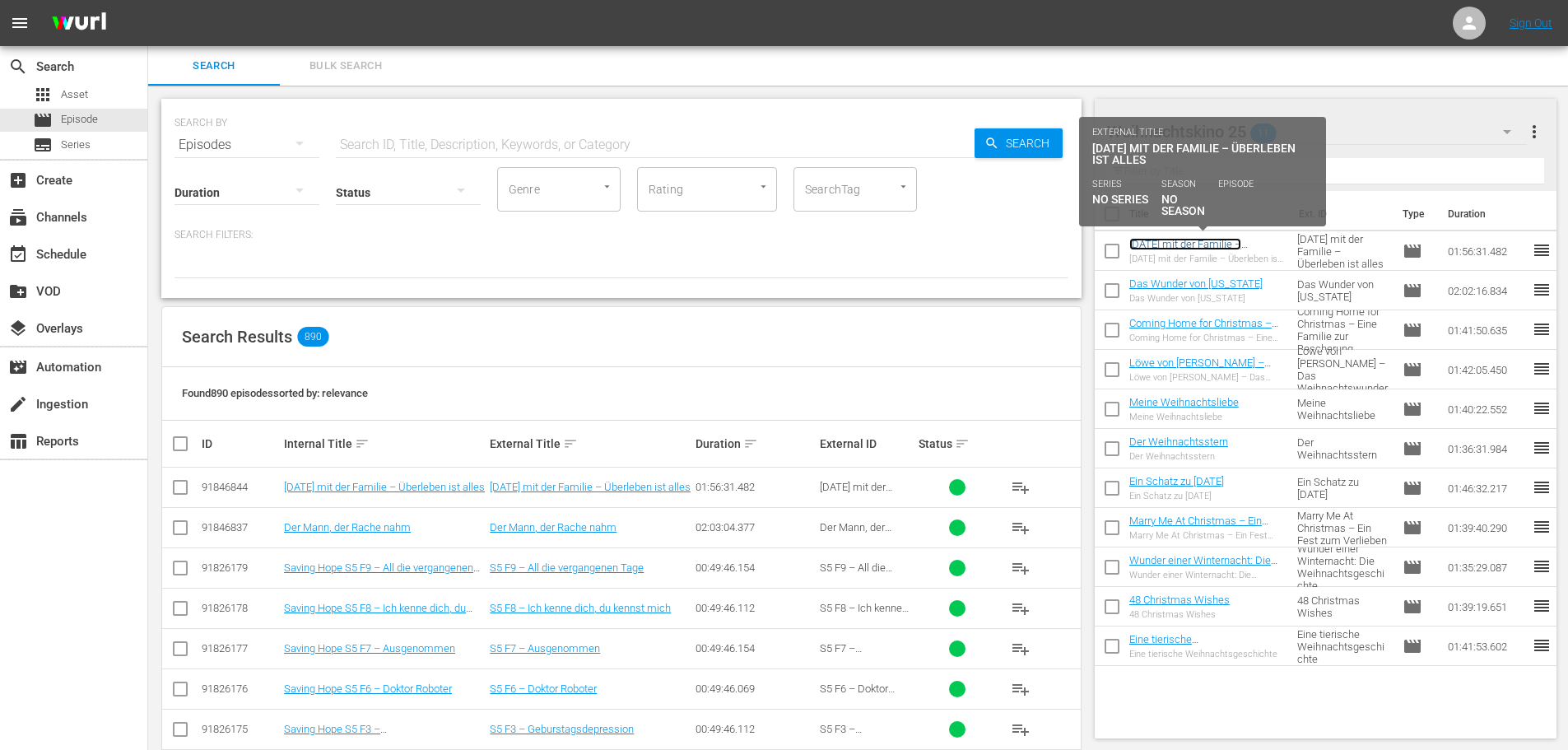
click at [1229, 243] on link "[DATE] mit der Familie – Überleben ist alles" at bounding box center [1185, 250] width 112 height 24
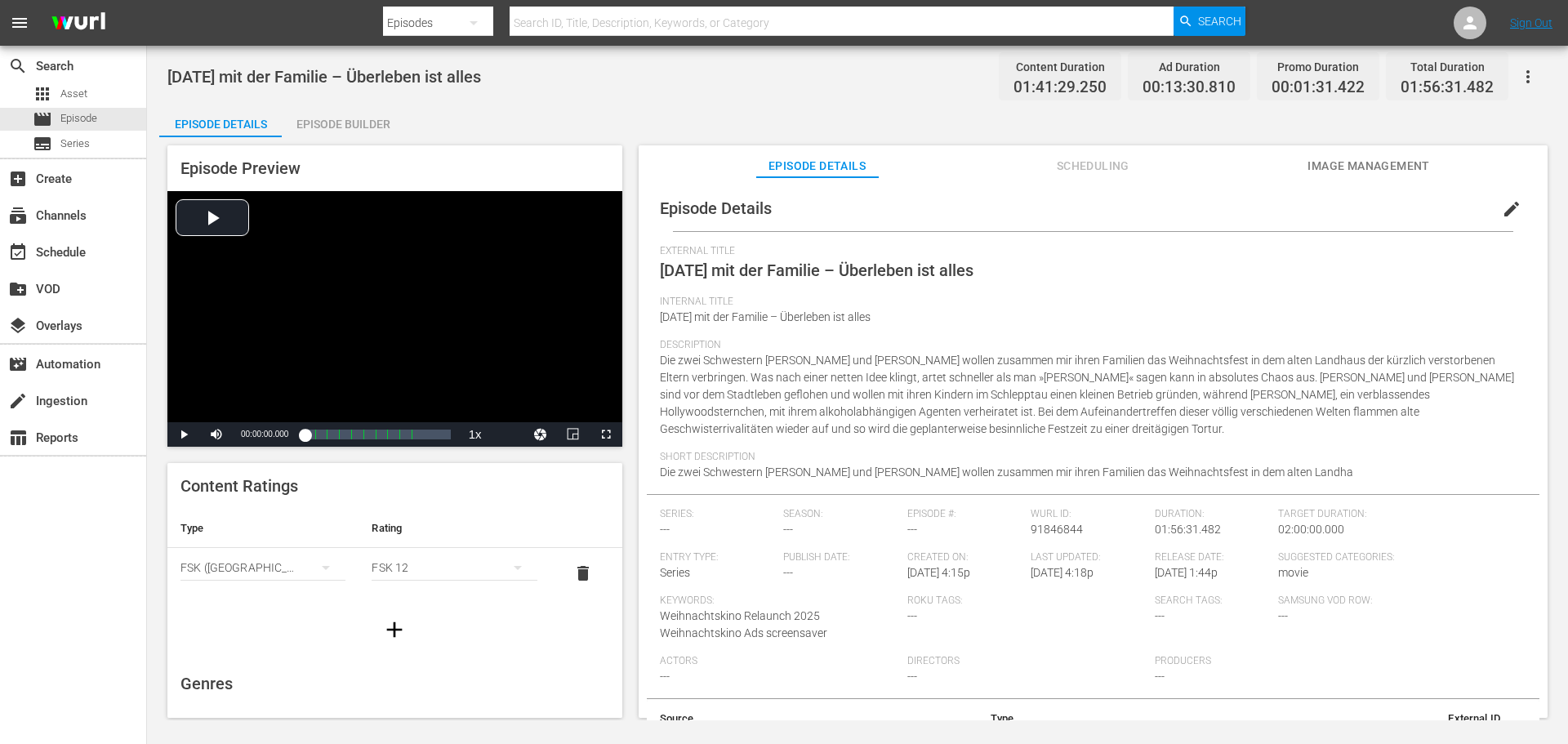
click at [1493, 215] on button "edit" at bounding box center [1512, 209] width 39 height 39
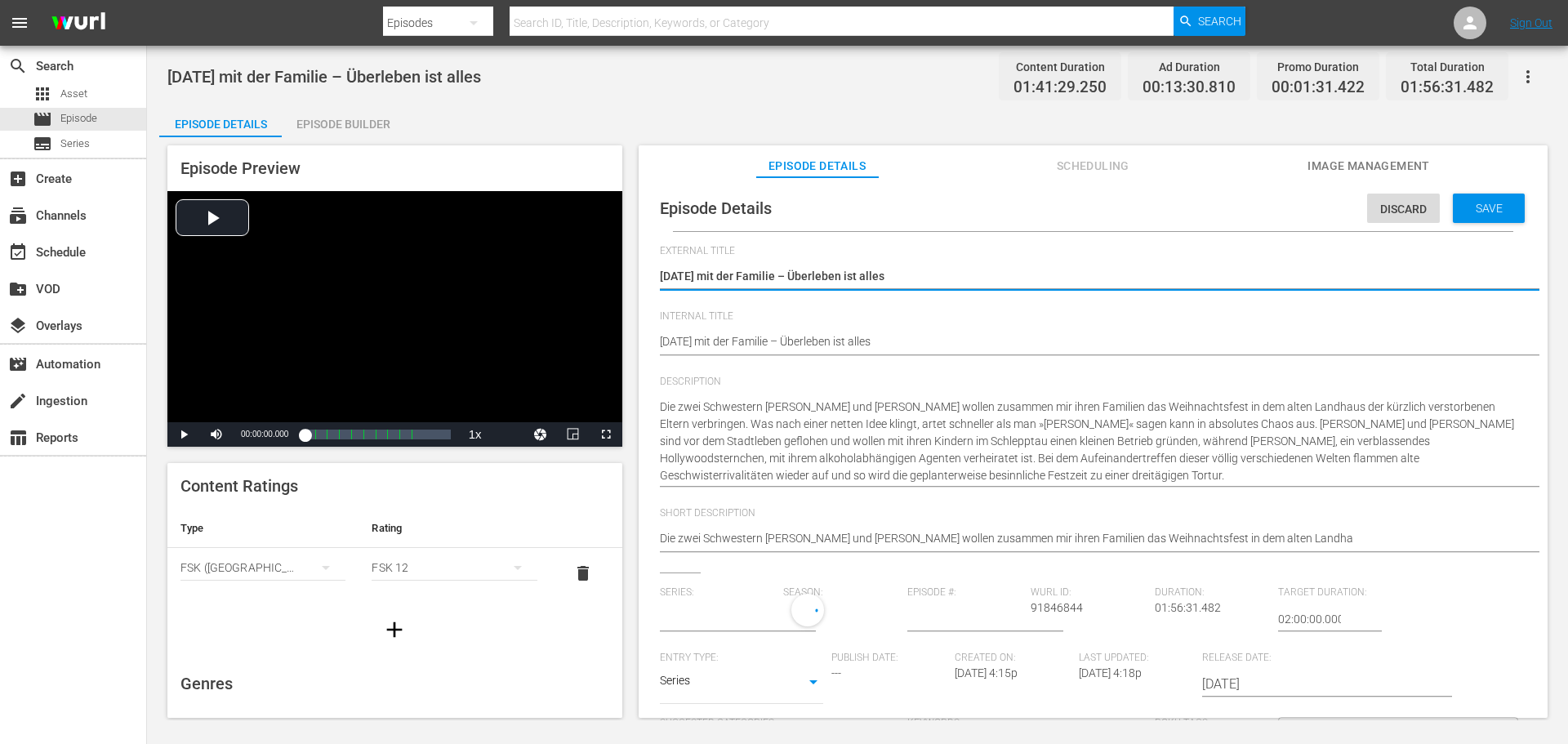
type input "No Series"
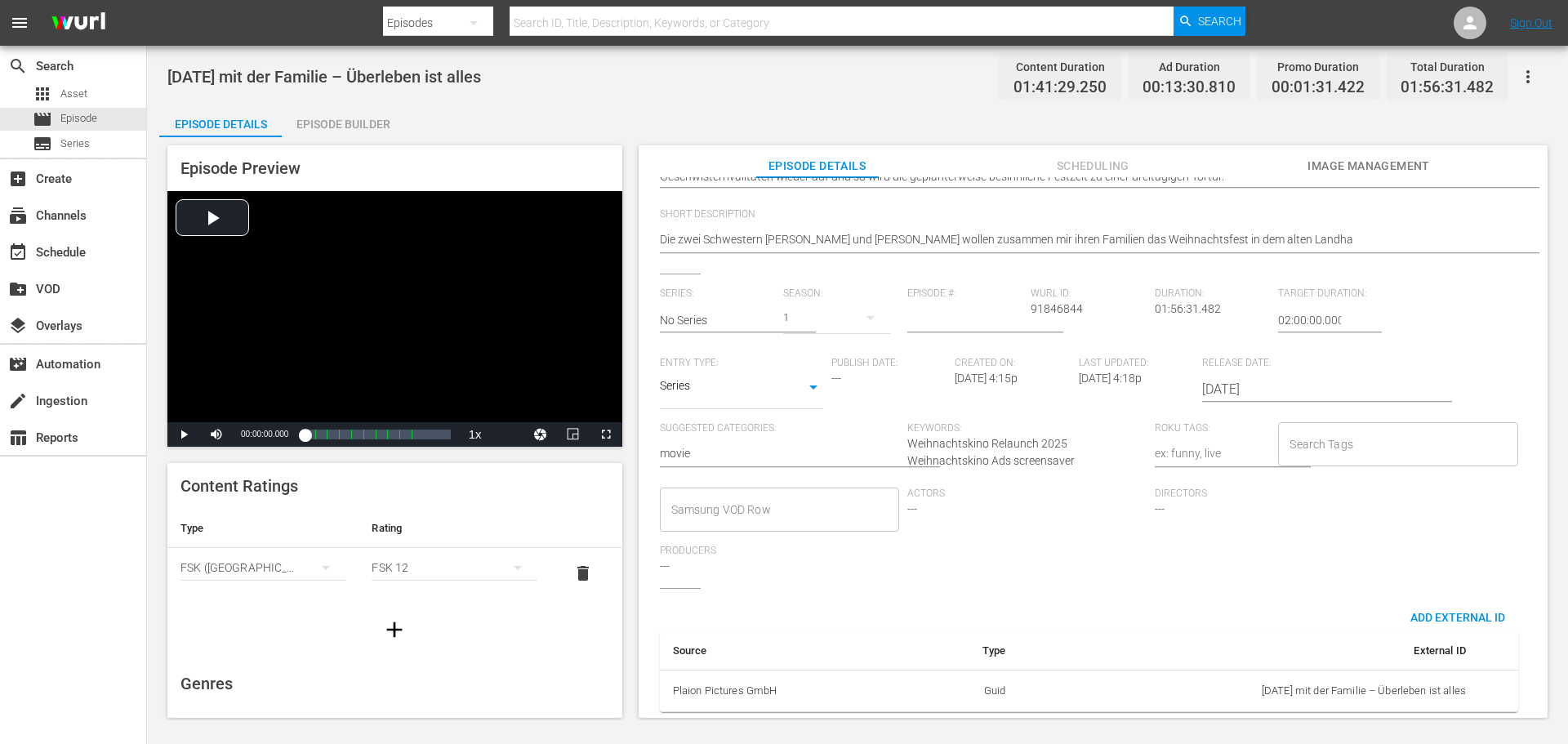
scroll to position [311, 0]
click at [1339, 437] on input "Search Tags" at bounding box center [1385, 444] width 200 height 30
click at [1302, 431] on input "Weinachtskino 25" at bounding box center [1385, 444] width 200 height 30
click at [1367, 429] on input "Weihnachtskino 25" at bounding box center [1385, 444] width 200 height 30
type input "Weihnachtskino 25"
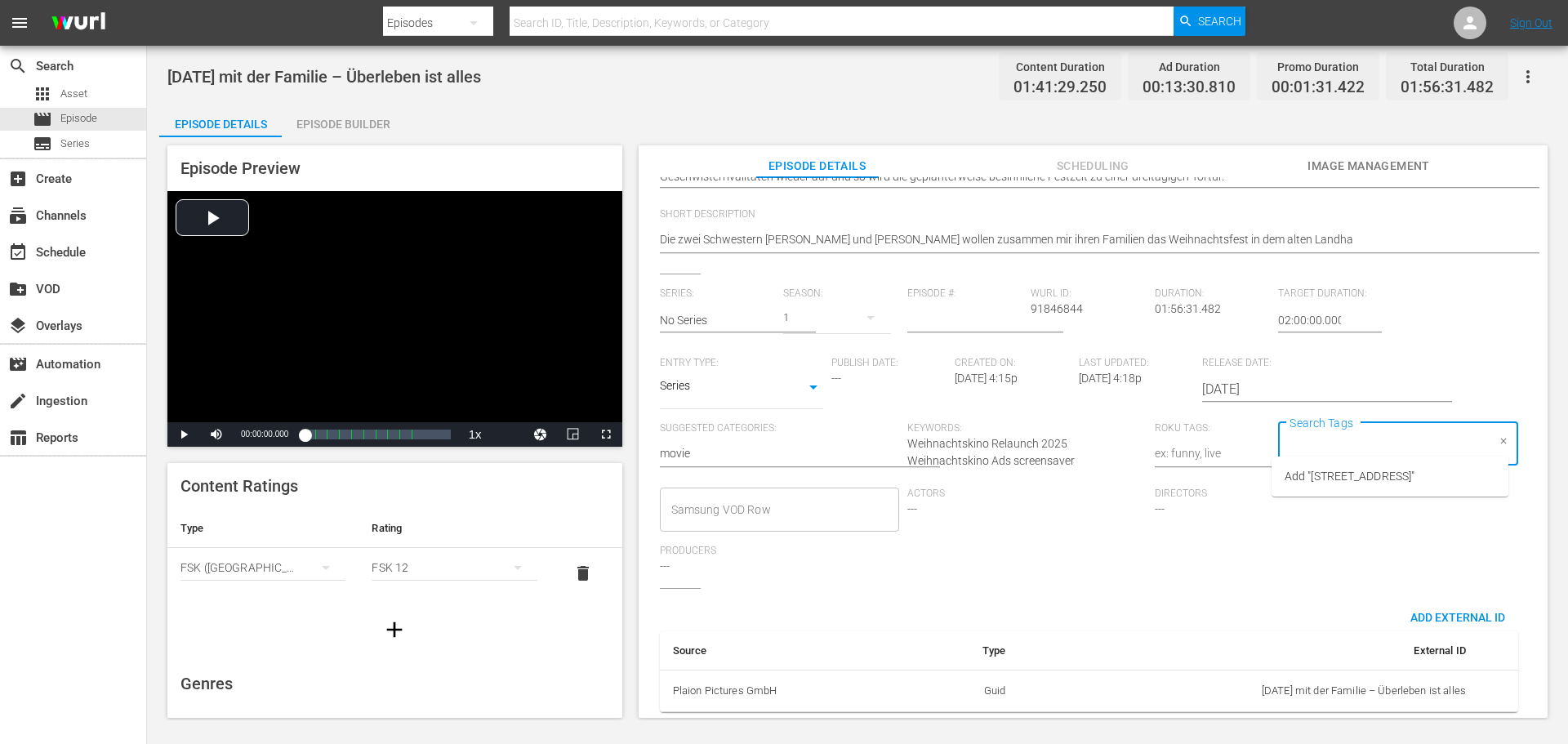
click at [926, 102] on div "Weihnachten mit der Familie – Überleben ist alles Content Duration 01:41:29.250…" at bounding box center [857, 383] width 1421 height 674
click at [1332, 437] on input "Search Tags" at bounding box center [1385, 444] width 200 height 30
type input "Weihnachtskinos 25"
type input "weihn"
click at [1499, 436] on icon "Clear" at bounding box center [1504, 440] width 10 height 10
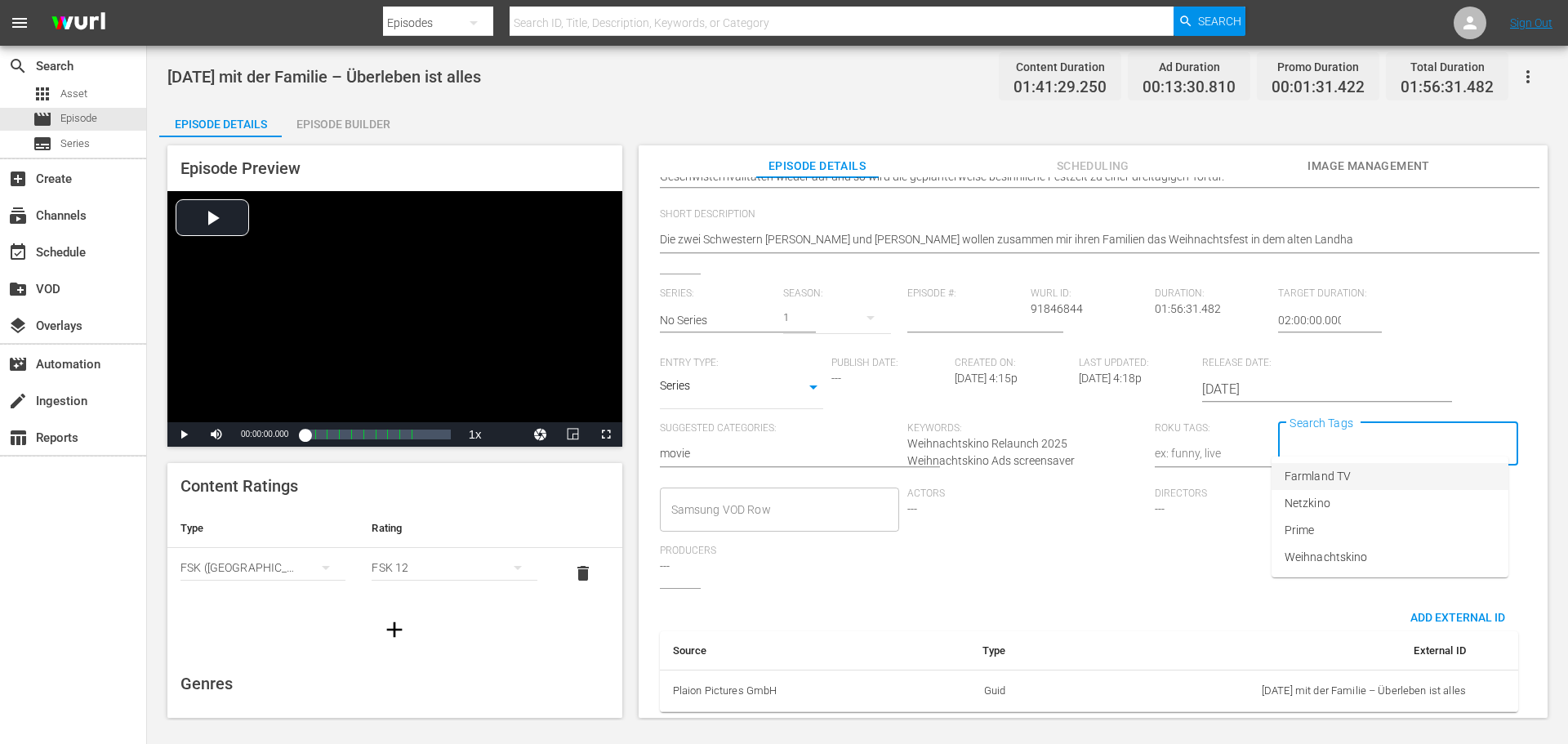
click at [1235, 529] on div "Directors ---" at bounding box center [1279, 515] width 248 height 57
click at [1381, 434] on input "Search Tags" at bounding box center [1385, 444] width 200 height 30
click at [1343, 553] on span "Weihnachtskino" at bounding box center [1326, 557] width 83 height 17
type input "Weihnachtskino25"
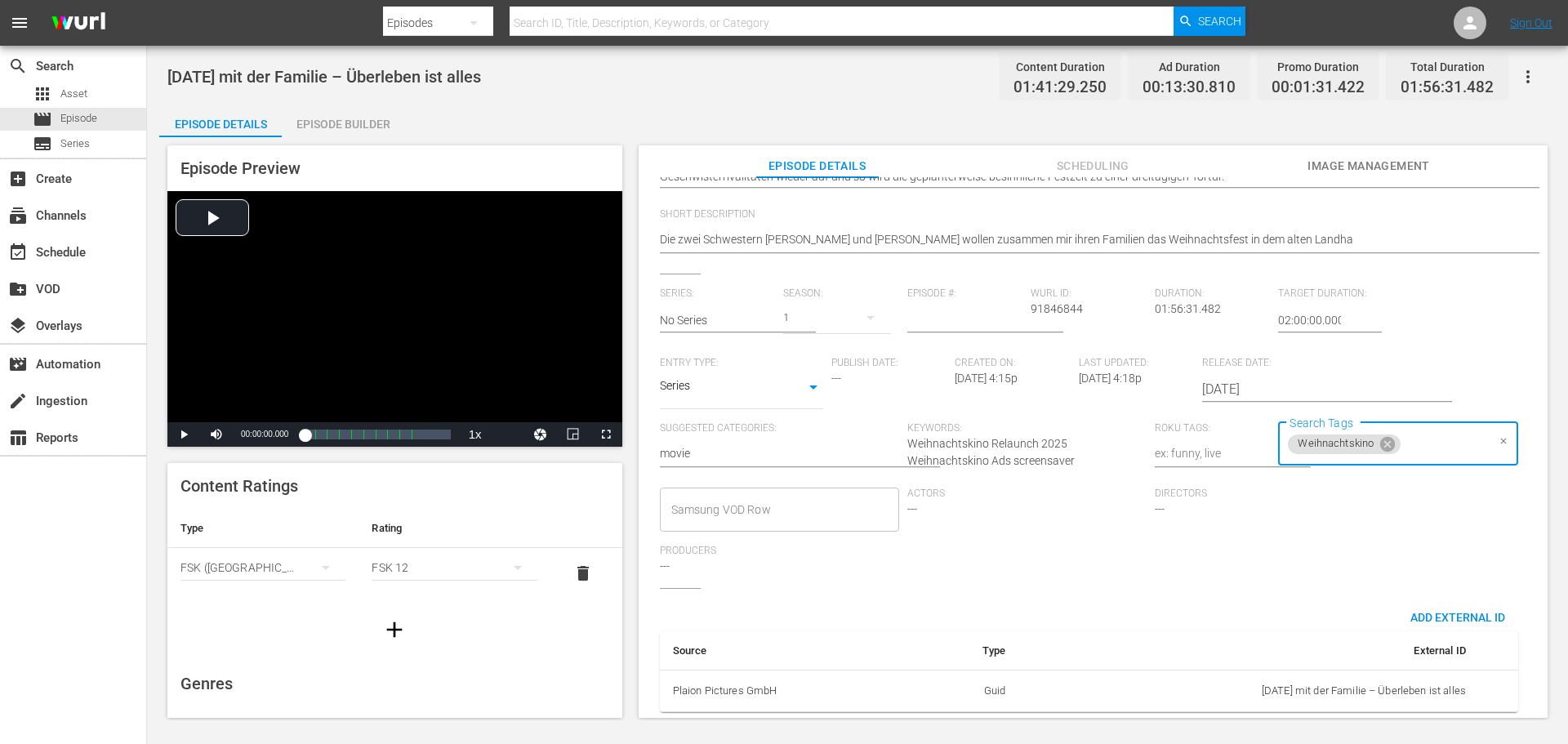
scroll to position [0, 0]
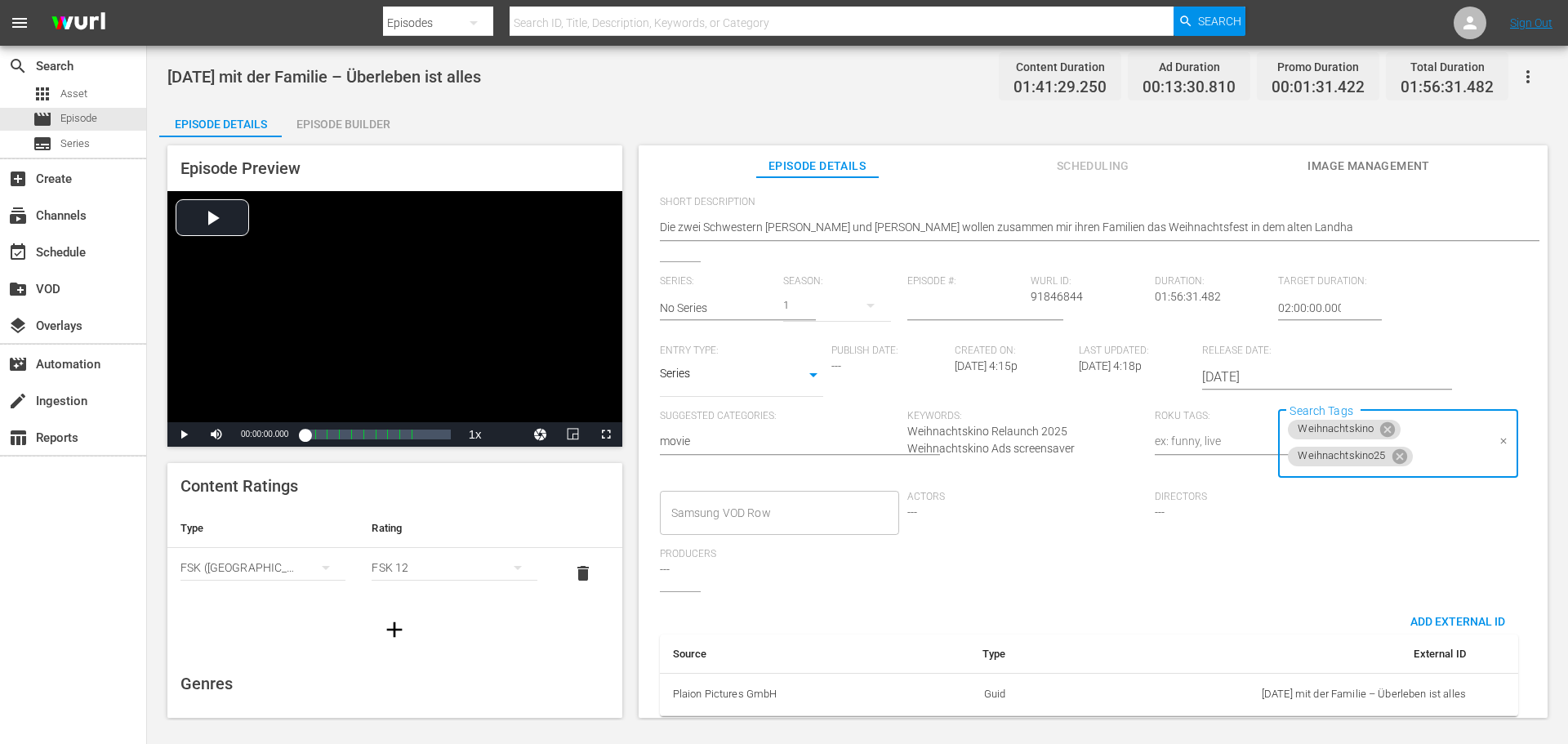
click at [1367, 459] on span "Weihnachtskino25" at bounding box center [1341, 455] width 107 height 14
click at [1398, 459] on icon at bounding box center [1399, 455] width 15 height 15
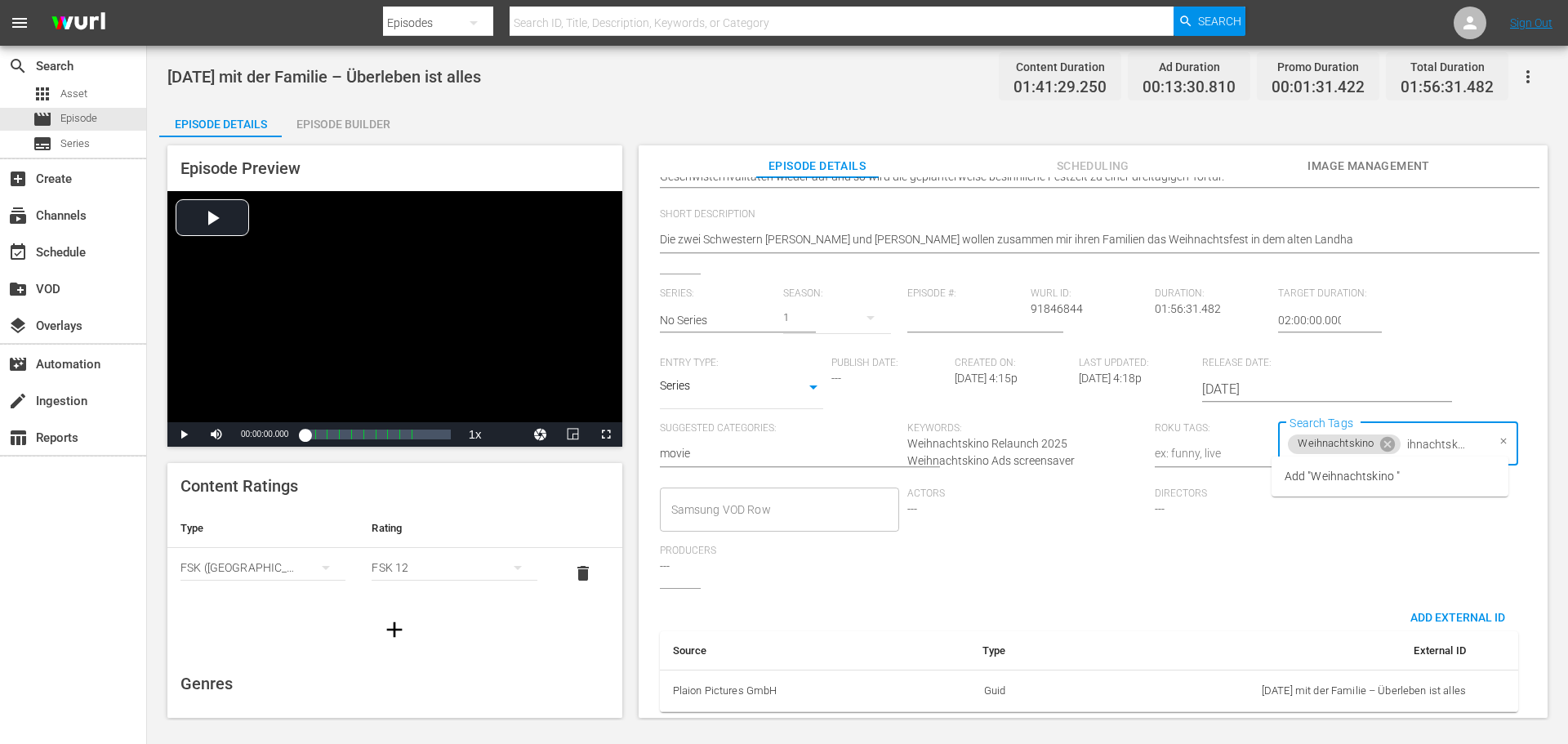
type input "Weihnachtskino 25"
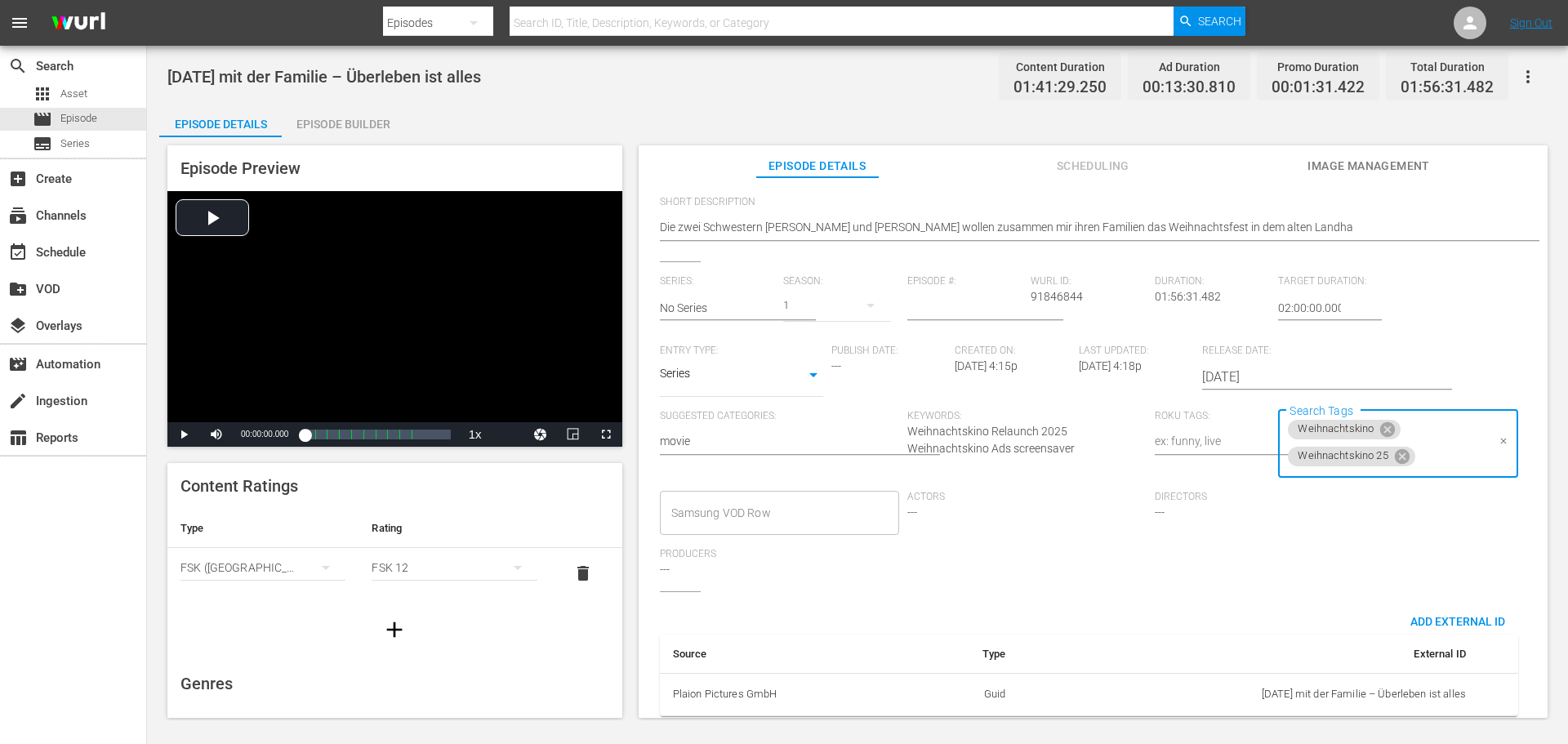
click at [1371, 531] on div "Directors ---" at bounding box center [1279, 519] width 248 height 57
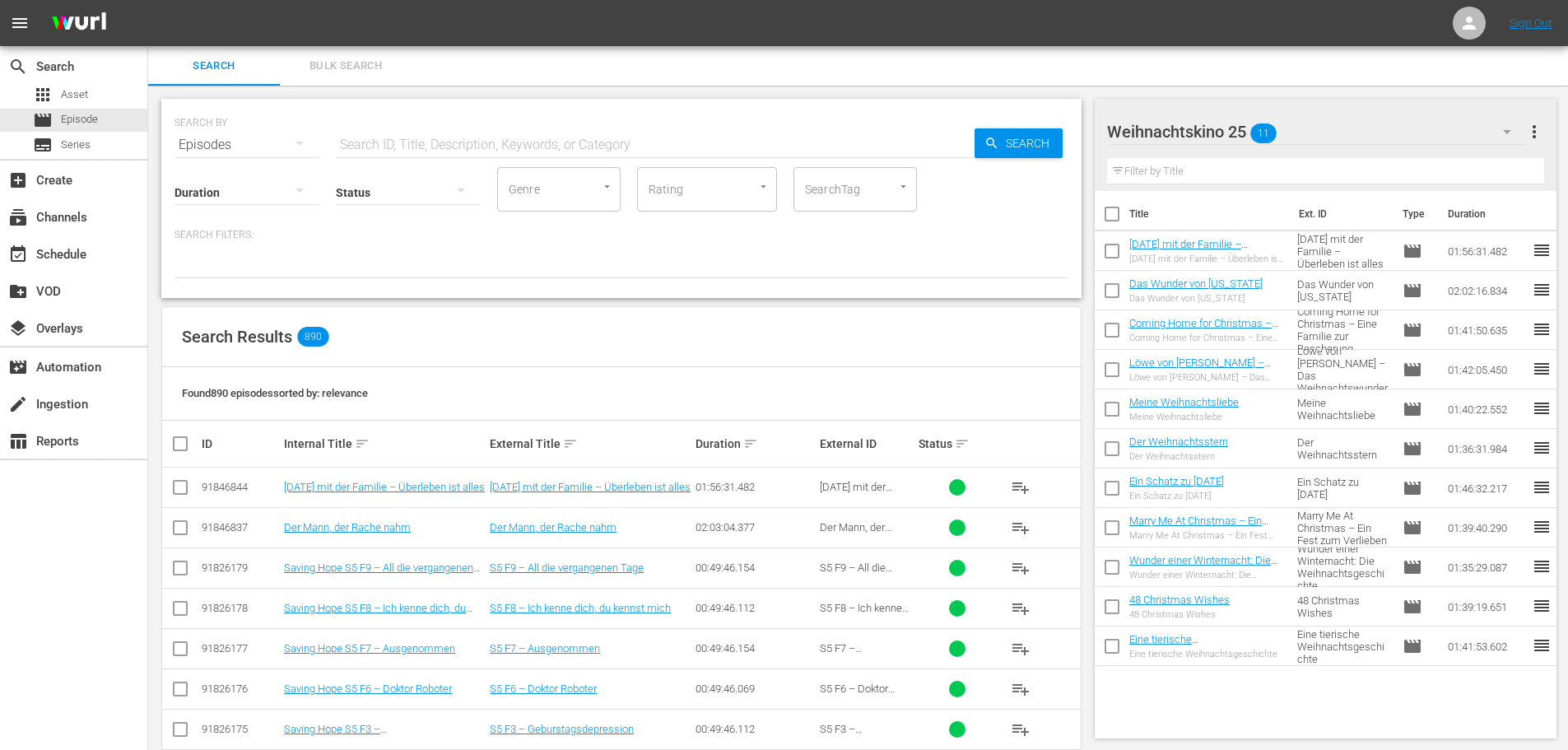
click at [424, 137] on input "text" at bounding box center [655, 145] width 638 height 39
type input "Weihnachtskino 25"
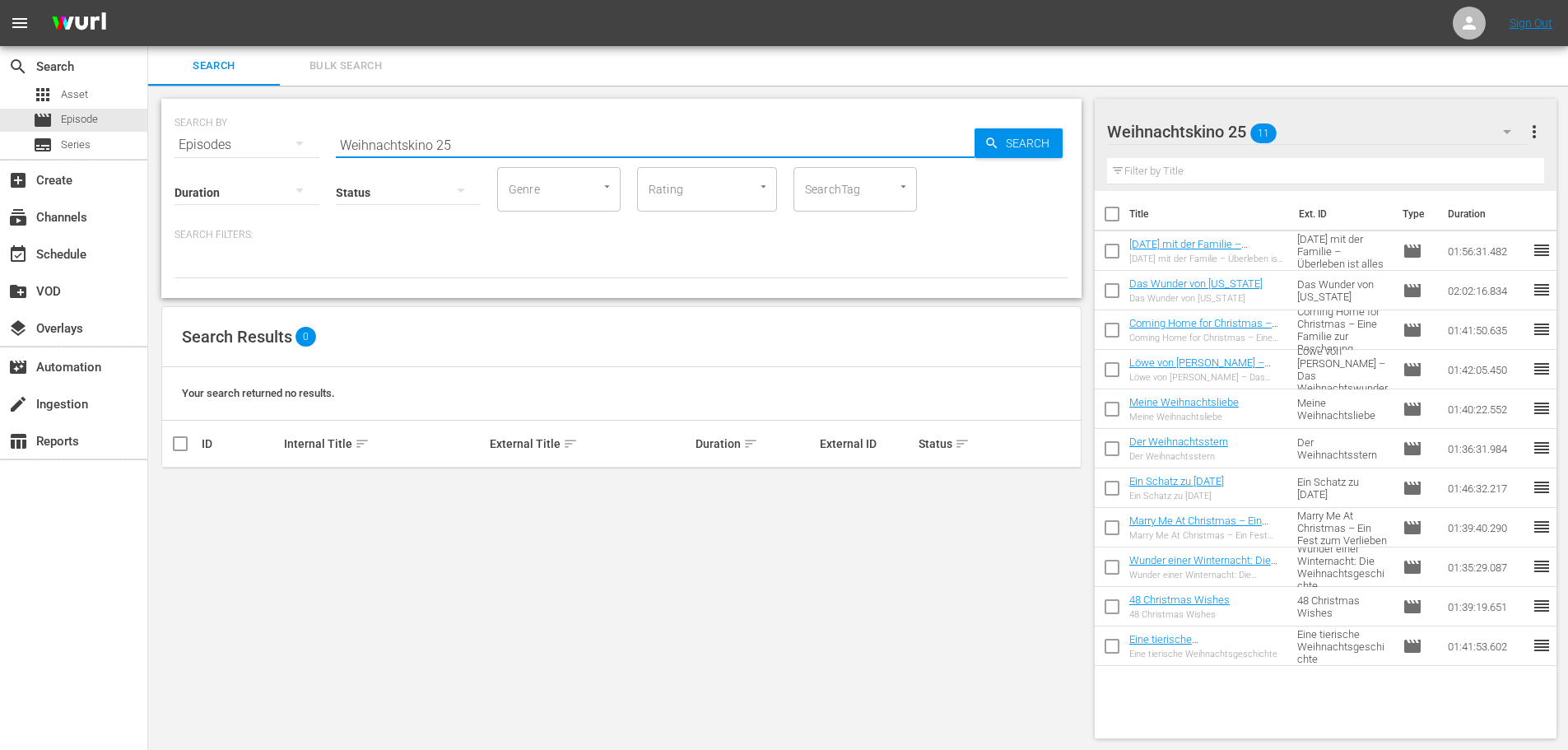
click at [419, 146] on input "Weihnachtskino 25" at bounding box center [655, 145] width 638 height 39
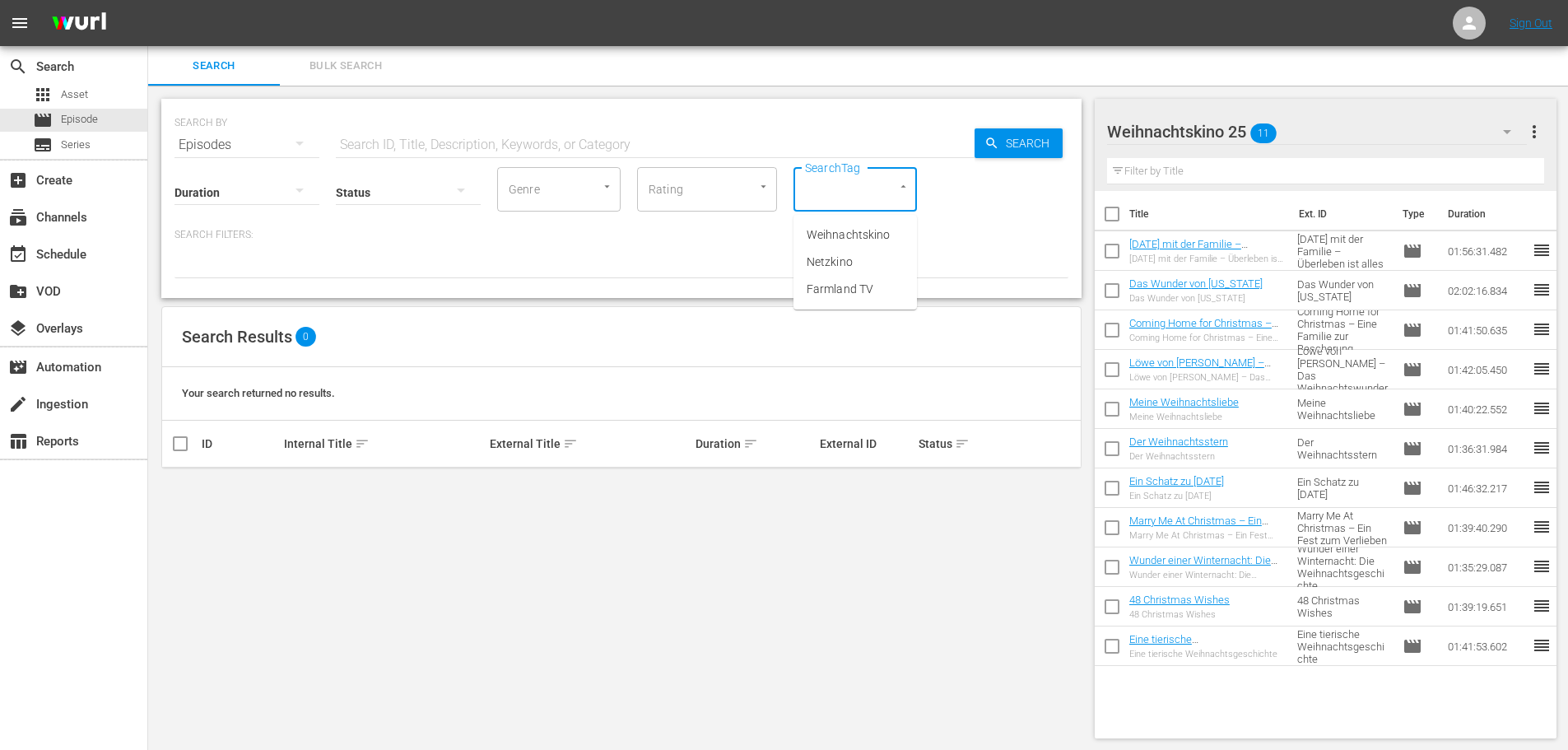
click at [844, 196] on input "SearchTag" at bounding box center [832, 190] width 63 height 30
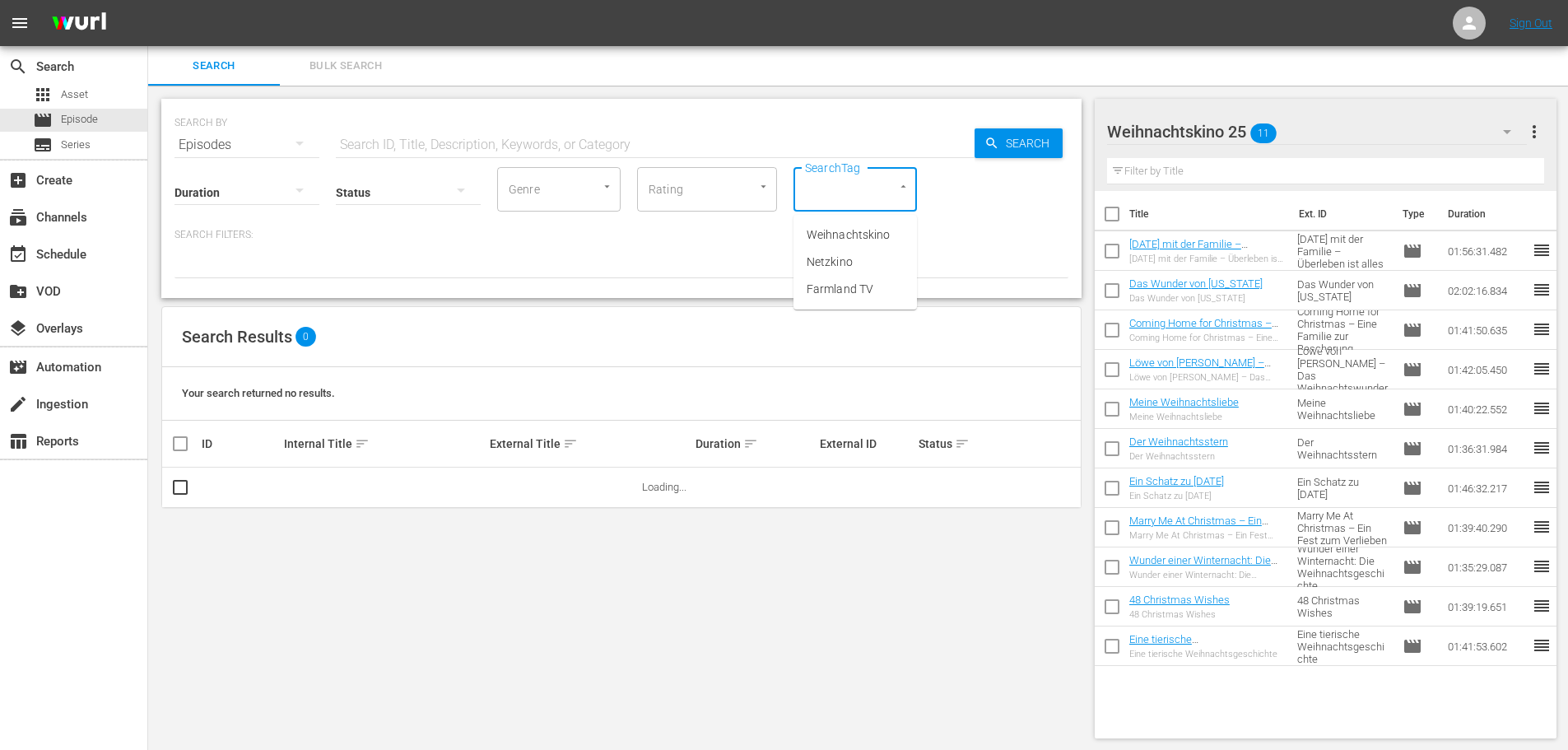
paste input "Weihnachtskino 25"
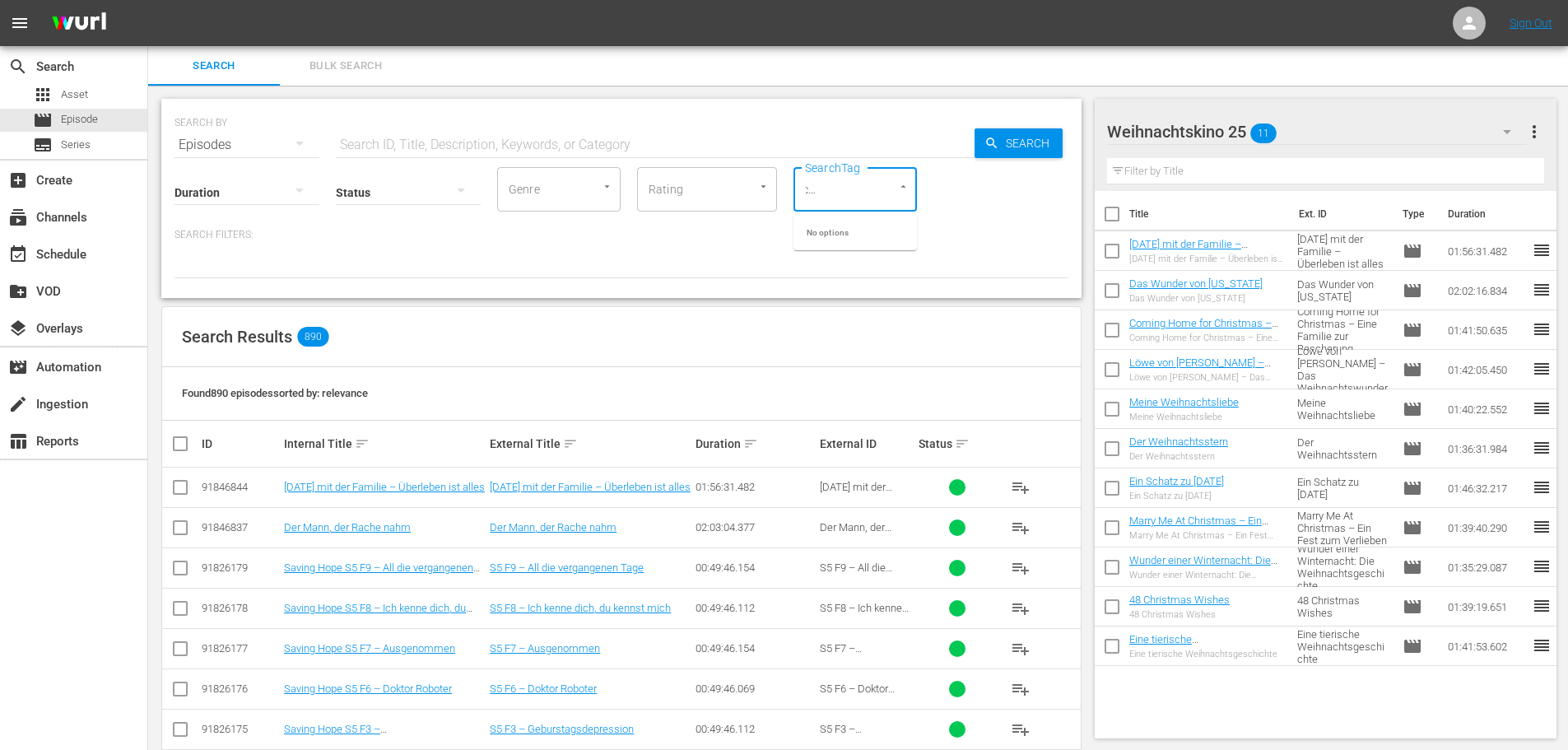
click at [903, 194] on div at bounding box center [896, 186] width 30 height 17
type input "W"
click at [936, 202] on div at bounding box center [947, 181] width 29 height 59
click at [863, 189] on input "SearchTag" at bounding box center [832, 190] width 63 height 30
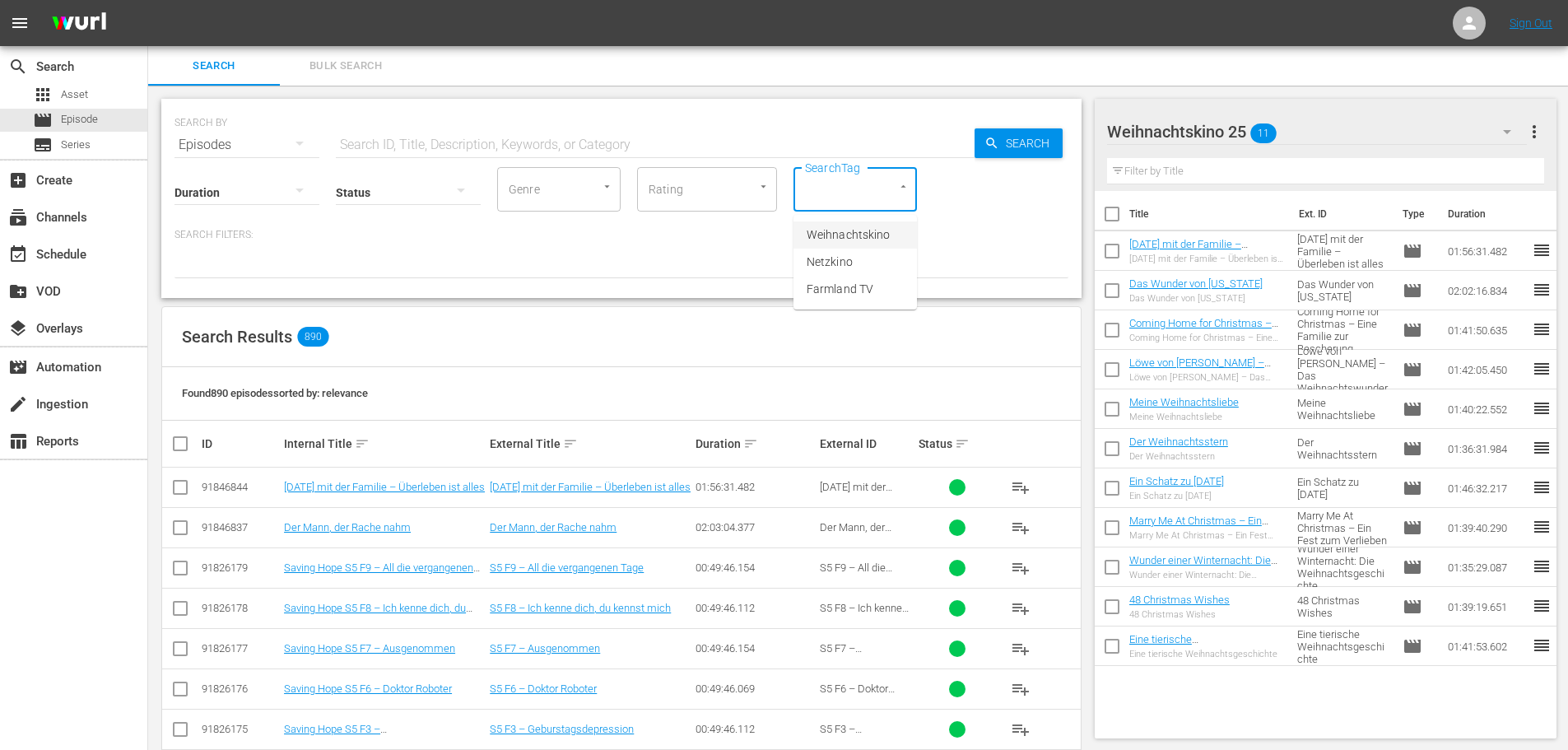
click at [863, 232] on span "Weihnachtskino" at bounding box center [848, 235] width 84 height 17
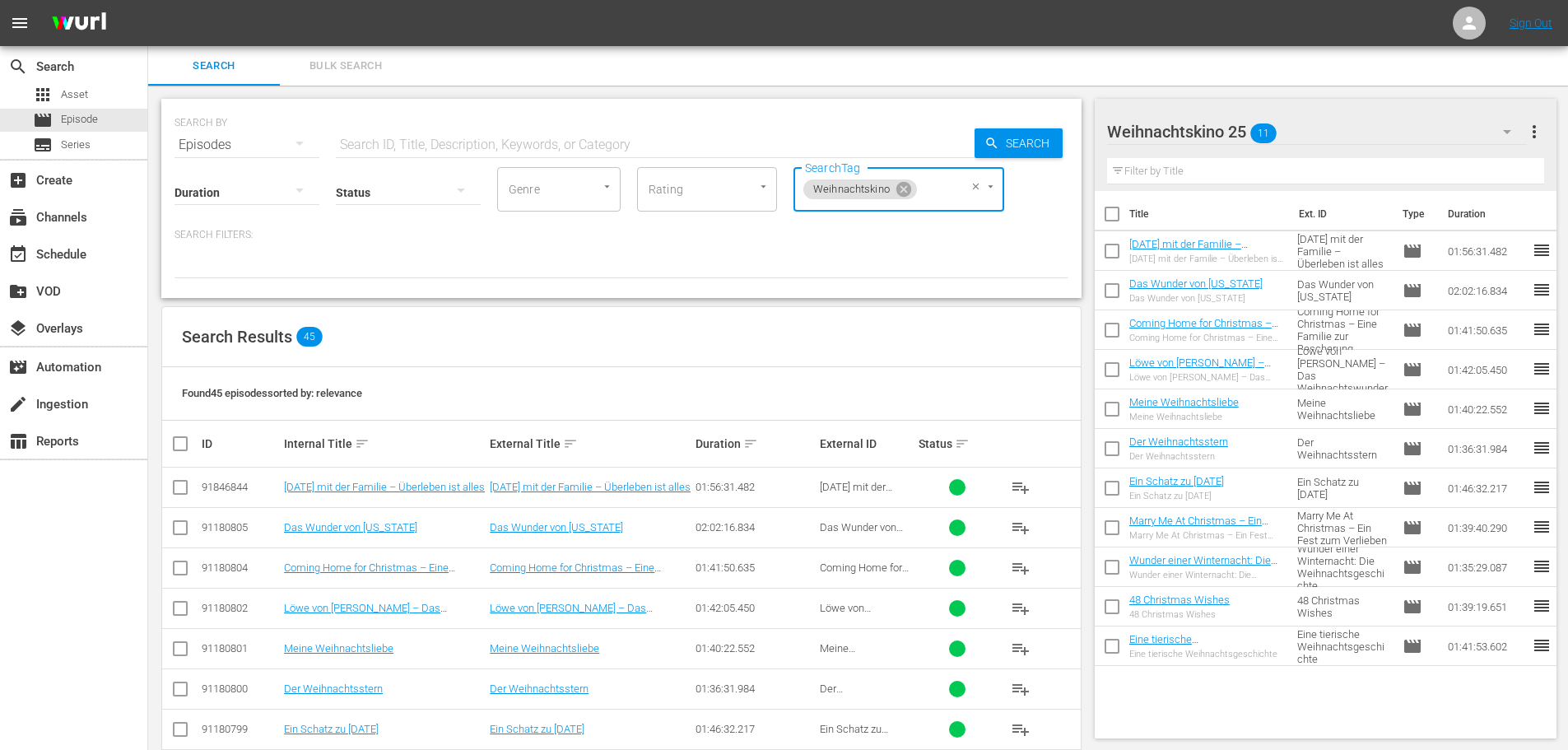
click at [253, 266] on div at bounding box center [622, 264] width 894 height 28
click at [903, 191] on icon at bounding box center [904, 190] width 15 height 15
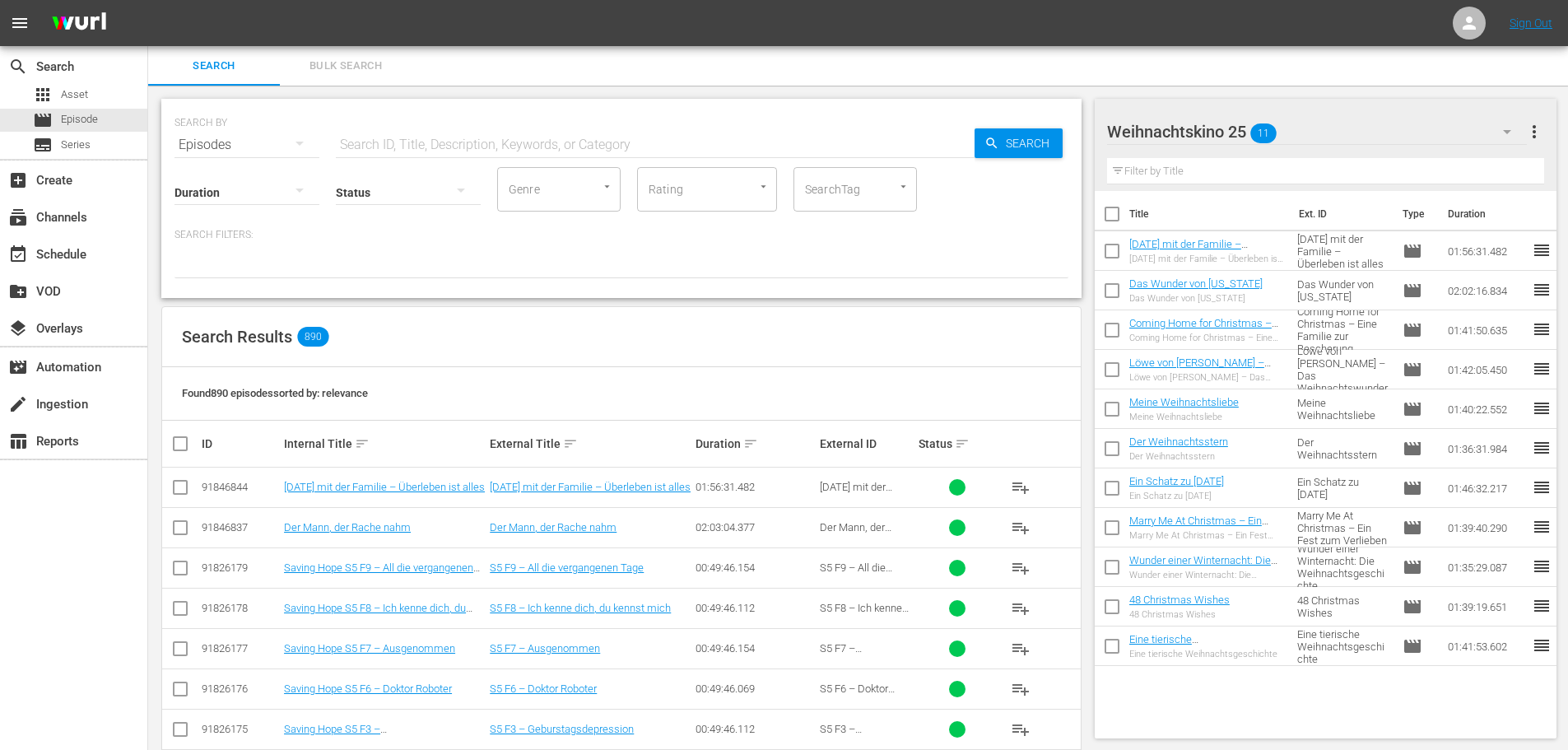
click at [658, 256] on div at bounding box center [622, 264] width 894 height 28
click at [610, 259] on div at bounding box center [622, 264] width 894 height 28
drag, startPoint x: 588, startPoint y: 260, endPoint x: 445, endPoint y: 258, distance: 143.0
click at [586, 260] on div at bounding box center [622, 264] width 894 height 28
drag, startPoint x: 266, startPoint y: 255, endPoint x: 223, endPoint y: 262, distance: 43.6
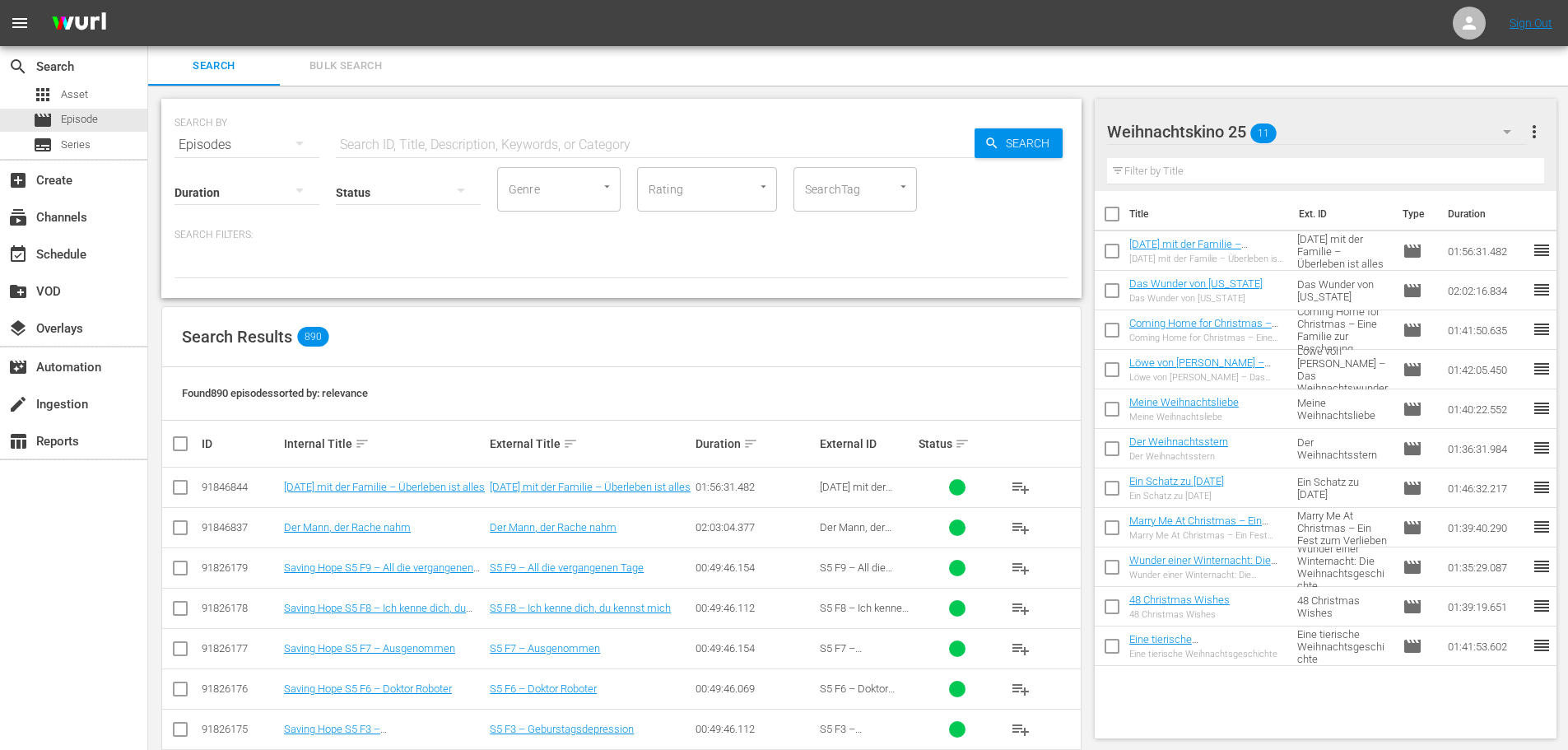
click at [262, 255] on div at bounding box center [622, 264] width 894 height 28
click at [223, 262] on div at bounding box center [622, 264] width 894 height 28
click at [187, 273] on div at bounding box center [622, 264] width 894 height 28
click at [183, 267] on div at bounding box center [622, 264] width 894 height 28
click at [223, 251] on div at bounding box center [622, 264] width 894 height 28
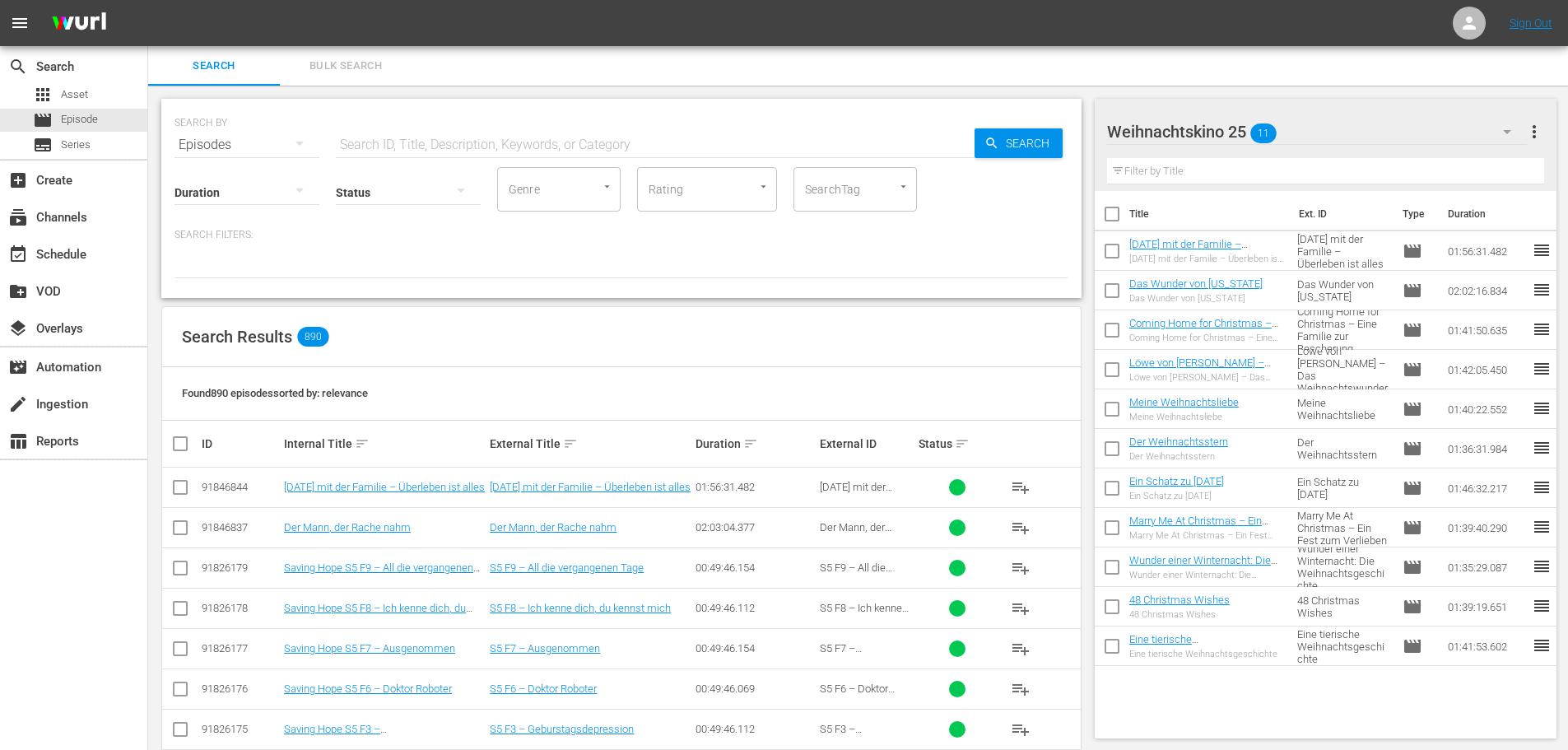
click at [834, 192] on input "SearchTag" at bounding box center [832, 190] width 63 height 30
click at [993, 227] on div "Duration Status Genre Genre Rating Rating SearchTag SearchTag Search Filters:" at bounding box center [622, 221] width 894 height 114
click at [875, 198] on div "SearchTag" at bounding box center [854, 189] width 123 height 44
click at [903, 190] on icon "Open" at bounding box center [903, 186] width 12 height 12
click at [969, 199] on div "Duration Status Genre Genre Rating Rating SearchTag SearchTag" at bounding box center [622, 188] width 894 height 47
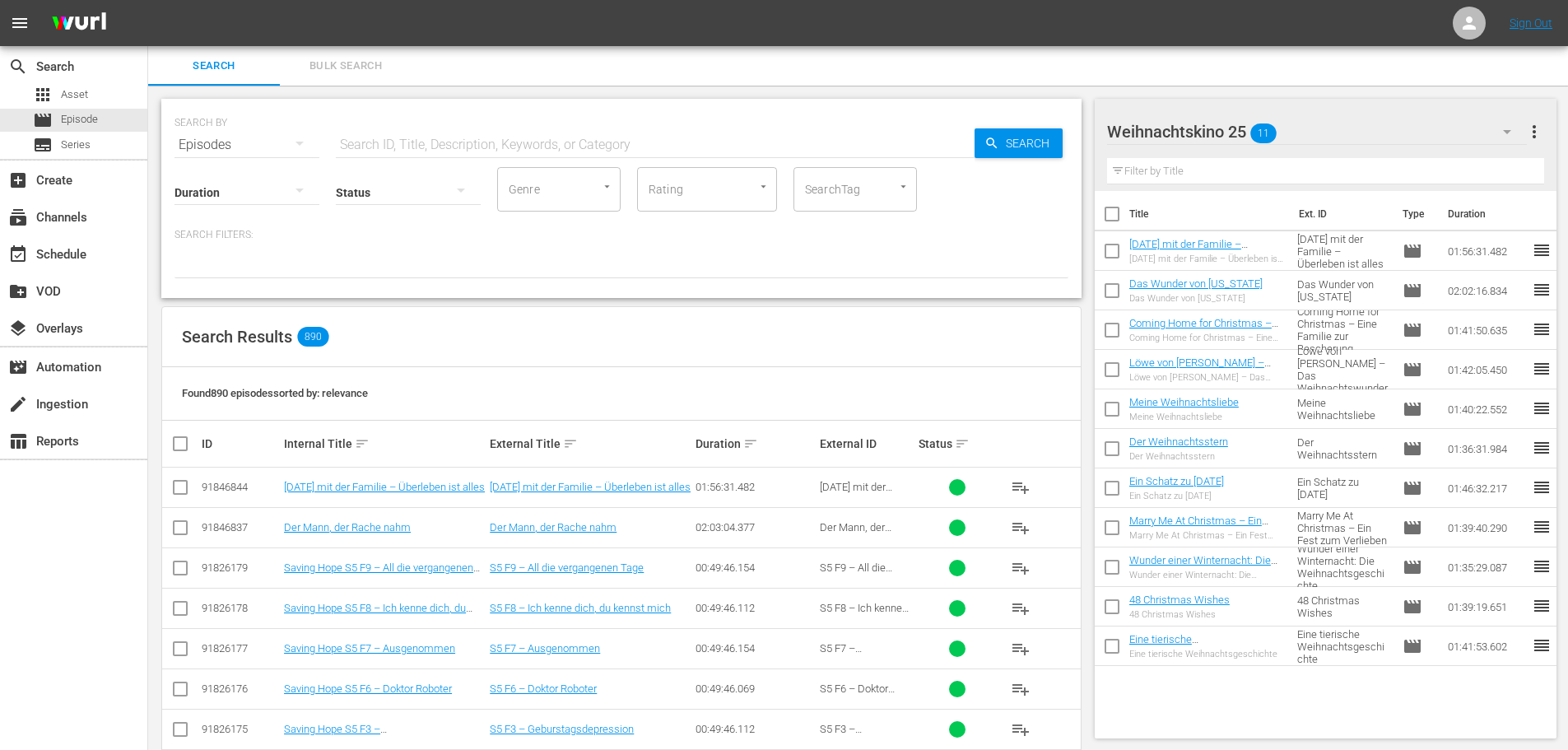
click at [505, 55] on div "Search Bulk Search" at bounding box center [858, 66] width 1420 height 39
click at [549, 65] on div "Search Bulk Search" at bounding box center [858, 66] width 1420 height 39
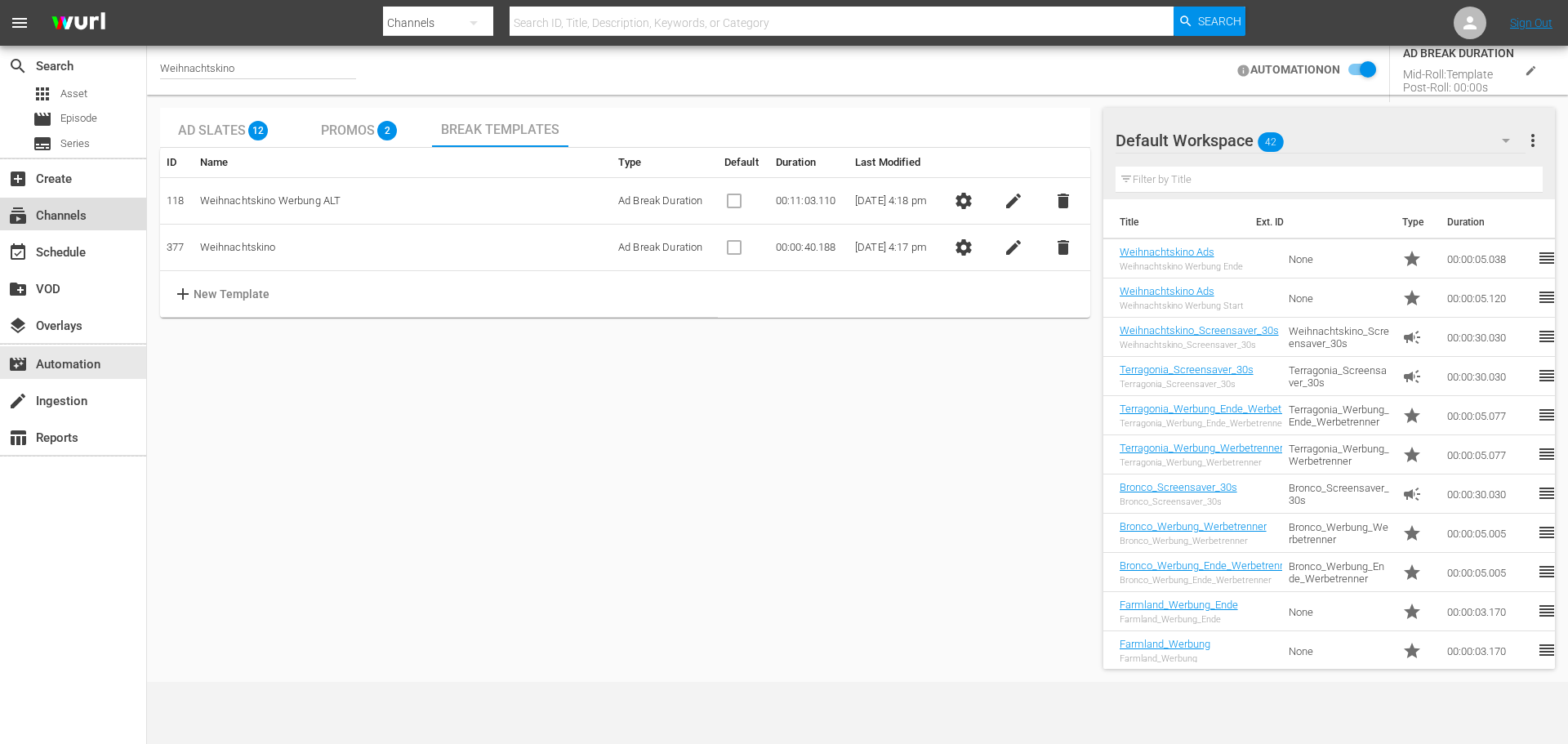
click at [102, 214] on div "subscriptions Channels" at bounding box center [73, 213] width 146 height 33
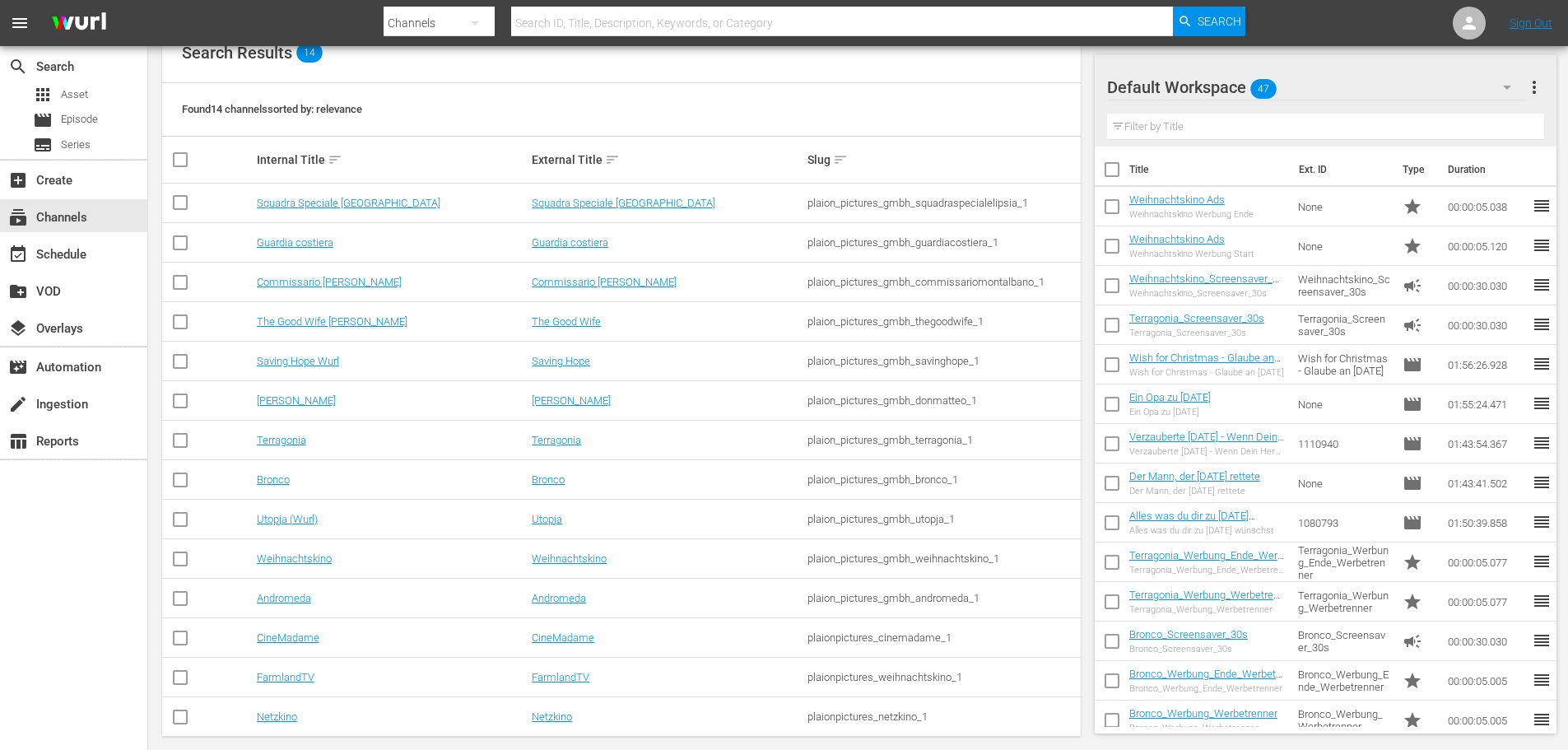
scroll to position [207, 0]
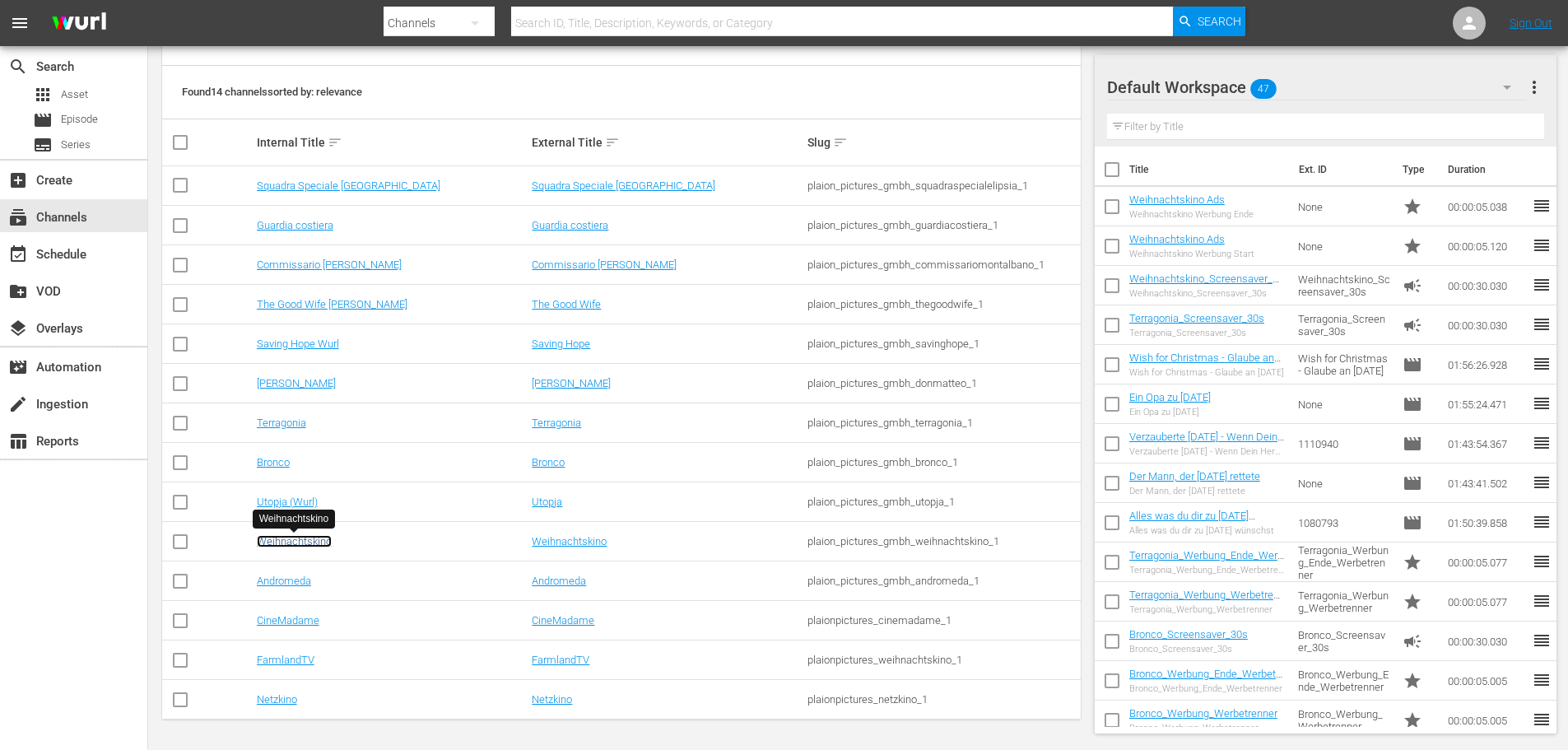
click at [304, 543] on link "Weihnachtskino" at bounding box center [295, 541] width 75 height 12
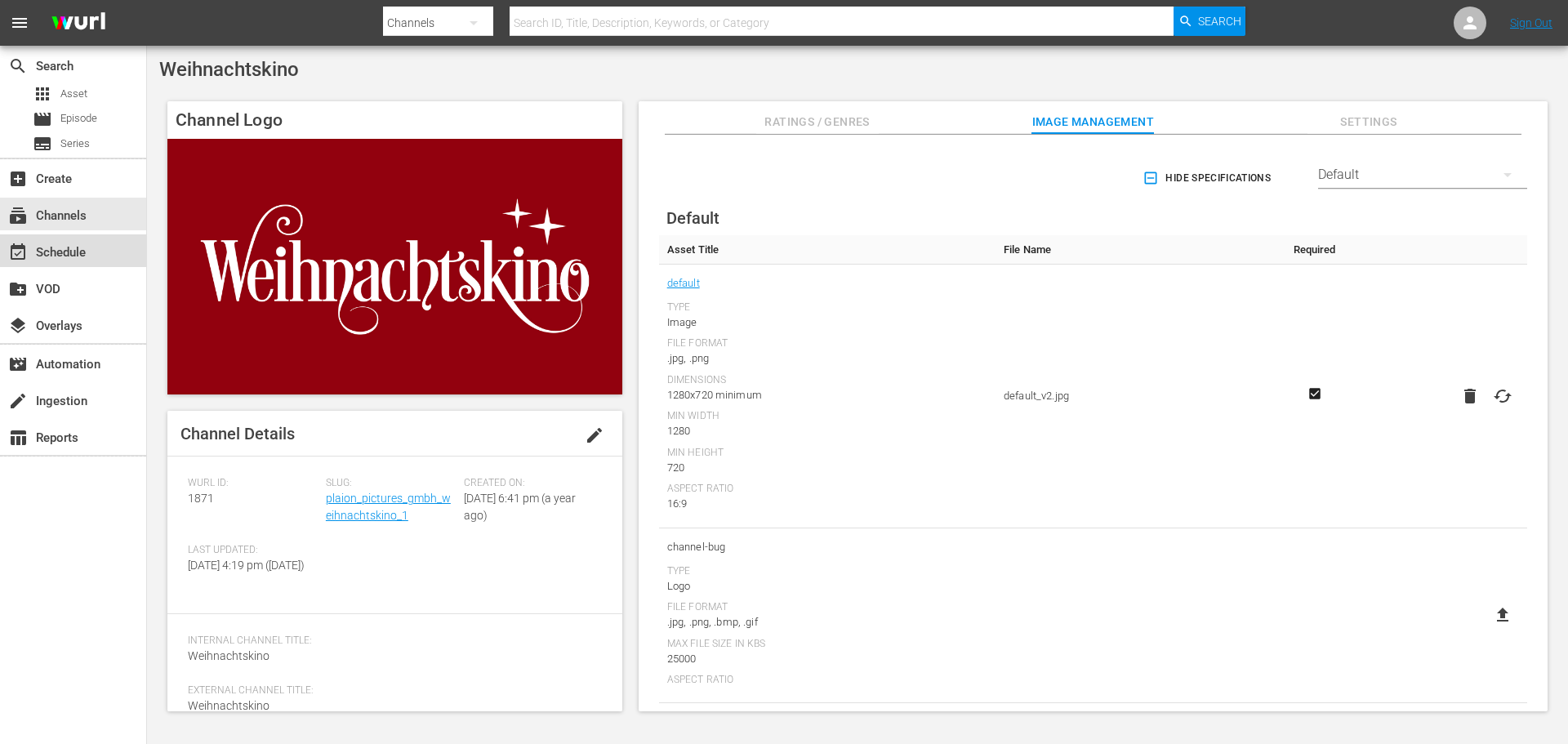
click at [56, 247] on div "event_available Schedule" at bounding box center [46, 250] width 91 height 15
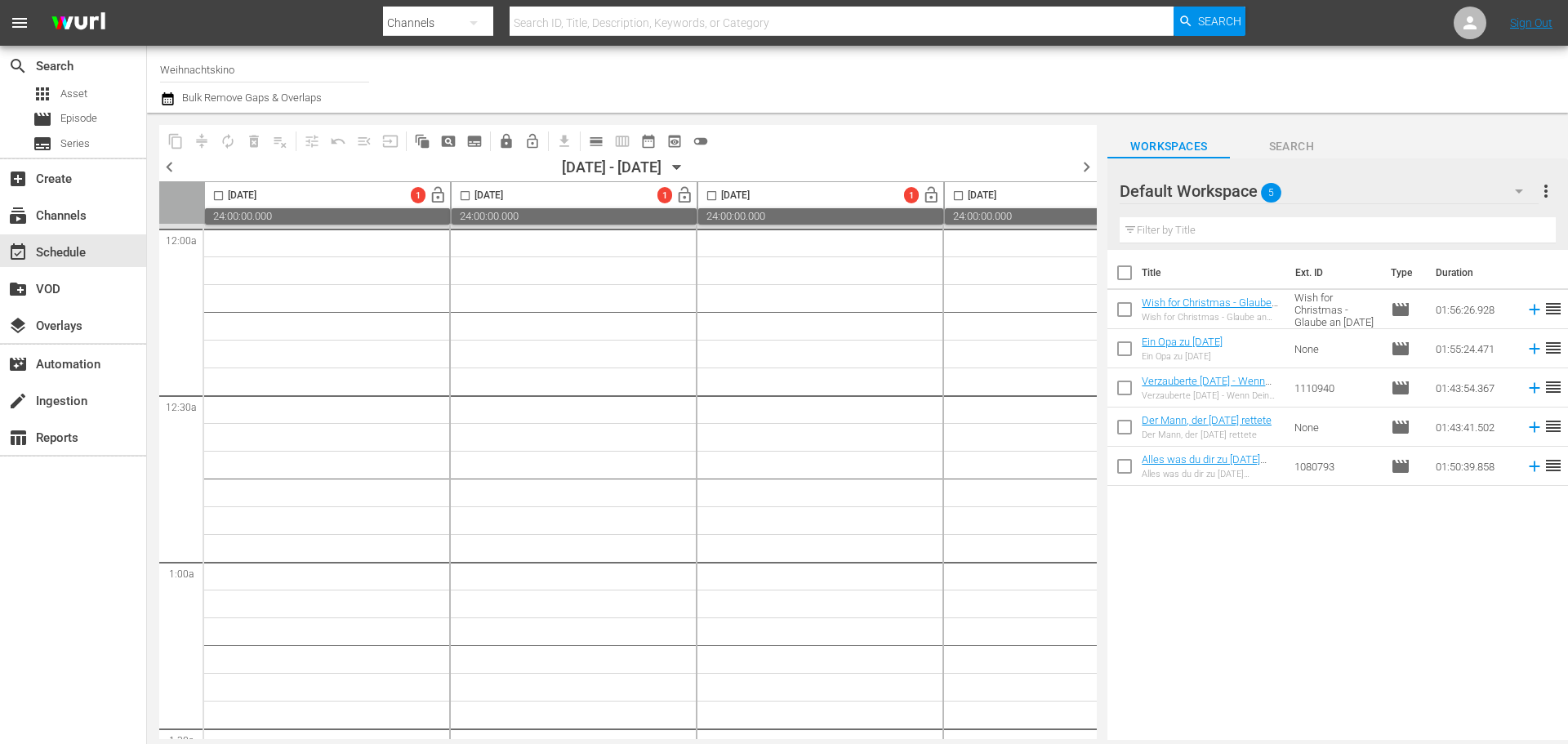
click at [157, 162] on div "content_copy compress autorenew_outlined delete_forever_outlined playlist_remov…" at bounding box center [616, 426] width 937 height 627
click at [173, 169] on span "chevron_left" at bounding box center [170, 167] width 20 height 20
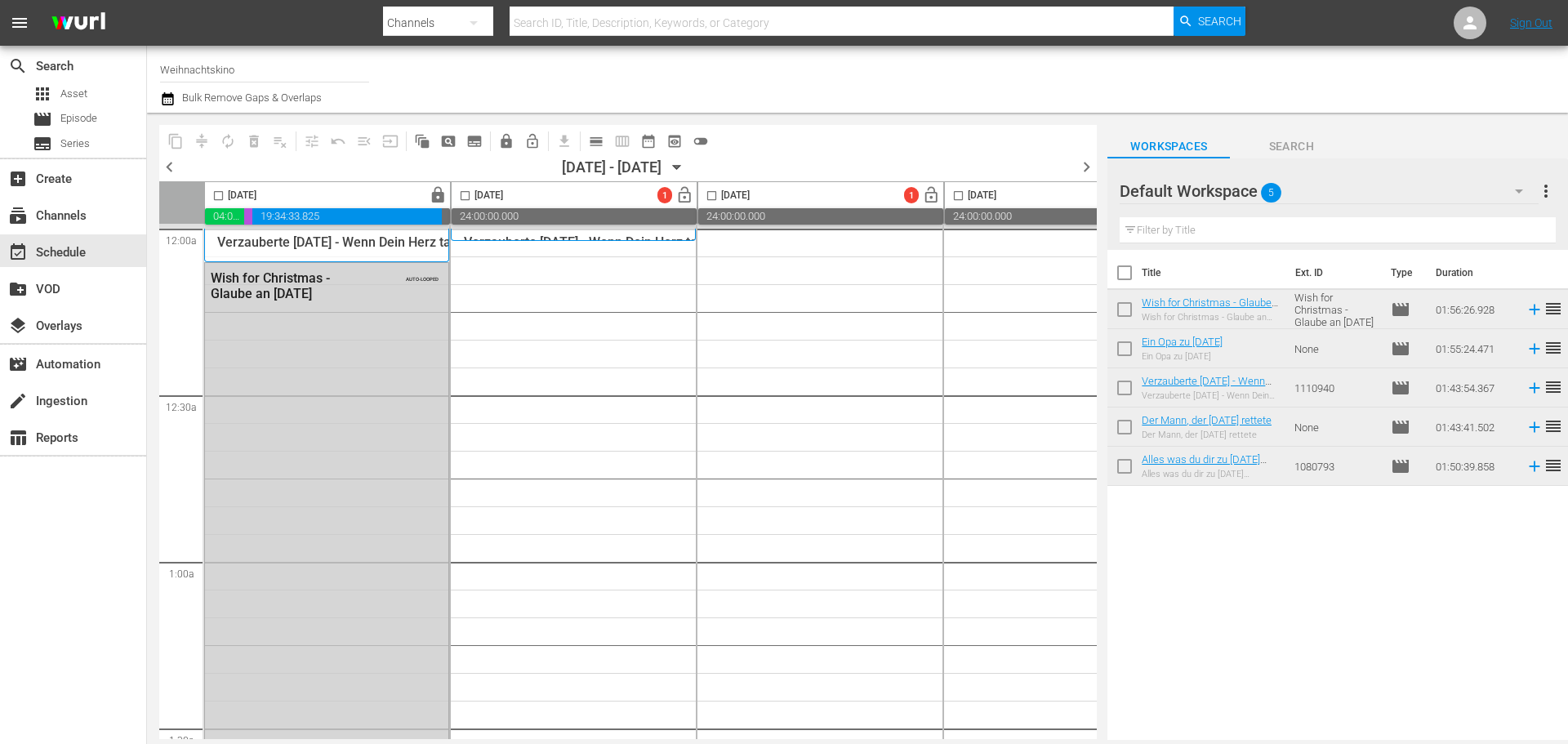
click at [1397, 192] on div "Default Workspace 5" at bounding box center [1329, 191] width 418 height 46
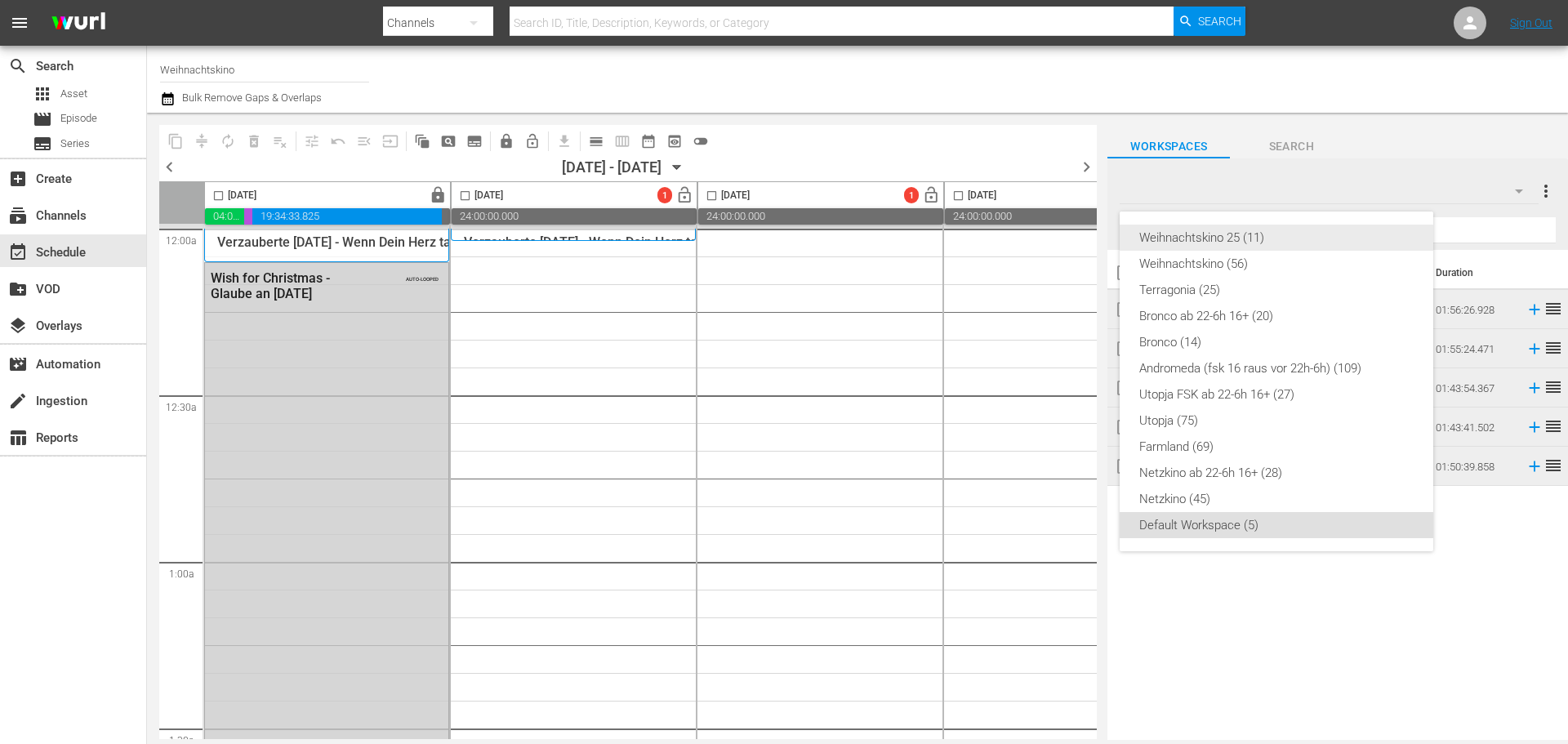
click at [1311, 236] on div "Weihnachtskino 25 (11)" at bounding box center [1276, 237] width 275 height 26
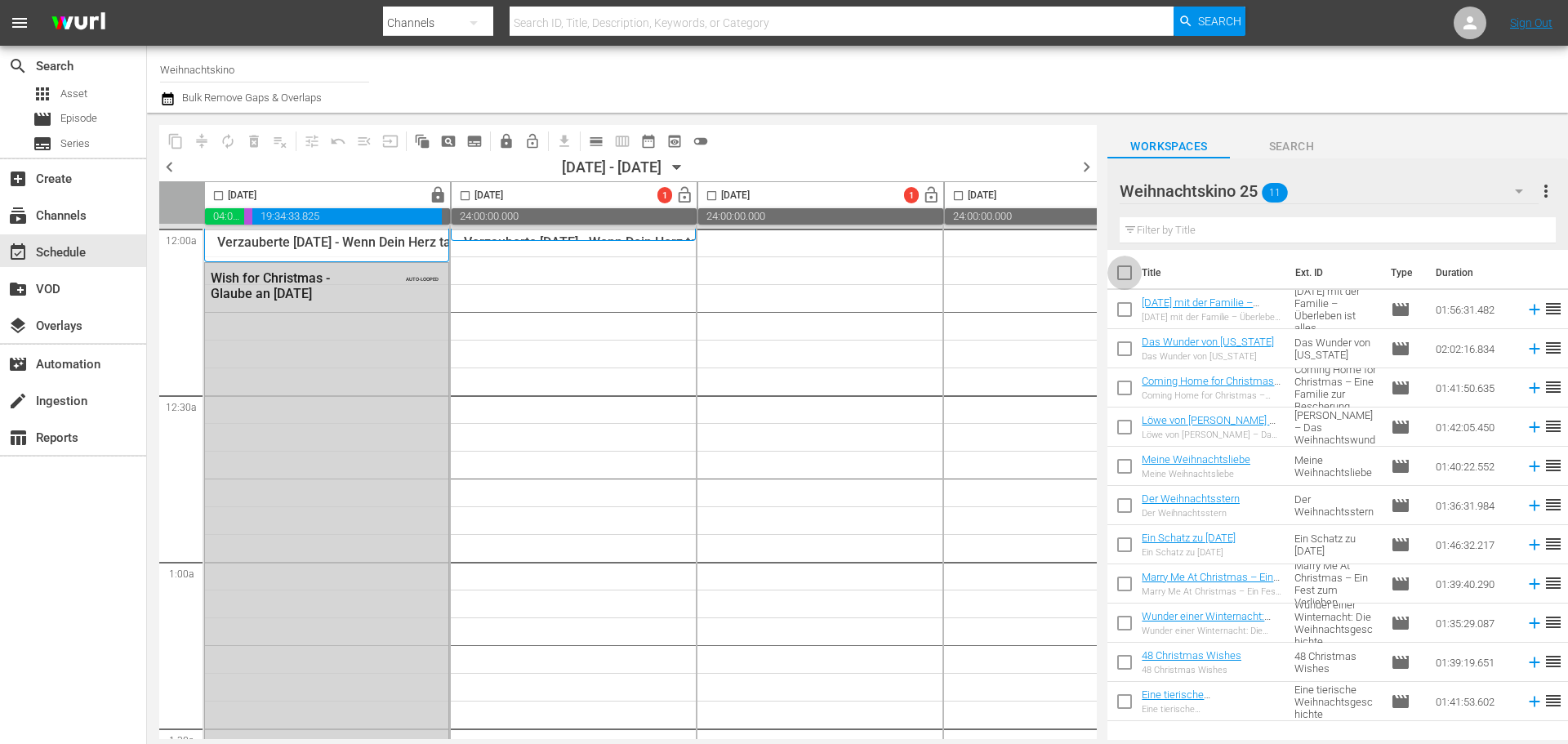
click at [1131, 281] on input "checkbox" at bounding box center [1125, 276] width 34 height 34
checkbox input "true"
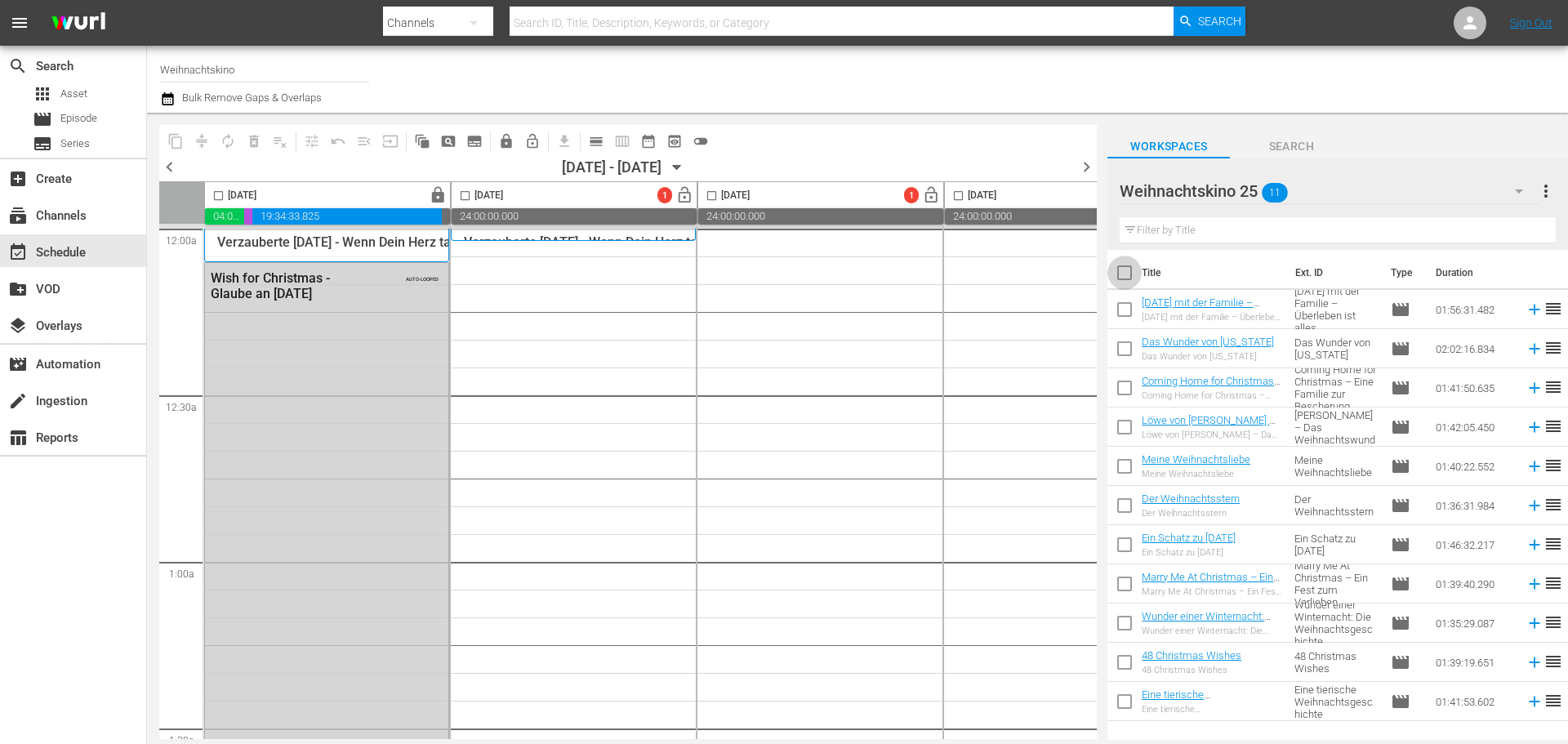
checkbox input "true"
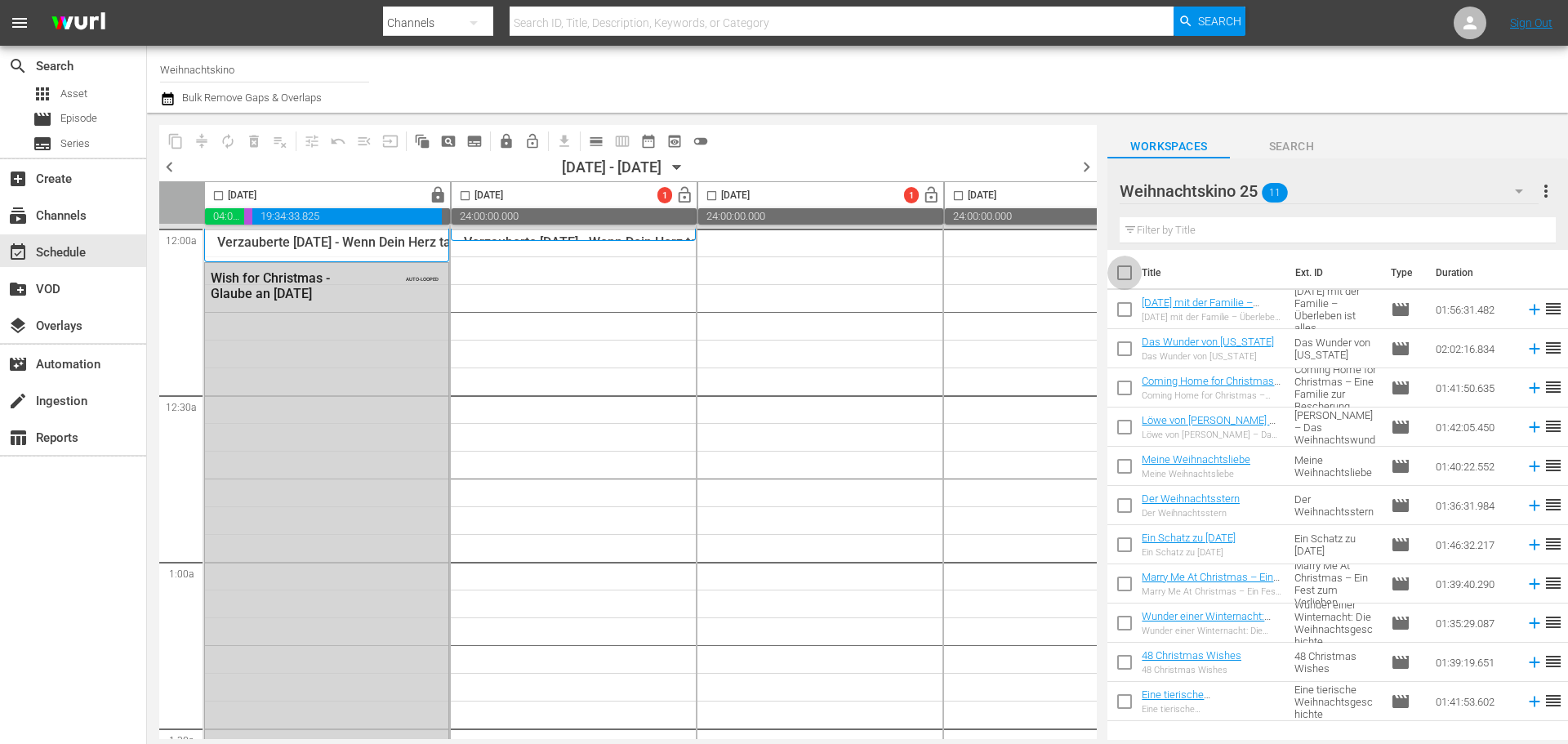
checkbox input "true"
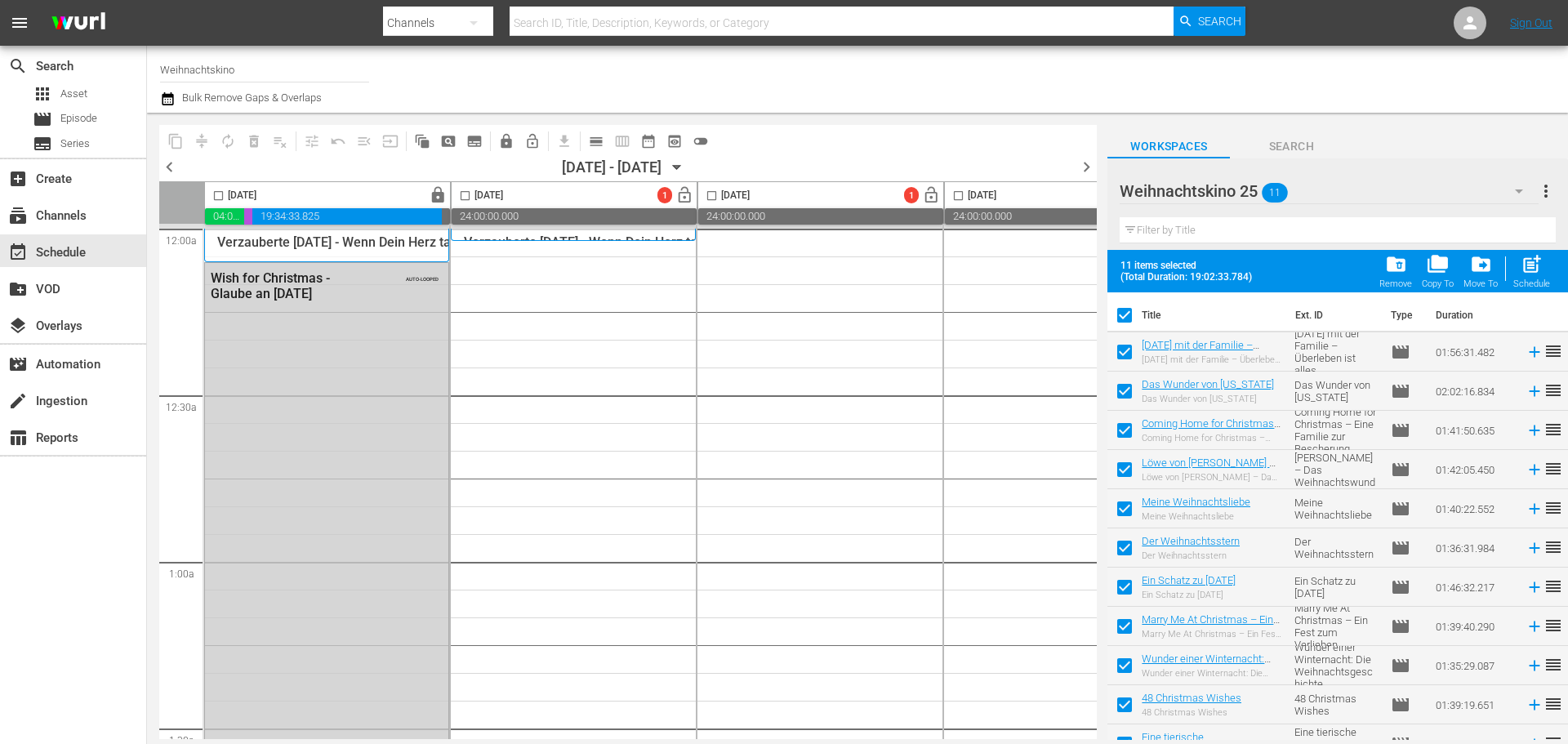
click at [466, 196] on input "checkbox" at bounding box center [465, 198] width 19 height 19
checkbox input "true"
click at [1531, 264] on span "post_add" at bounding box center [1532, 264] width 22 height 22
checkbox input "false"
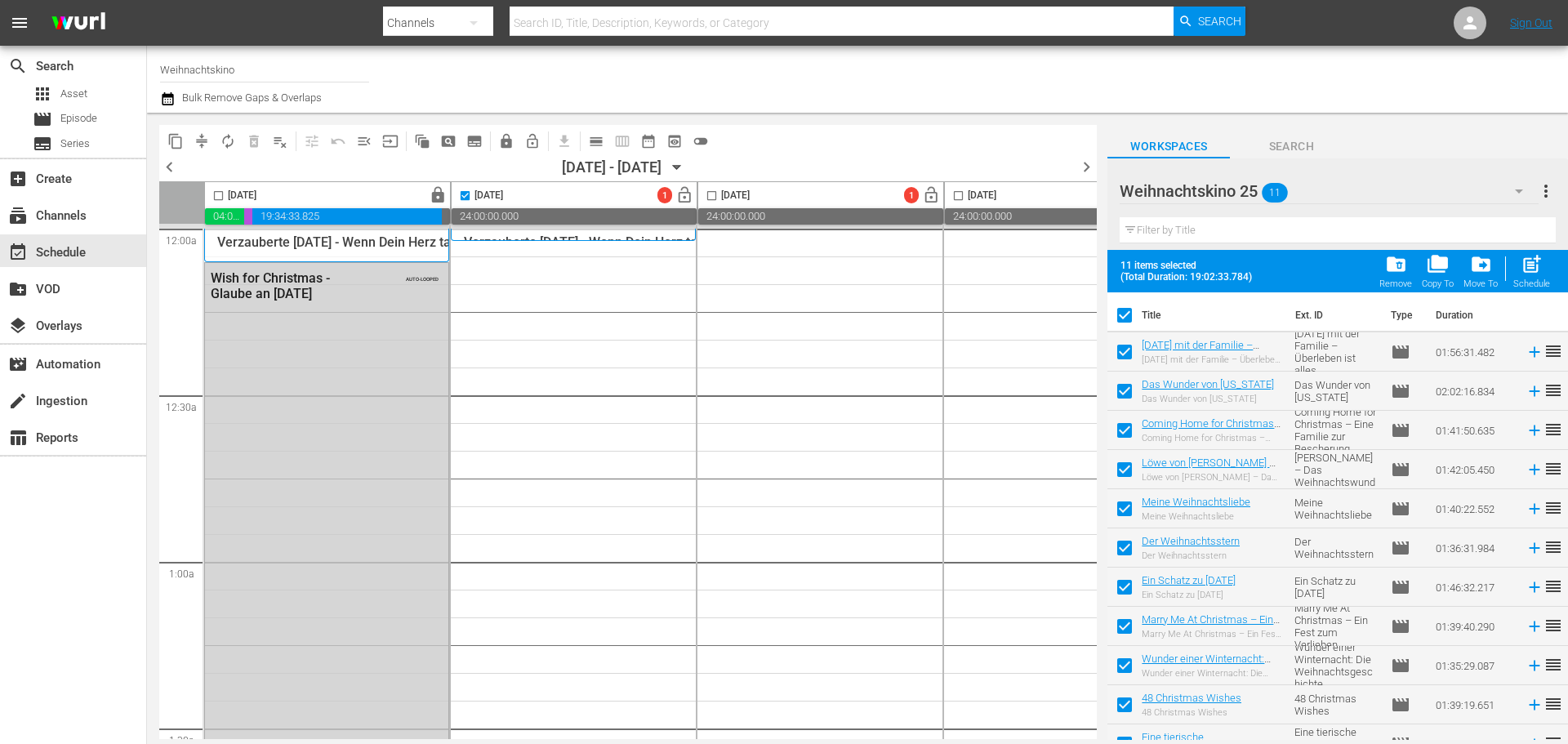
checkbox input "false"
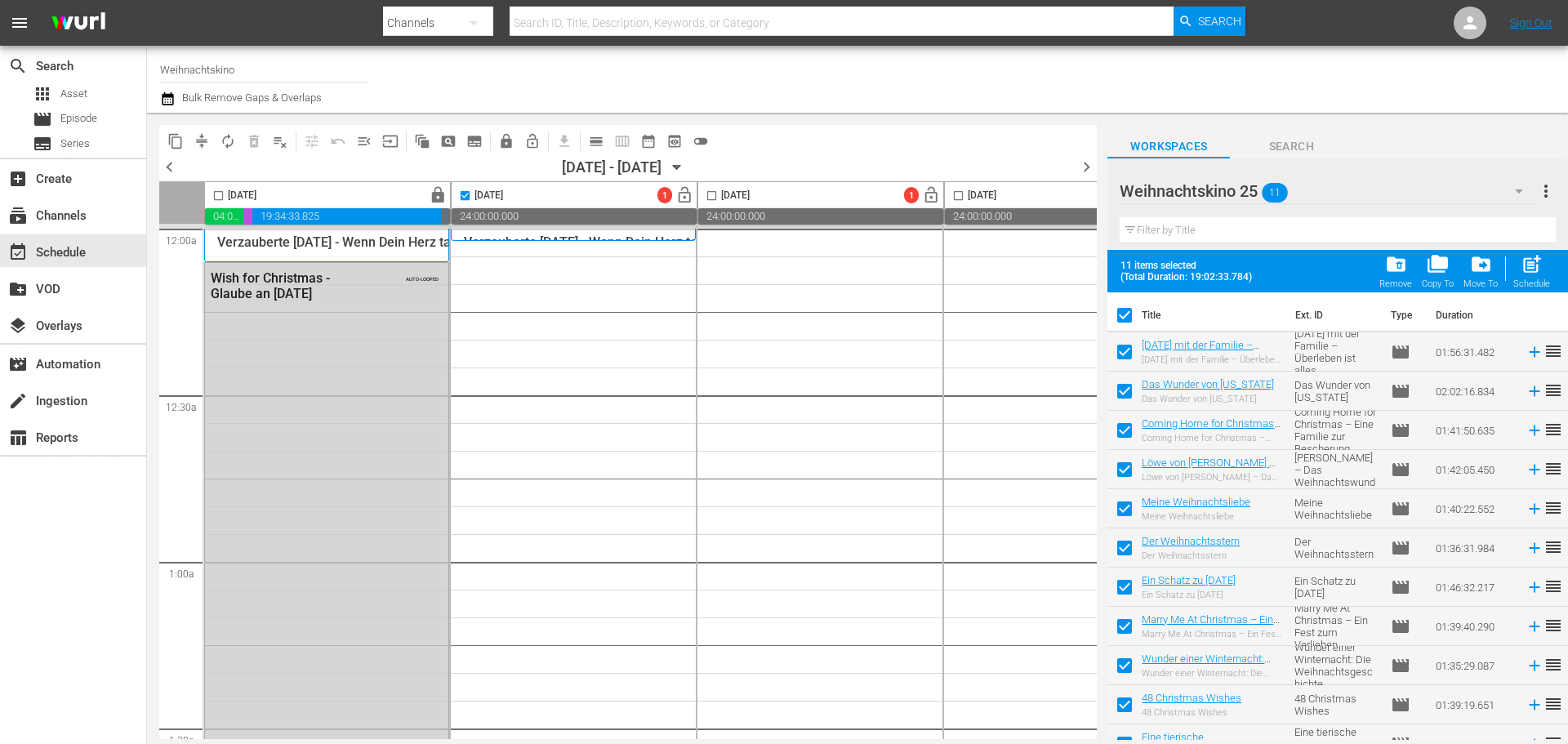
checkbox input "false"
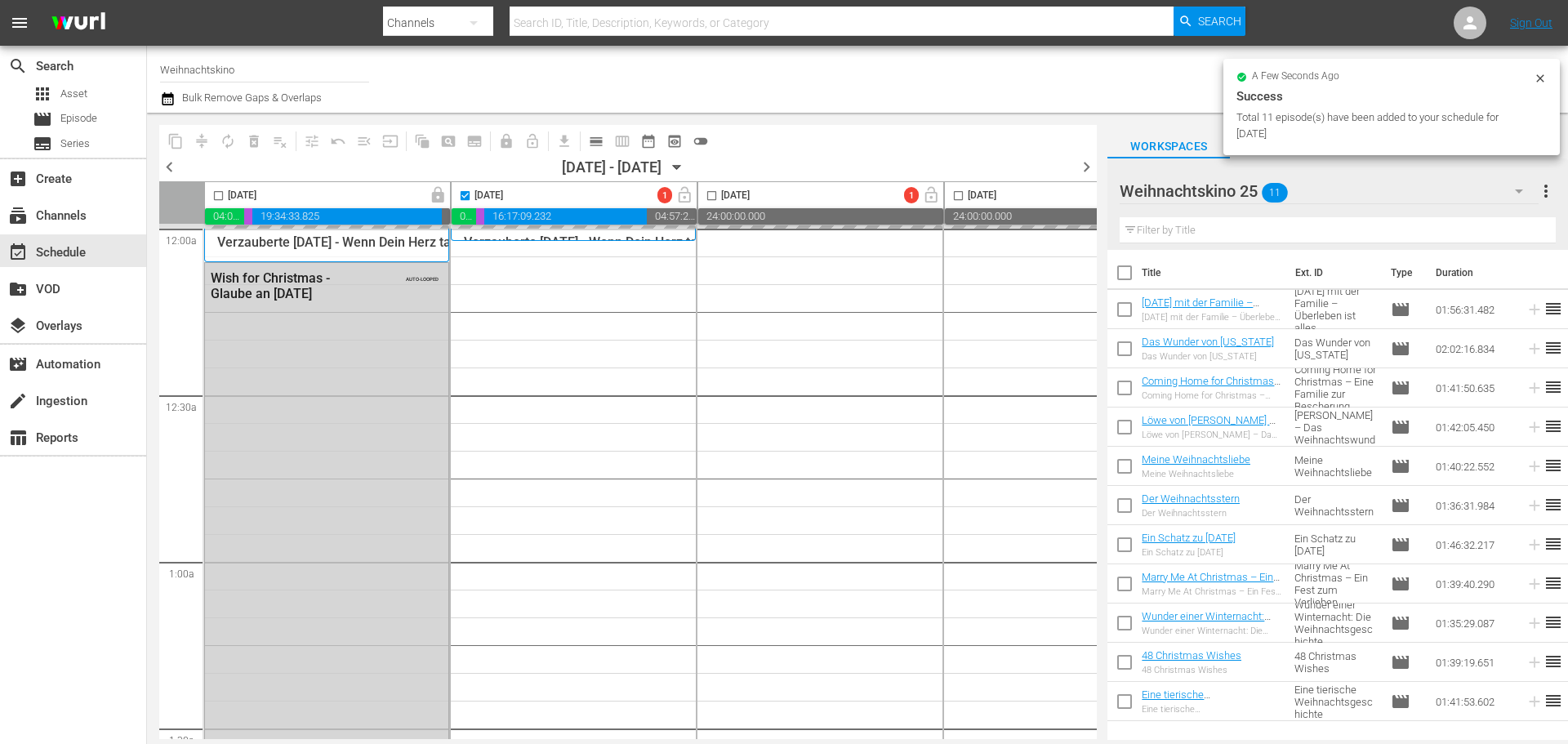
checkbox input "false"
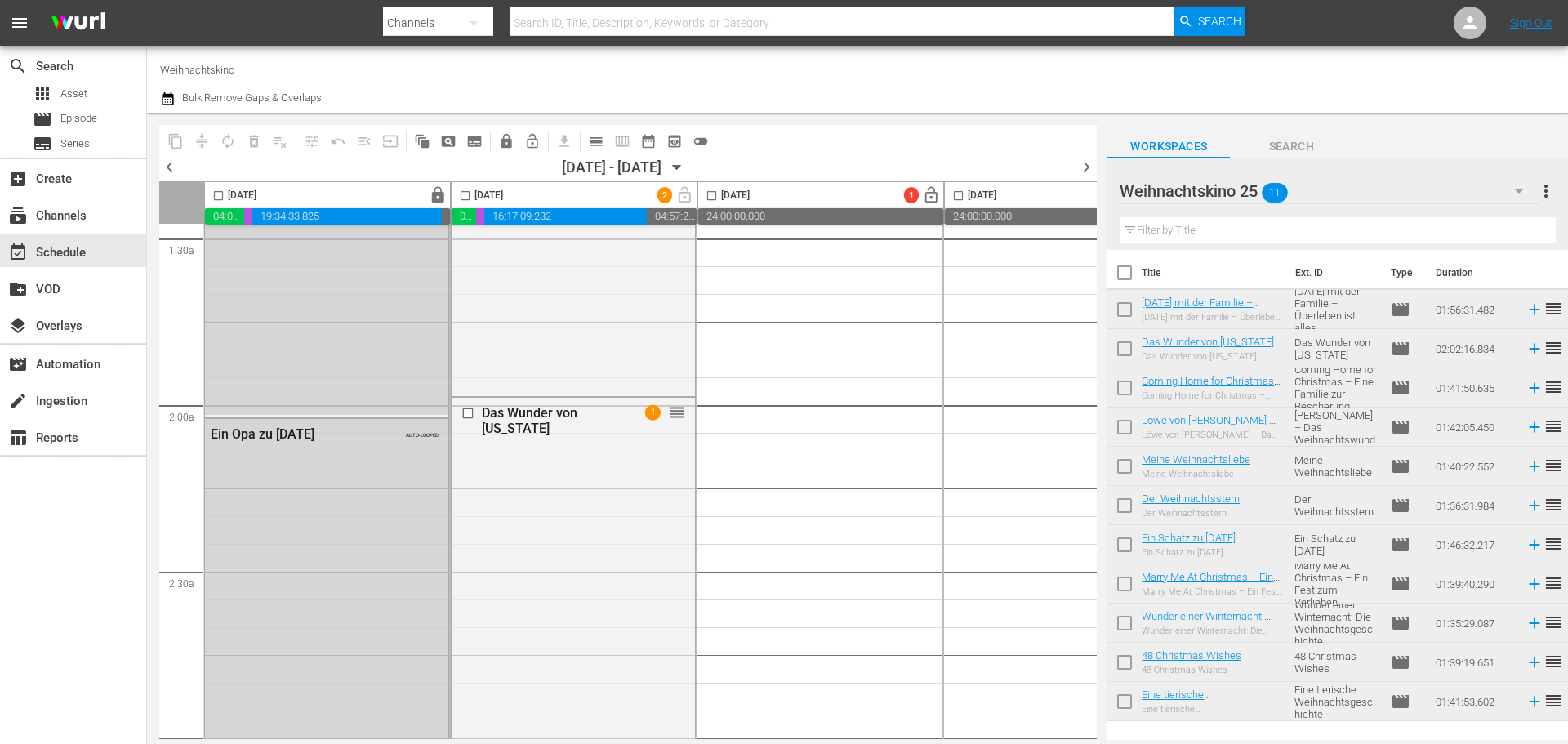
scroll to position [980, 0]
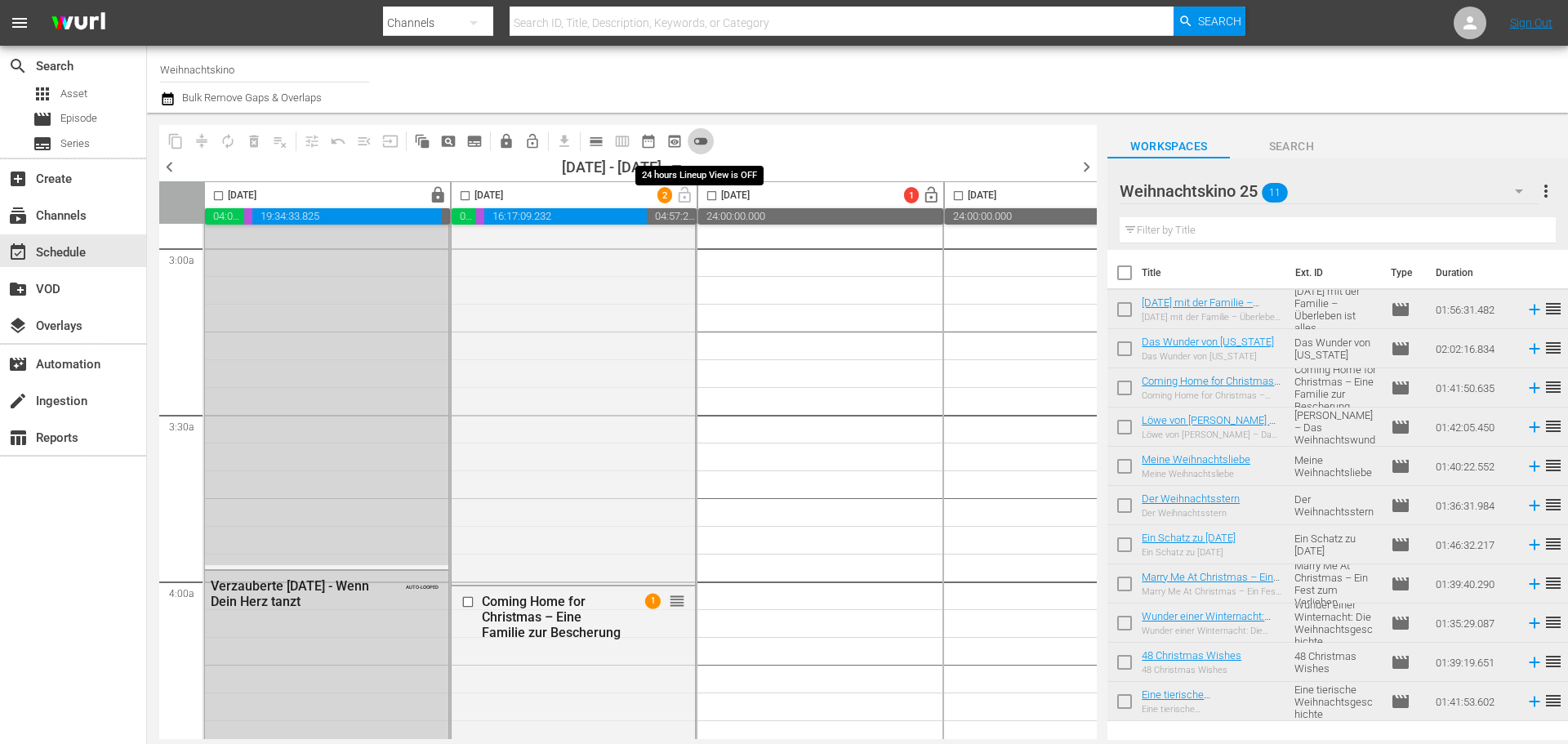
click at [702, 142] on span "toggle_off" at bounding box center [701, 142] width 17 height 17
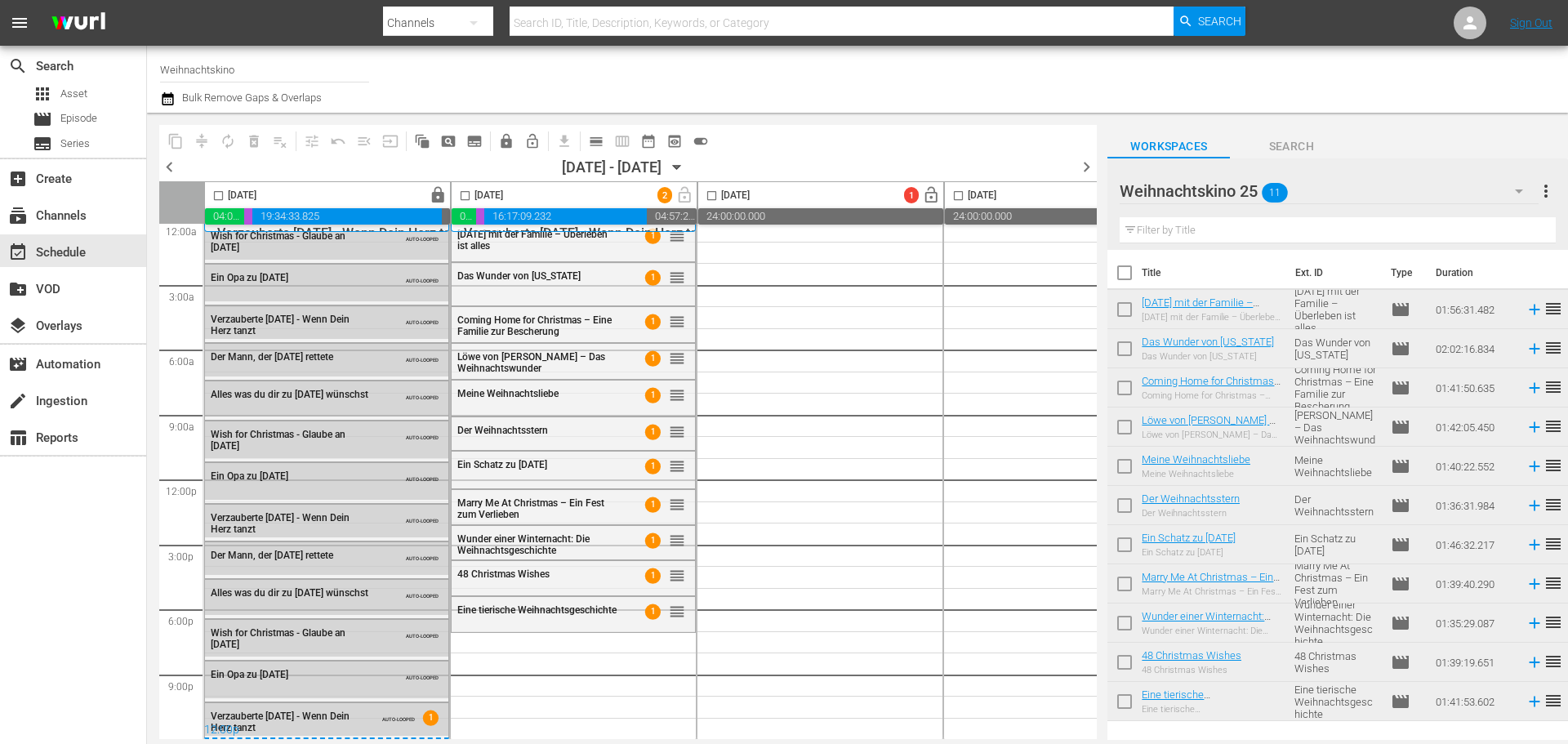
scroll to position [16, 0]
click at [1347, 200] on div "Weihnachtskino 25 11" at bounding box center [1329, 191] width 418 height 46
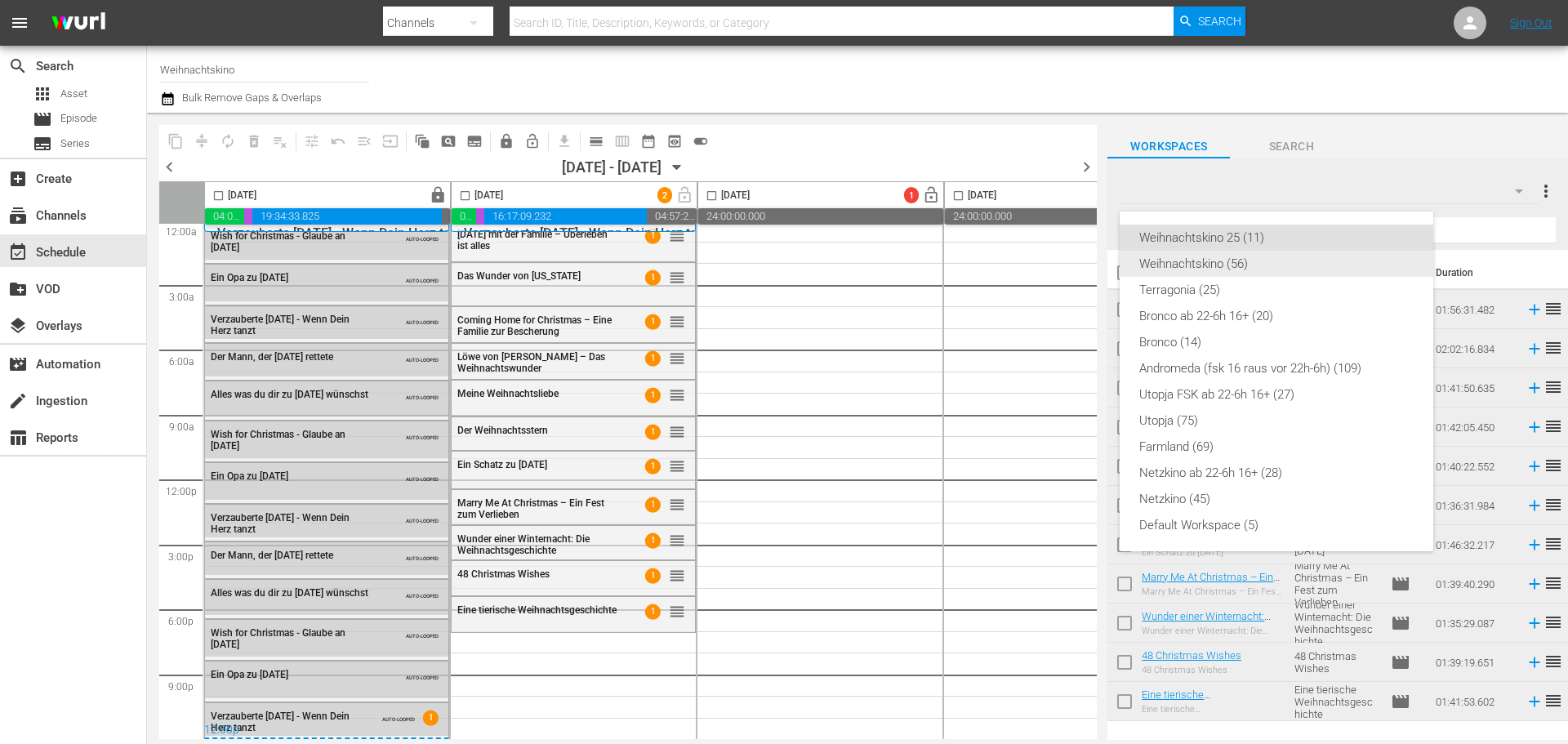
click at [1257, 266] on div "Weihnachtskino (56)" at bounding box center [1276, 264] width 275 height 26
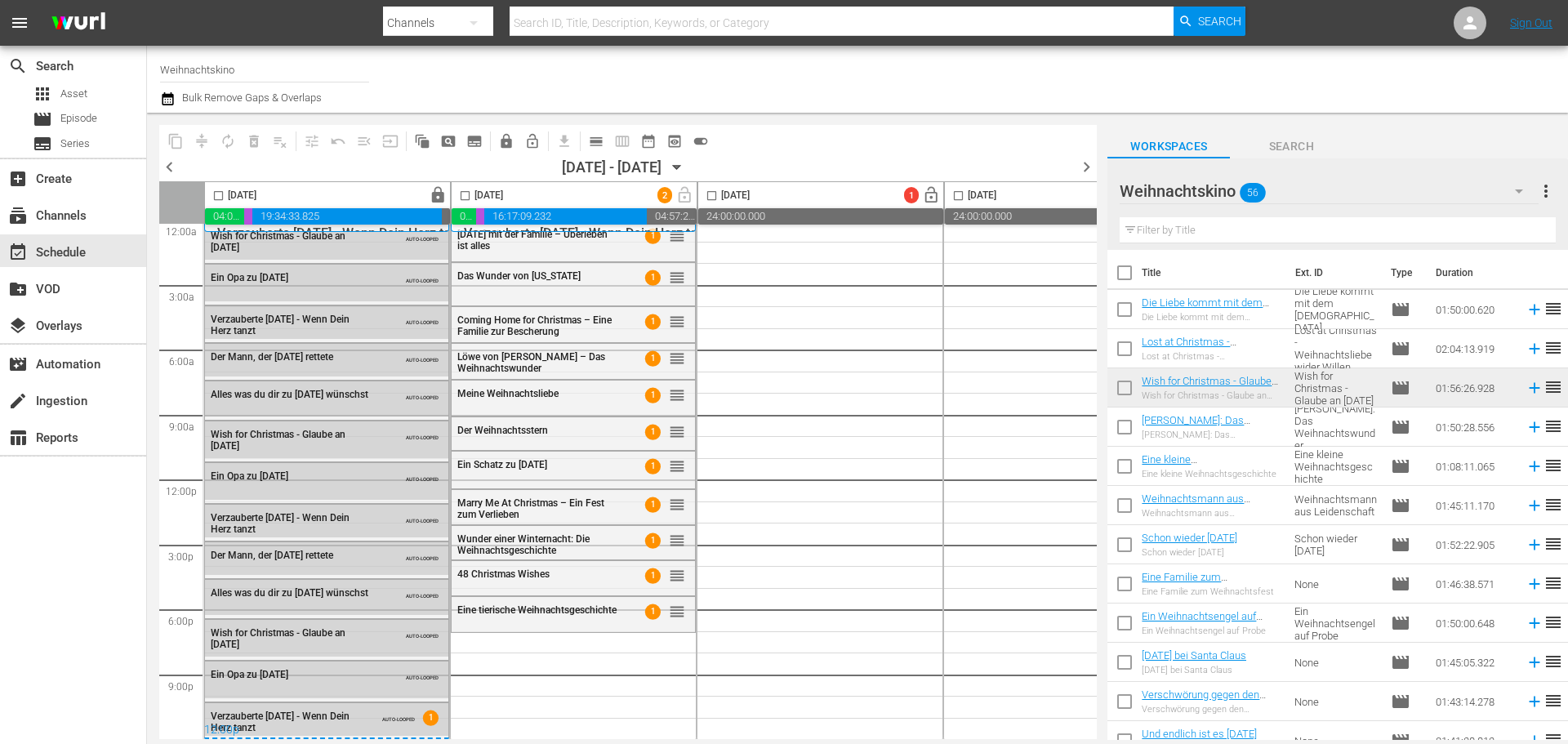
click at [1126, 307] on input "checkbox" at bounding box center [1125, 312] width 34 height 34
checkbox input "true"
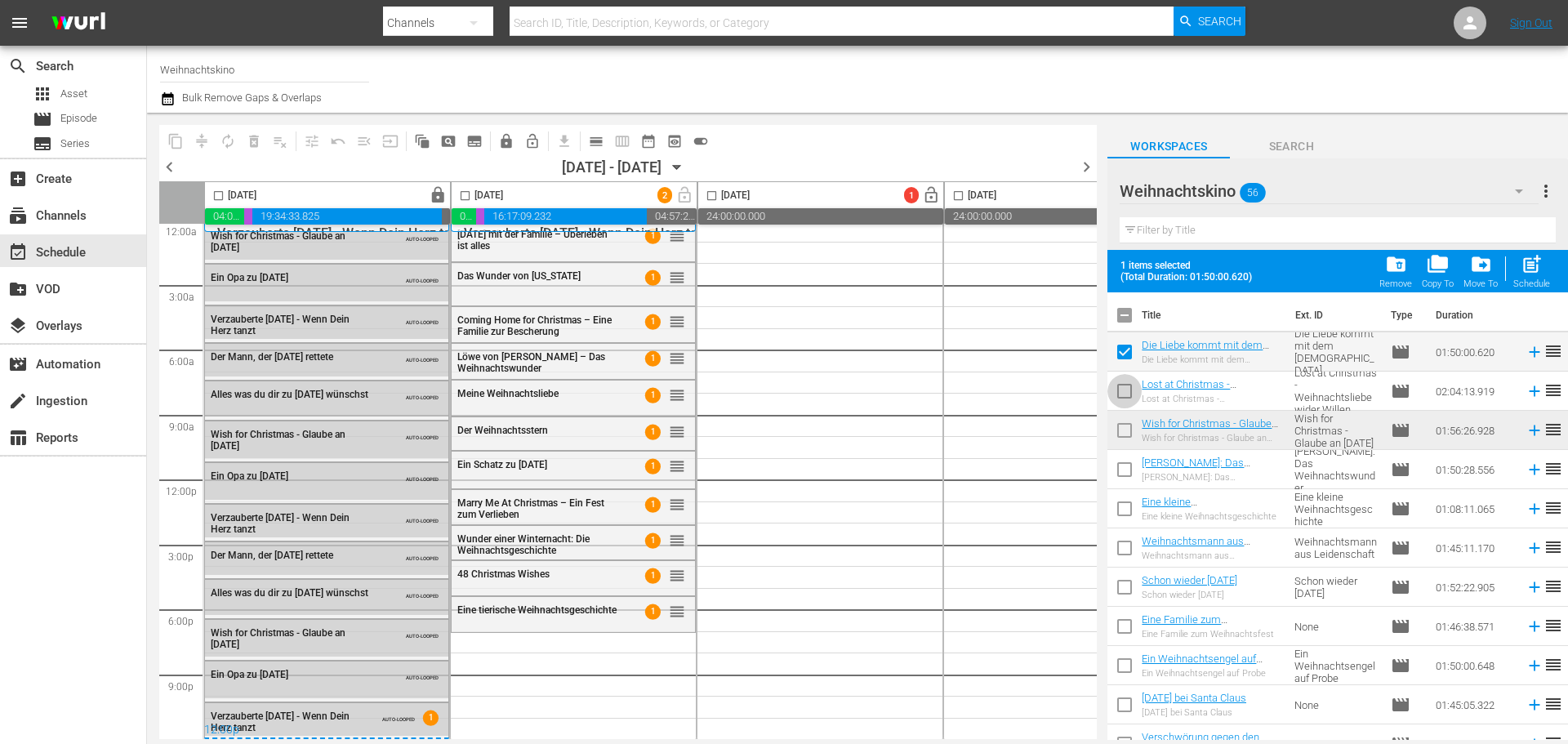
click at [1123, 387] on input "checkbox" at bounding box center [1125, 394] width 34 height 34
checkbox input "true"
click at [1121, 475] on input "checkbox" at bounding box center [1125, 472] width 34 height 34
checkbox input "true"
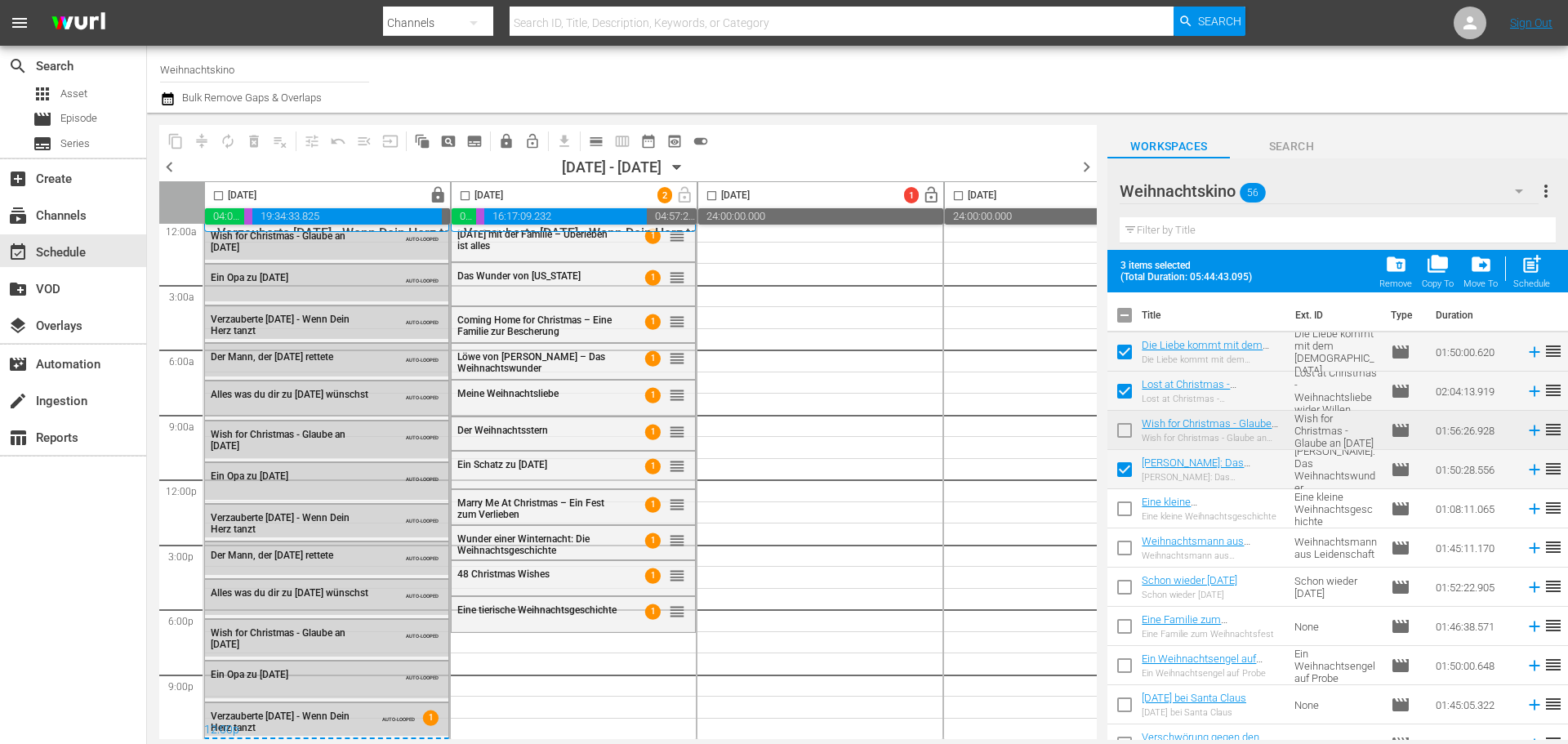
click at [1125, 348] on input "checkbox" at bounding box center [1125, 355] width 34 height 34
checkbox input "false"
click at [1125, 392] on input "checkbox" at bounding box center [1125, 394] width 34 height 34
checkbox input "false"
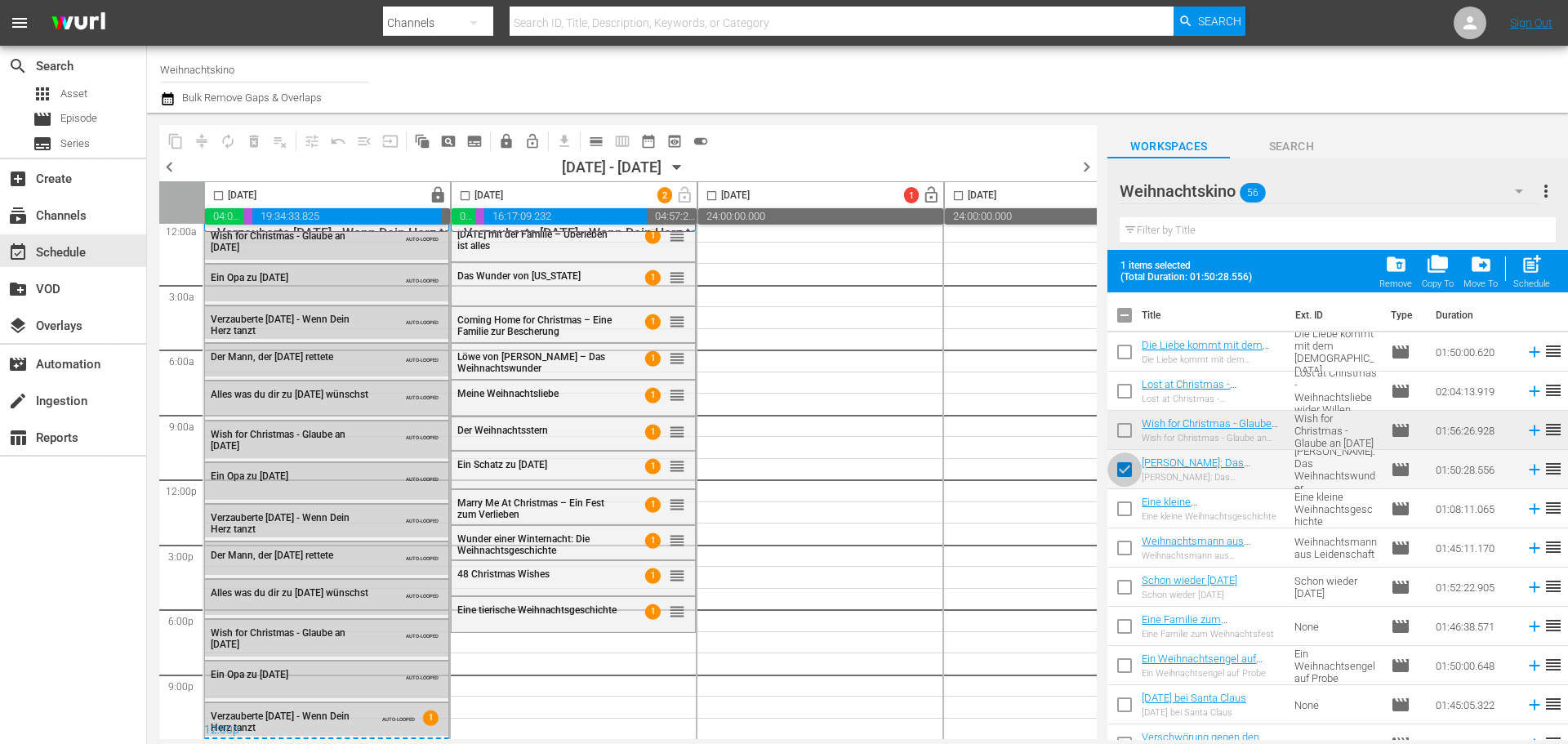
click at [1124, 483] on input "checkbox" at bounding box center [1125, 472] width 34 height 34
checkbox input "false"
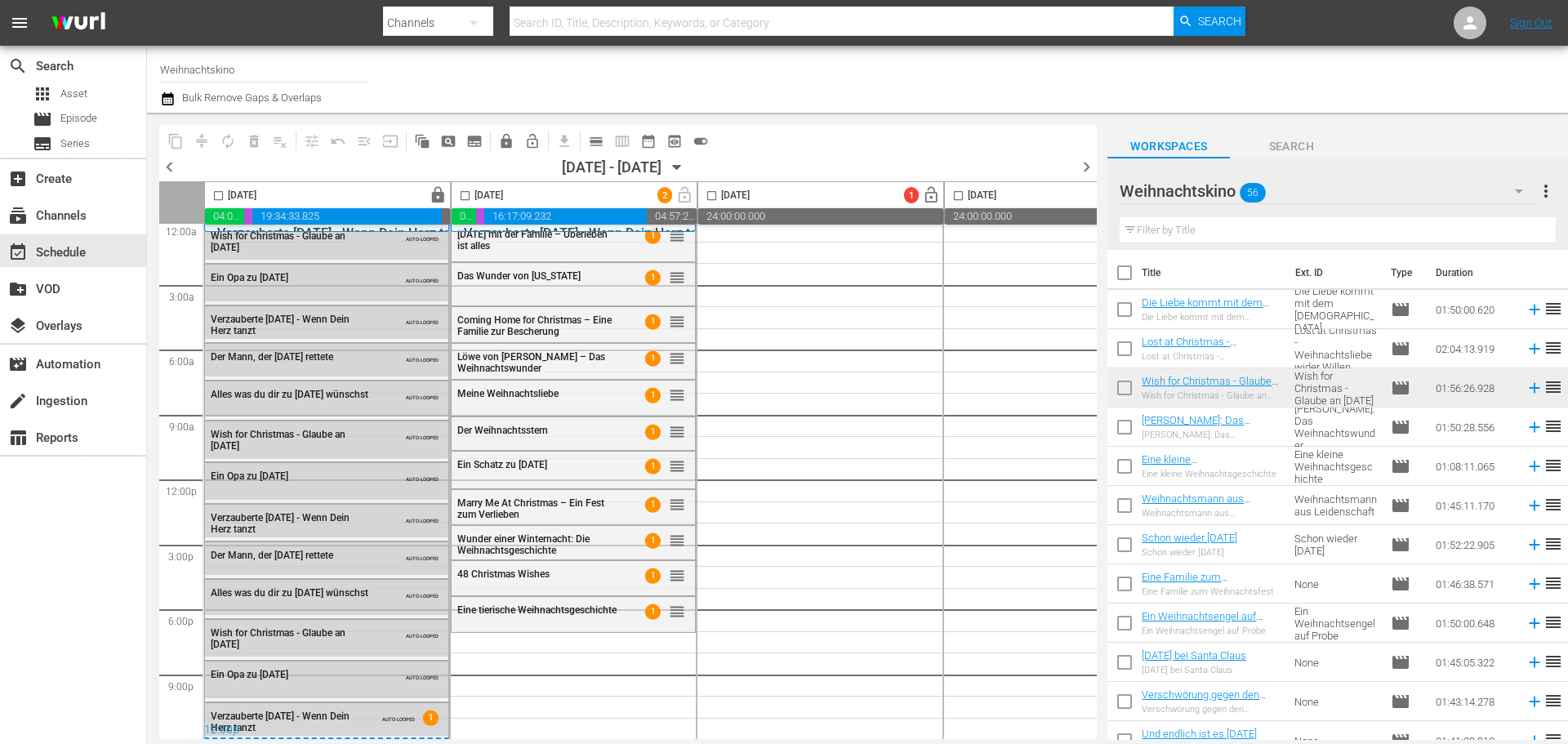
click at [1122, 389] on input "checkbox" at bounding box center [1125, 390] width 34 height 34
checkbox input "true"
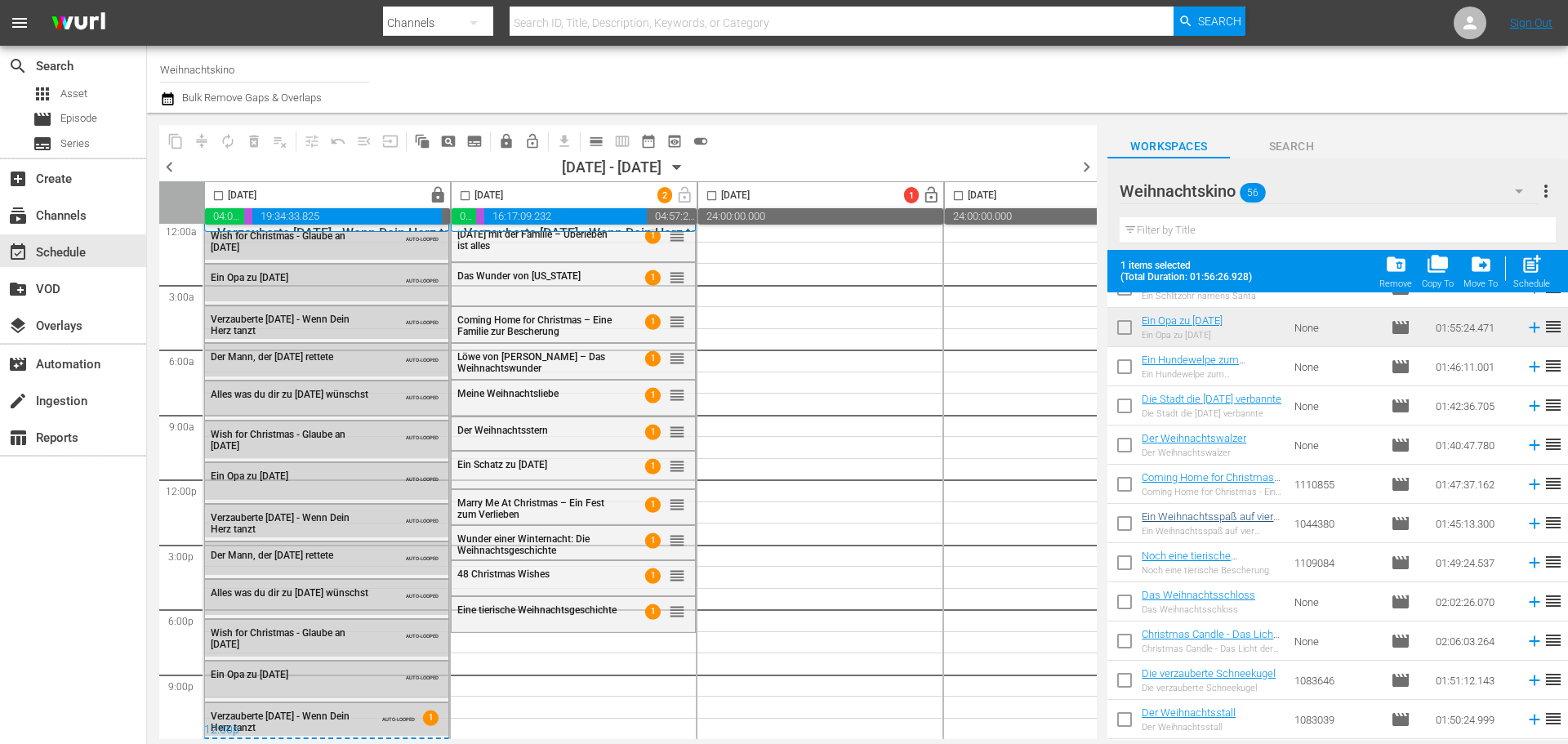
scroll to position [653, 0]
click at [1125, 333] on input "checkbox" at bounding box center [1125, 329] width 34 height 34
checkbox input "true"
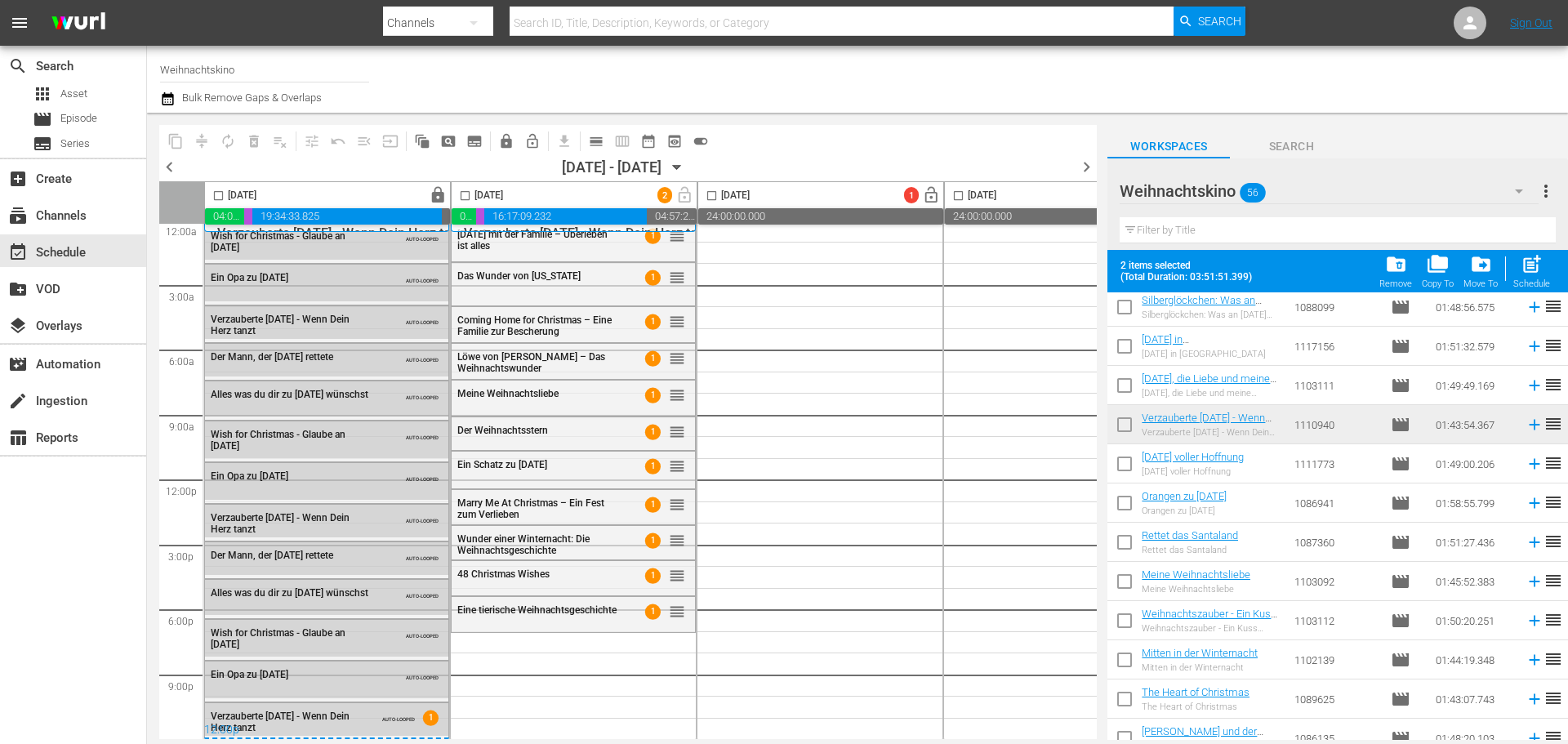
scroll to position [1213, 0]
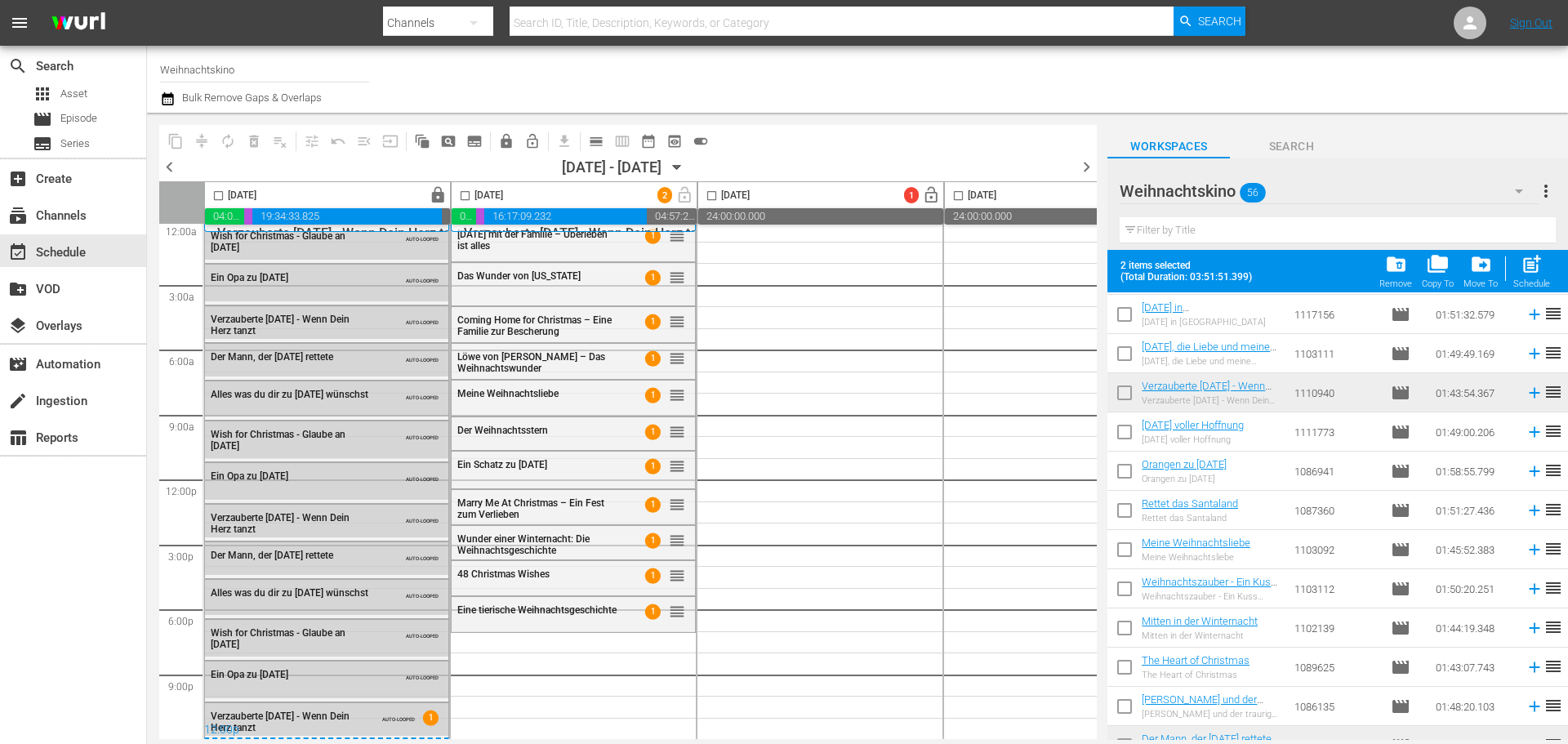
click at [1122, 387] on input "checkbox" at bounding box center [1125, 396] width 34 height 34
checkbox input "true"
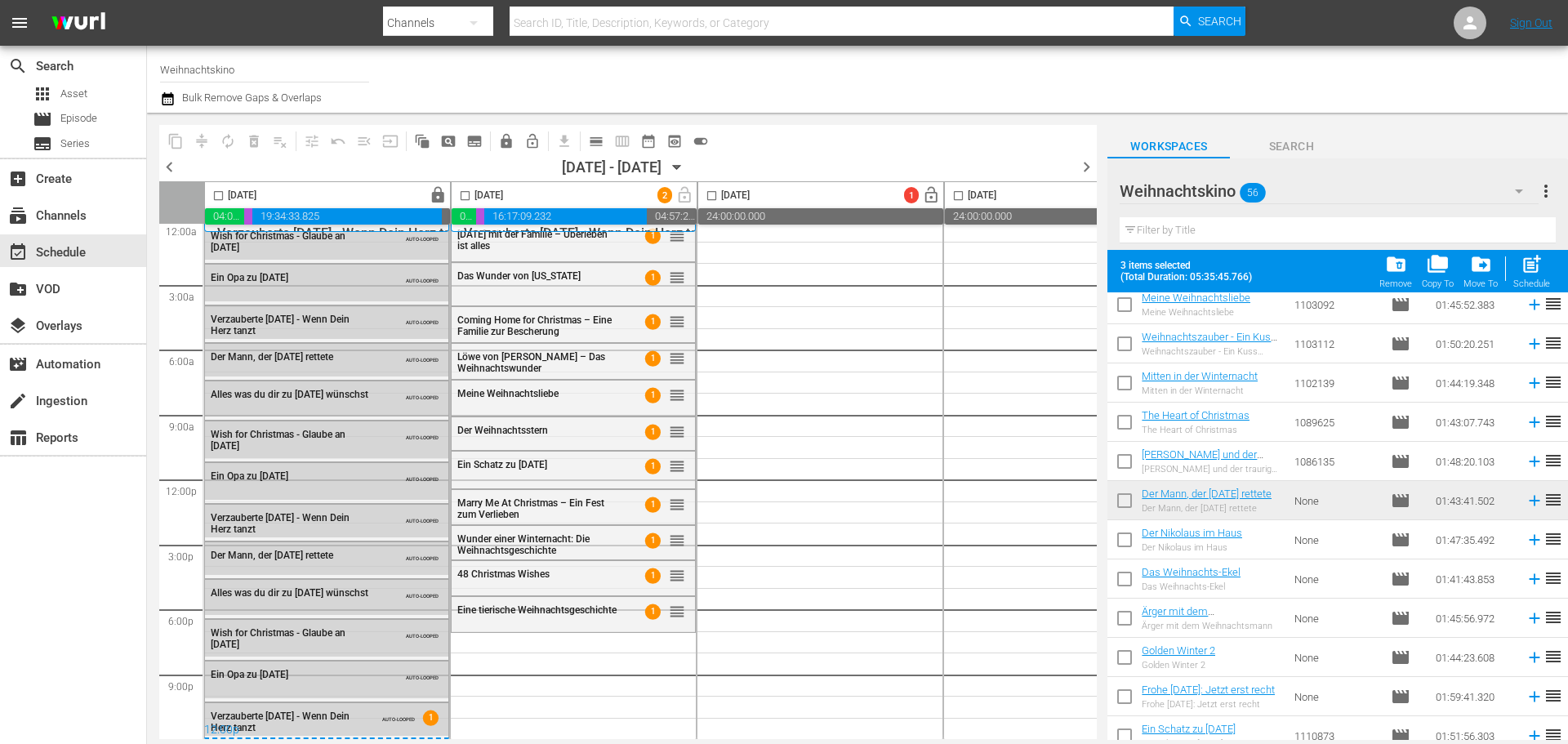
click at [1129, 506] on input "checkbox" at bounding box center [1125, 503] width 34 height 34
checkbox input "true"
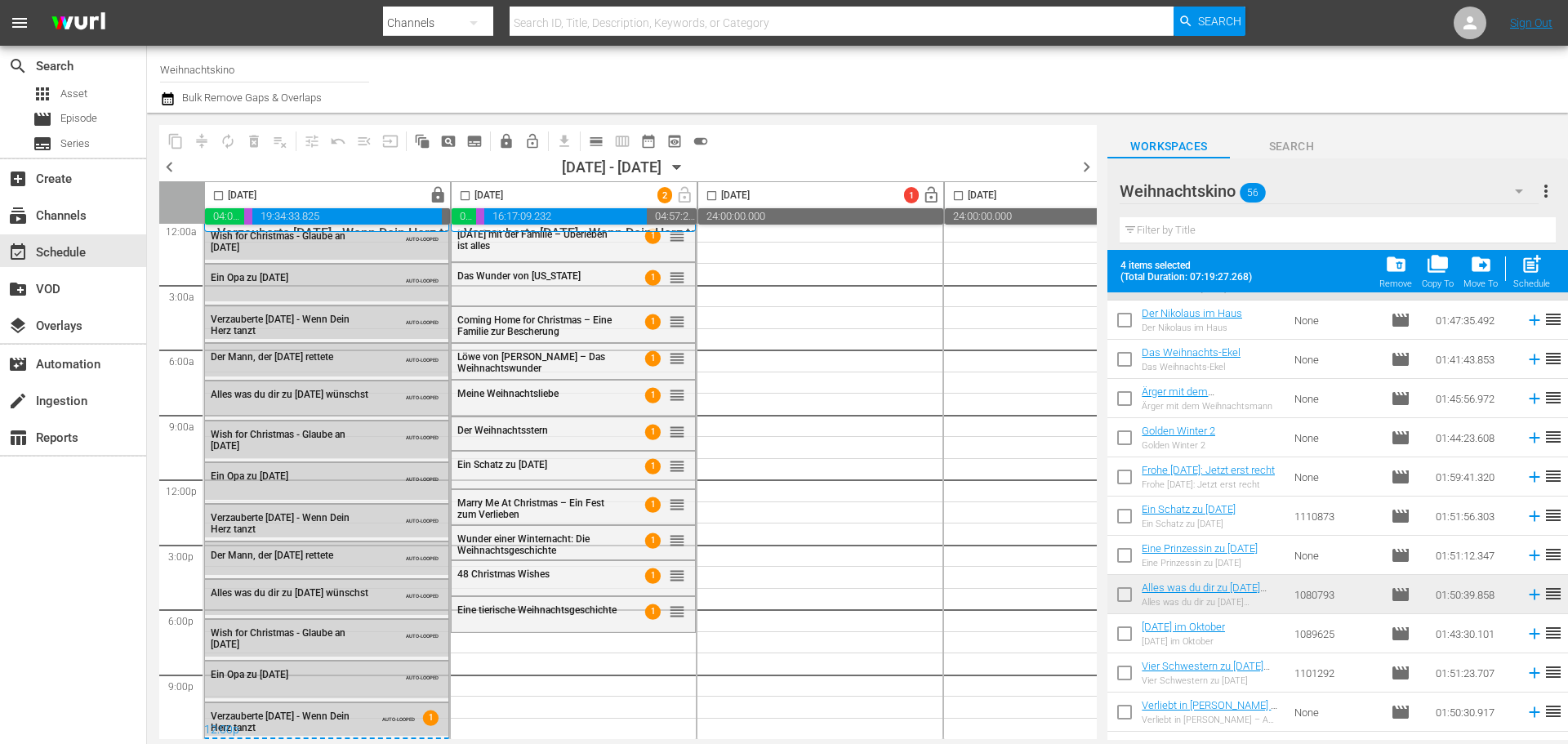
scroll to position [1703, 0]
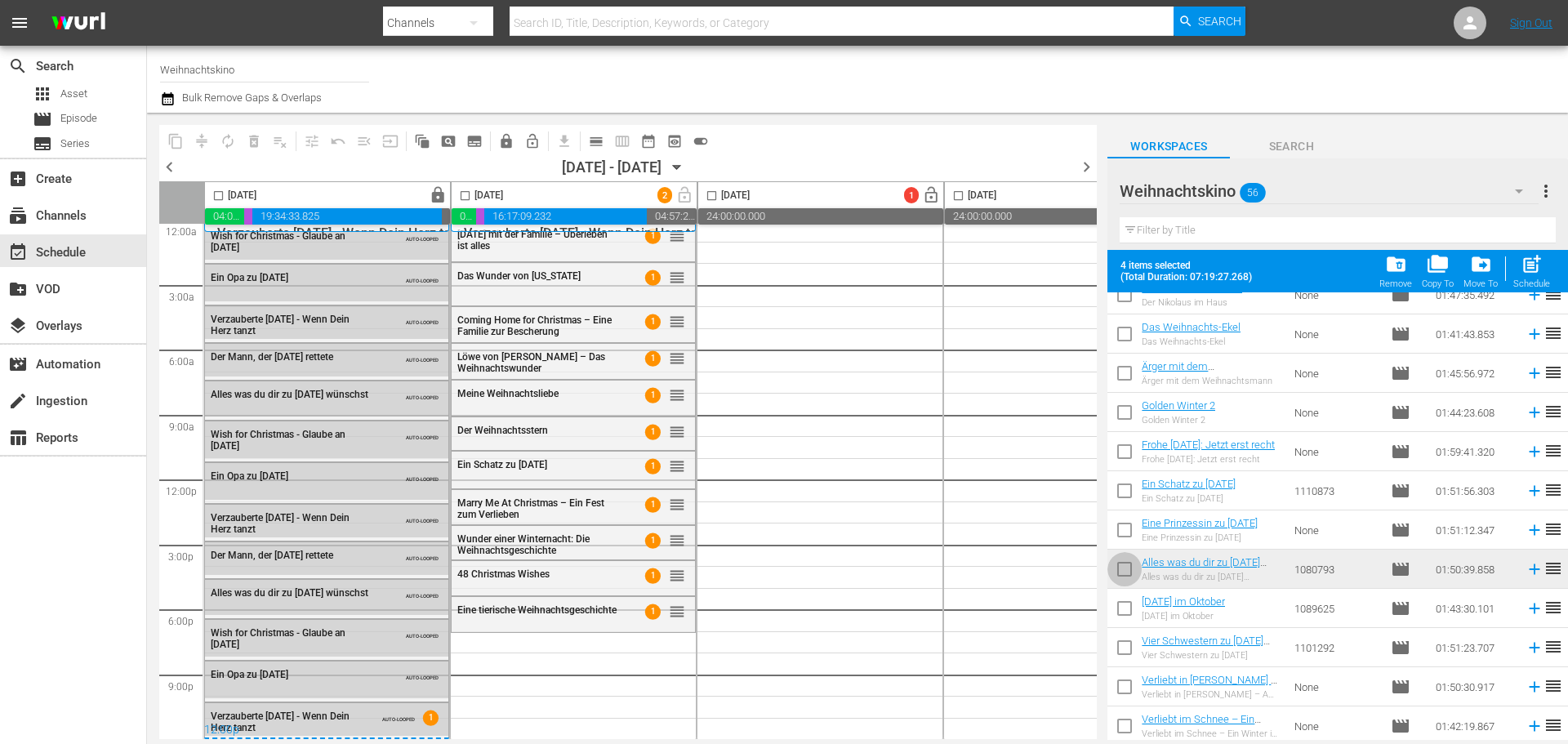
click at [1119, 565] on input "checkbox" at bounding box center [1125, 572] width 34 height 34
checkbox input "true"
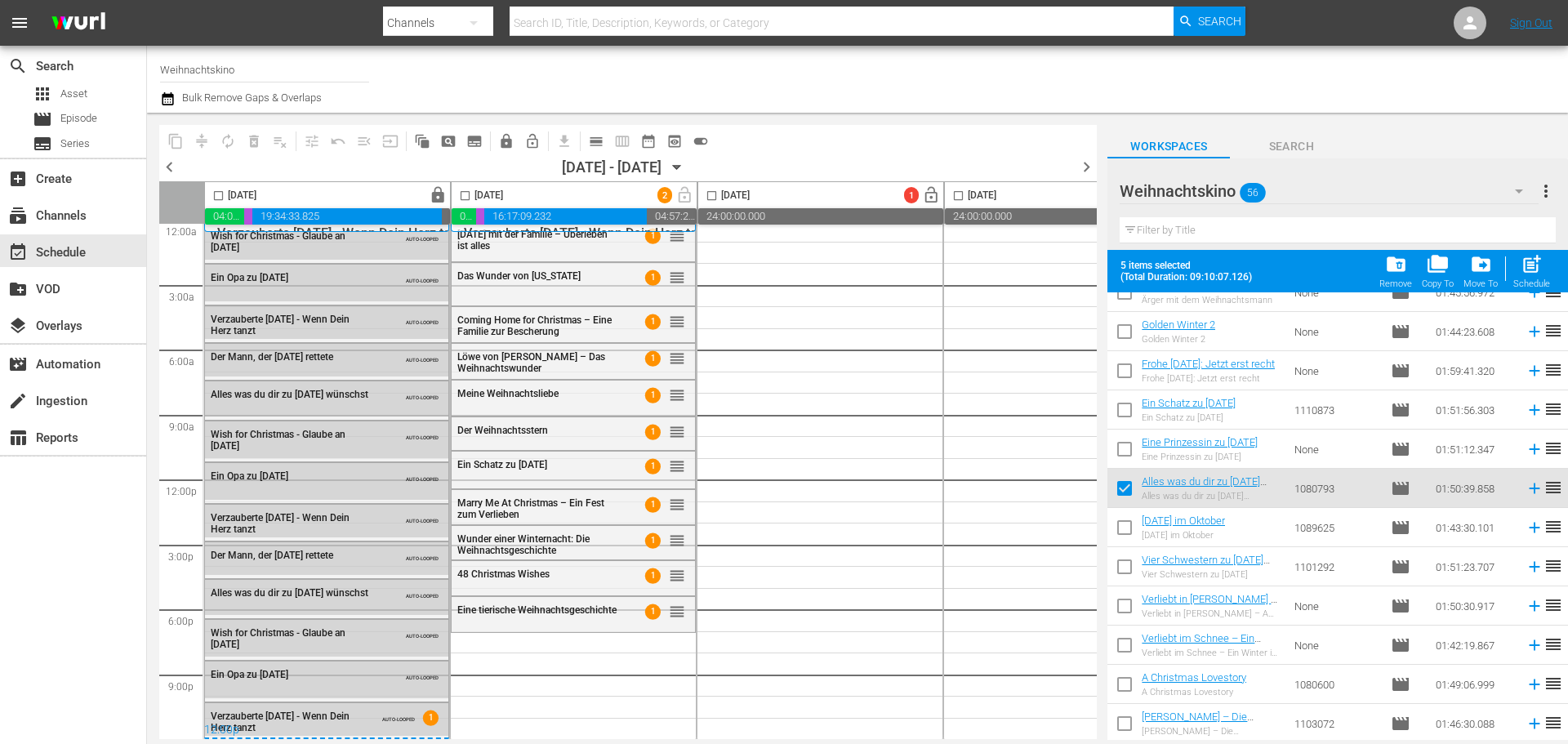
scroll to position [1784, 0]
click at [457, 199] on input "checkbox" at bounding box center [465, 198] width 19 height 19
checkbox input "true"
click at [1541, 269] on span "post_add" at bounding box center [1532, 264] width 22 height 22
checkbox input "false"
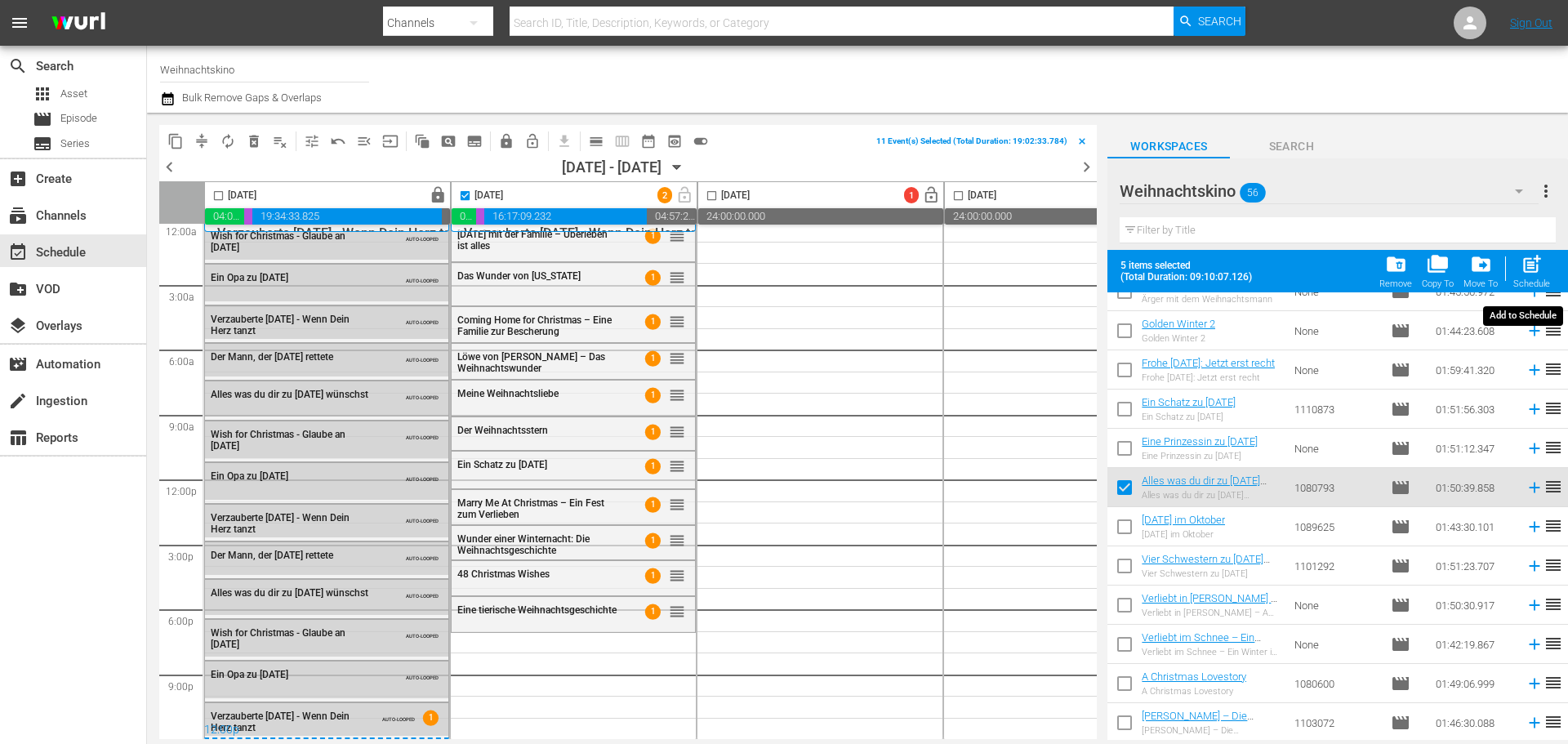
checkbox input "false"
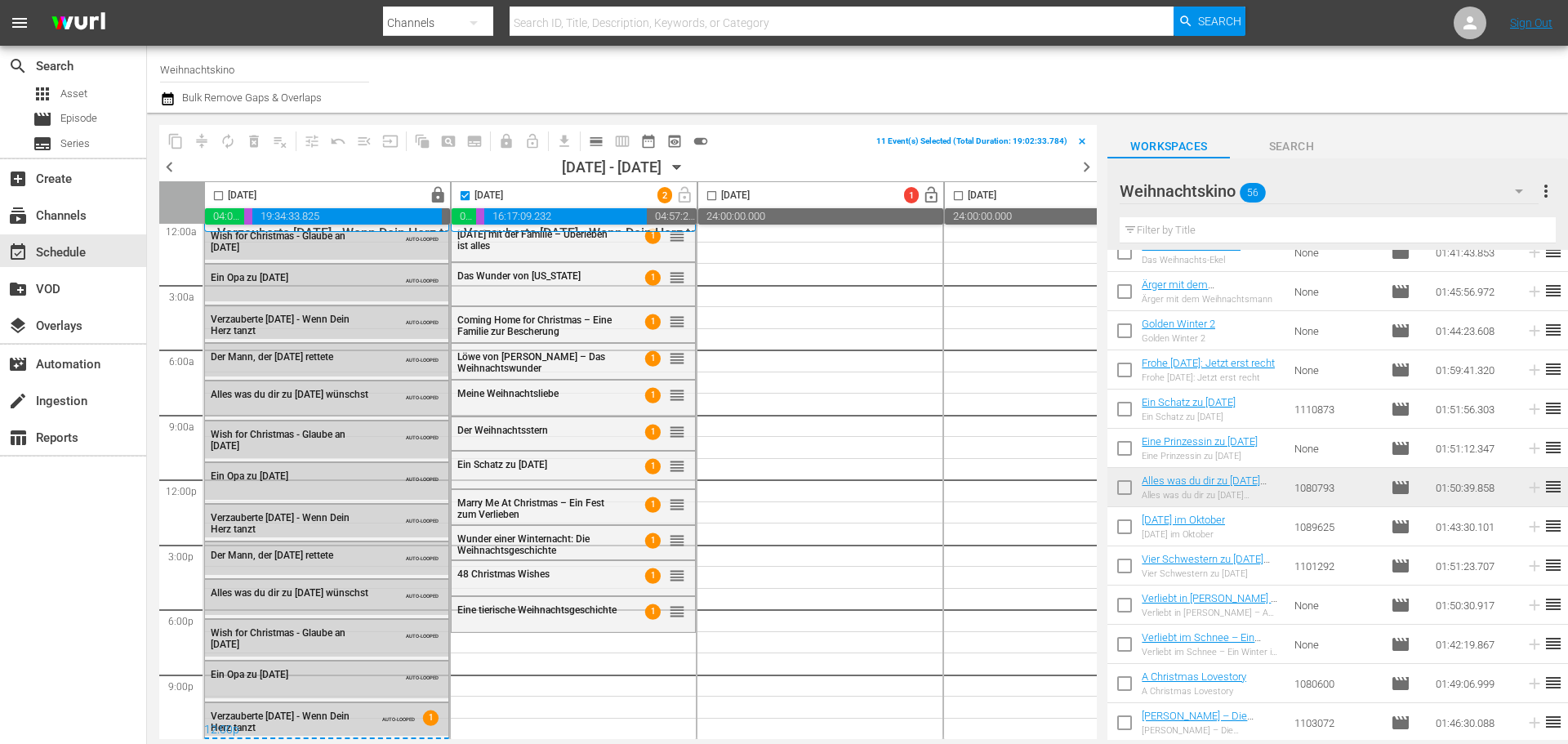
scroll to position [1742, 0]
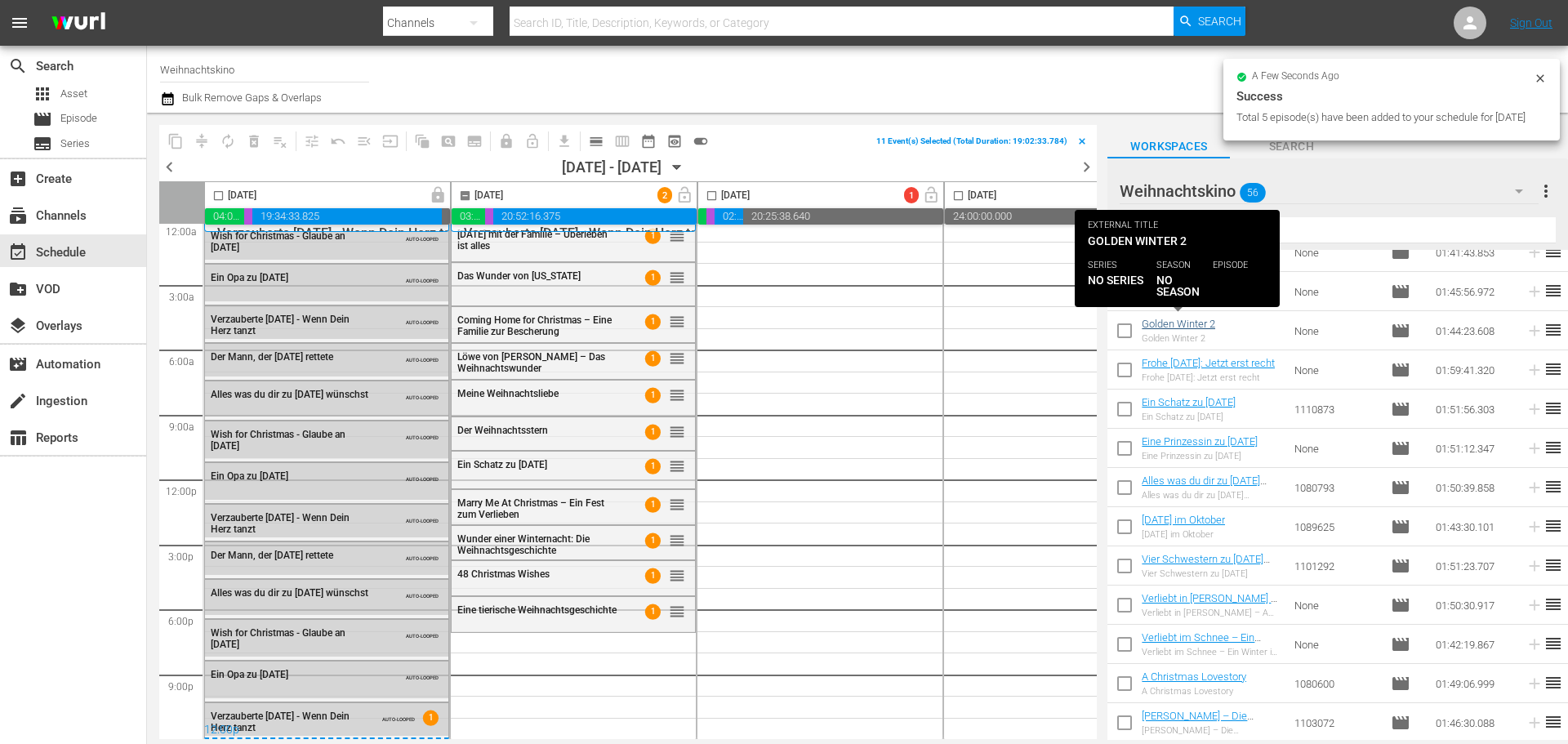
checkbox input "false"
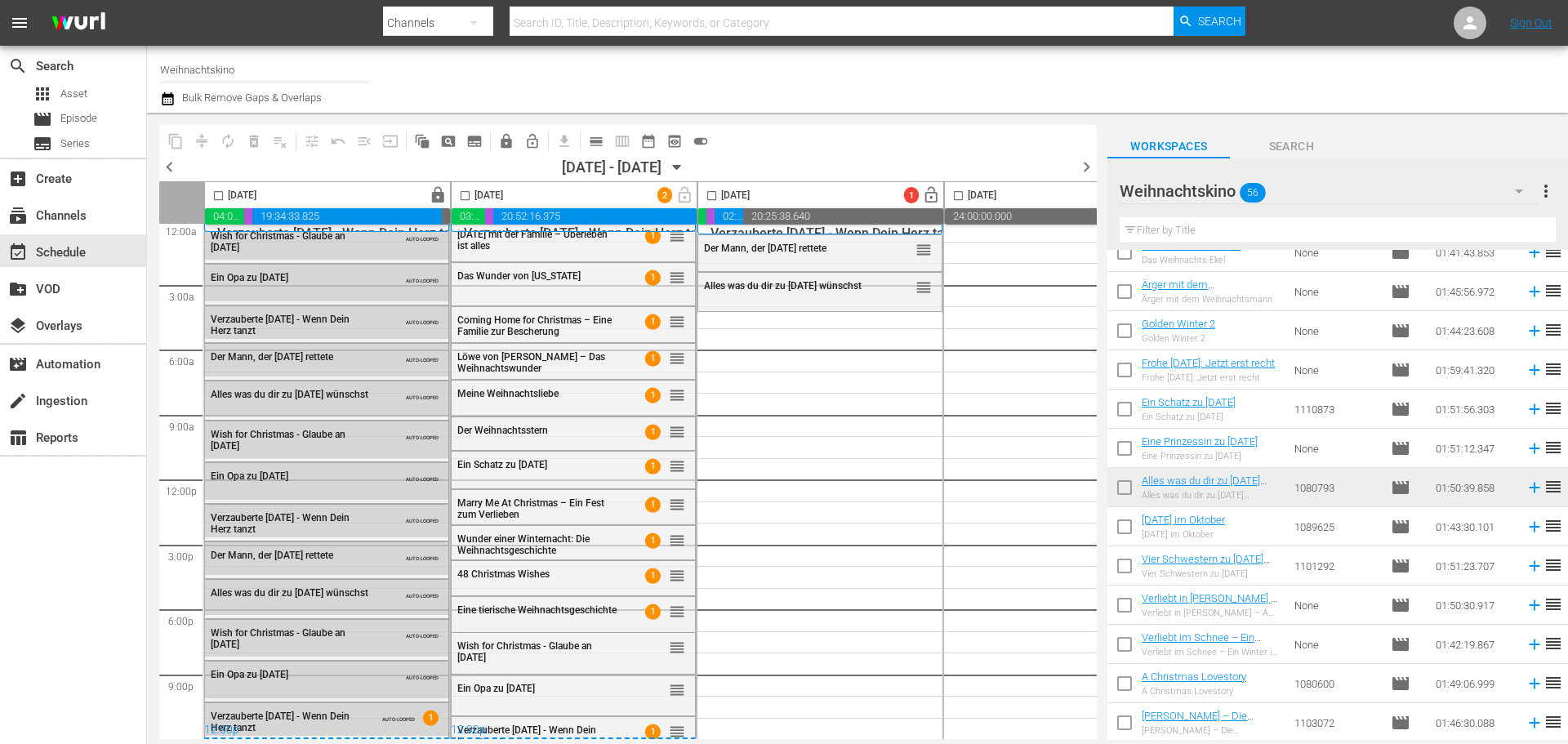
click at [1395, 192] on div "Weihnachtskino 56" at bounding box center [1329, 191] width 418 height 46
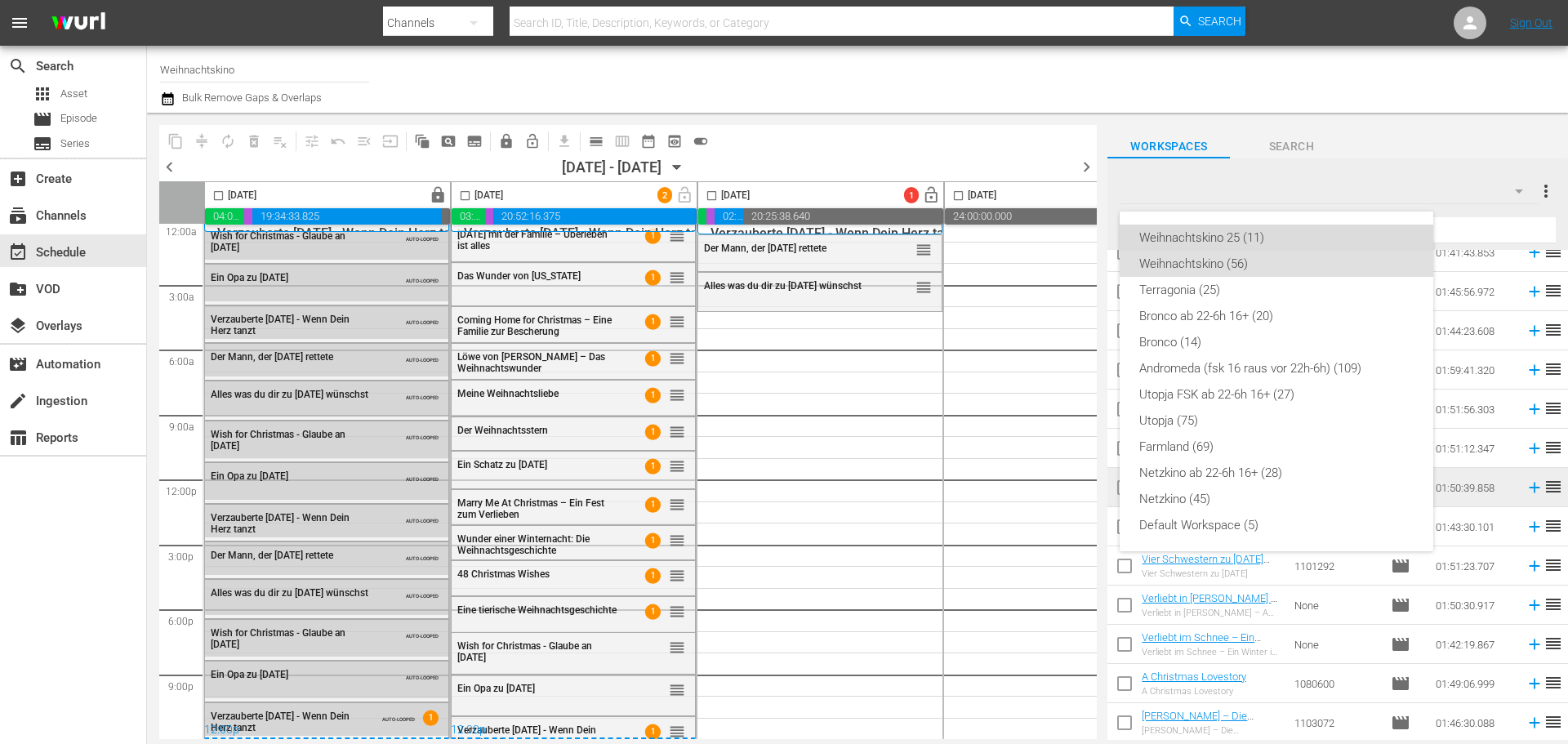
click at [1265, 243] on div "Weihnachtskino 25 (11)" at bounding box center [1276, 237] width 275 height 26
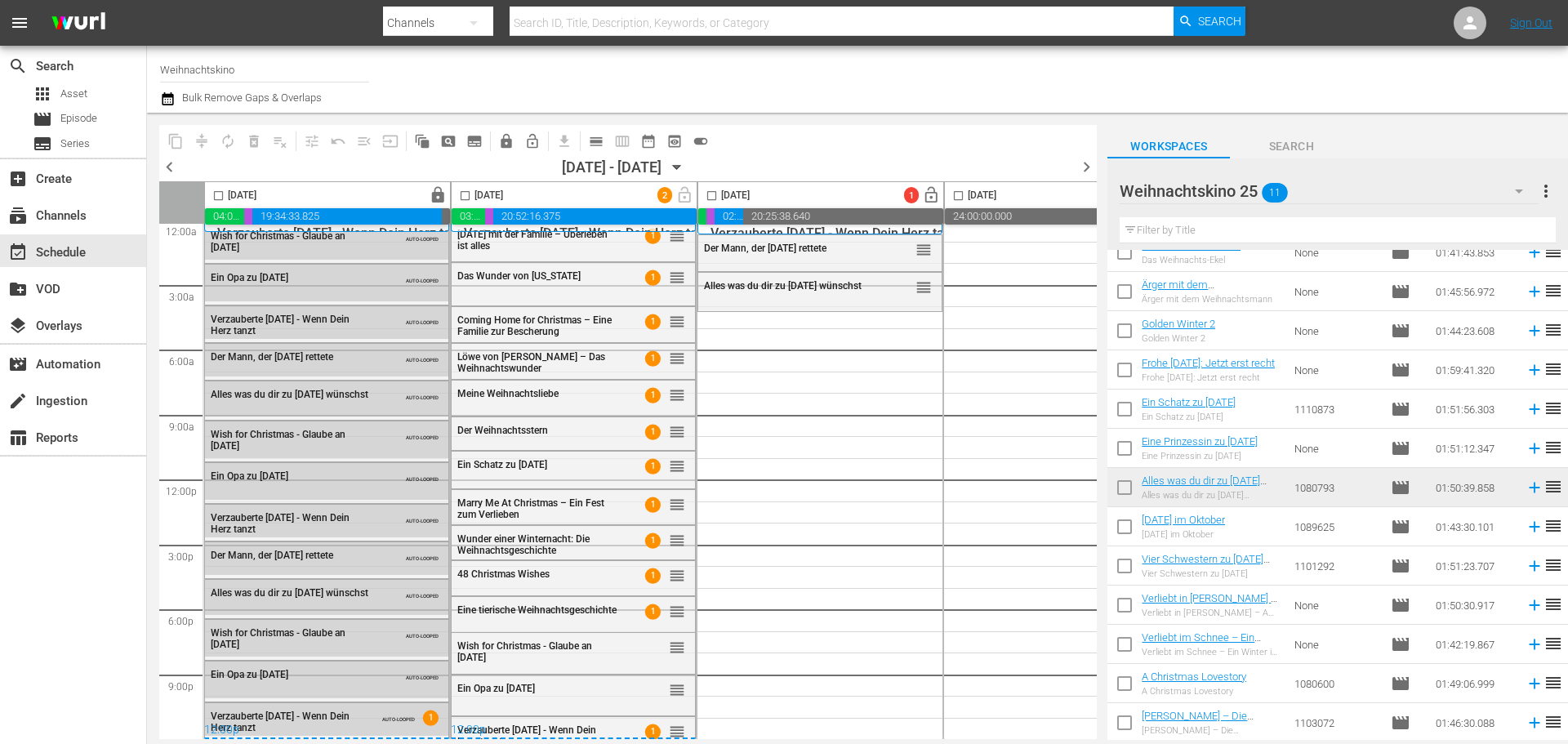
scroll to position [0, 0]
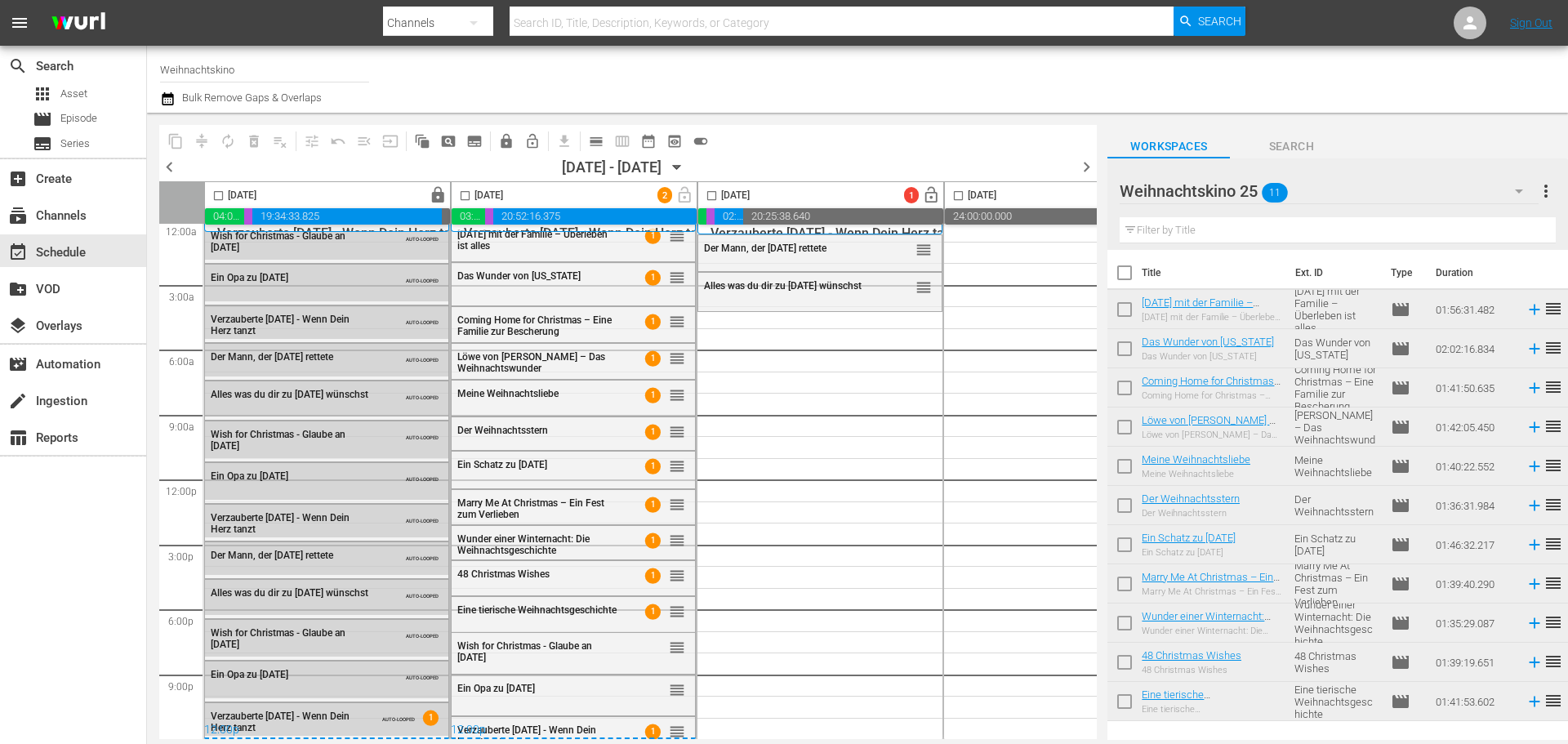
click at [1121, 268] on input "checkbox" at bounding box center [1125, 276] width 34 height 34
checkbox input "true"
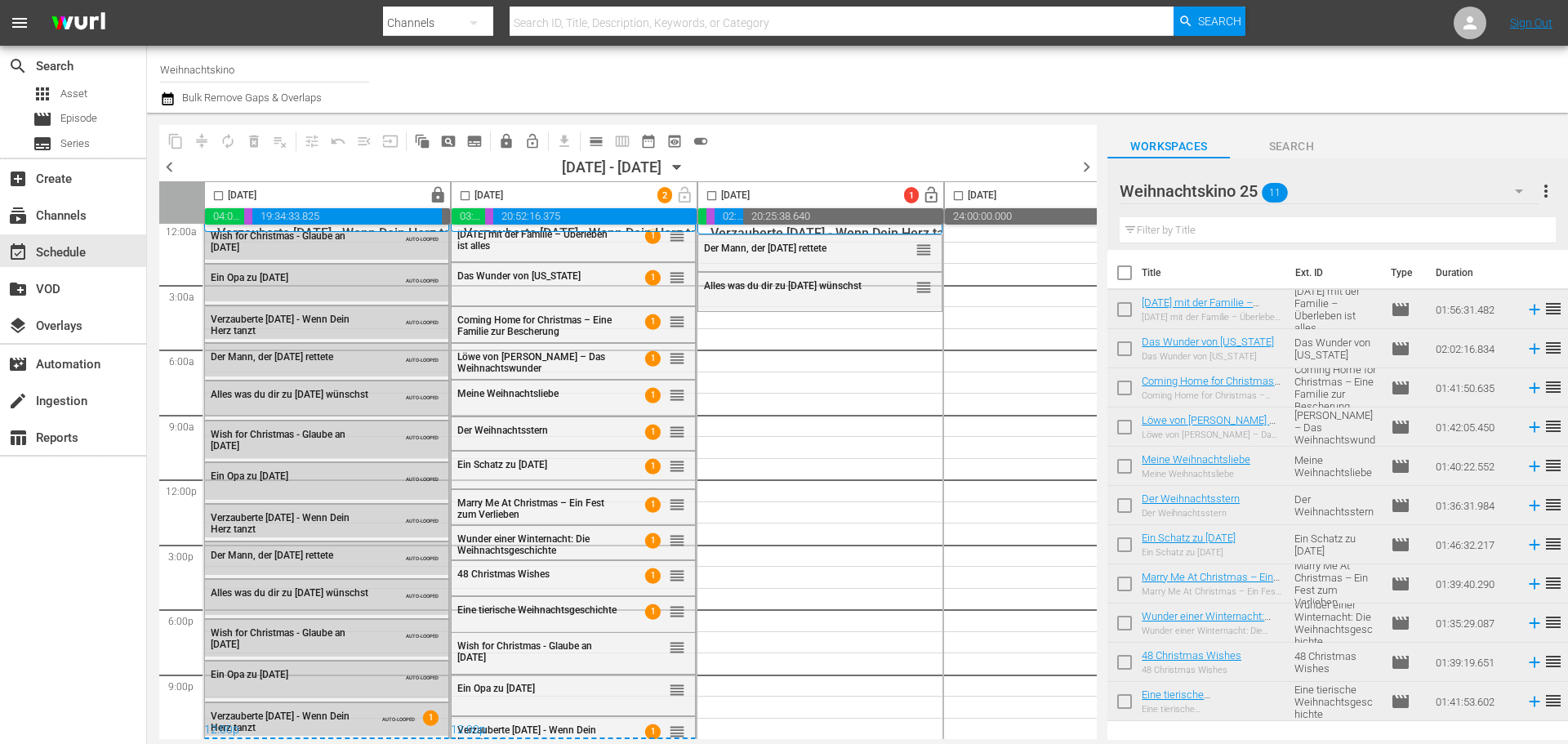
checkbox input "true"
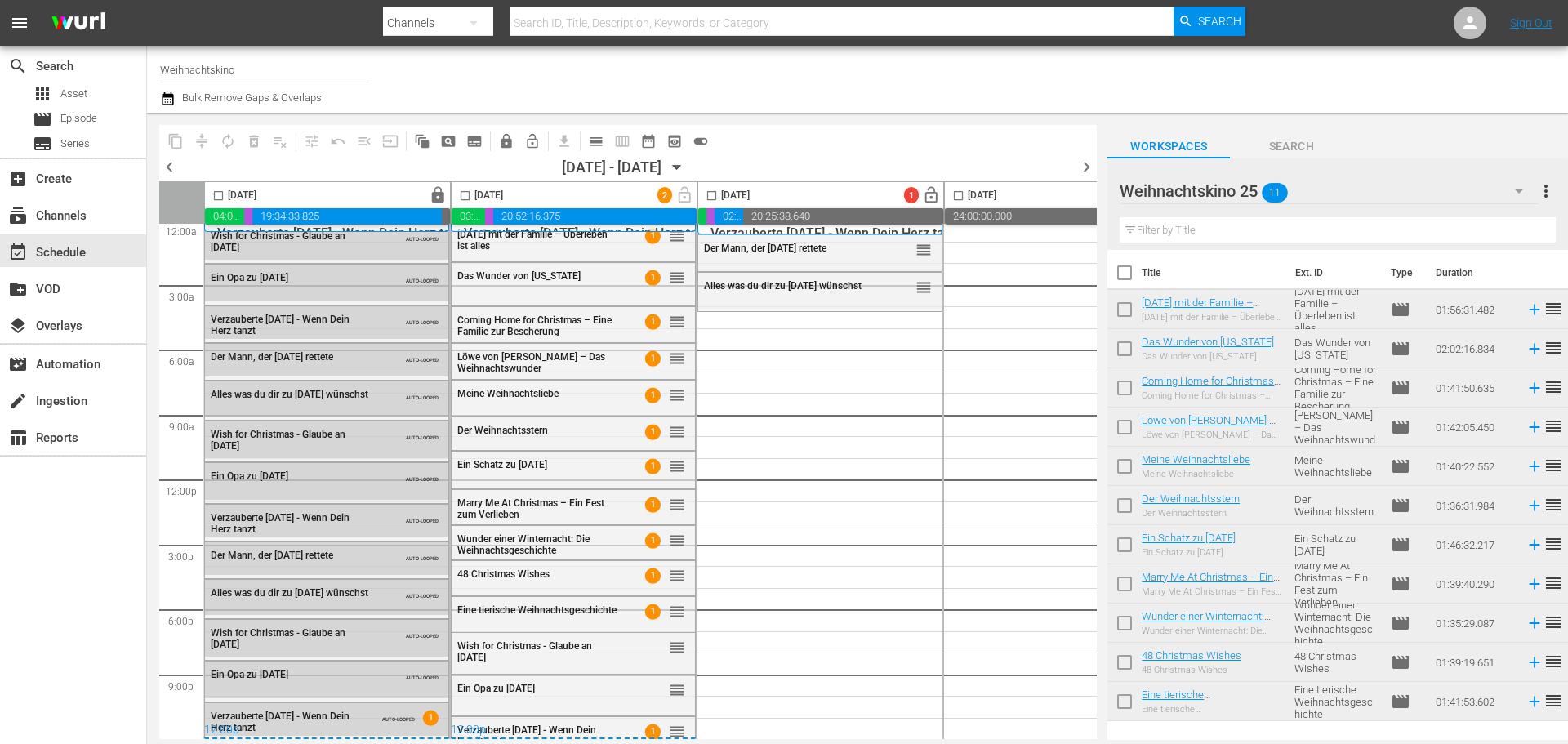
checkbox input "true"
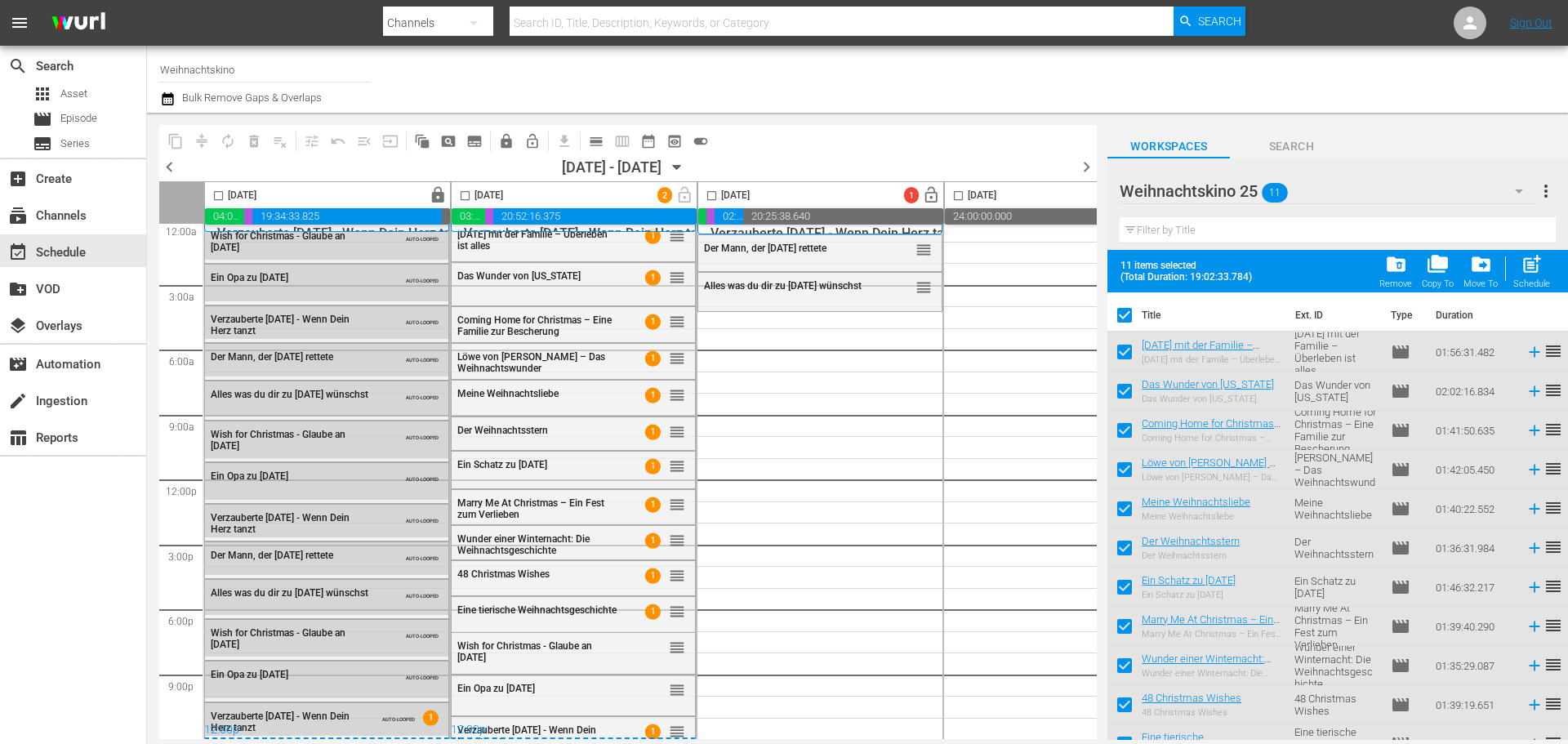
click at [713, 196] on input "checkbox" at bounding box center [712, 198] width 19 height 19
checkbox input "true"
click at [1522, 271] on span "post_add" at bounding box center [1532, 264] width 22 height 22
checkbox input "false"
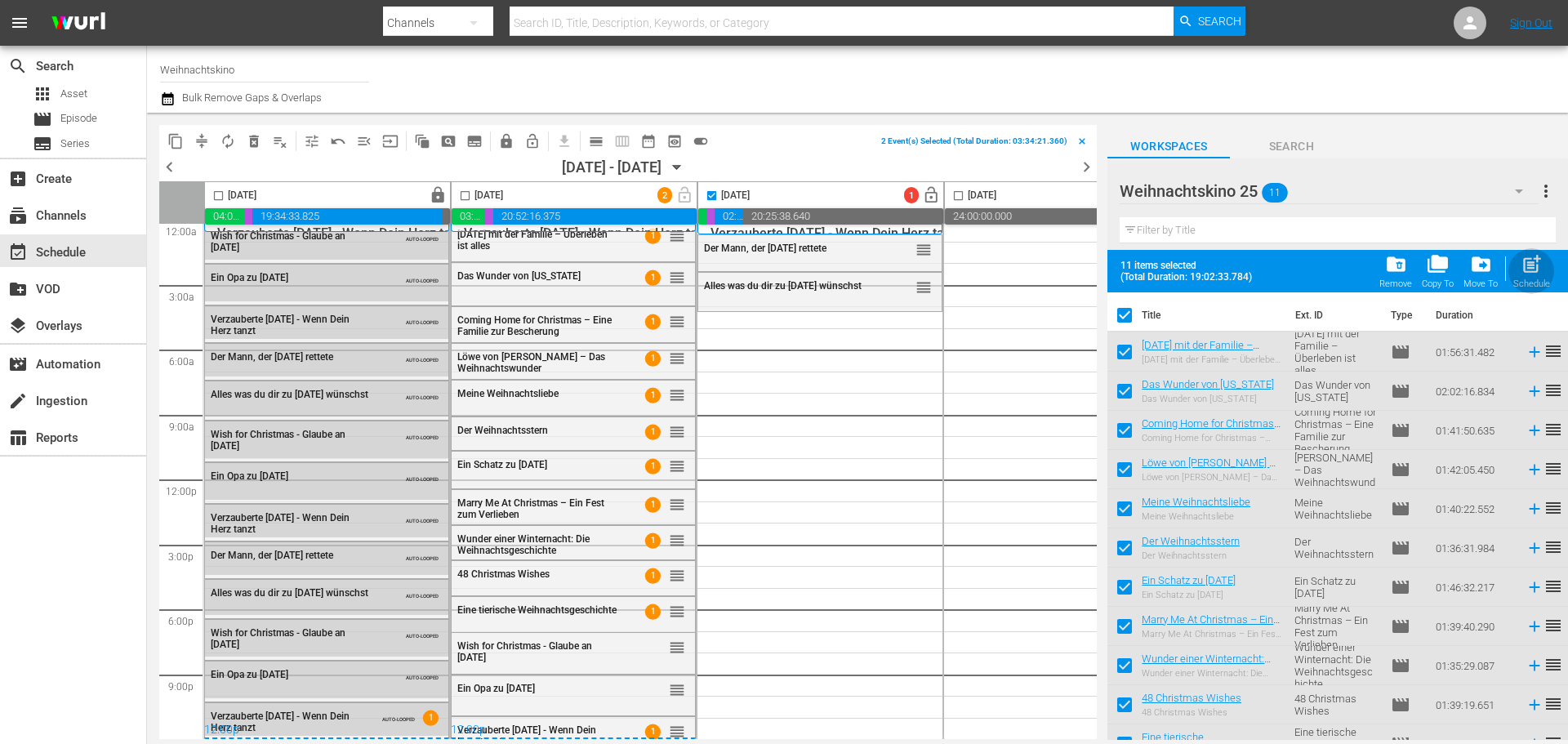
checkbox input "false"
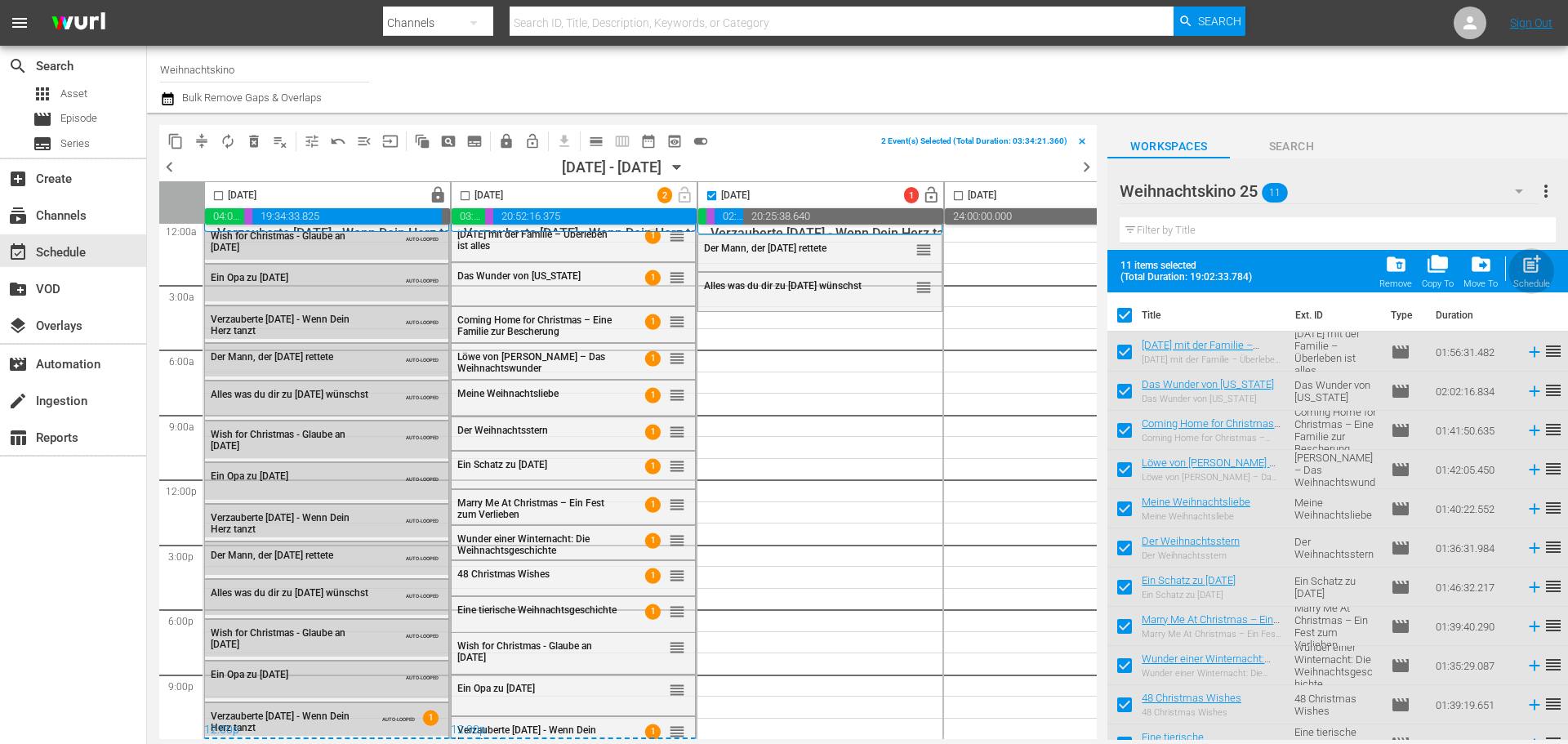
checkbox input "false"
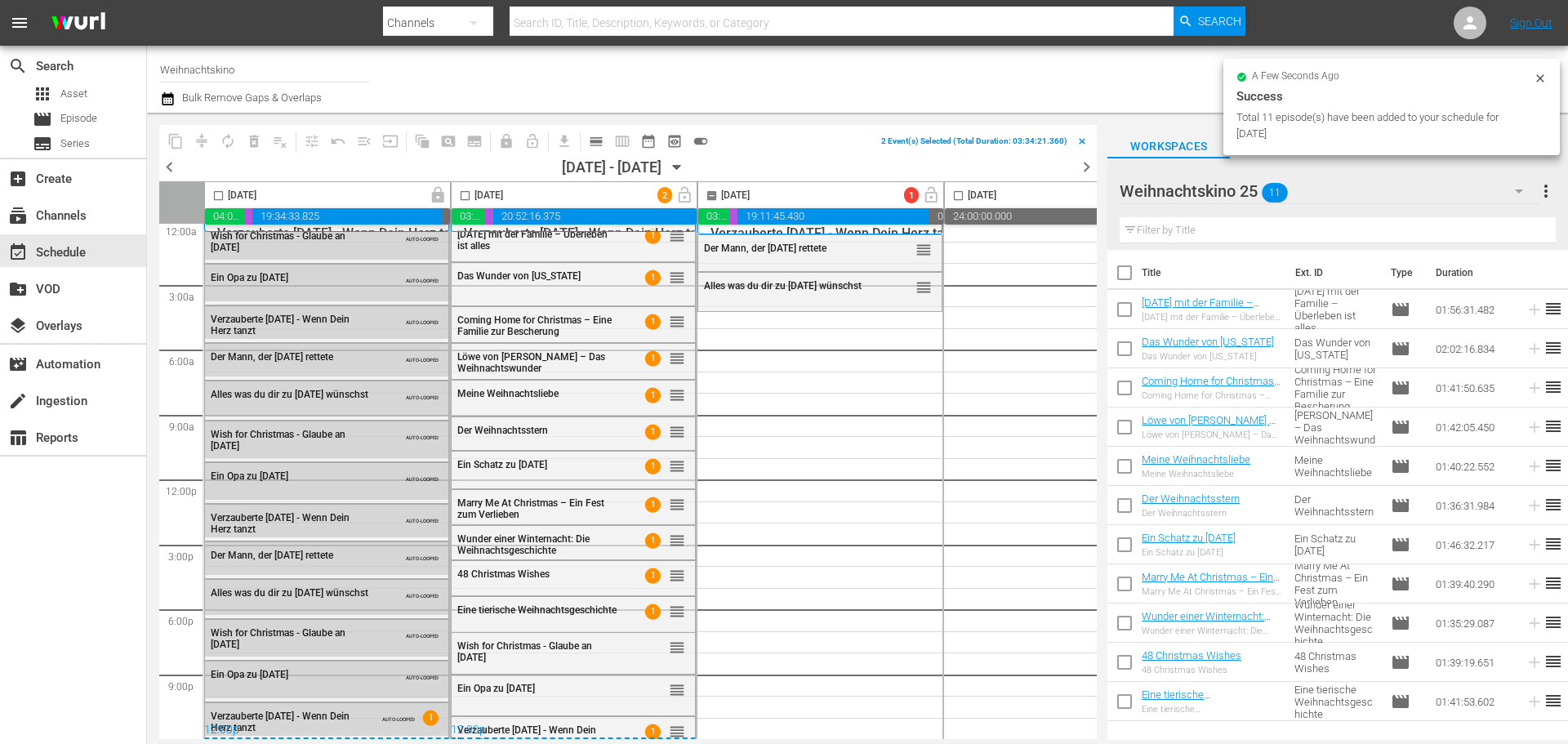
checkbox input "false"
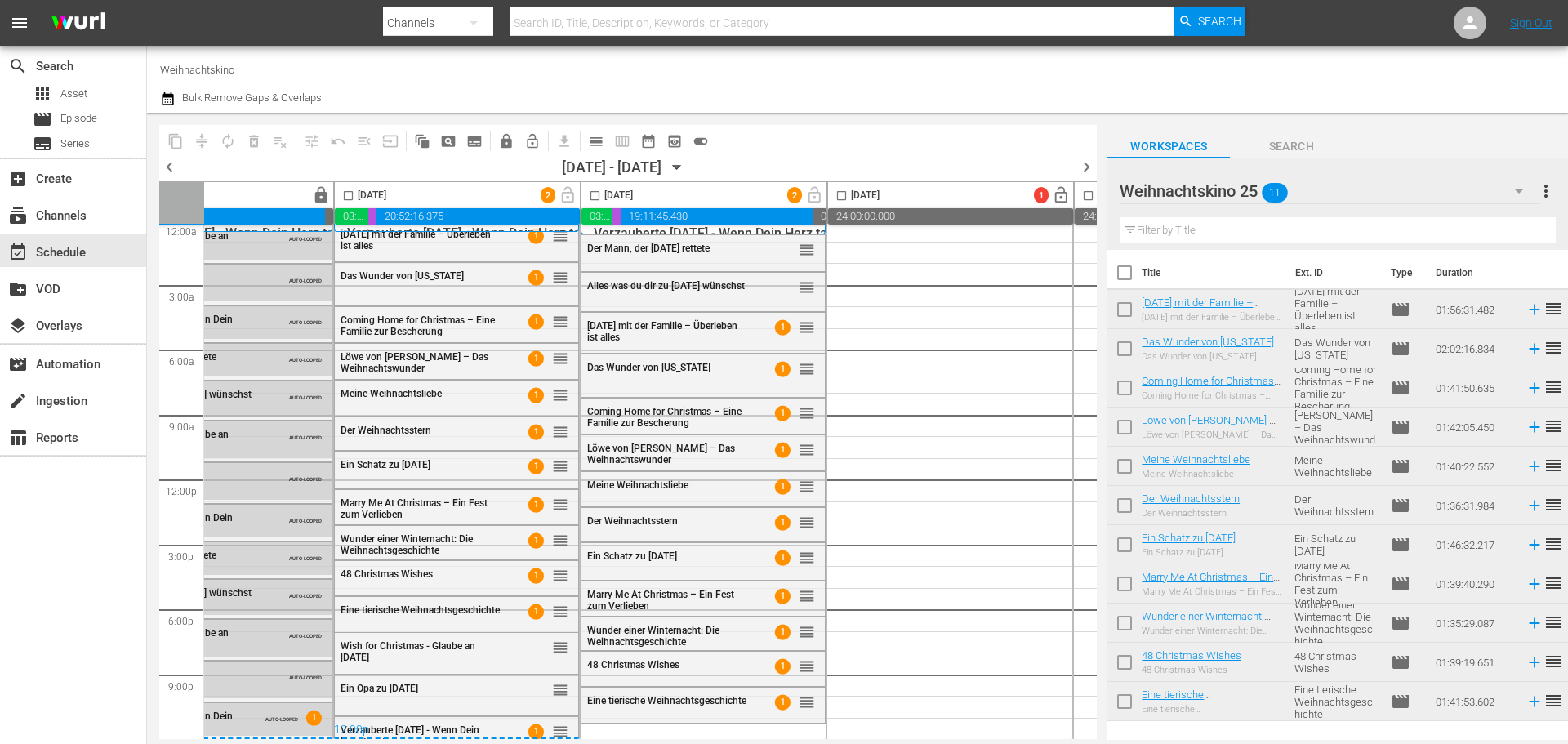
scroll to position [16, 136]
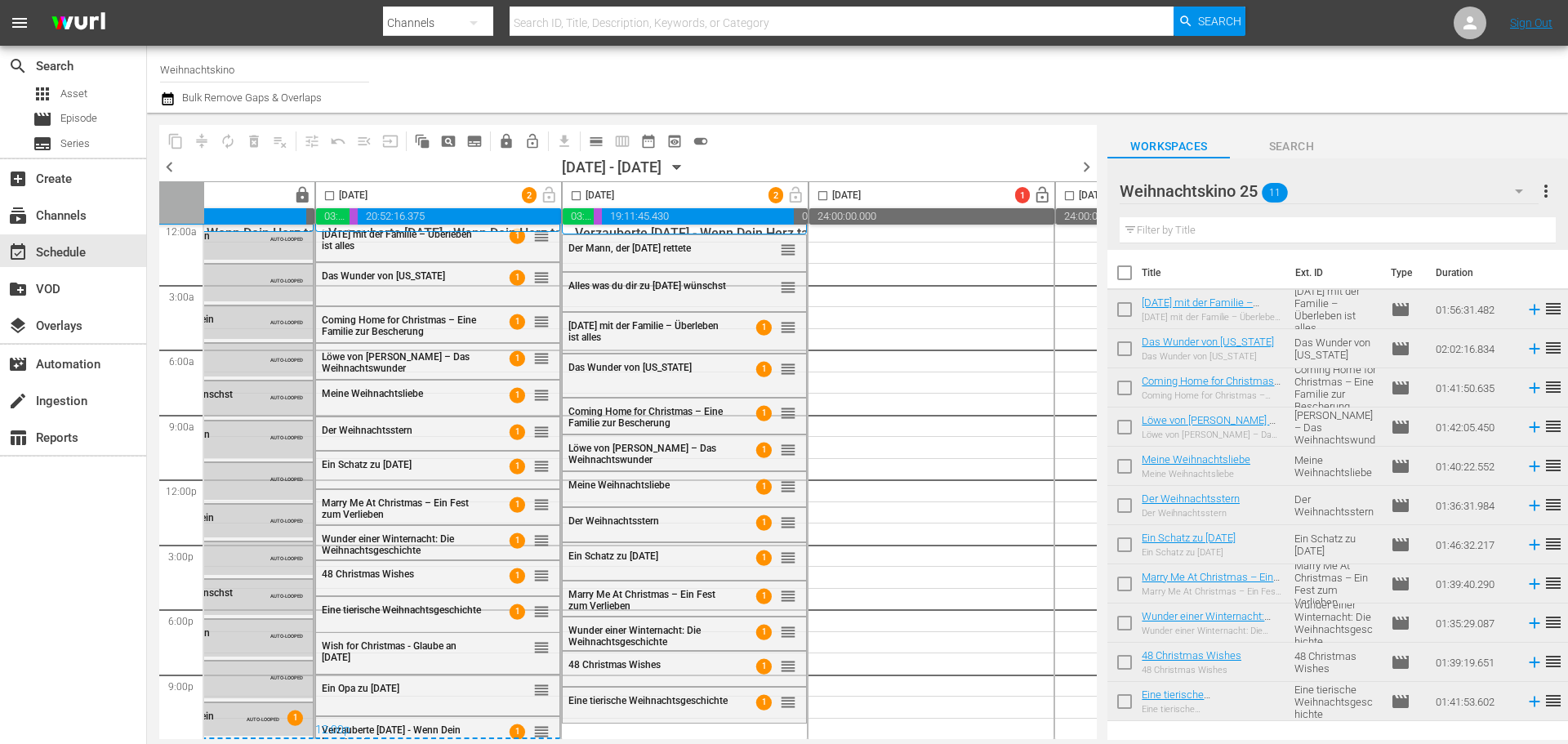
click at [1440, 190] on div "Weihnachtskino 25 11" at bounding box center [1329, 191] width 418 height 46
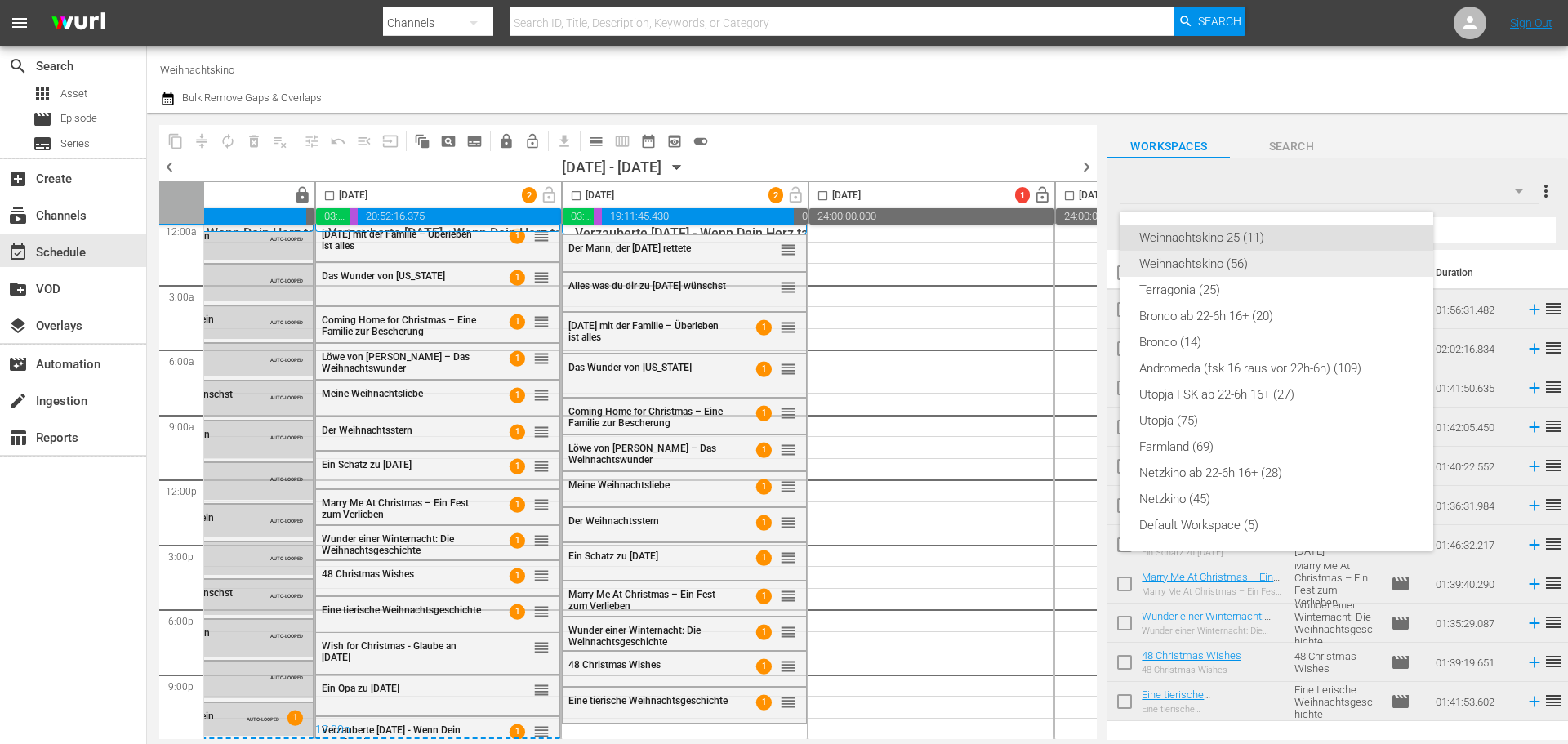
click at [1269, 260] on div "Weihnachtskino (56)" at bounding box center [1276, 264] width 275 height 26
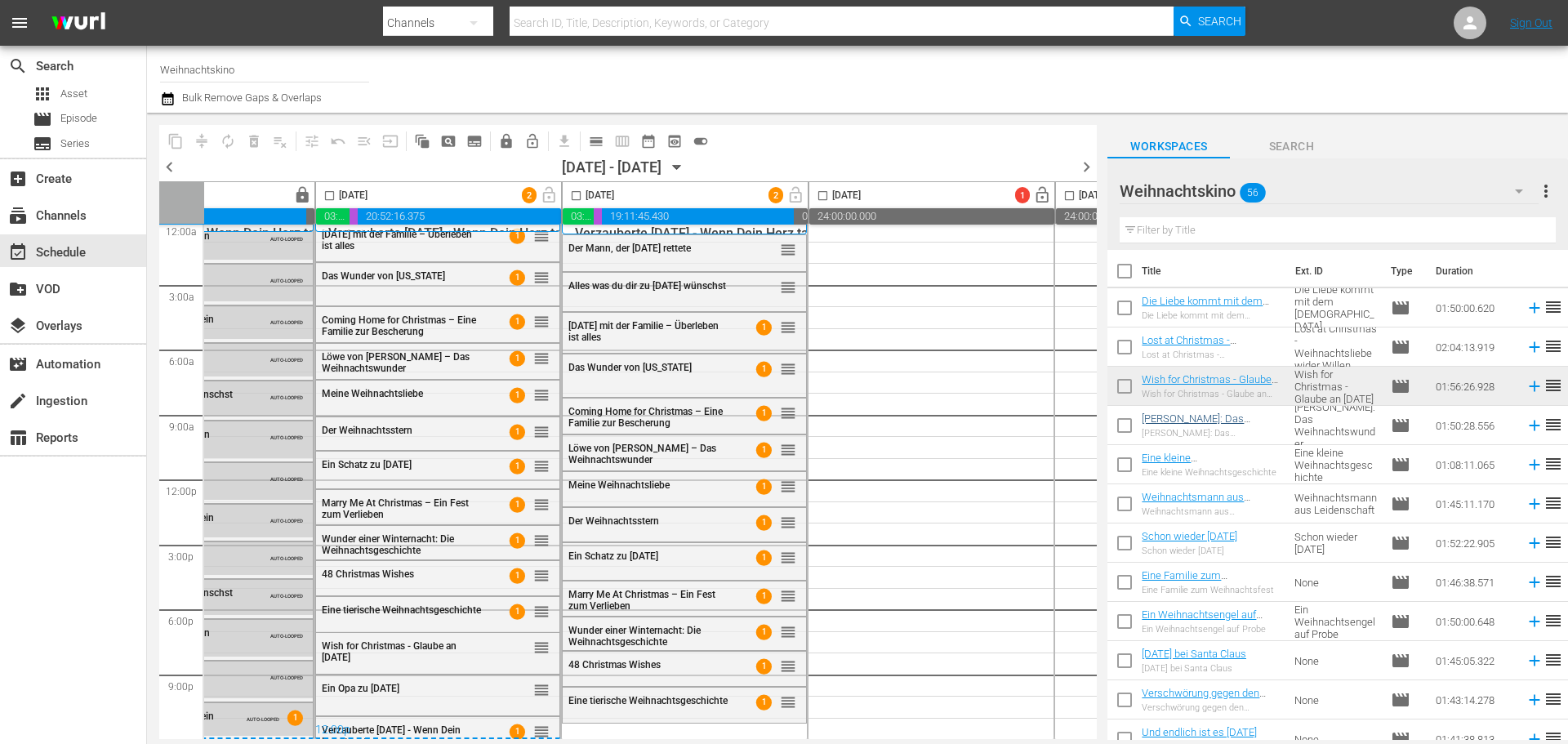
scroll to position [0, 0]
click at [1126, 395] on input "checkbox" at bounding box center [1125, 390] width 34 height 34
checkbox input "true"
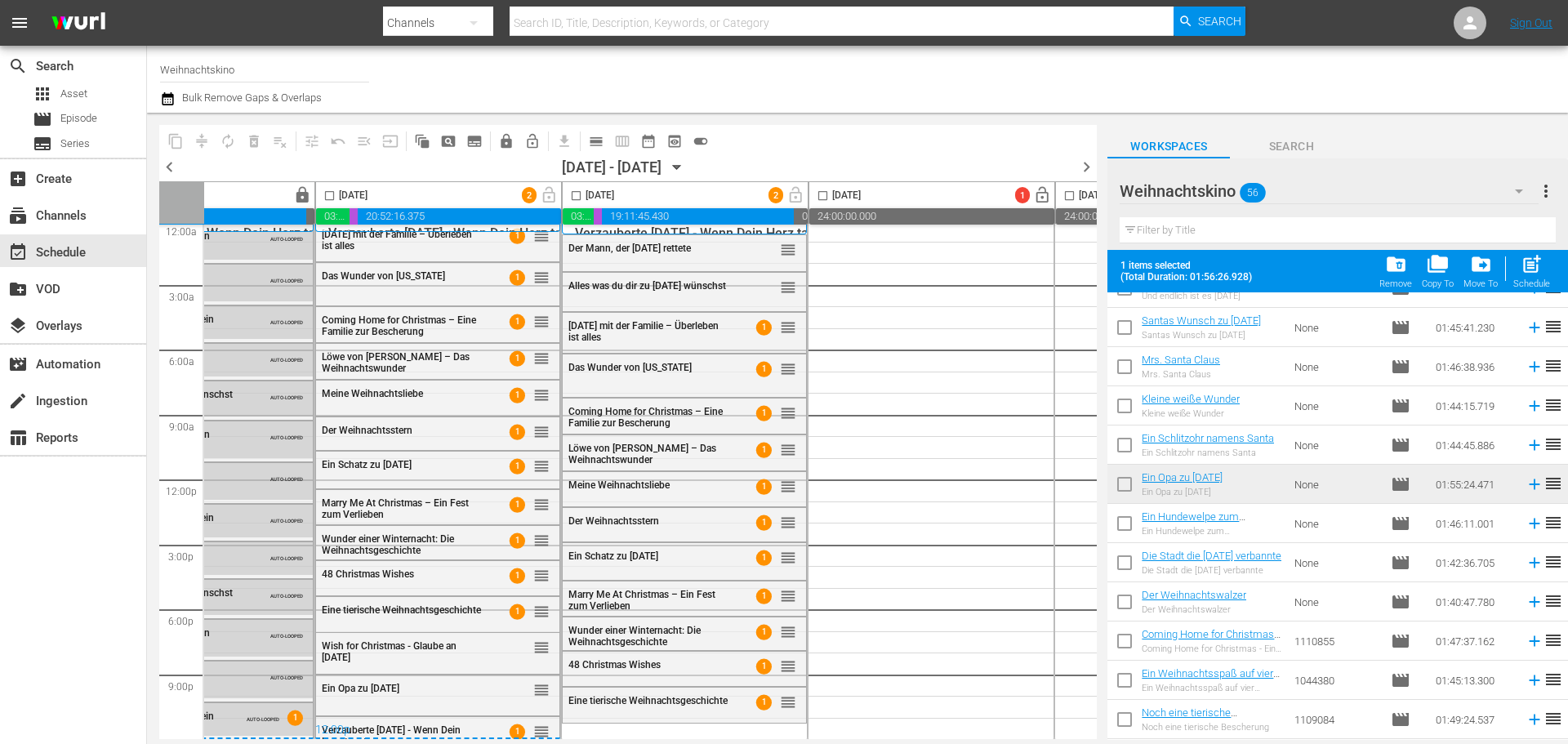
scroll to position [572, 0]
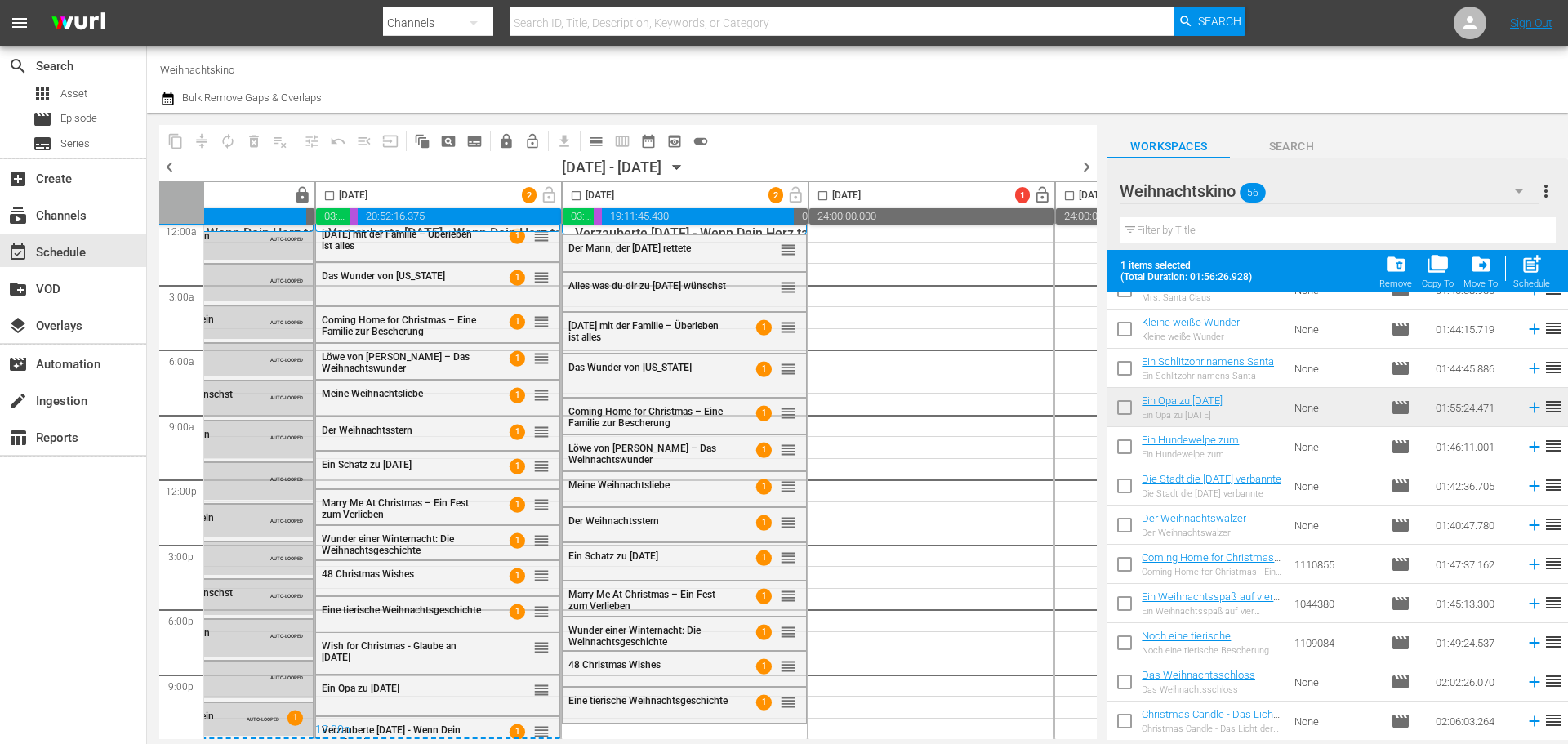
click at [1124, 407] on input "checkbox" at bounding box center [1125, 411] width 34 height 34
checkbox input "true"
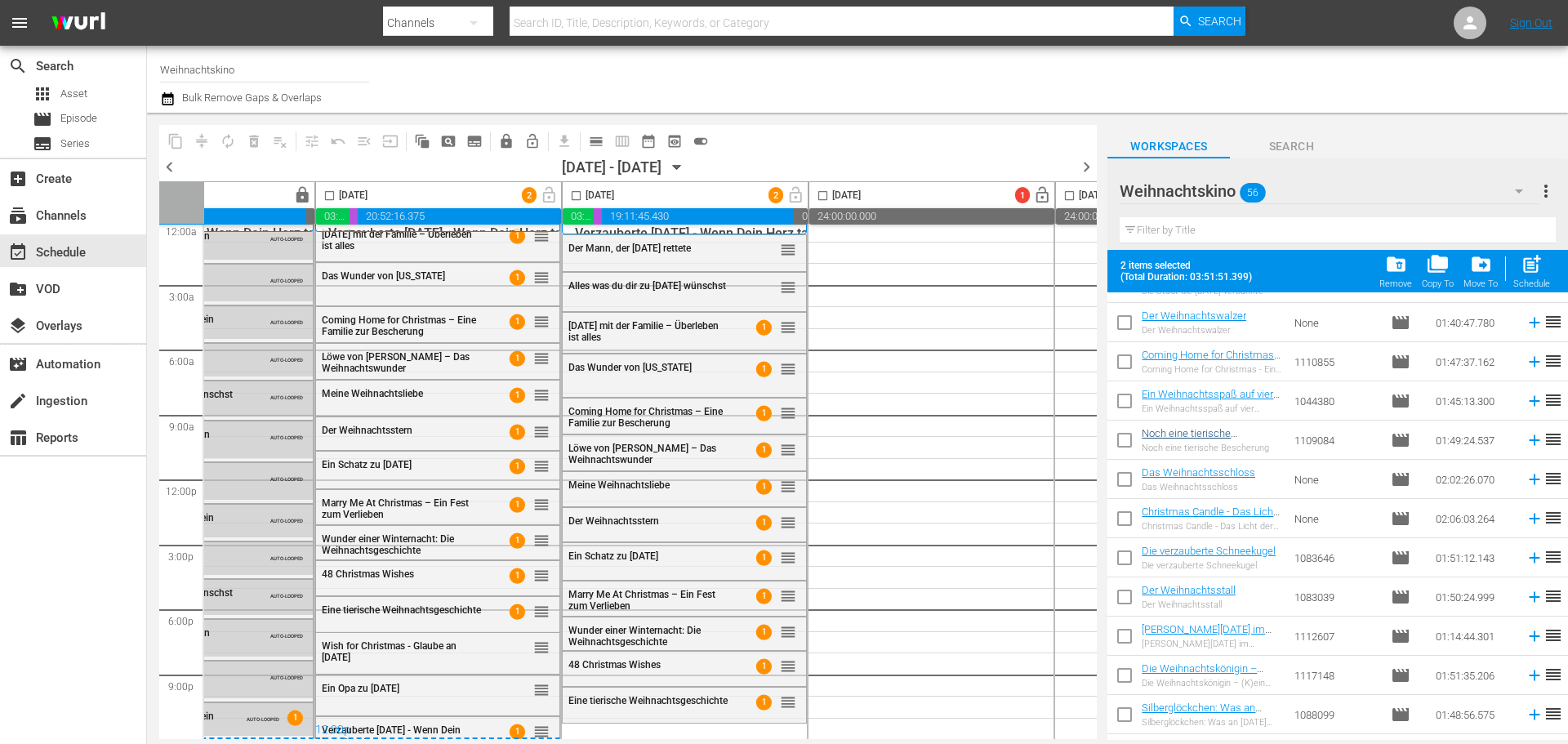
scroll to position [805, 0]
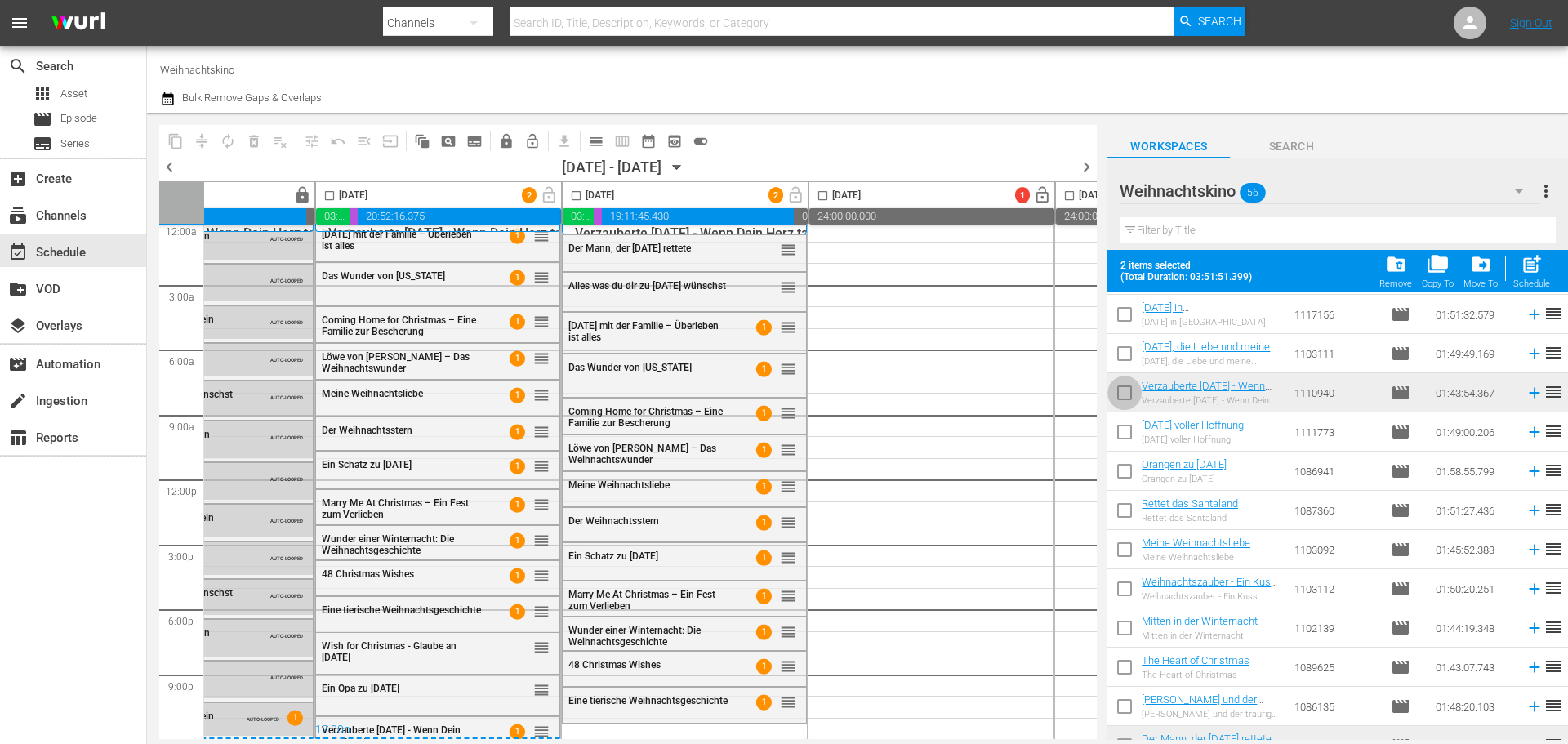
click at [1125, 394] on input "checkbox" at bounding box center [1125, 396] width 34 height 34
checkbox input "true"
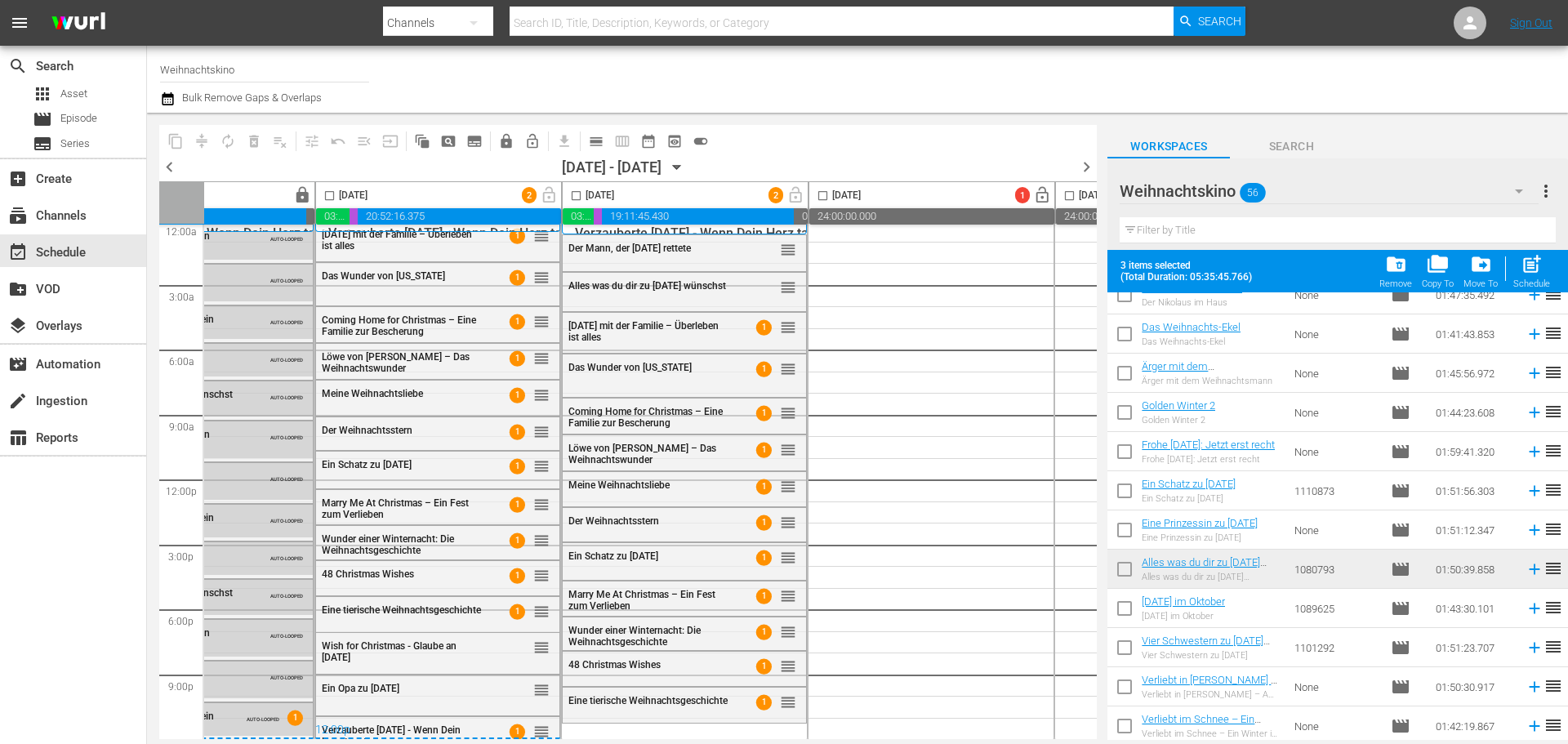
scroll to position [1621, 0]
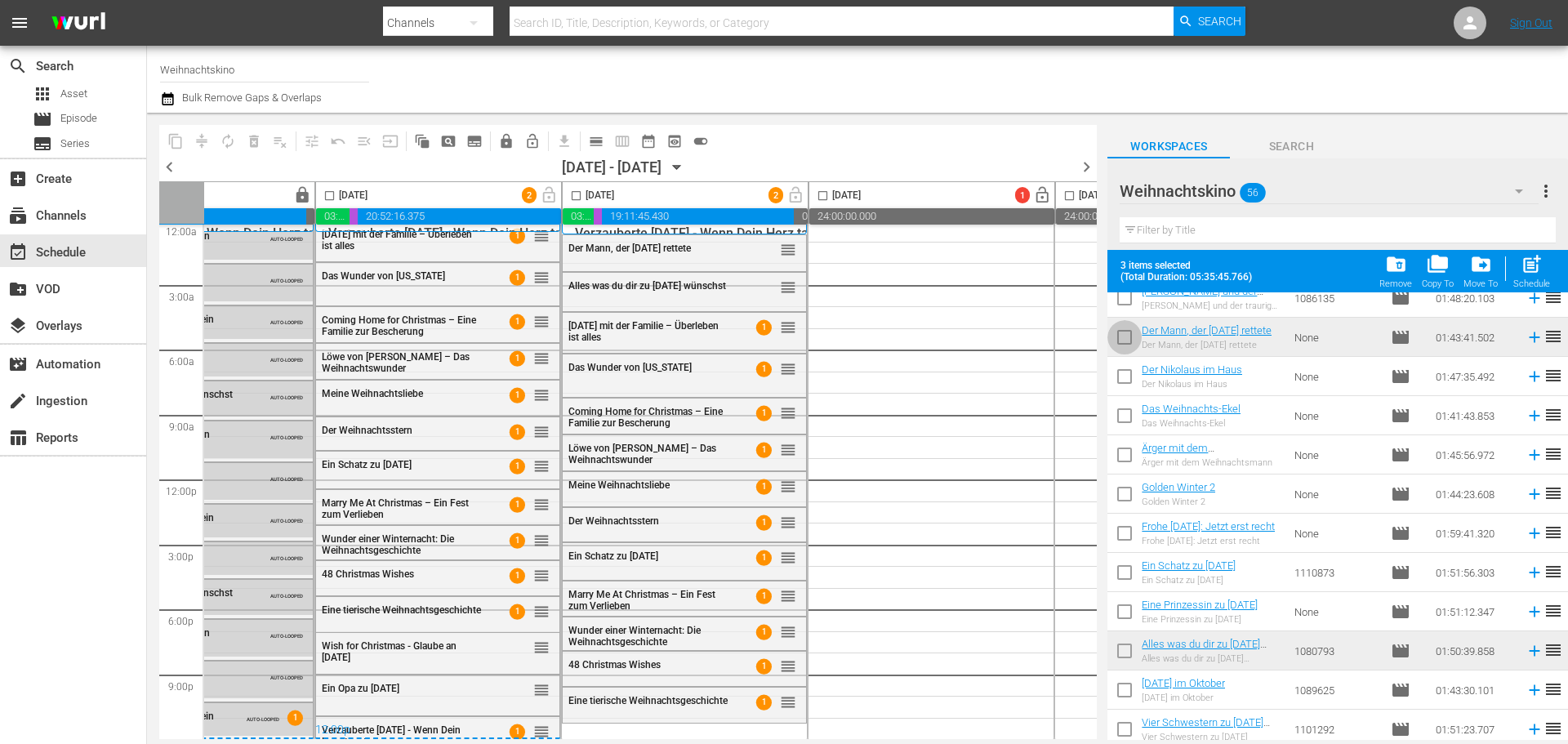
click at [1125, 337] on input "checkbox" at bounding box center [1125, 340] width 34 height 34
checkbox input "true"
click at [1119, 652] on input "checkbox" at bounding box center [1125, 654] width 34 height 34
checkbox input "true"
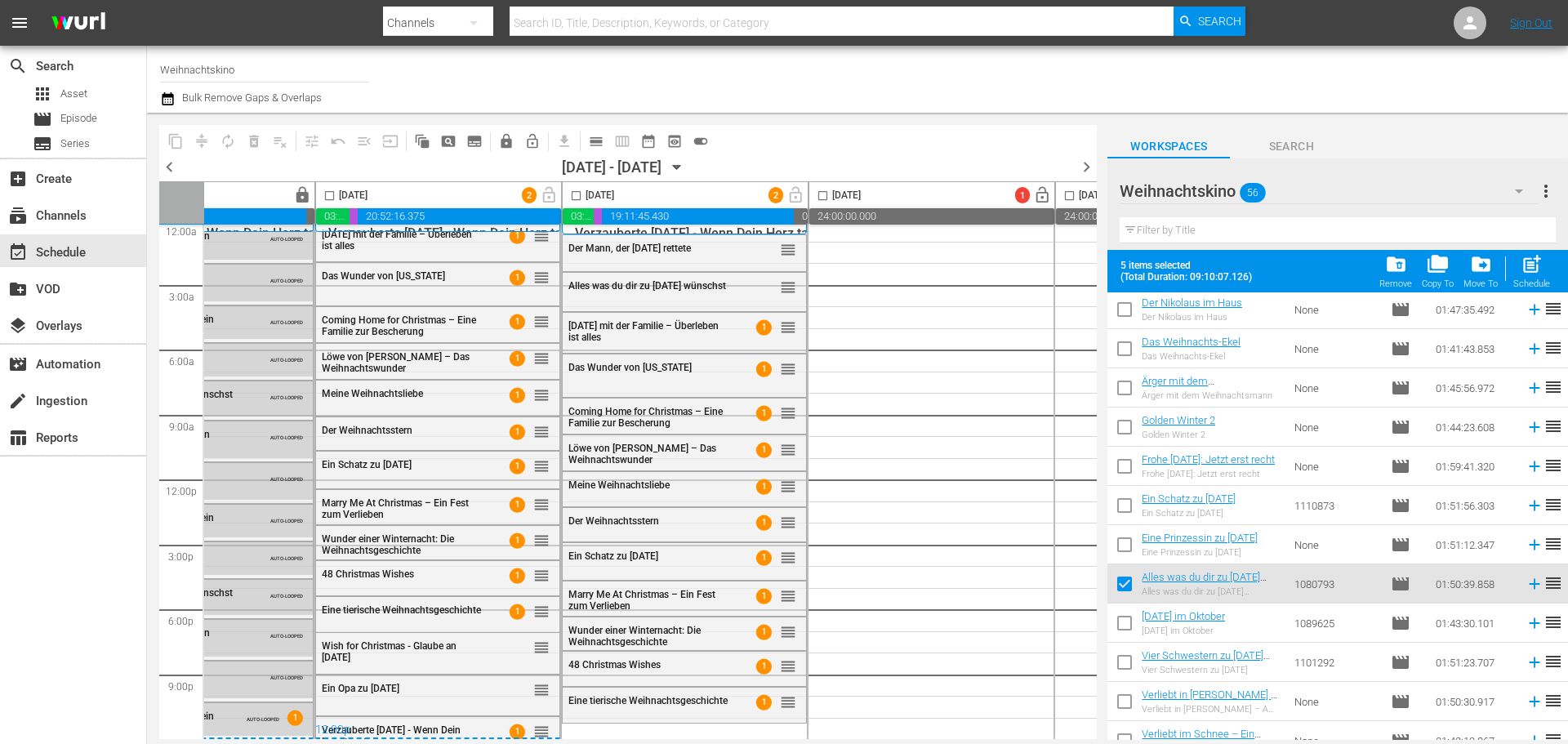
scroll to position [1784, 0]
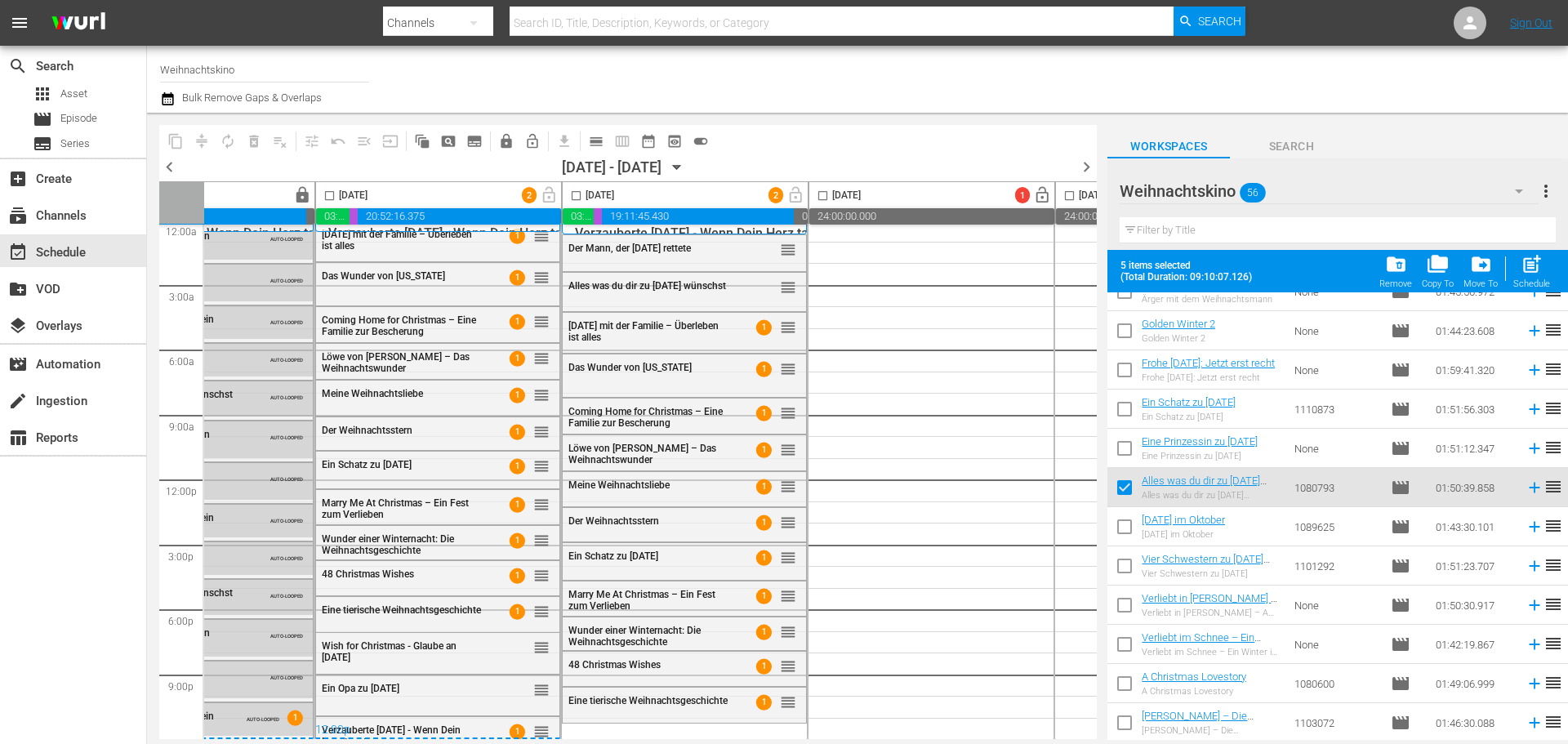
click at [582, 196] on input "checkbox" at bounding box center [576, 198] width 19 height 19
checkbox input "true"
click at [1526, 259] on span "post_add" at bounding box center [1532, 264] width 22 height 22
checkbox input "false"
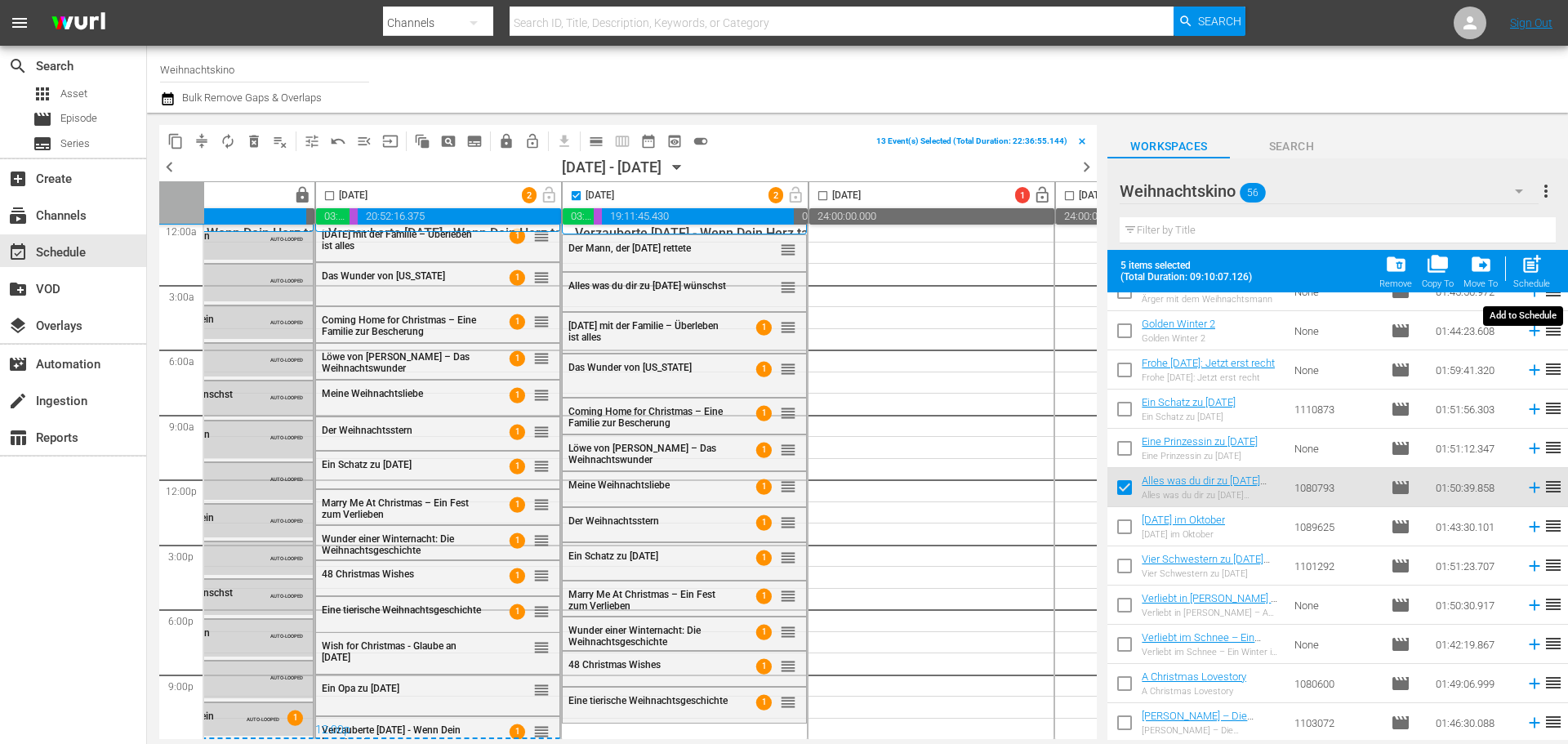
checkbox input "false"
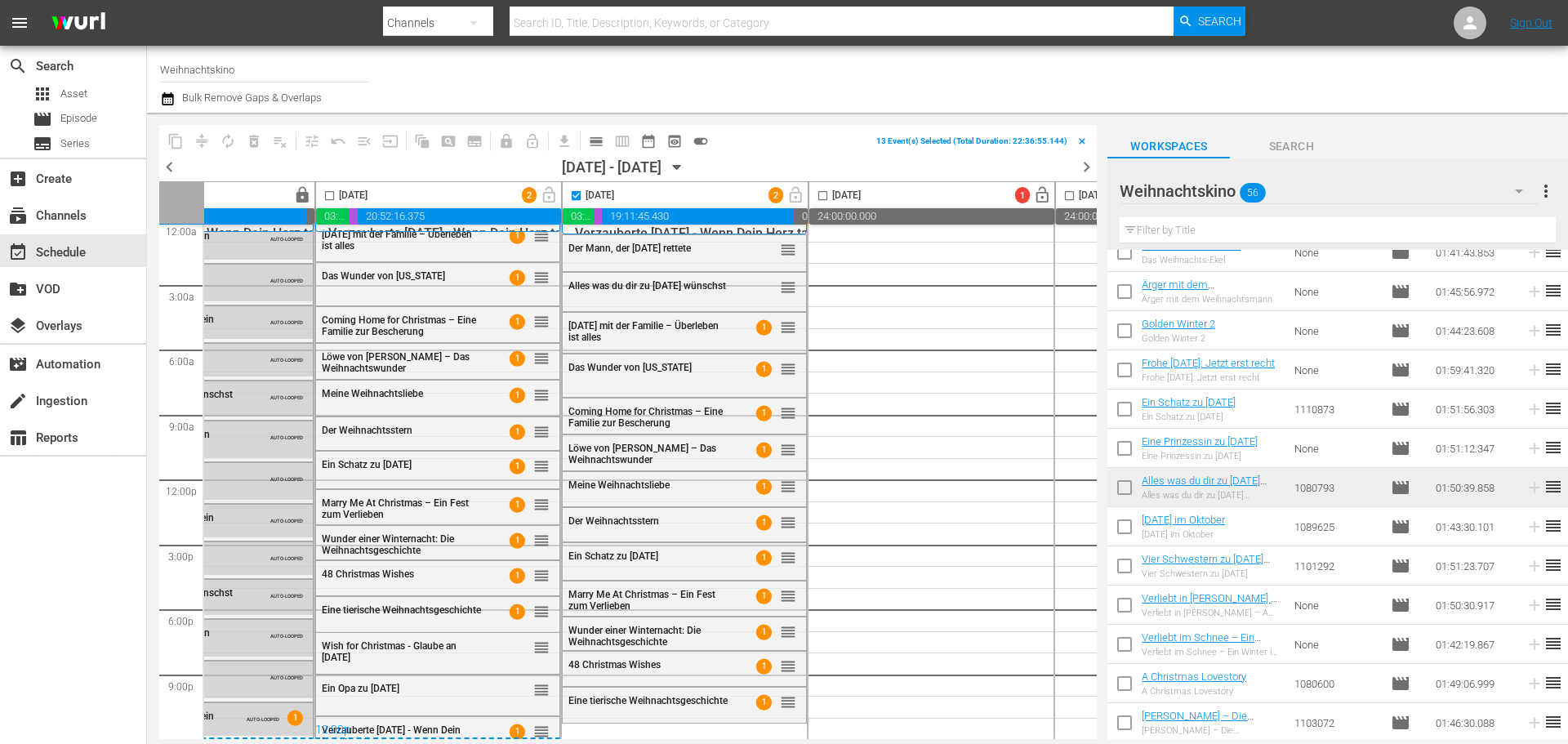
scroll to position [1742, 0]
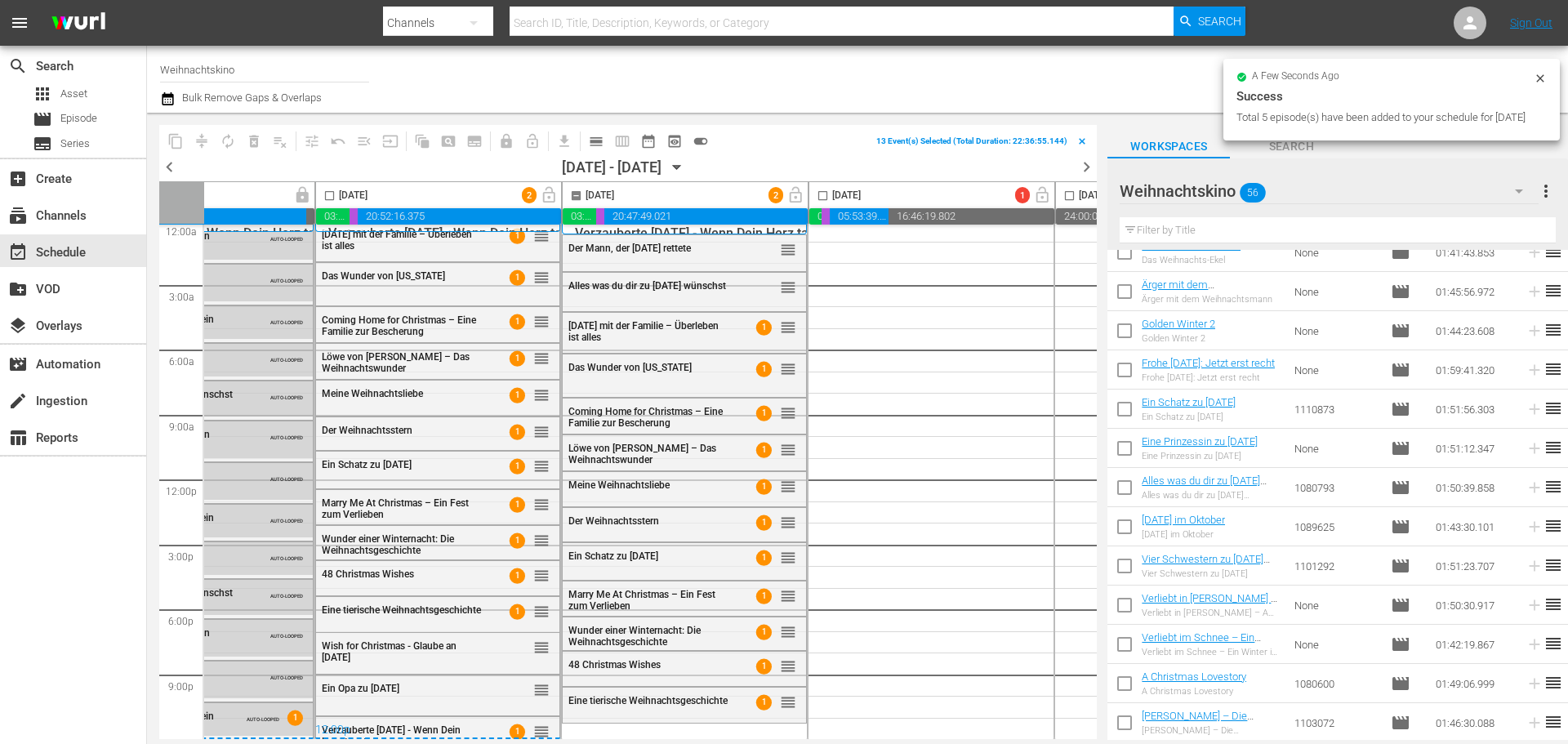
checkbox input "false"
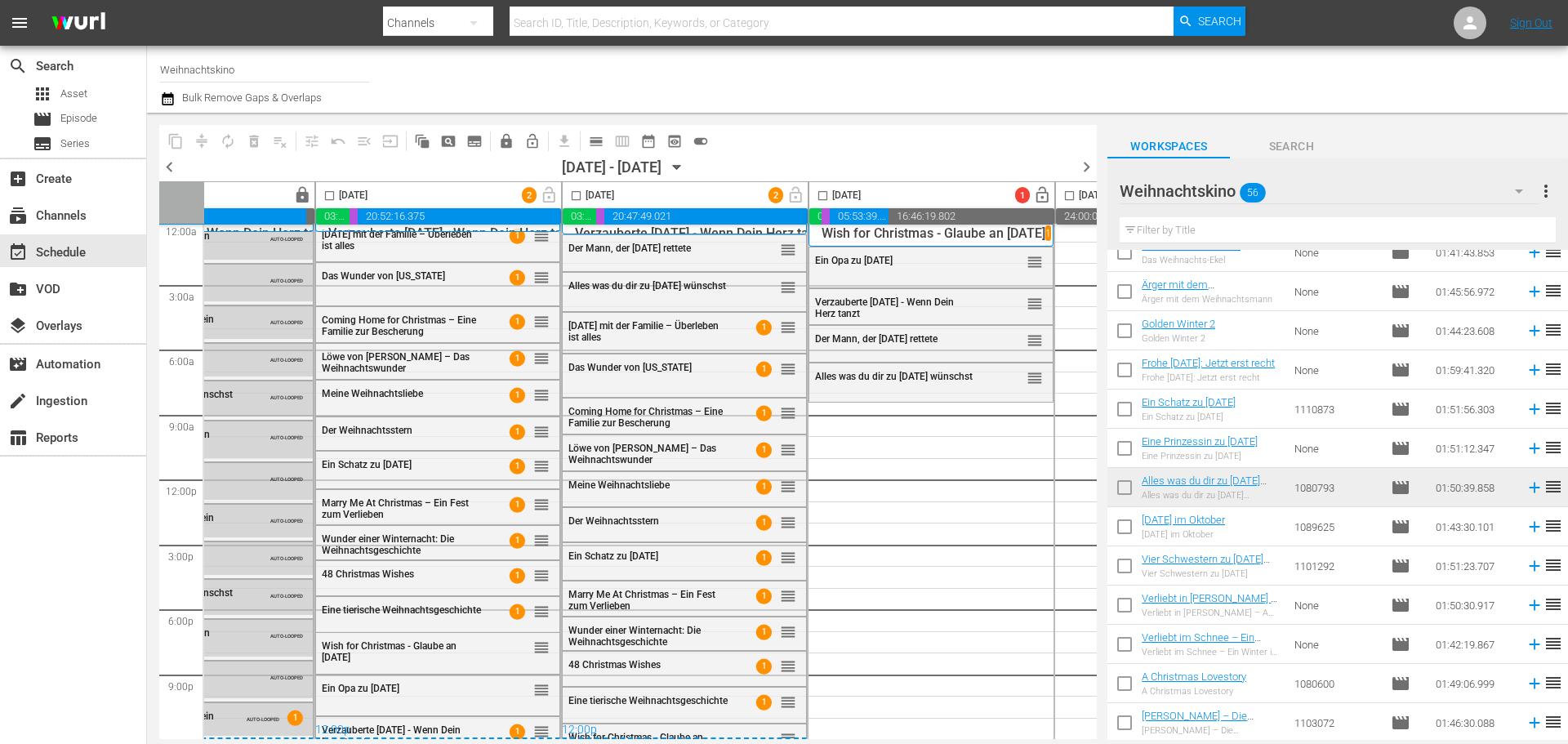
click at [1329, 192] on div "Weihnachtskino 56" at bounding box center [1329, 191] width 418 height 46
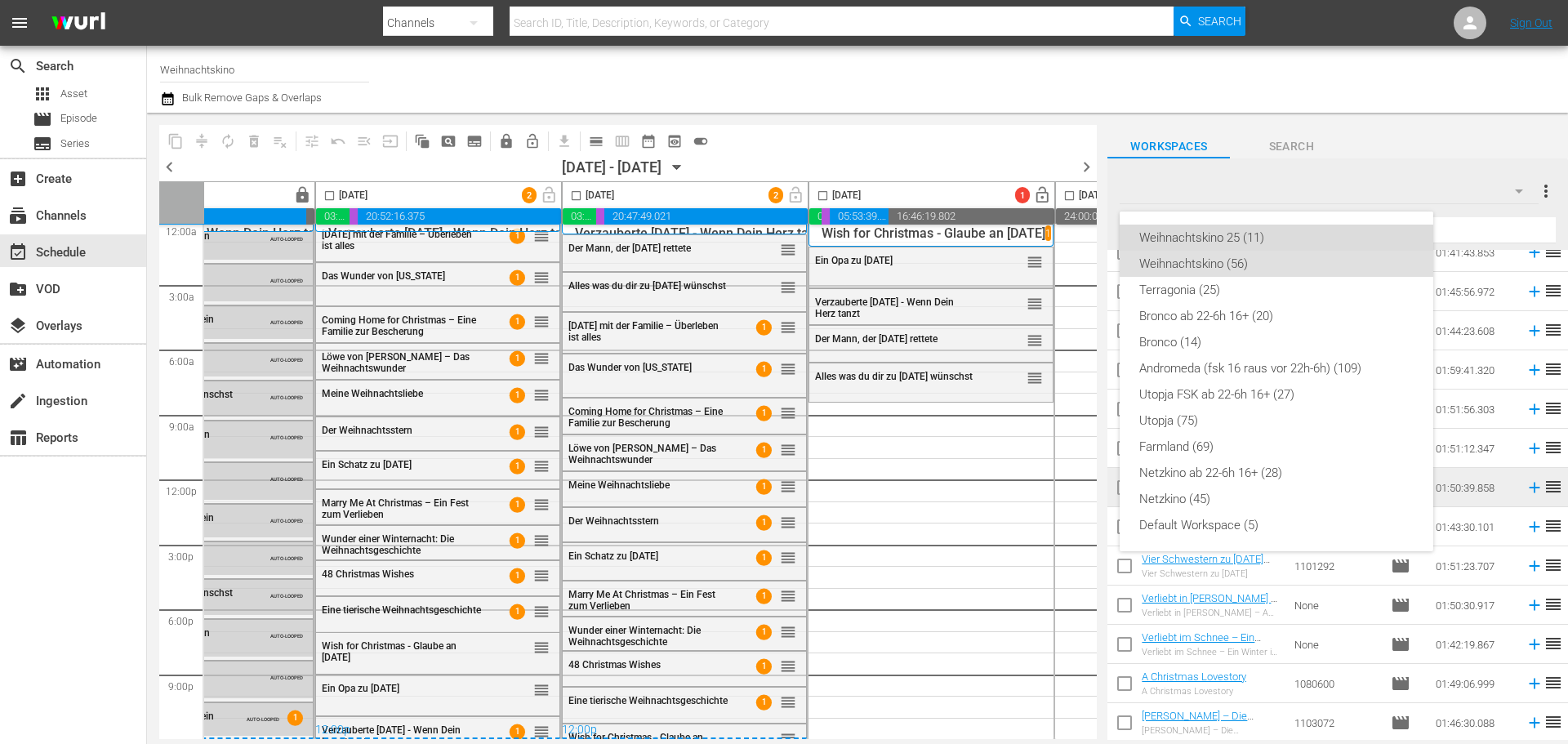
click at [1230, 240] on div "Weihnachtskino 25 (11)" at bounding box center [1276, 237] width 275 height 26
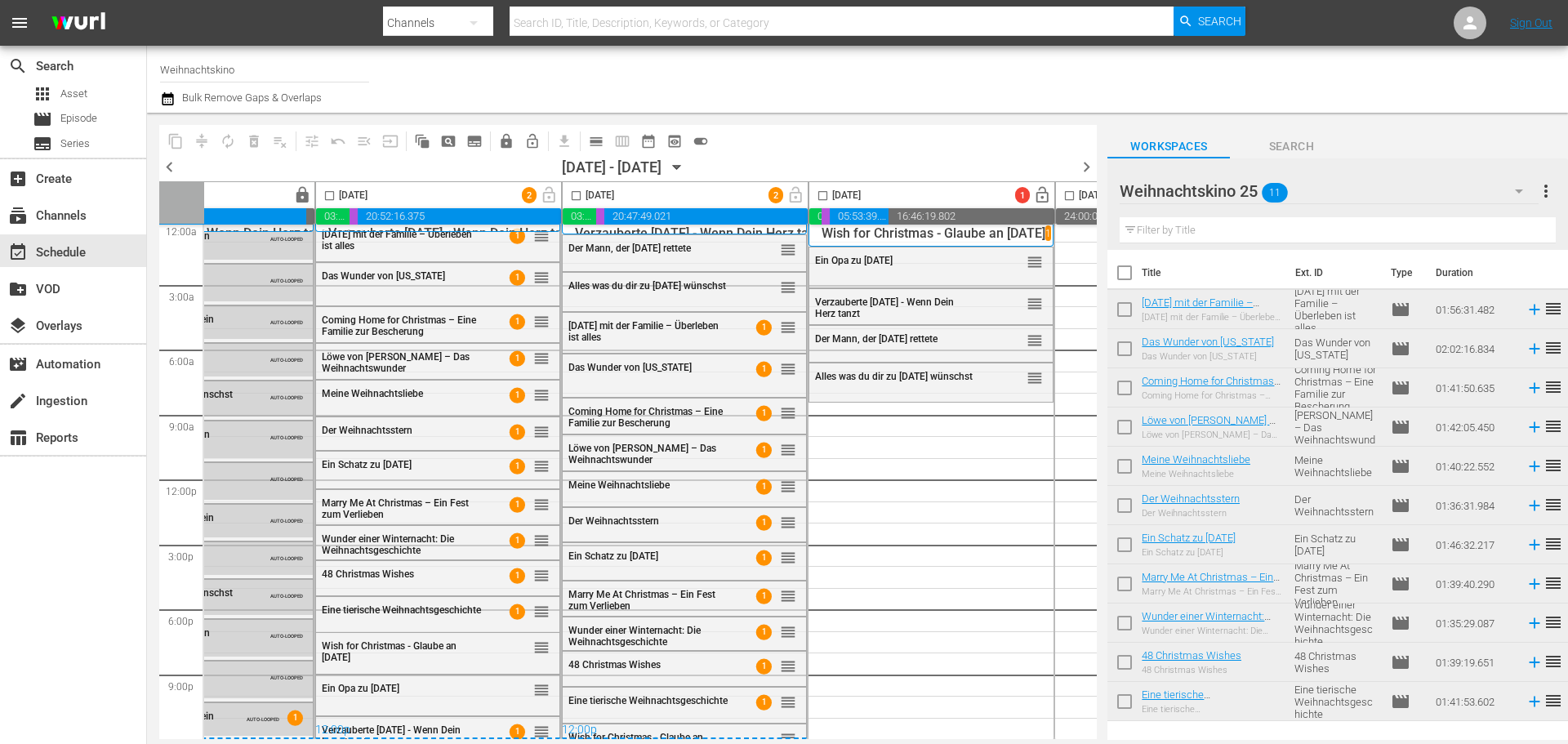
scroll to position [0, 0]
click at [1129, 275] on input "checkbox" at bounding box center [1125, 276] width 34 height 34
checkbox input "true"
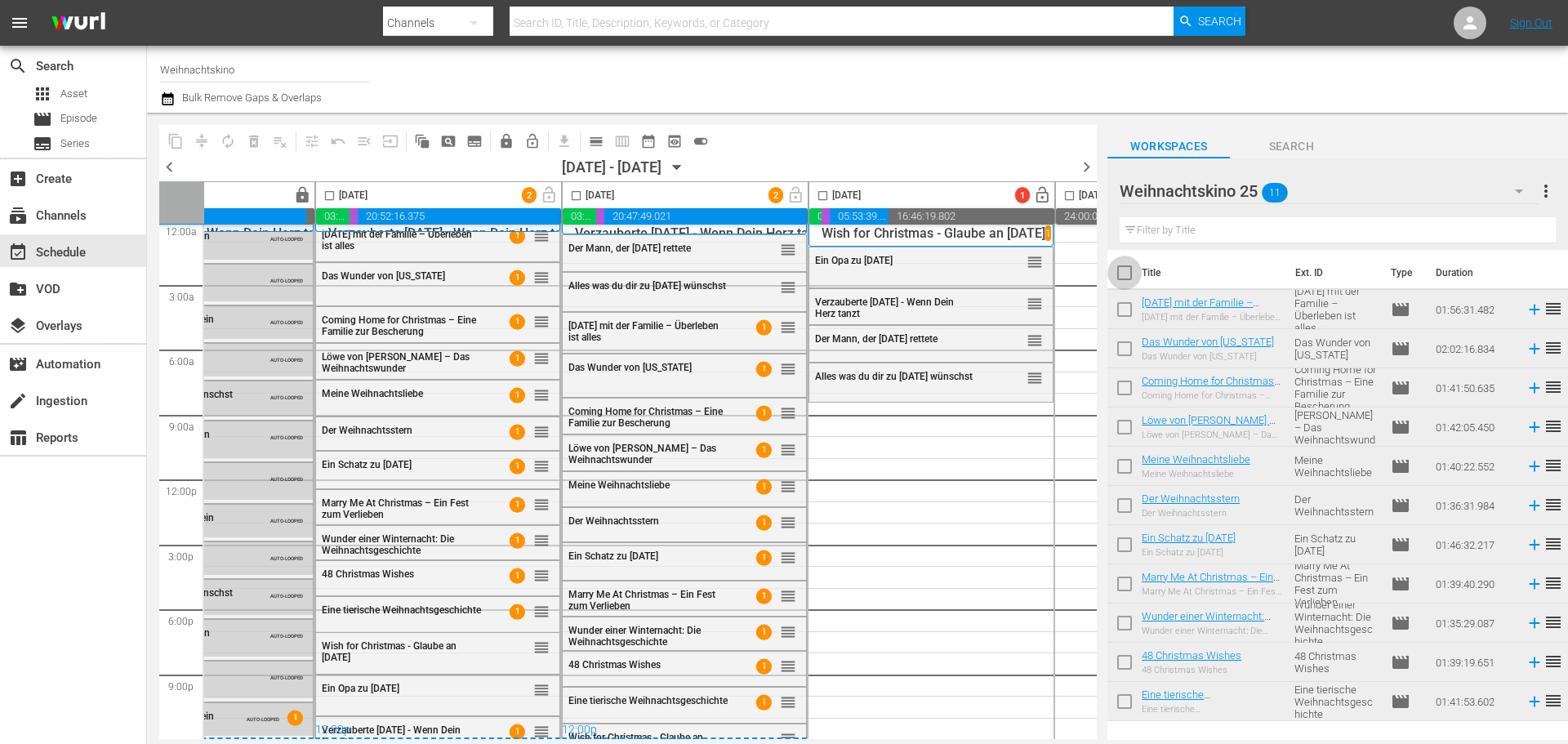
checkbox input "true"
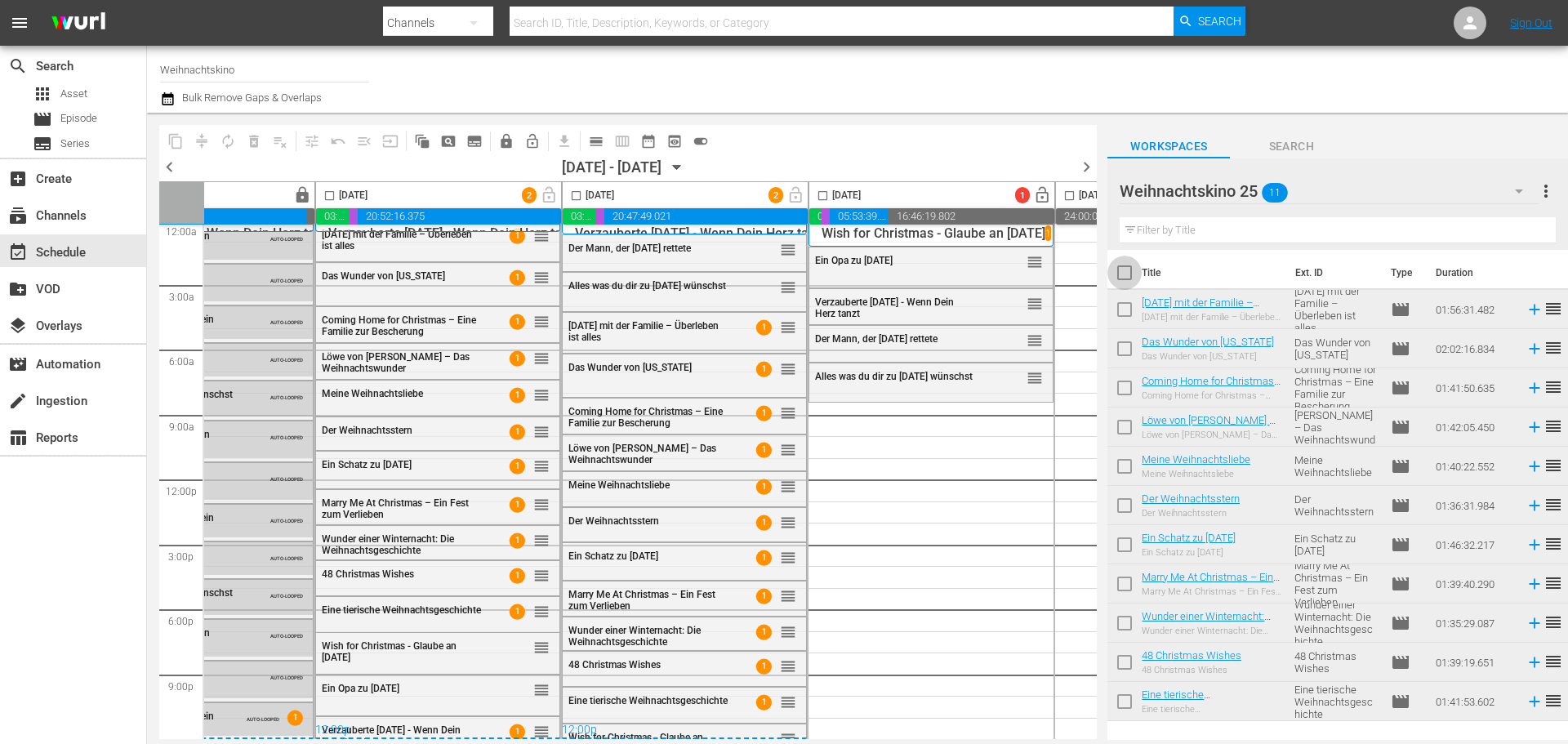
checkbox input "true"
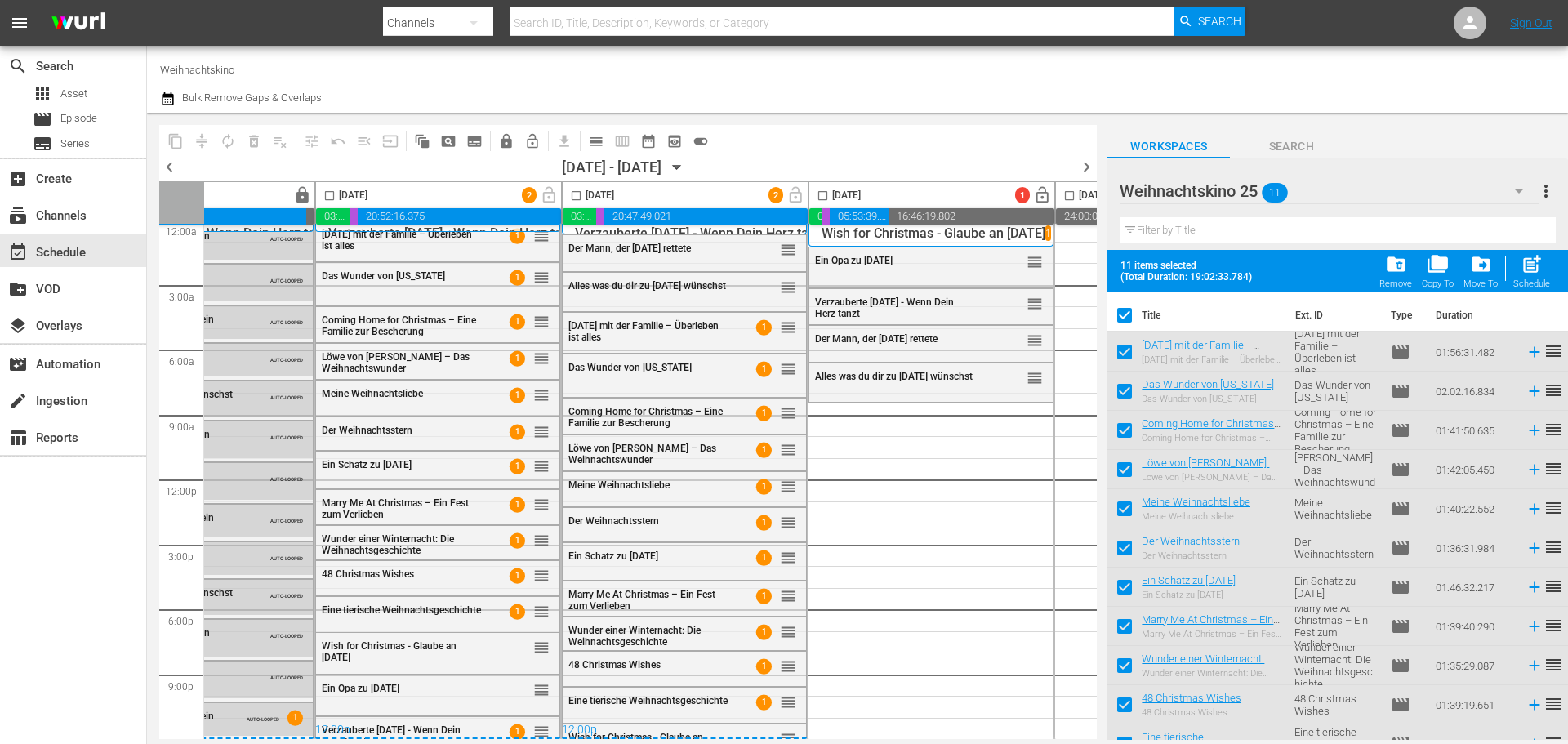
click at [833, 196] on div "[DATE]" at bounding box center [835, 196] width 51 height 19
drag, startPoint x: 823, startPoint y: 196, endPoint x: 897, endPoint y: 230, distance: 81.4
click at [823, 195] on input "checkbox" at bounding box center [823, 198] width 19 height 19
checkbox input "true"
click at [1543, 261] on span "post_add" at bounding box center [1532, 264] width 22 height 22
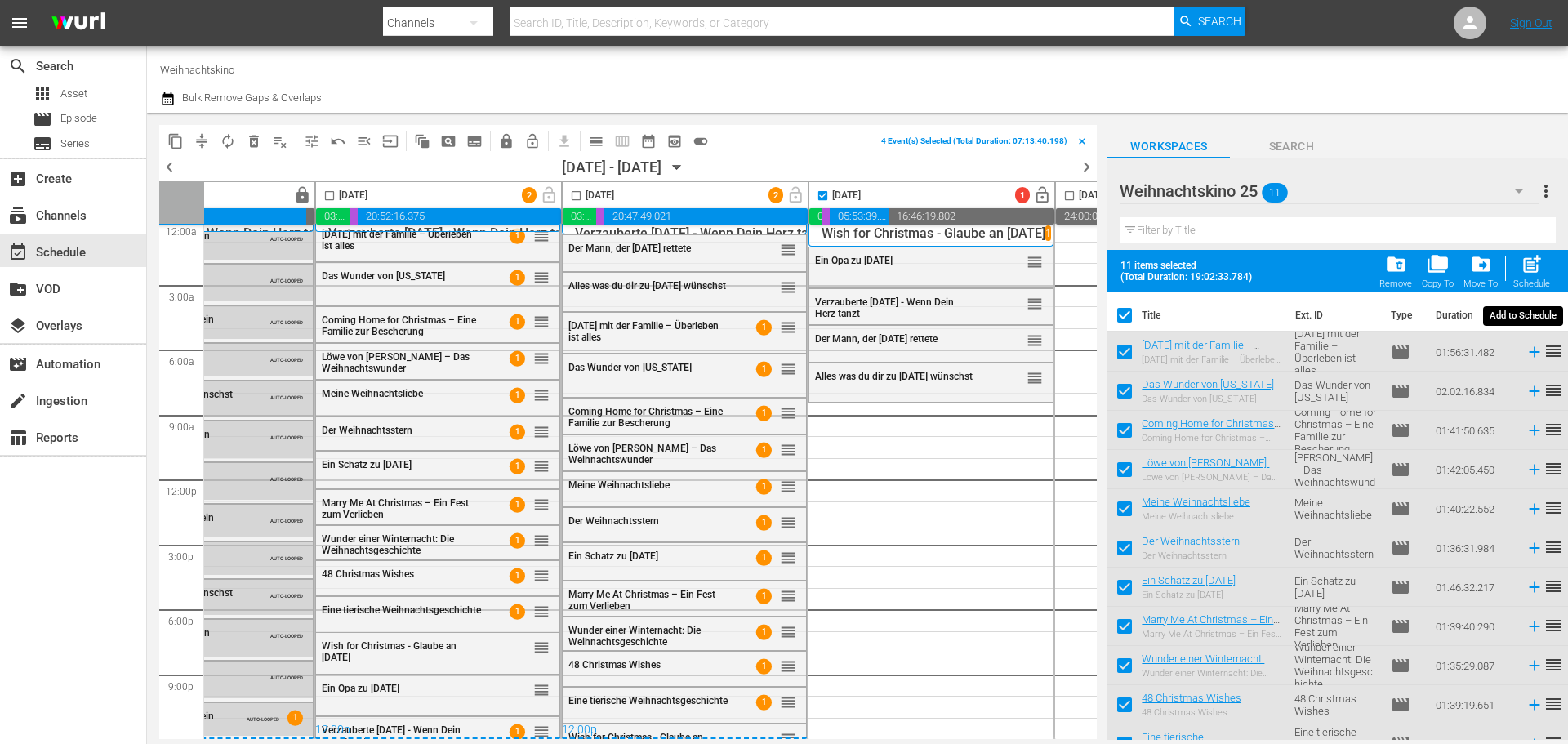
checkbox input "false"
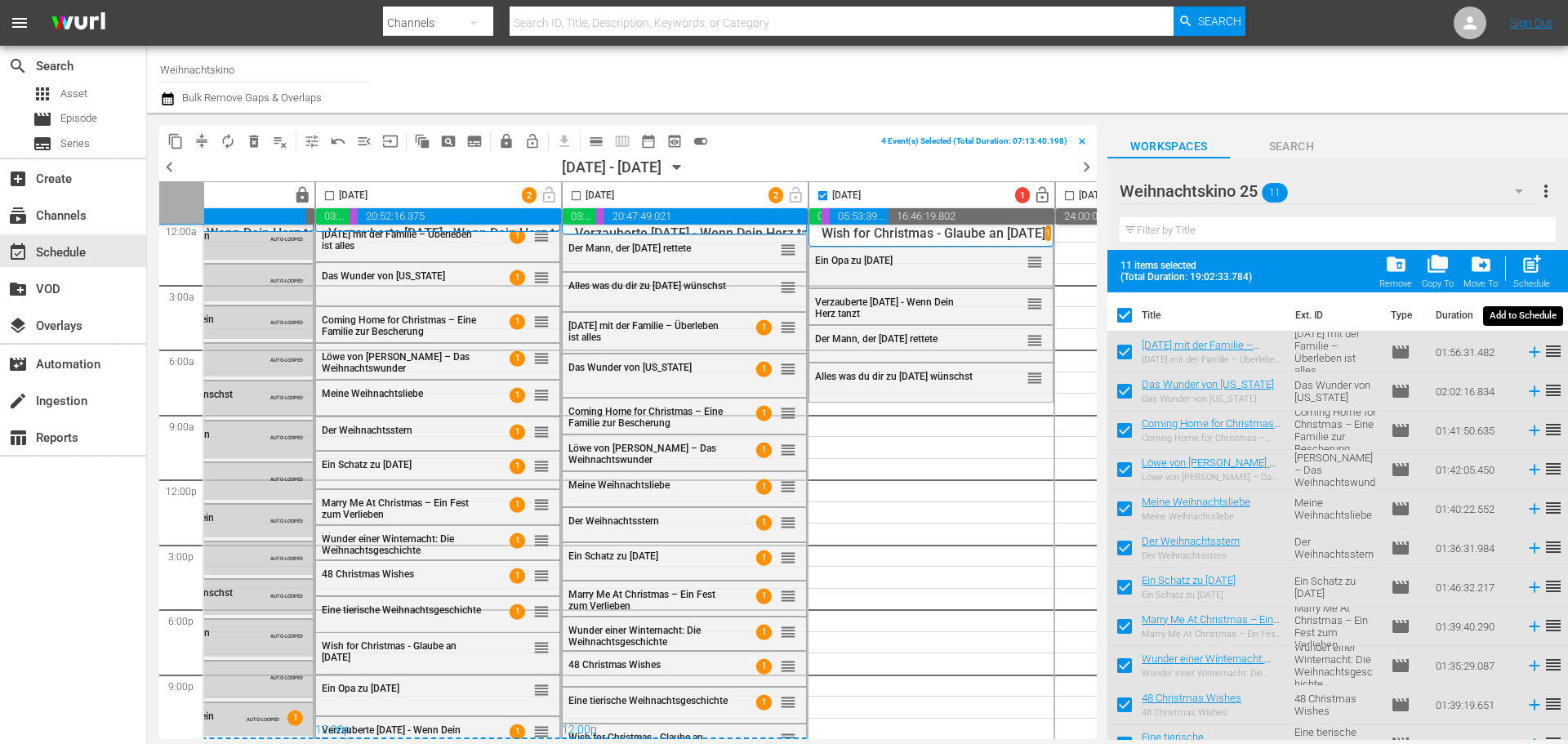
checkbox input "false"
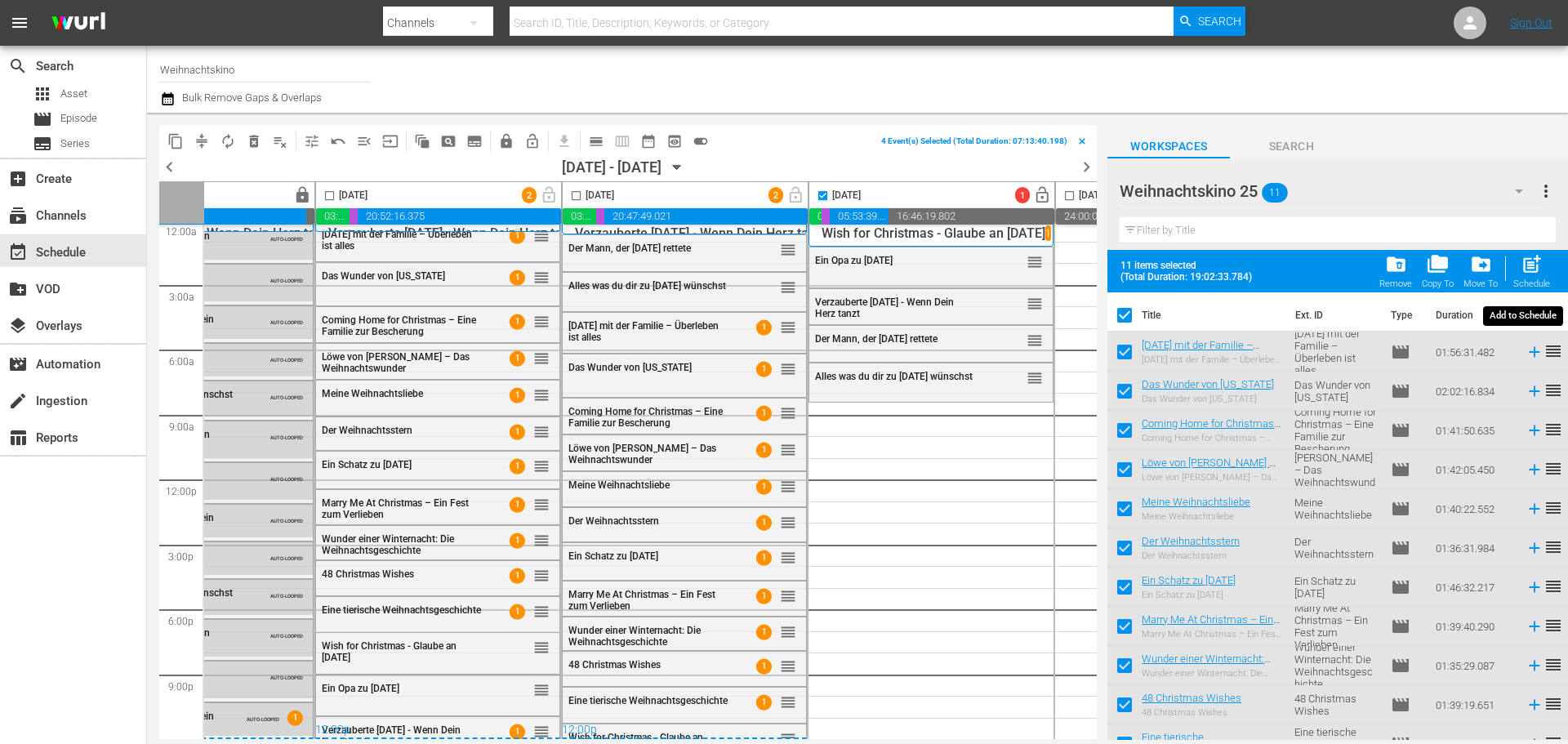
checkbox input "false"
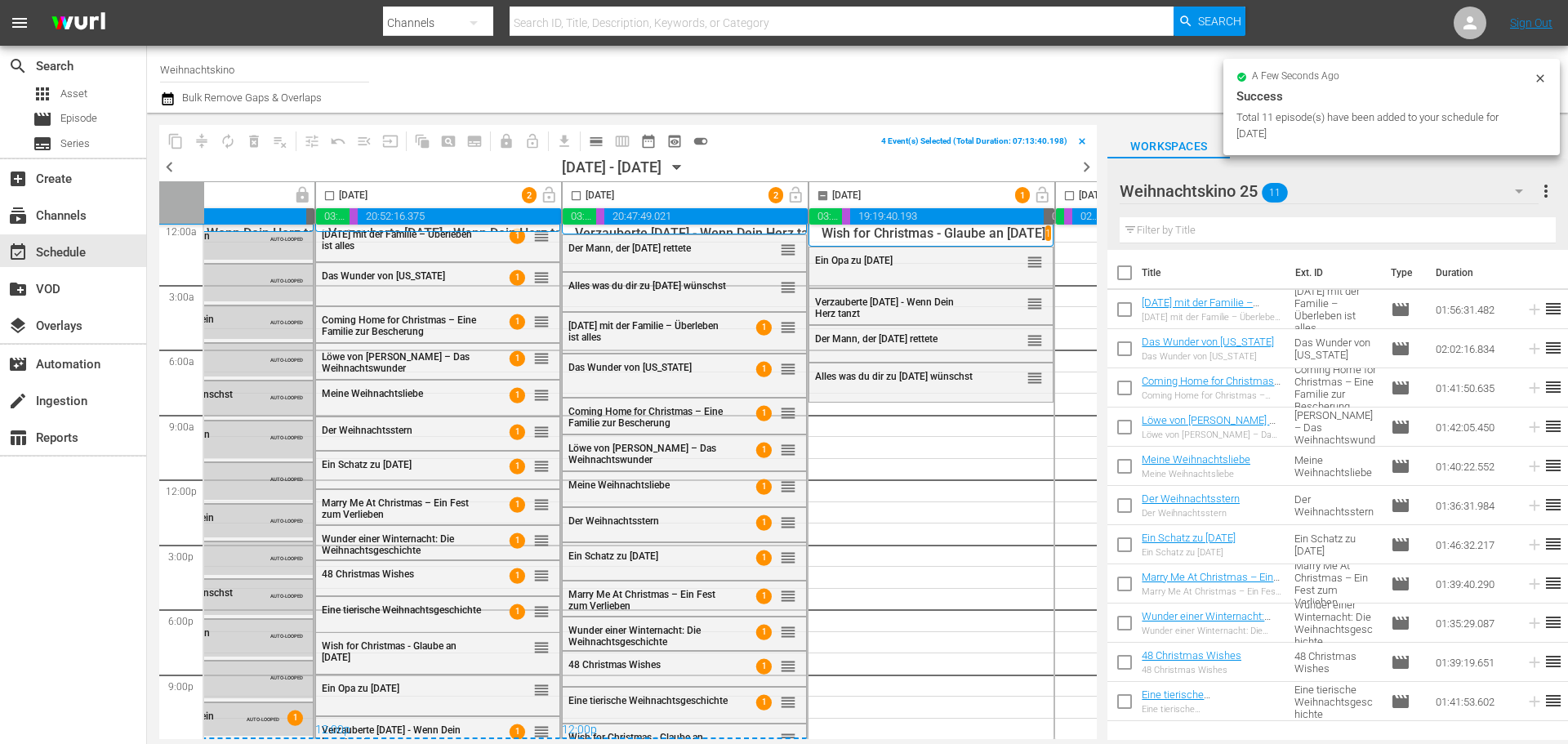
checkbox input "false"
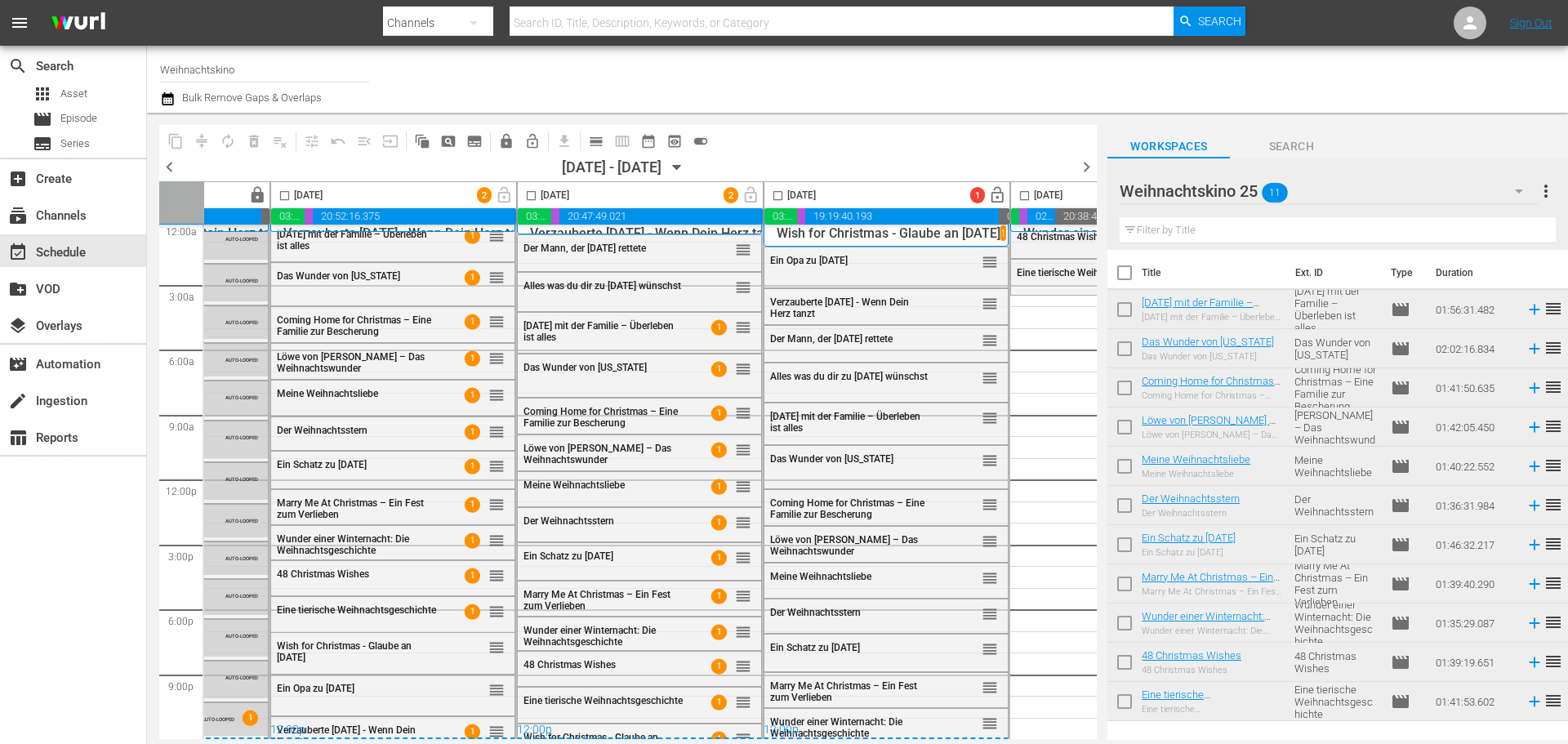
scroll to position [16, 207]
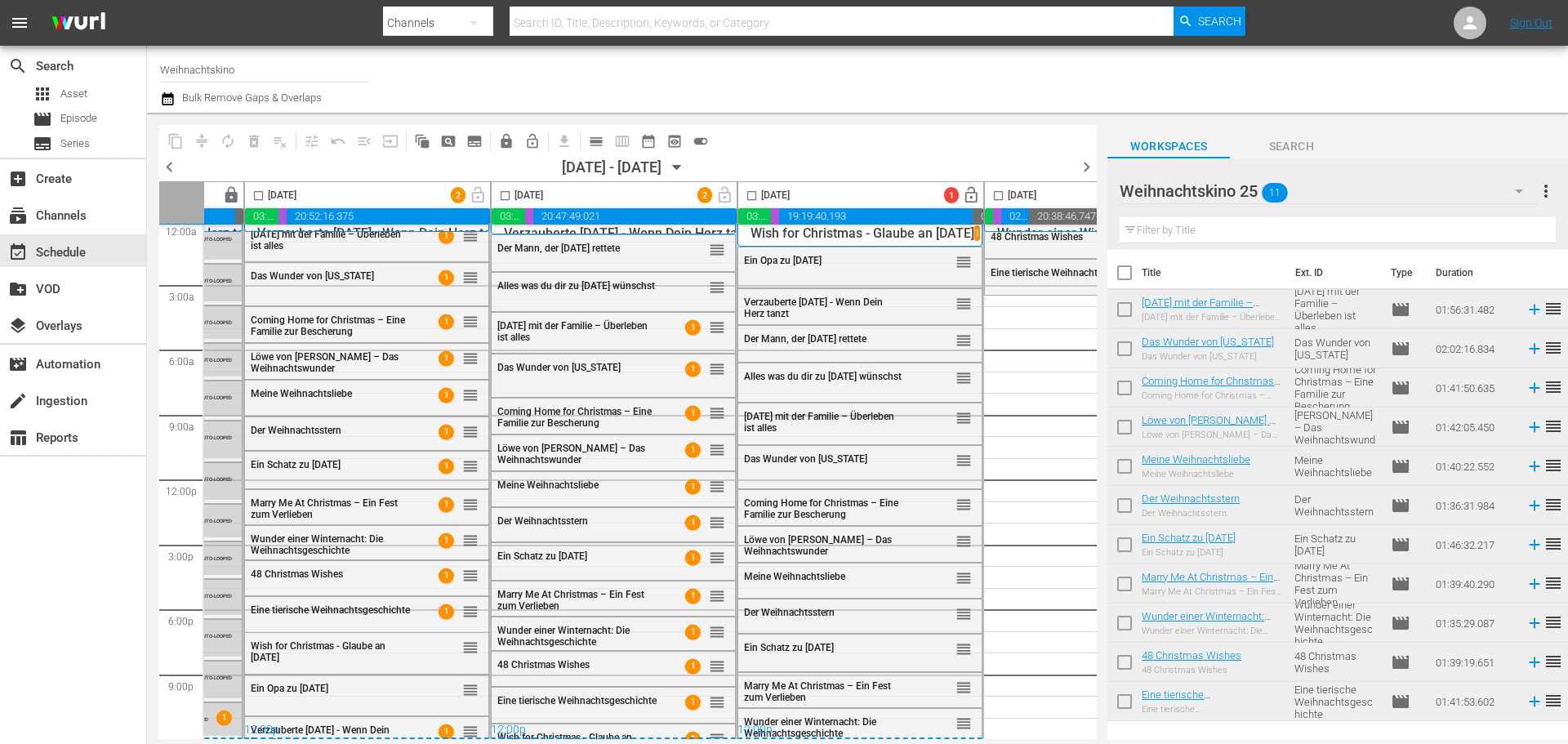
click at [1408, 196] on div "Weihnachtskino 25 11" at bounding box center [1329, 191] width 418 height 46
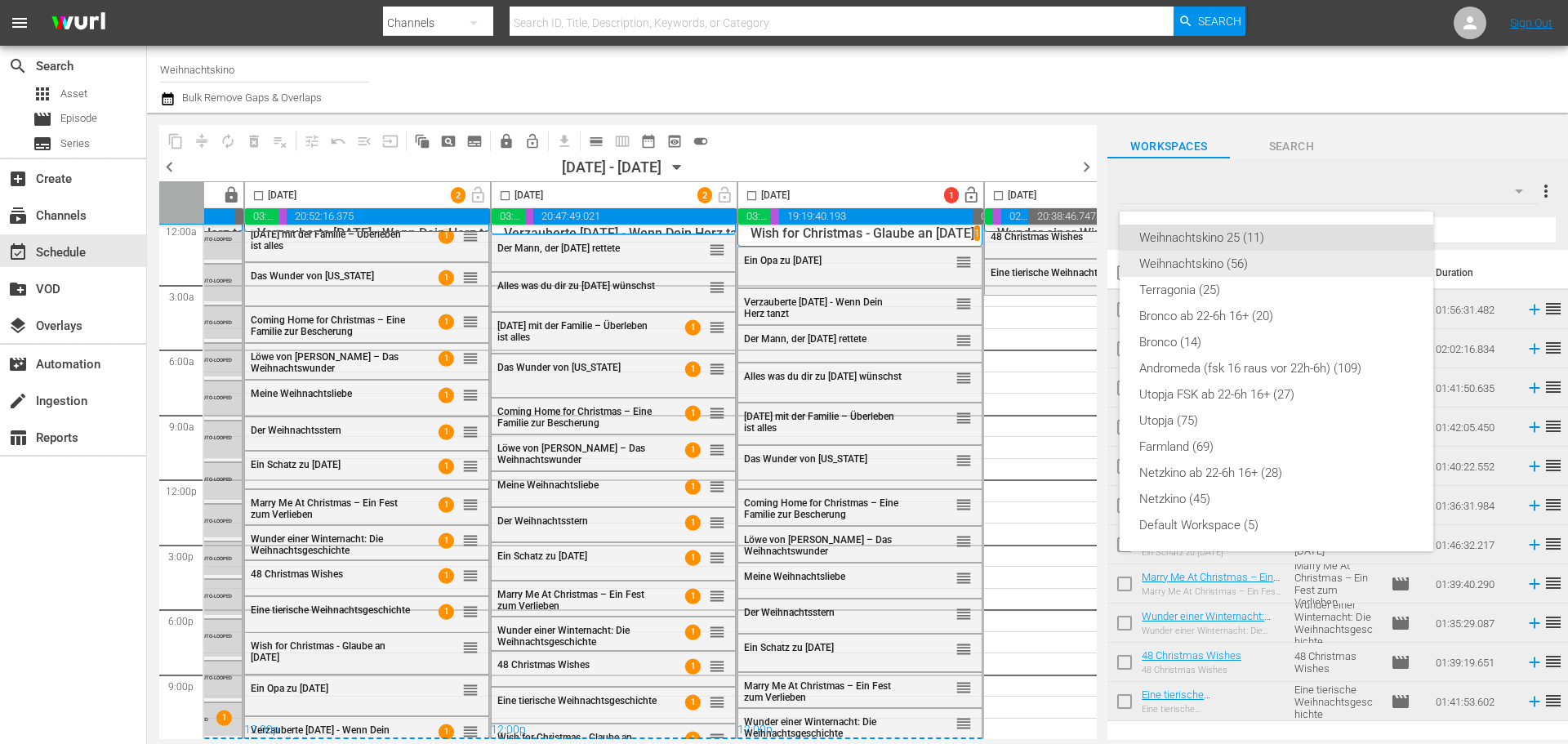
click at [1232, 266] on div "Weihnachtskino (56)" at bounding box center [1276, 264] width 275 height 26
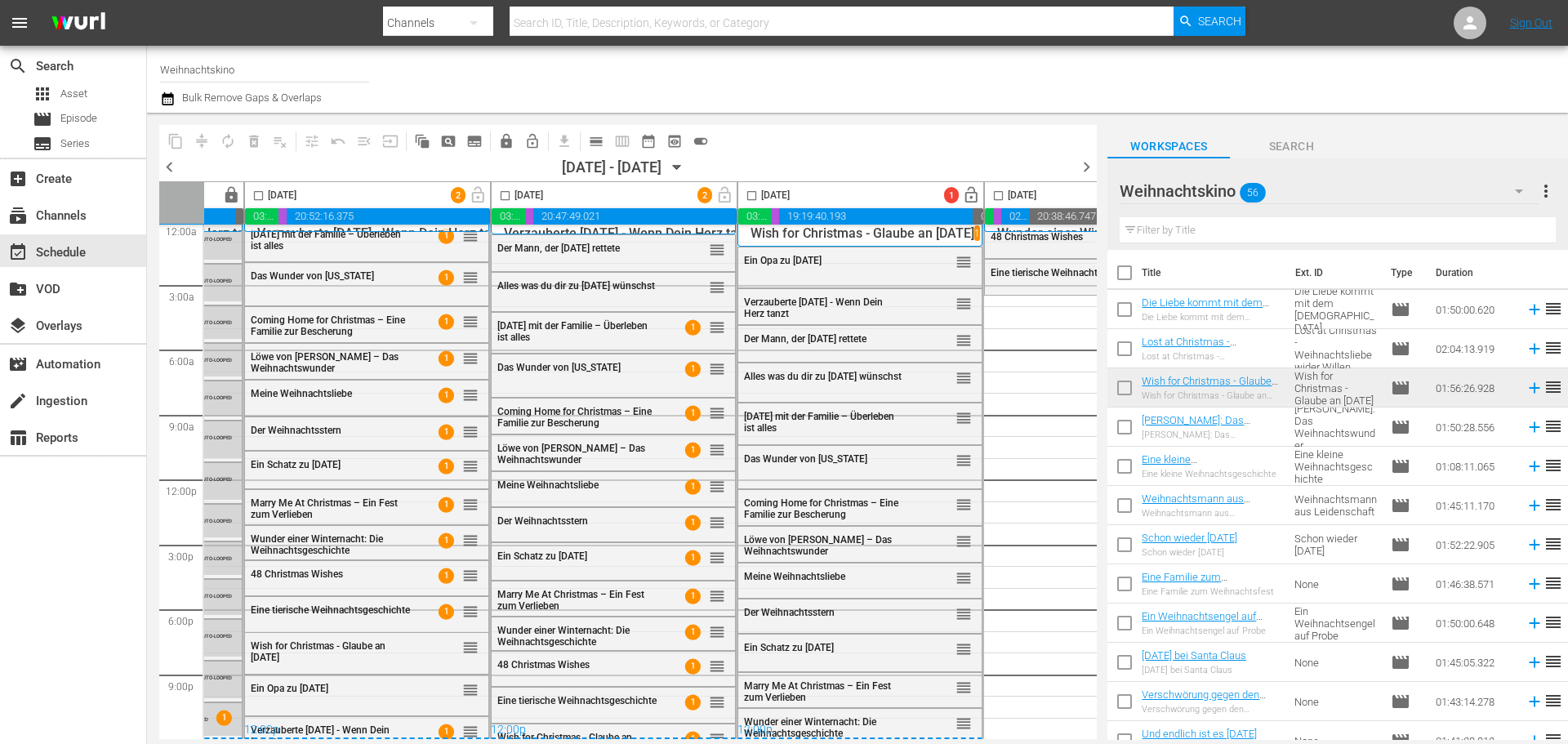
click at [1127, 394] on input "checkbox" at bounding box center [1125, 390] width 34 height 34
checkbox input "true"
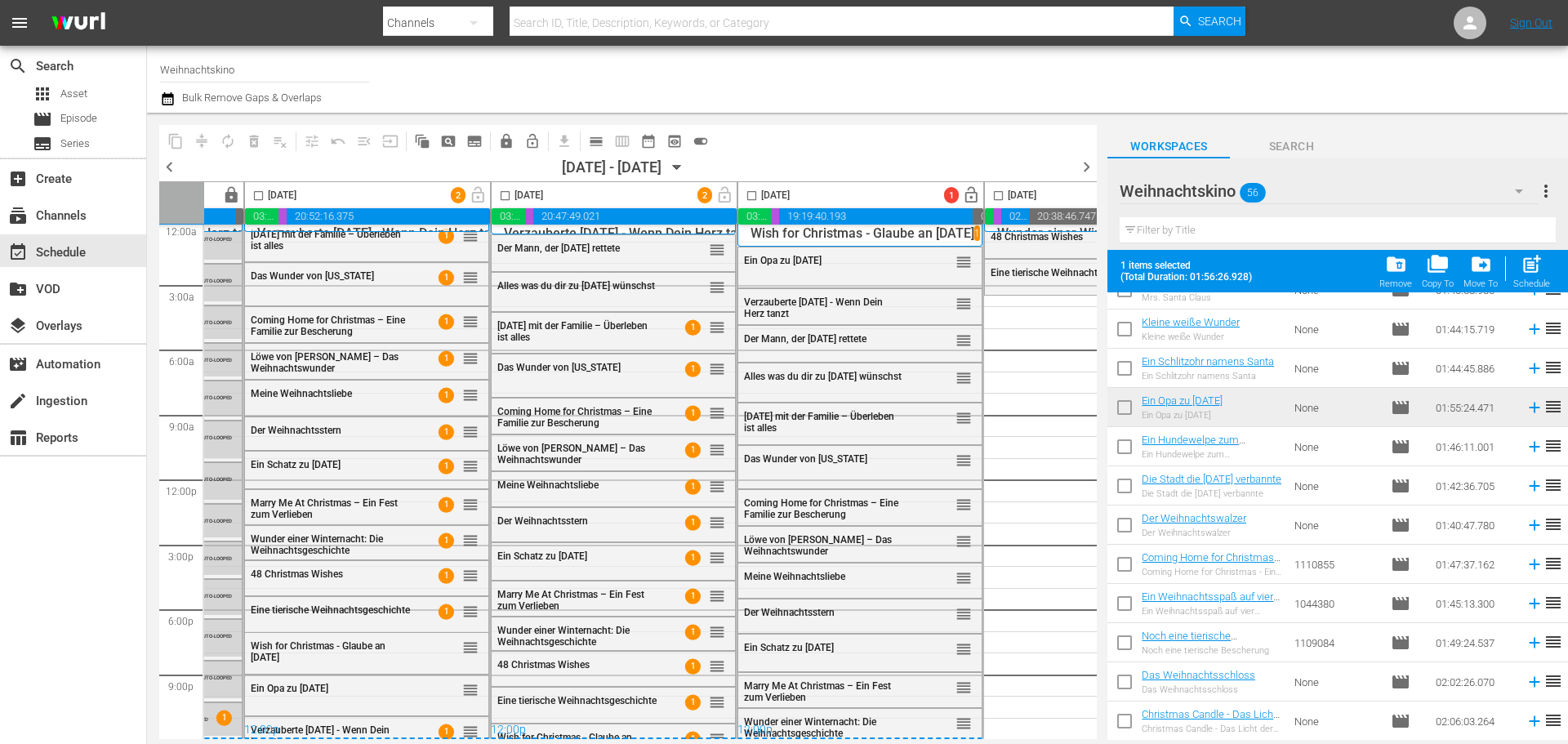
click at [1128, 416] on input "checkbox" at bounding box center [1125, 411] width 34 height 34
checkbox input "true"
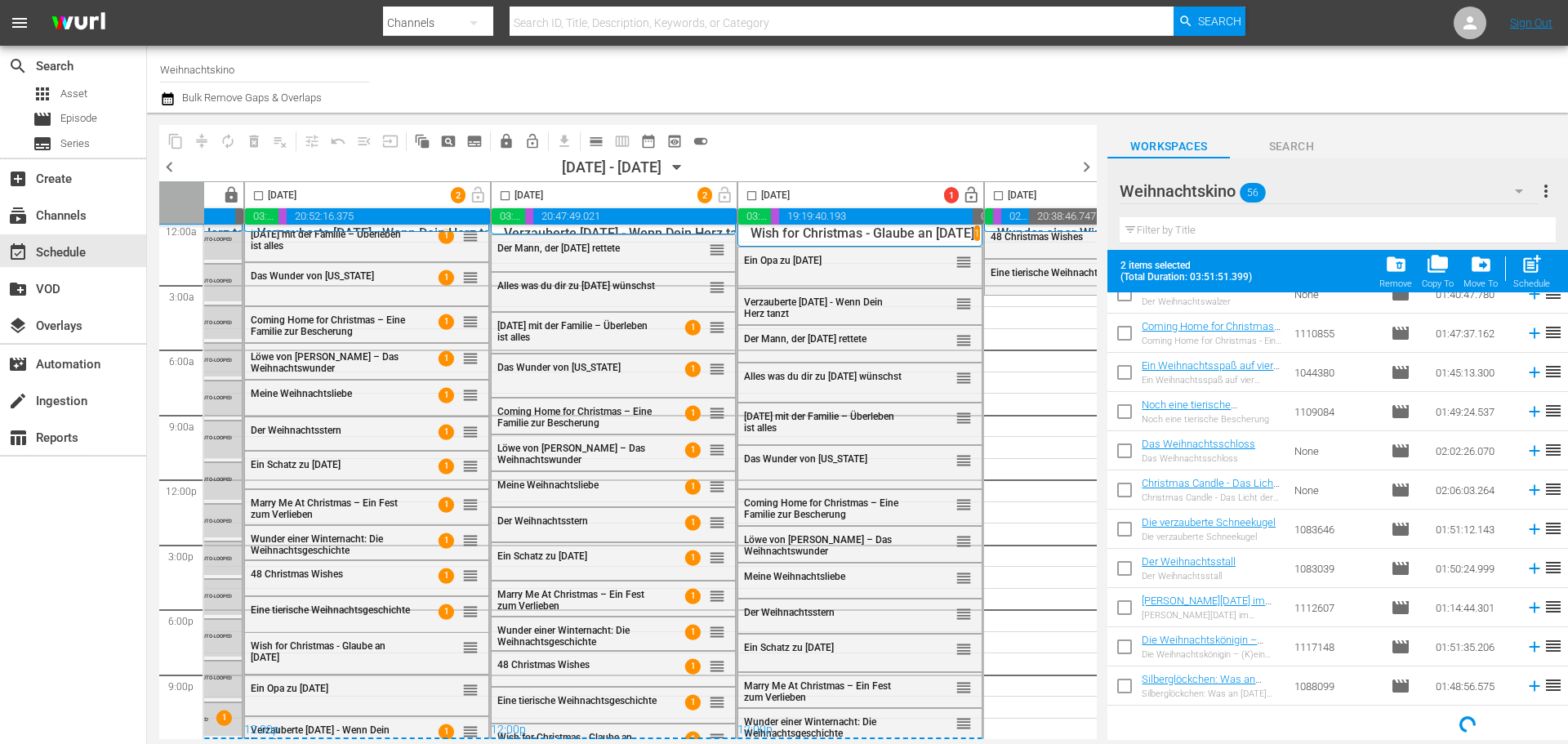
scroll to position [805, 0]
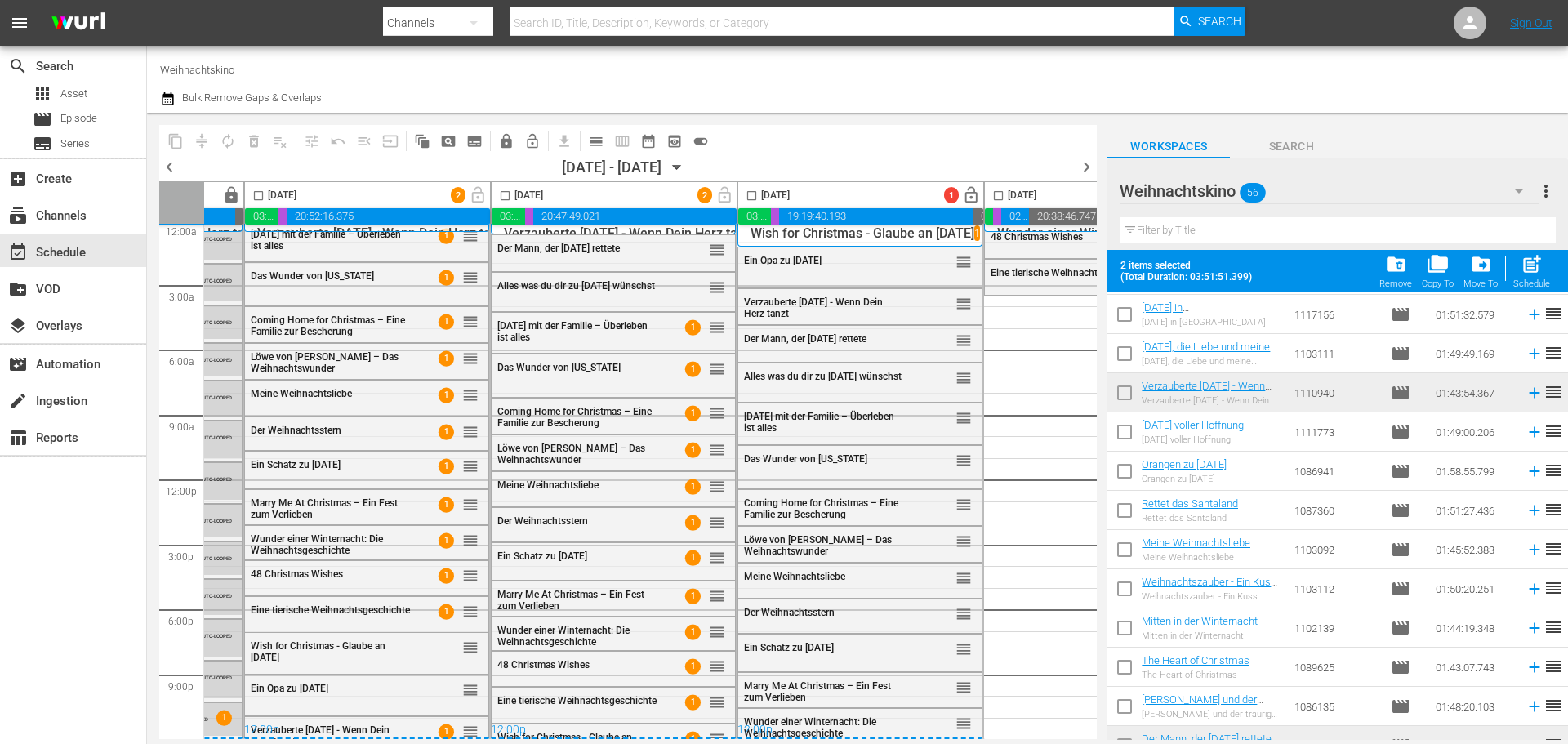
click at [1127, 398] on input "checkbox" at bounding box center [1125, 396] width 34 height 34
checkbox input "true"
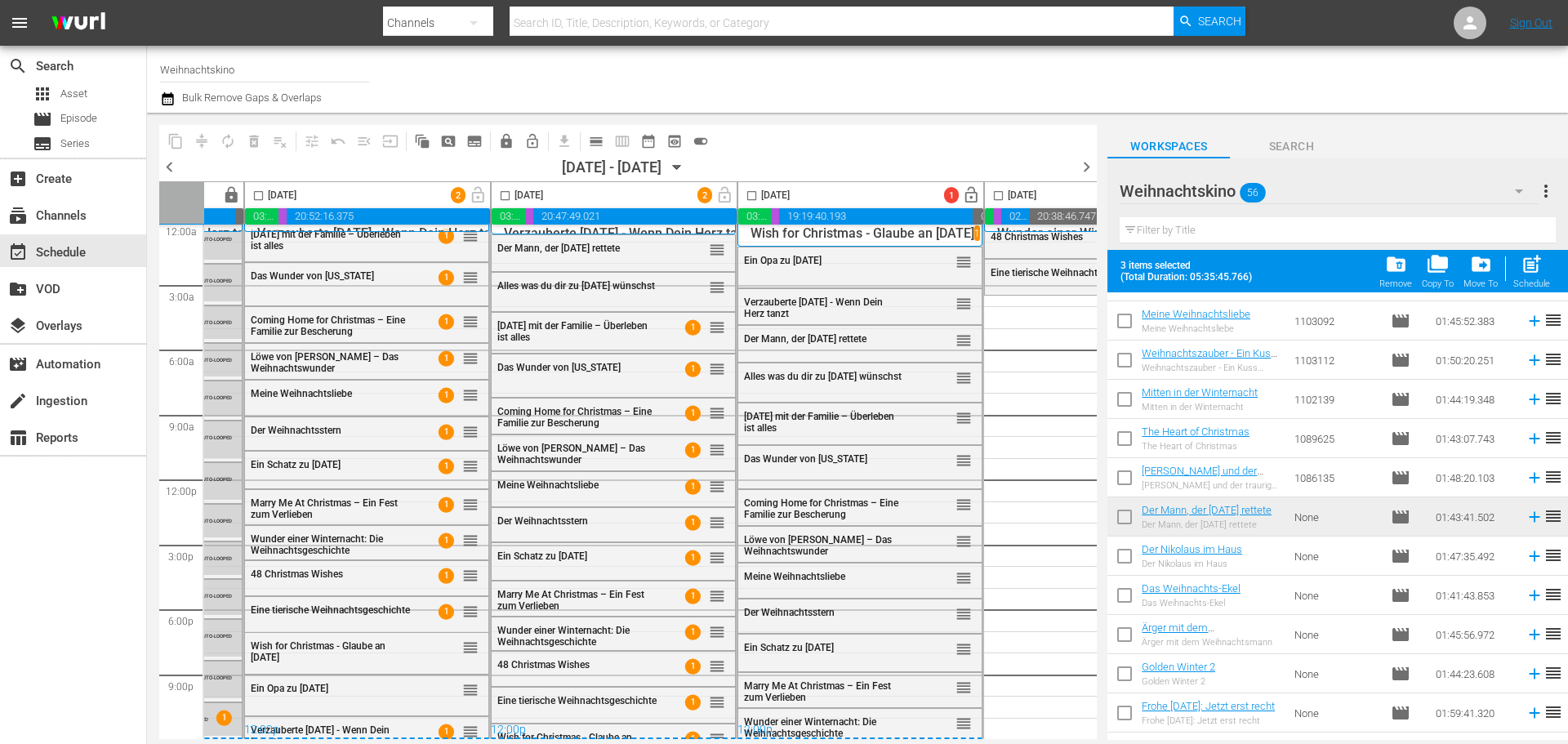
scroll to position [1458, 0]
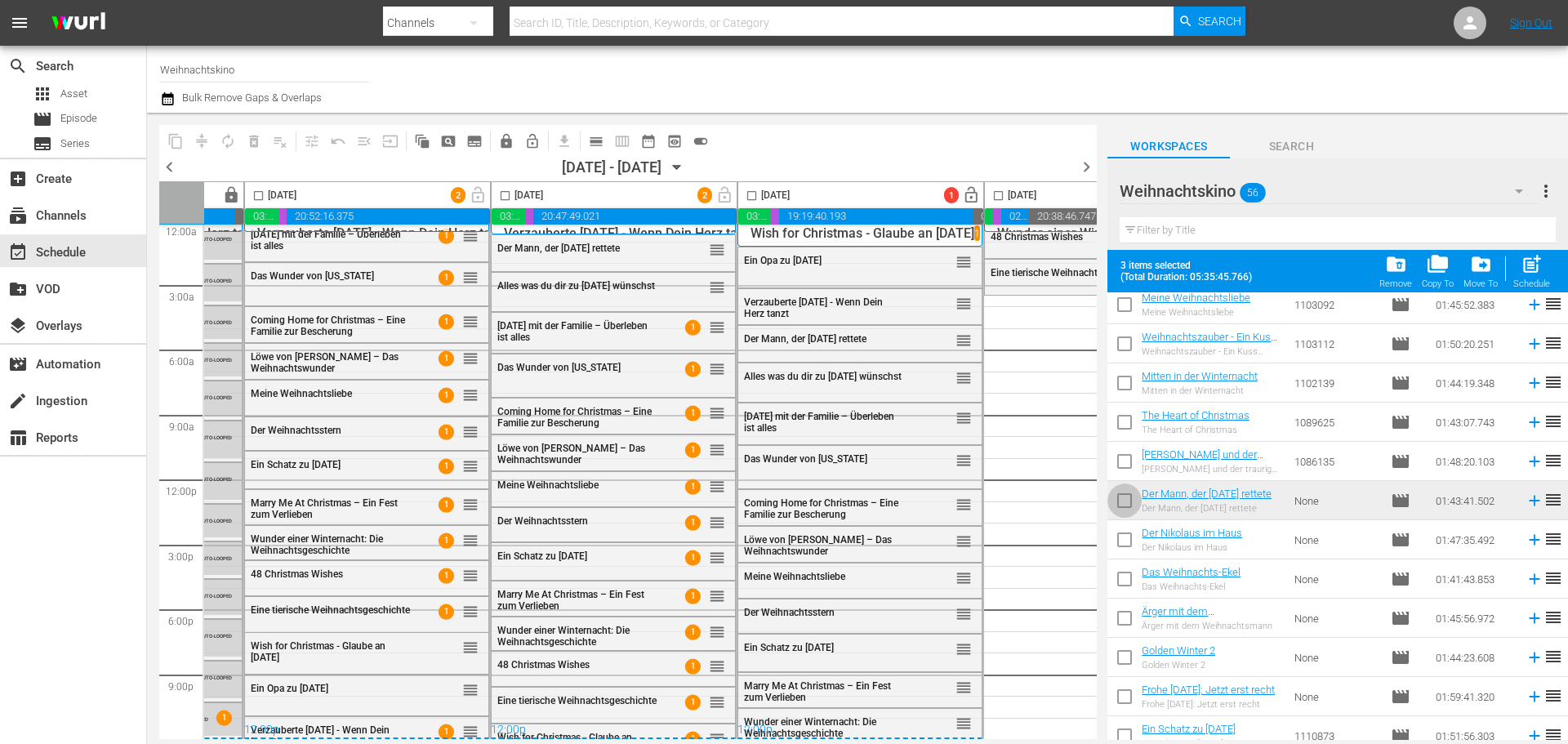
click at [1128, 499] on input "checkbox" at bounding box center [1125, 503] width 34 height 34
checkbox input "true"
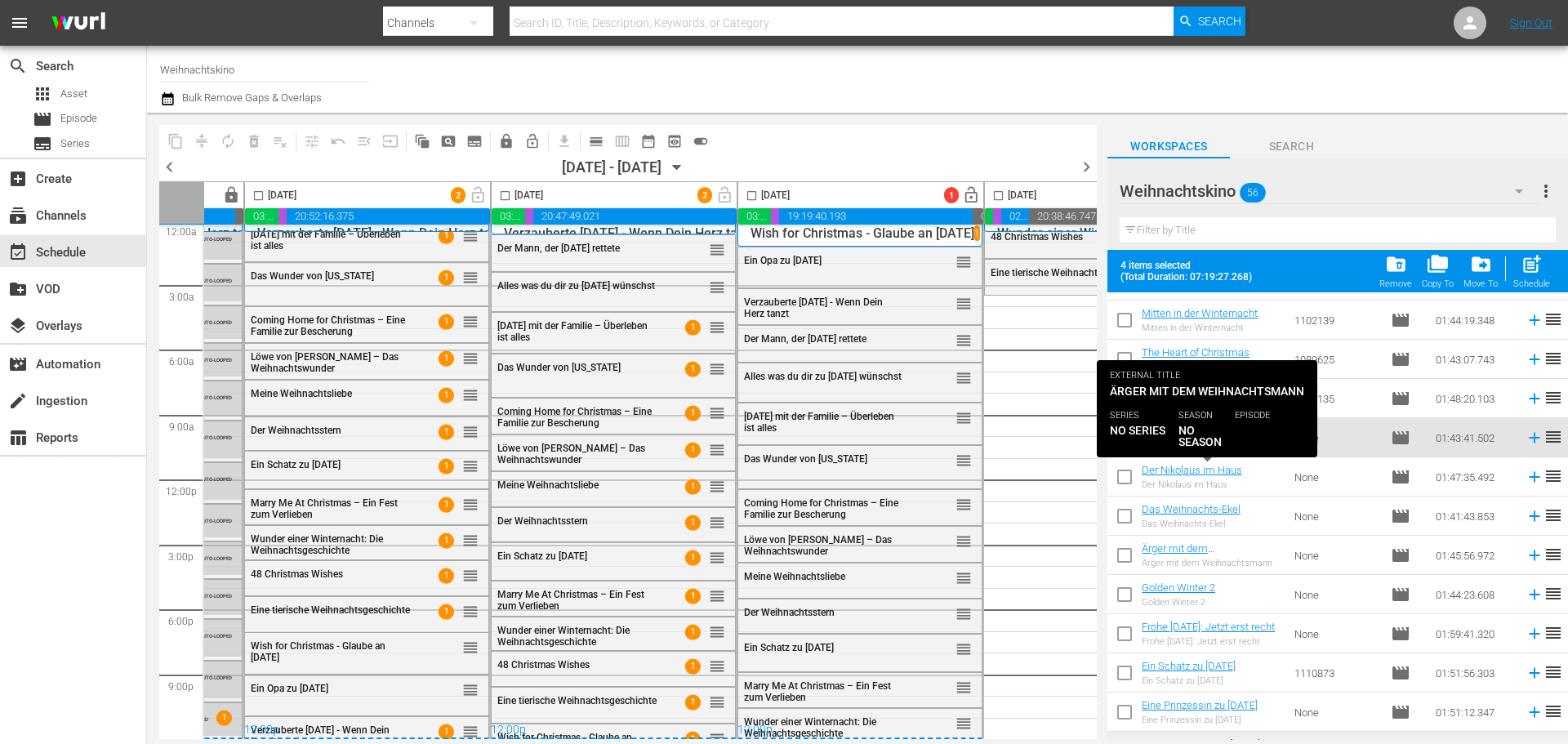
scroll to position [1784, 0]
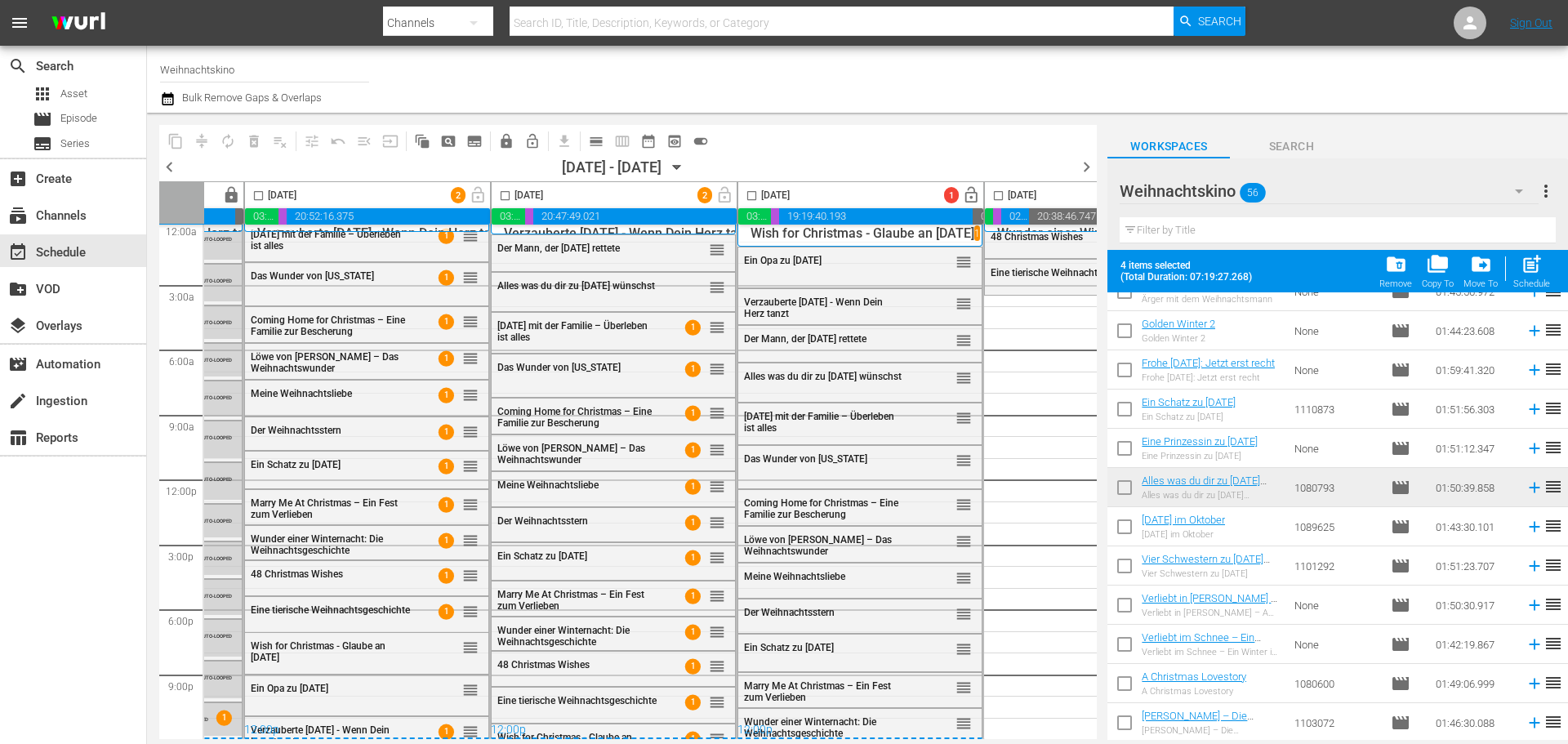
click at [1129, 485] on input "checkbox" at bounding box center [1125, 490] width 34 height 34
checkbox input "true"
click at [1002, 198] on input "checkbox" at bounding box center [999, 198] width 19 height 19
checkbox input "true"
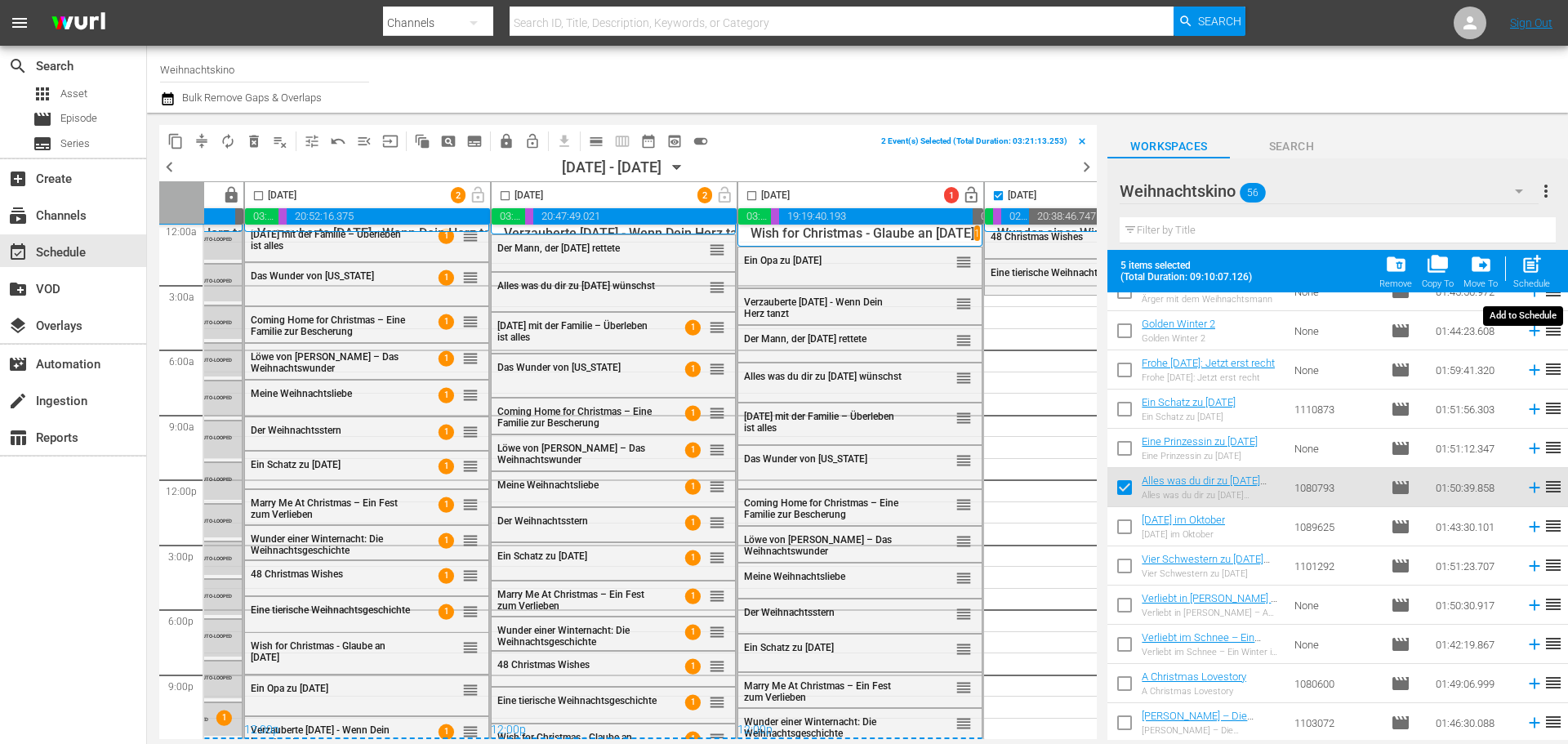
click at [1522, 265] on span "post_add" at bounding box center [1532, 264] width 22 height 22
checkbox input "false"
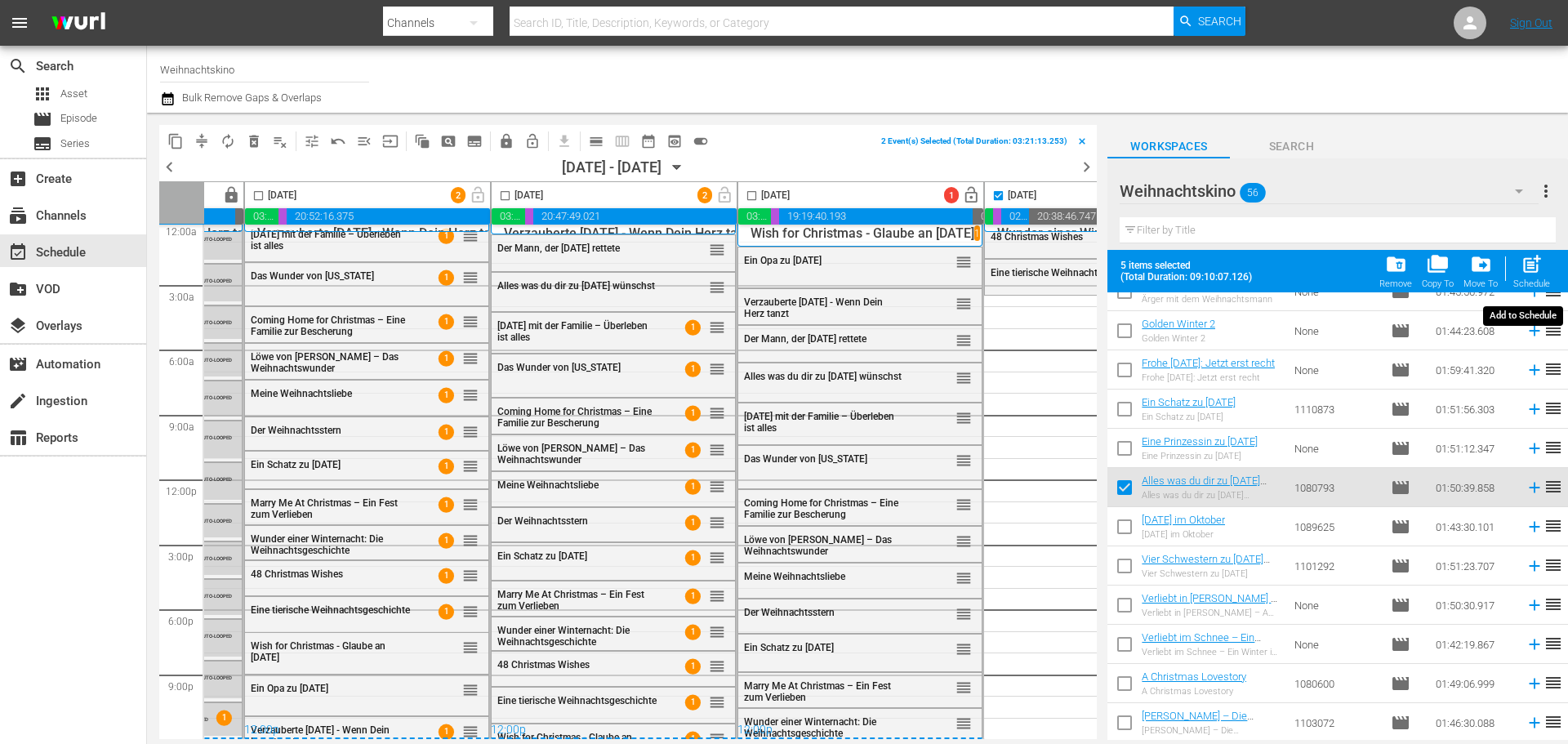
checkbox input "false"
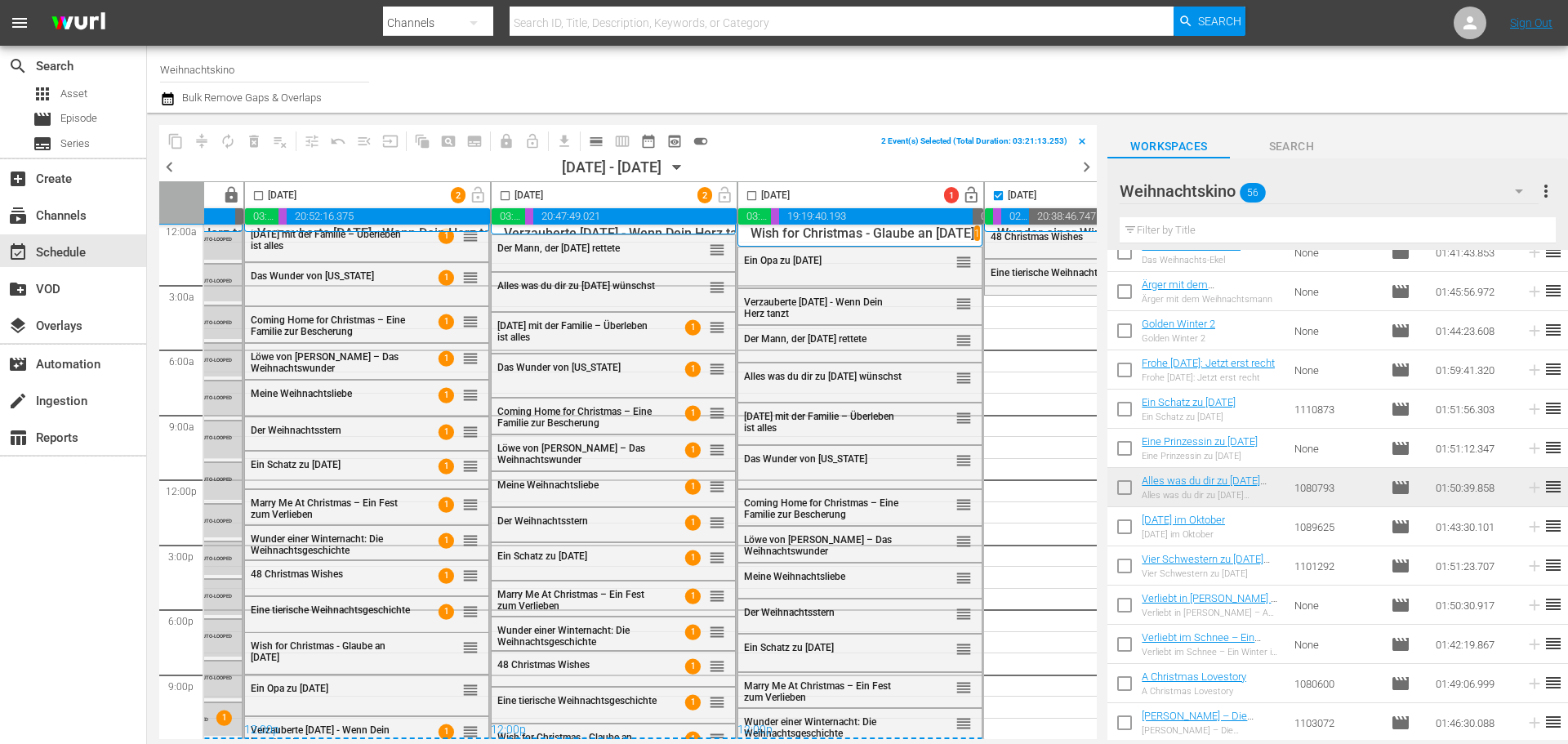
scroll to position [1742, 0]
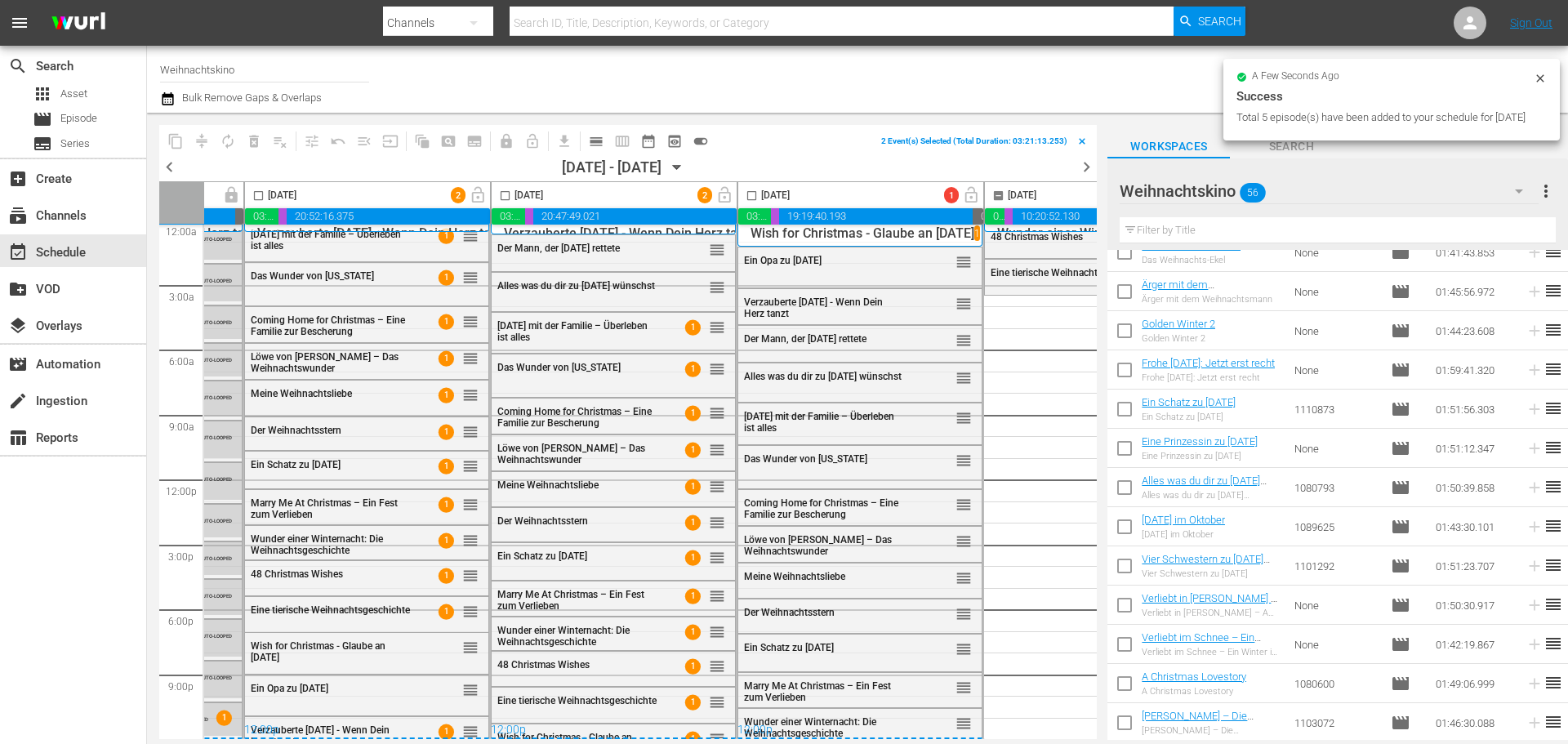
checkbox input "false"
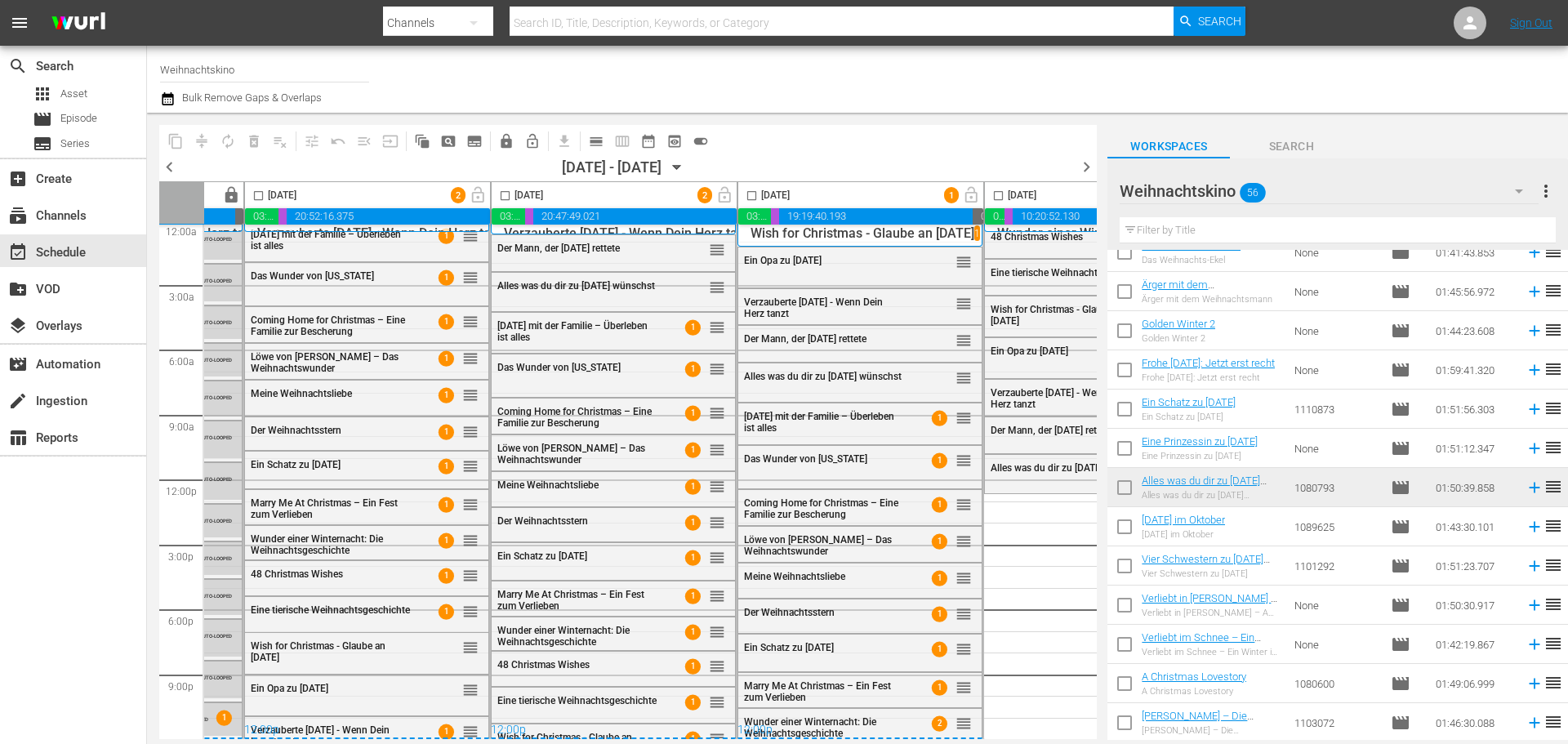
click at [1458, 196] on div "Weihnachtskino 56" at bounding box center [1329, 191] width 418 height 46
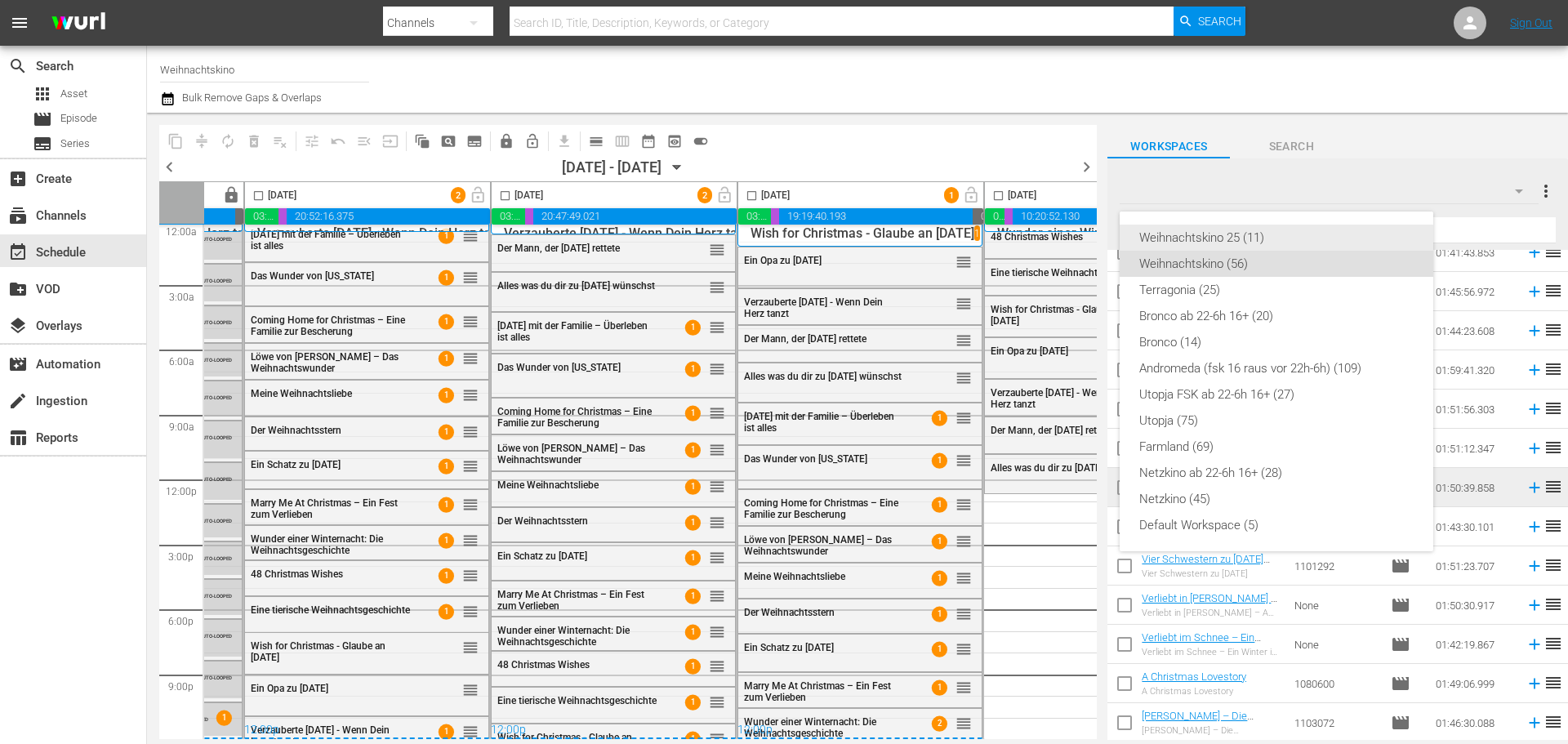
click at [1299, 241] on div "Weihnachtskino 25 (11)" at bounding box center [1276, 237] width 275 height 26
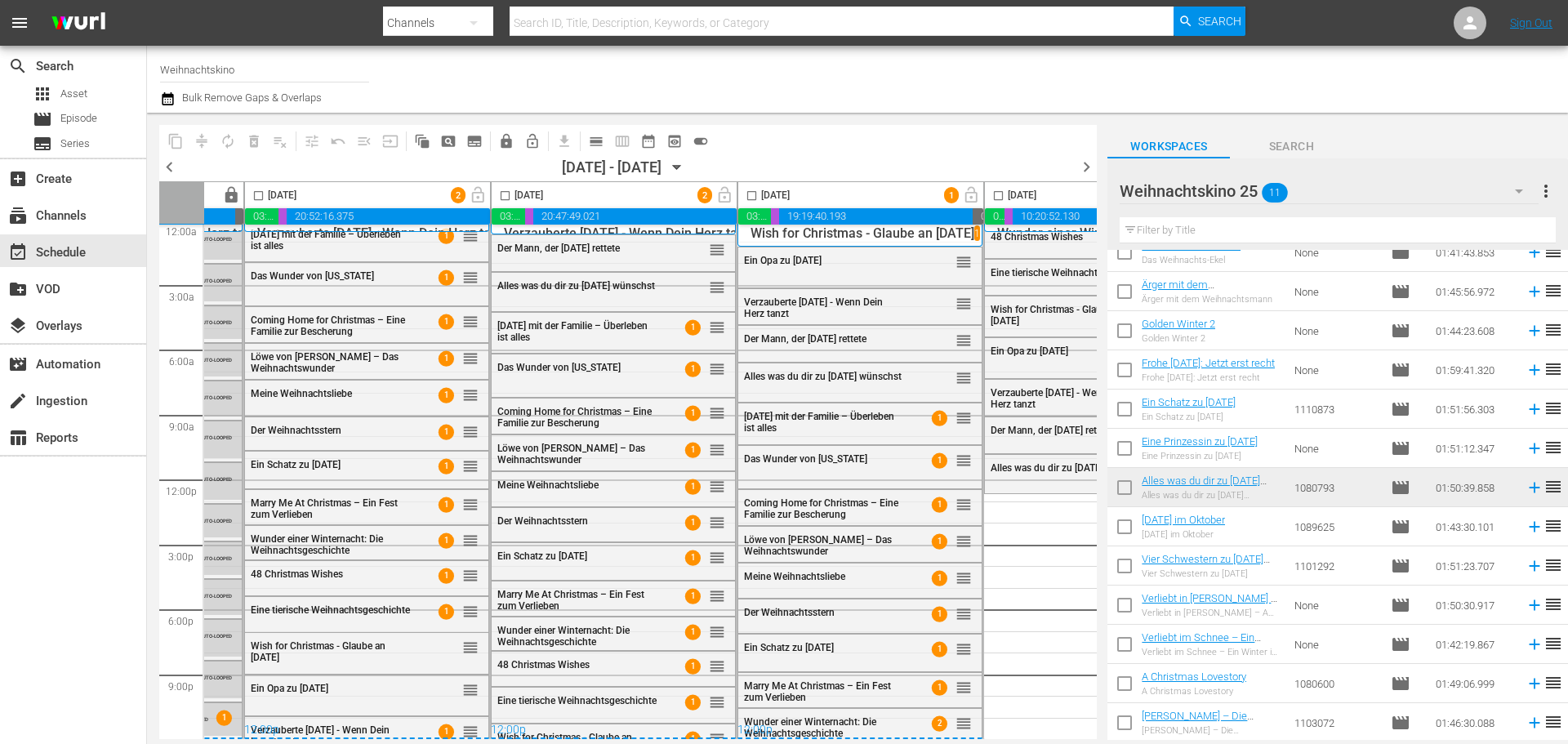
scroll to position [0, 0]
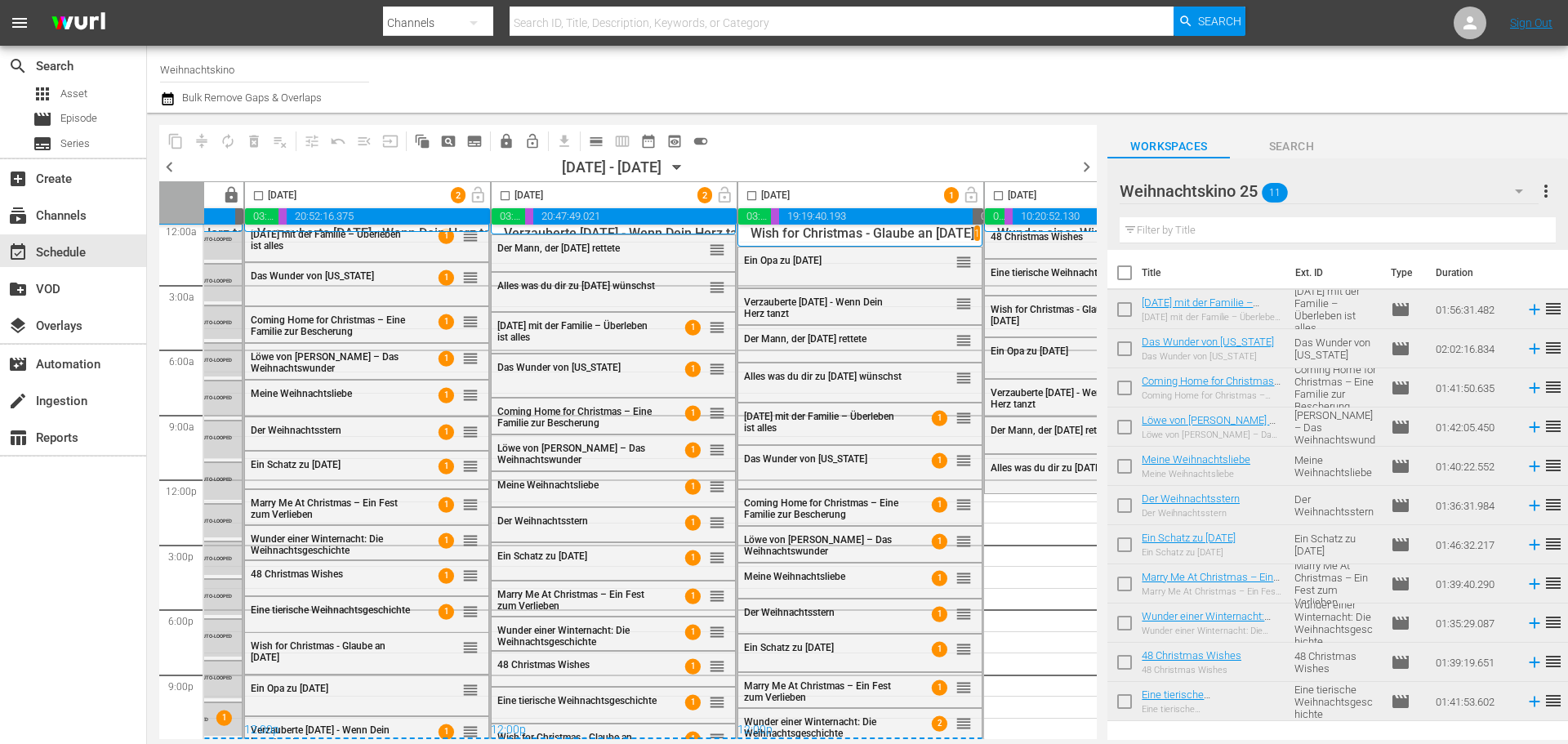
click at [1127, 276] on input "checkbox" at bounding box center [1125, 276] width 34 height 34
checkbox input "true"
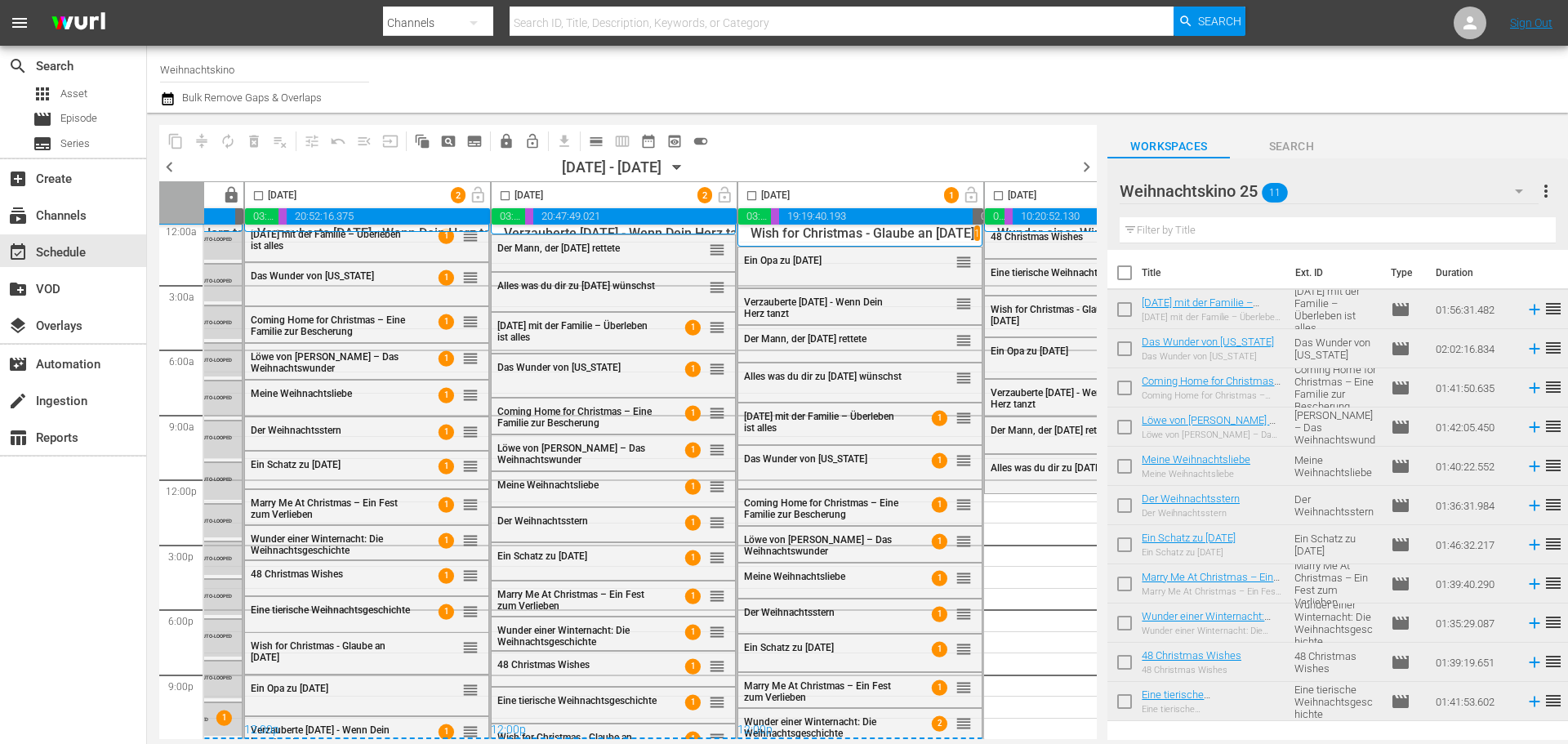
checkbox input "true"
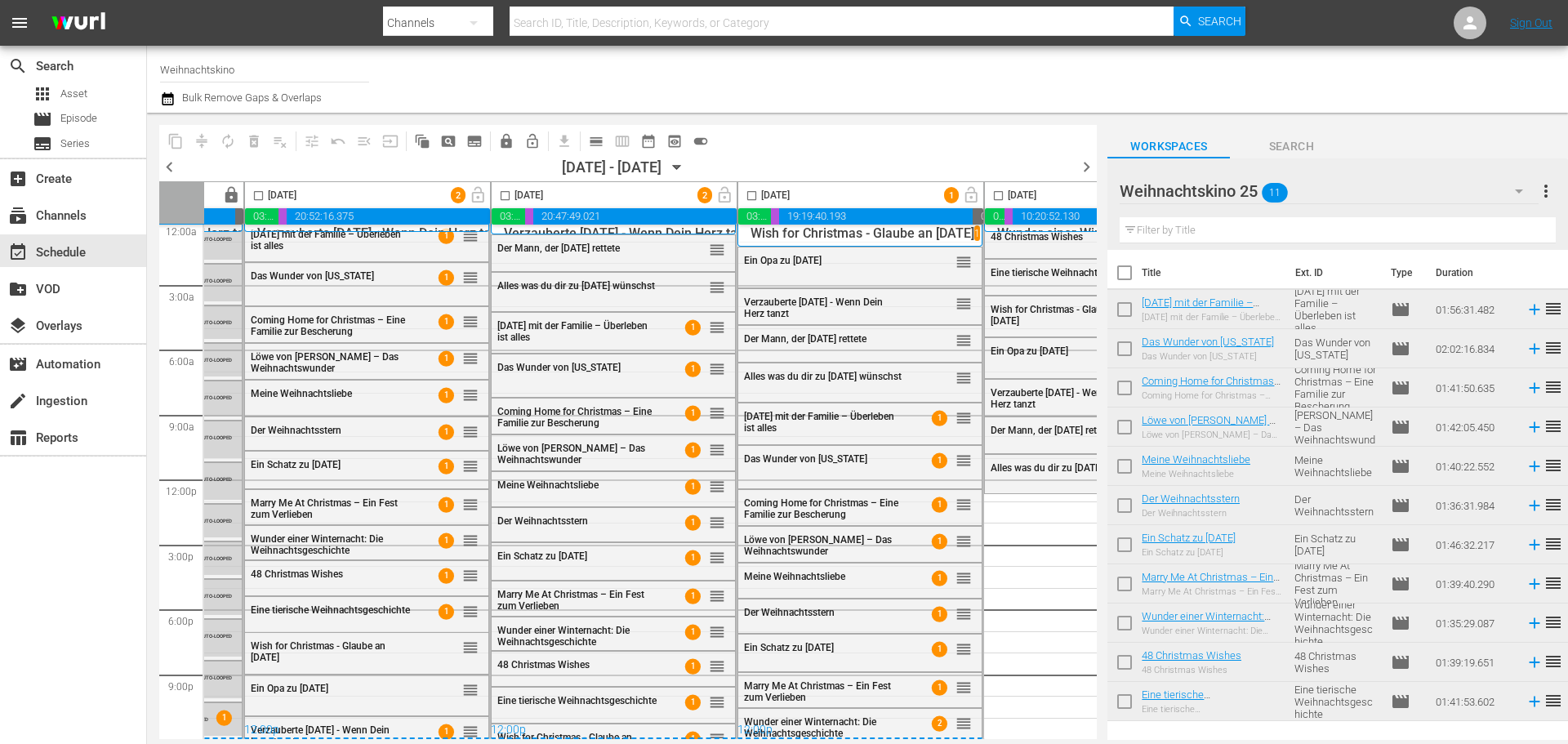
checkbox input "true"
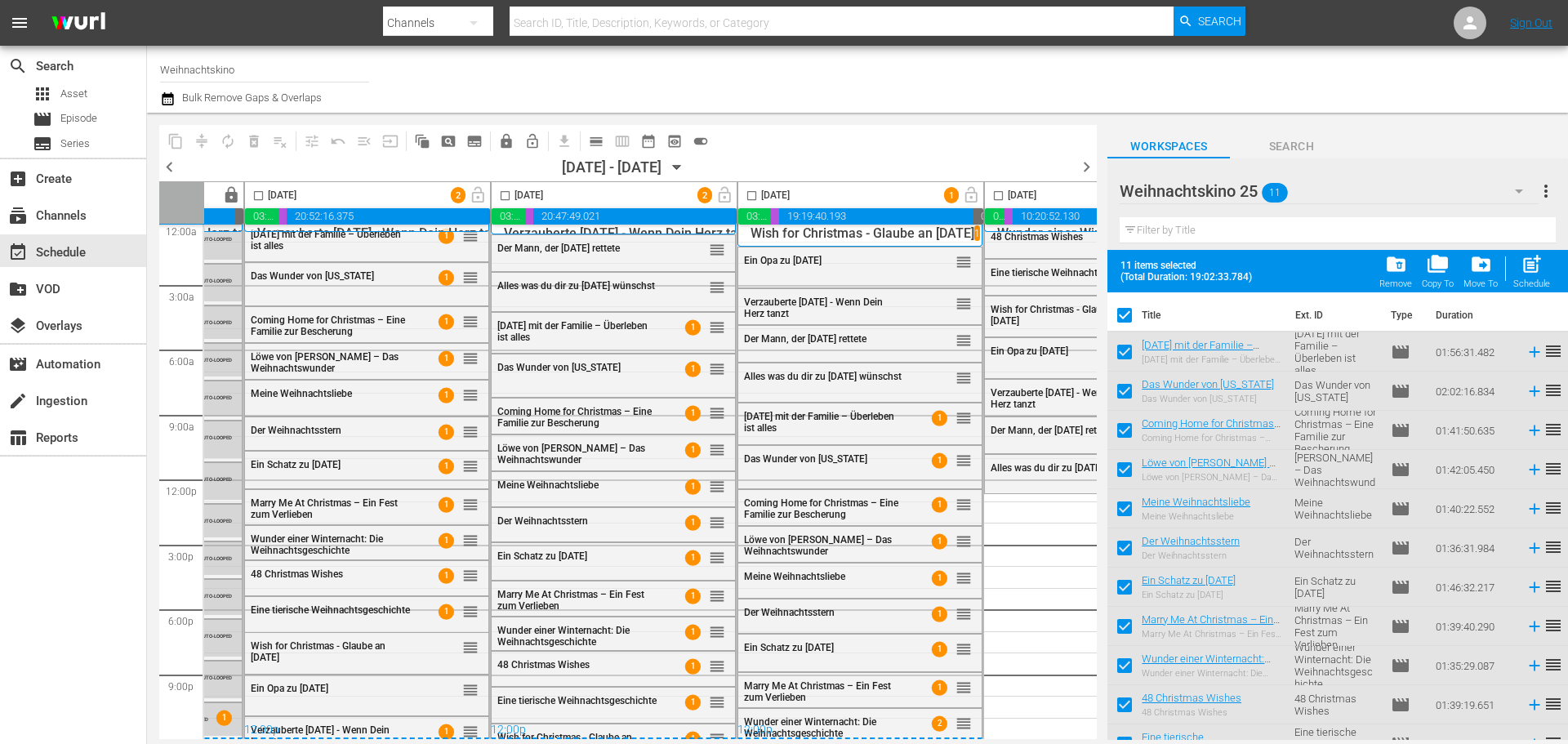
click at [1002, 198] on input "checkbox" at bounding box center [999, 198] width 19 height 19
checkbox input "true"
click at [1533, 271] on span "post_add" at bounding box center [1532, 264] width 22 height 22
checkbox input "false"
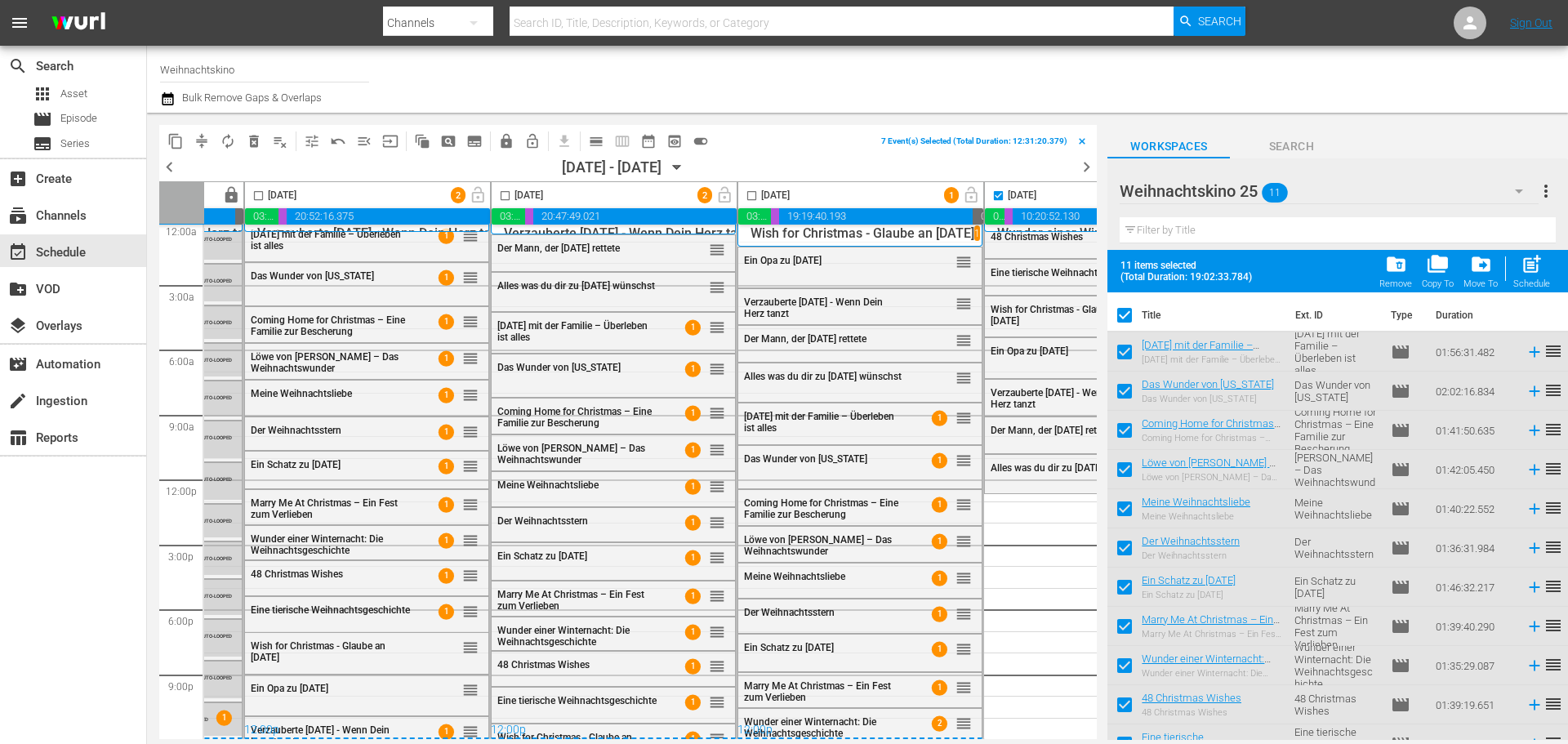
checkbox input "false"
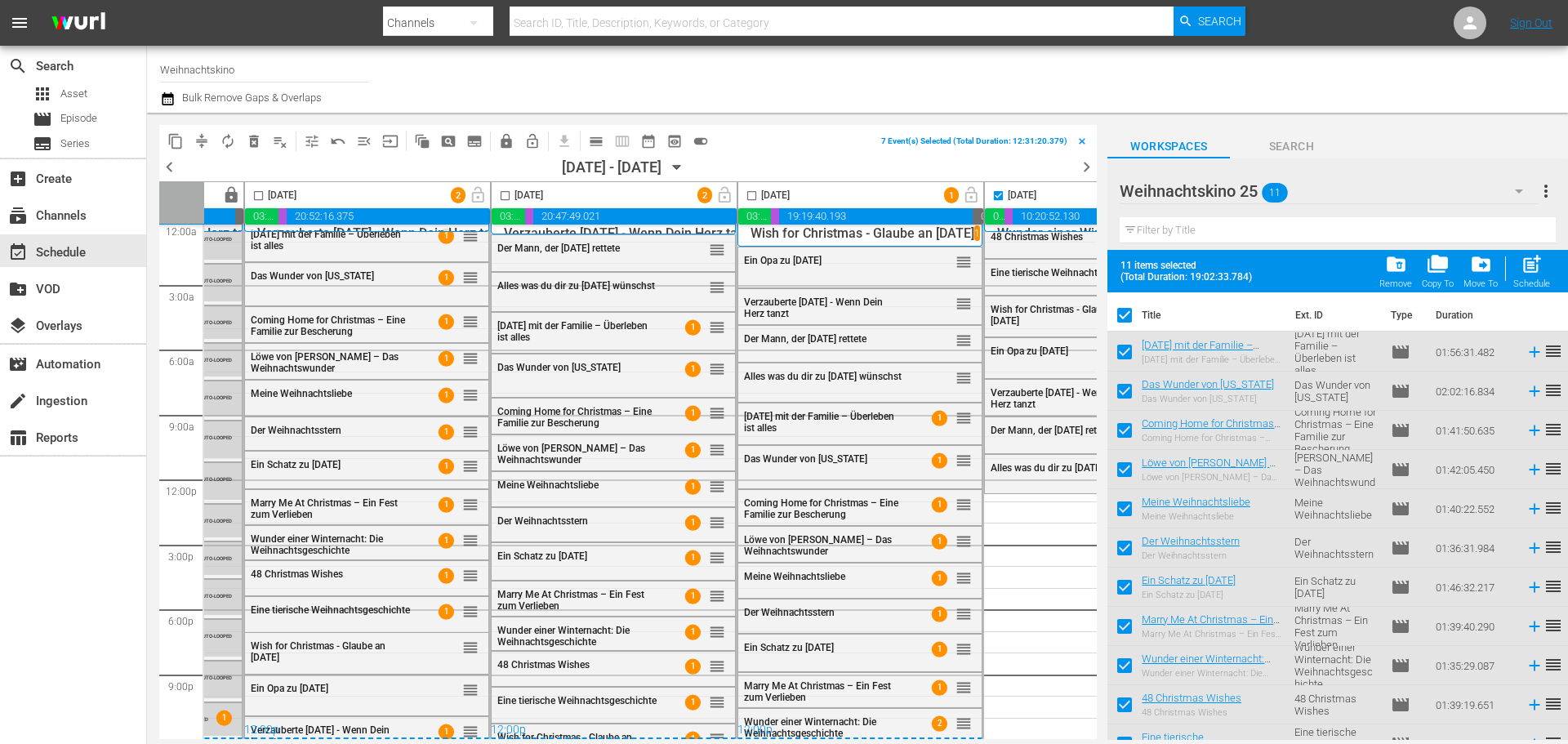
checkbox input "false"
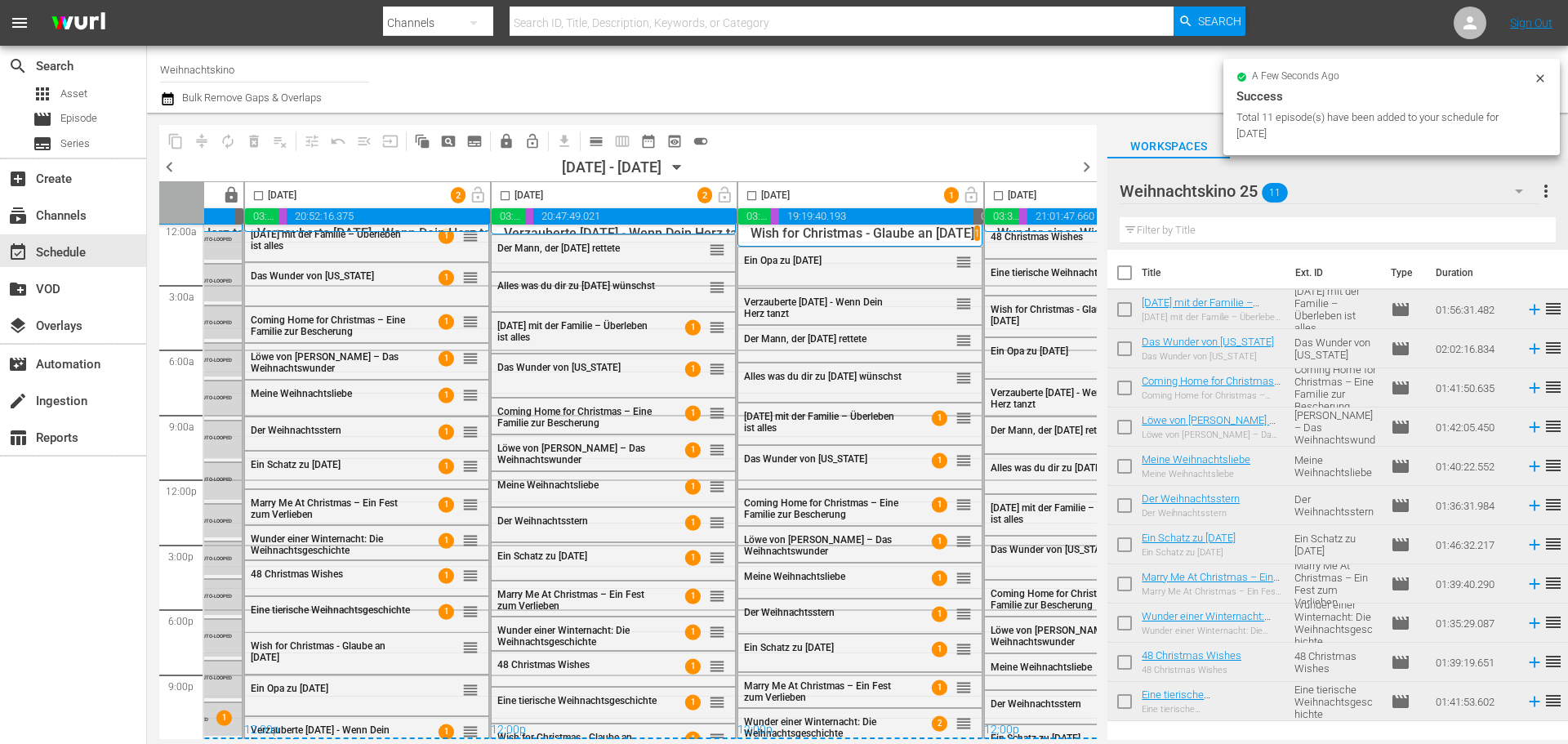
checkbox input "false"
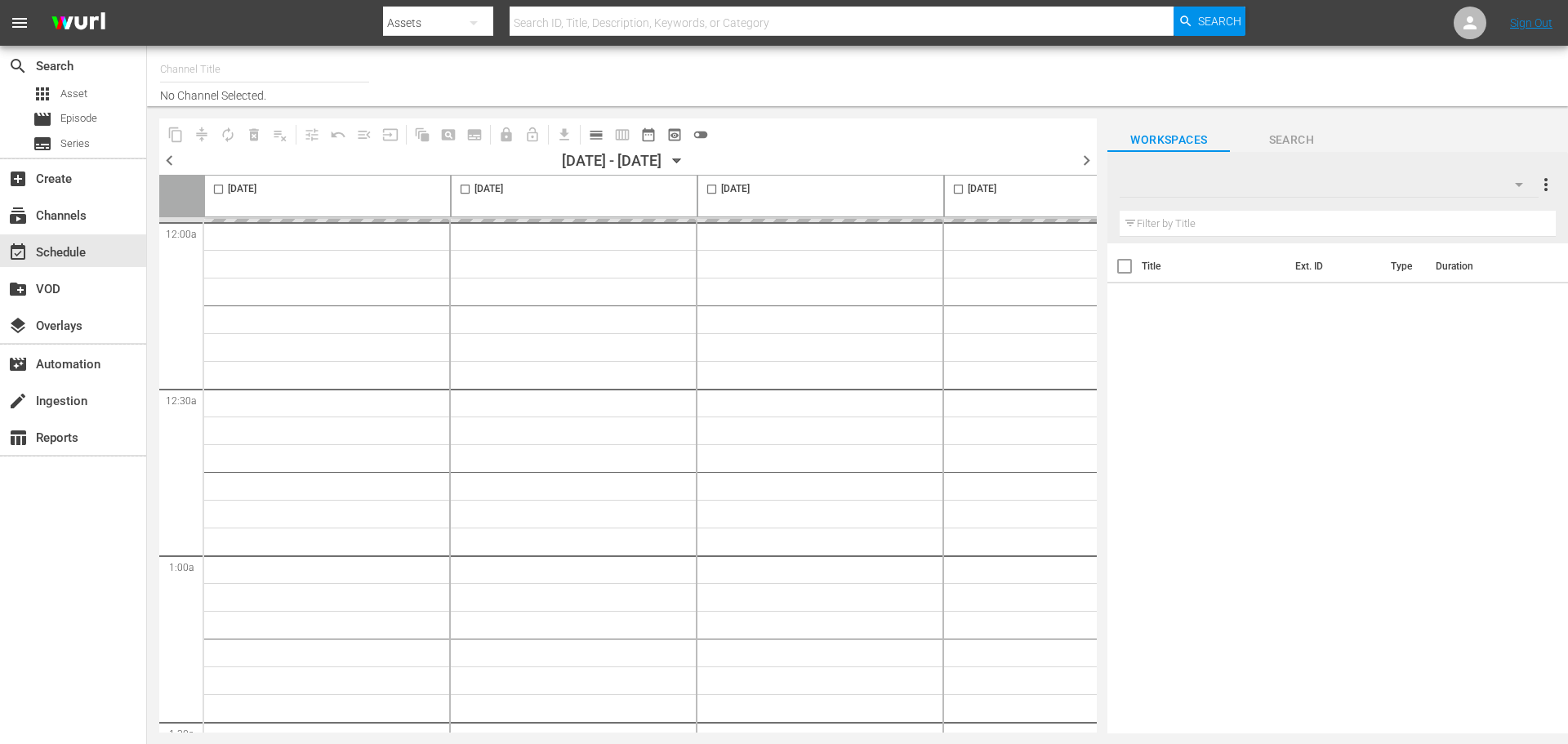
type input "Weihnachtskino (1871)"
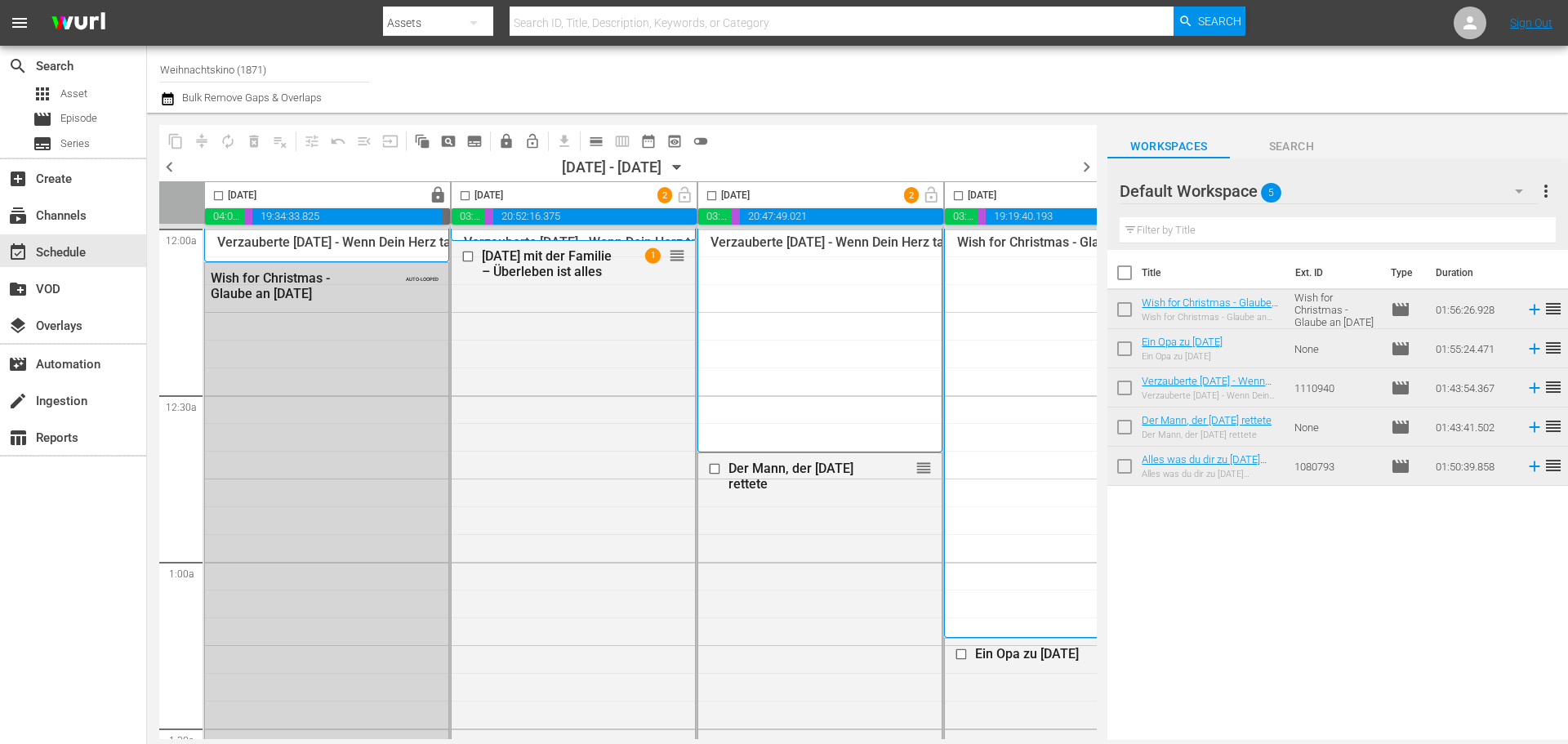
click at [702, 140] on span "toggle_off" at bounding box center [701, 142] width 17 height 17
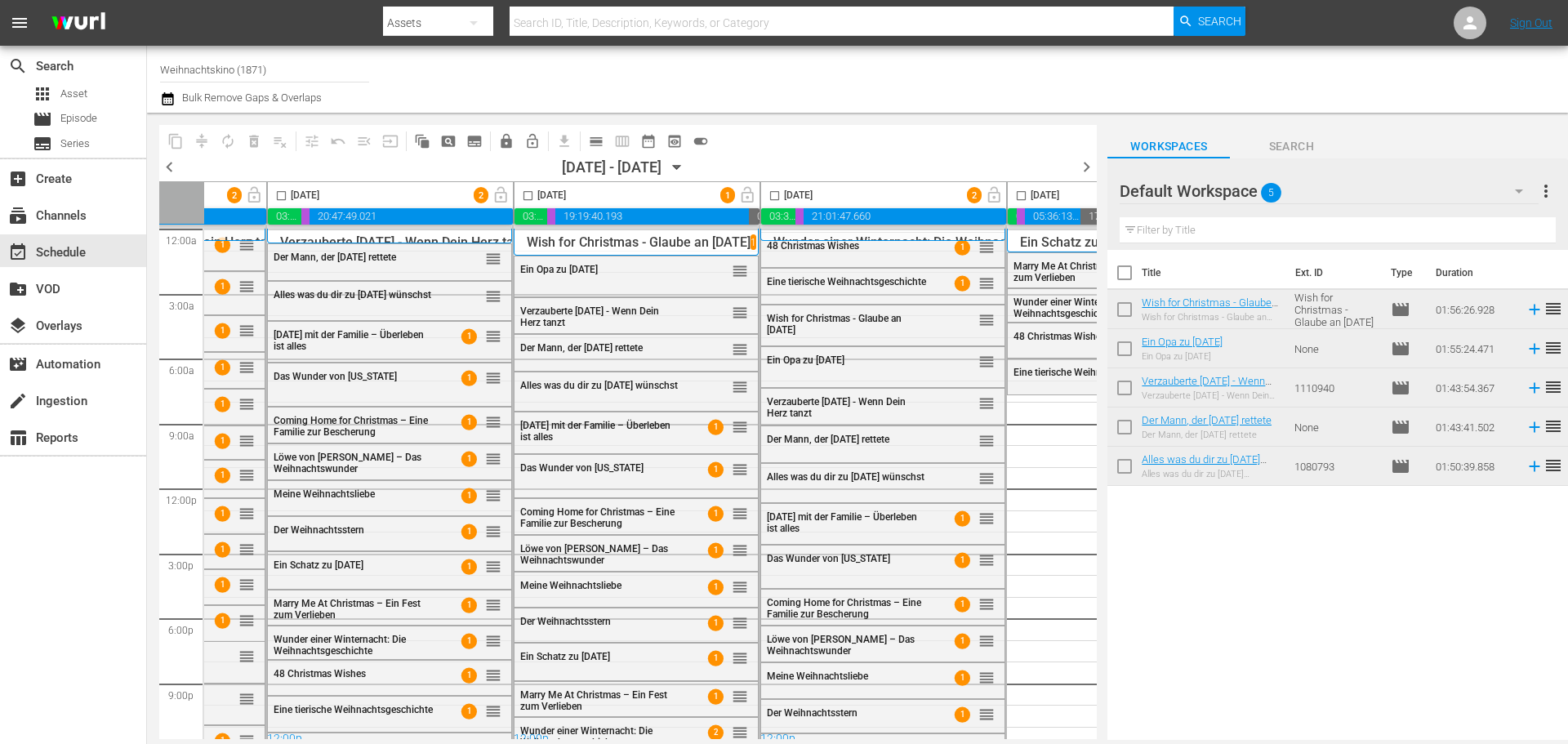
scroll to position [0, 419]
